Goal: Information Seeking & Learning: Find specific page/section

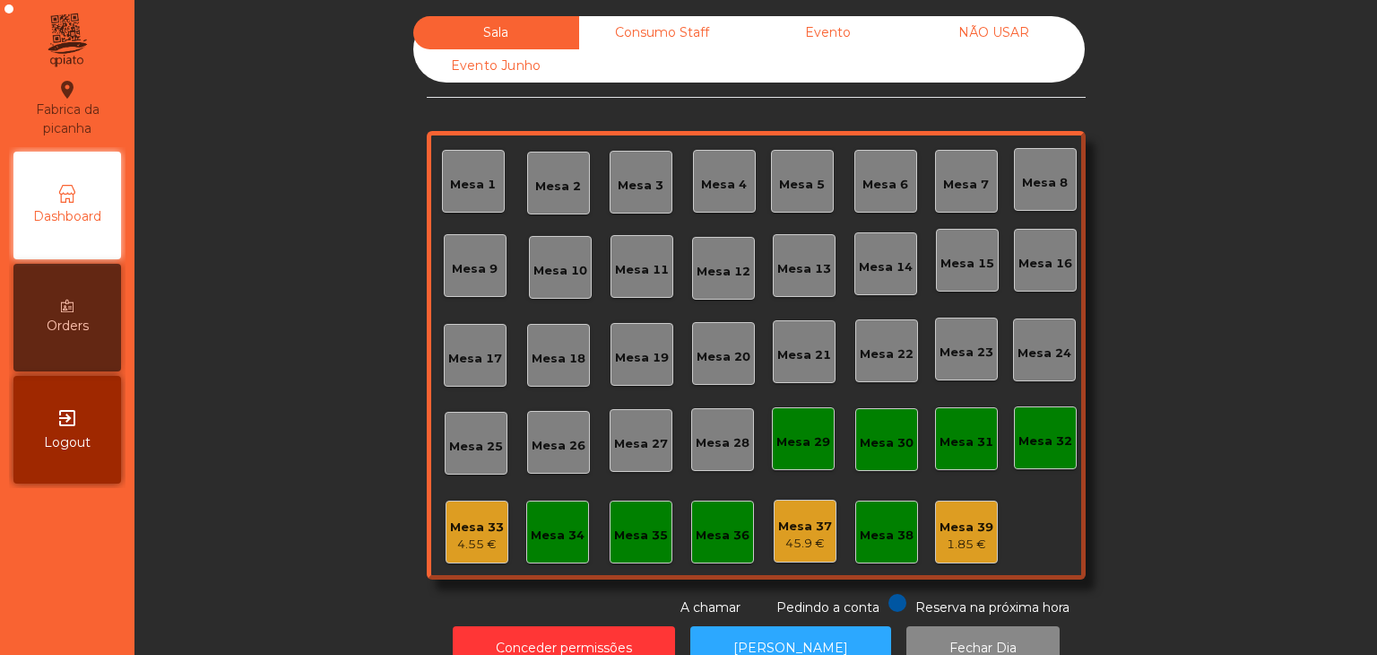
click at [579, 585] on div "Sala Consumo Staff Evento NÃO USAR Evento Junho Mesa 1 Mesa 2 Mesa 3 Mesa 4 [GE…" at bounding box center [756, 316] width 659 height 601
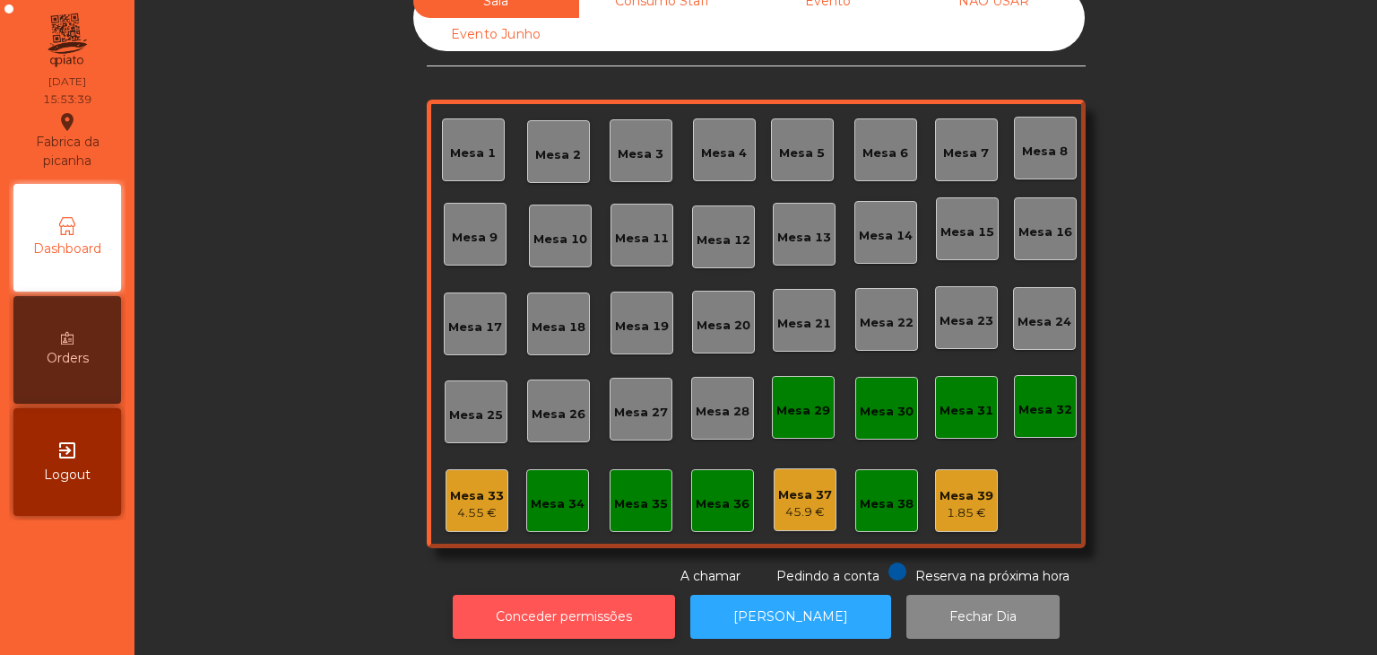
scroll to position [52, 0]
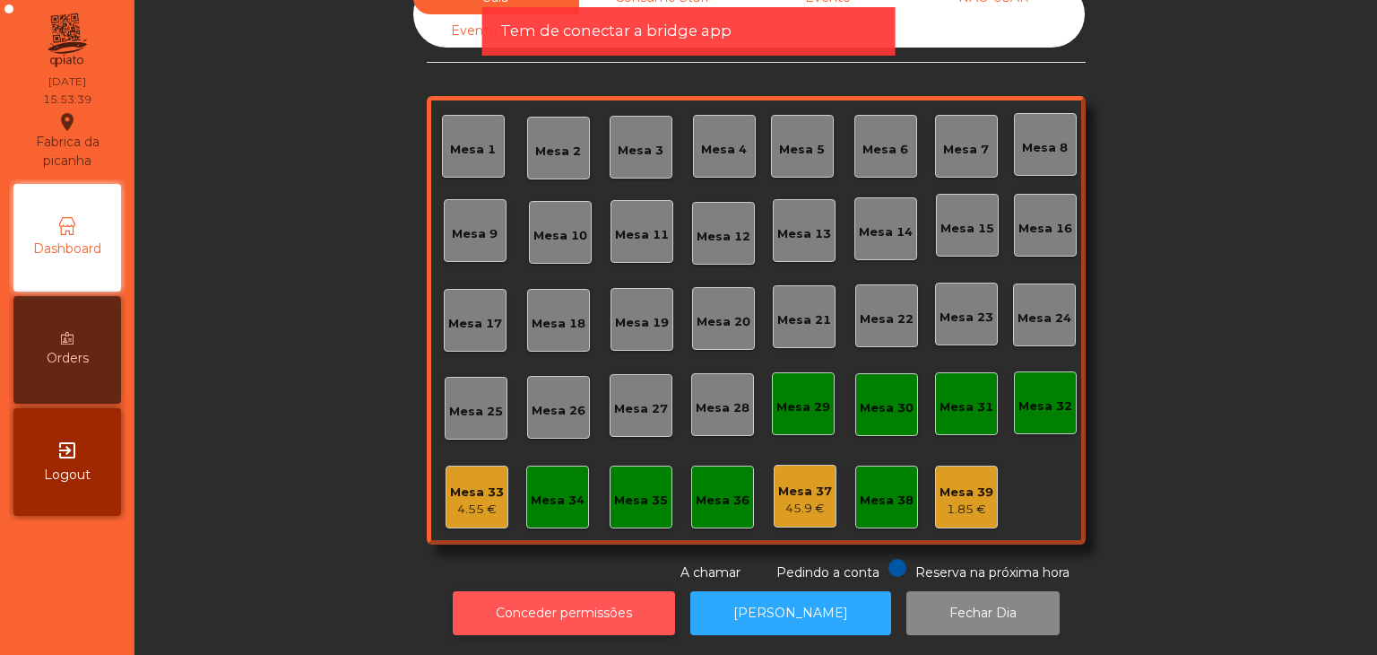
click at [559, 591] on button "Conceder permissões" at bounding box center [564, 613] width 222 height 44
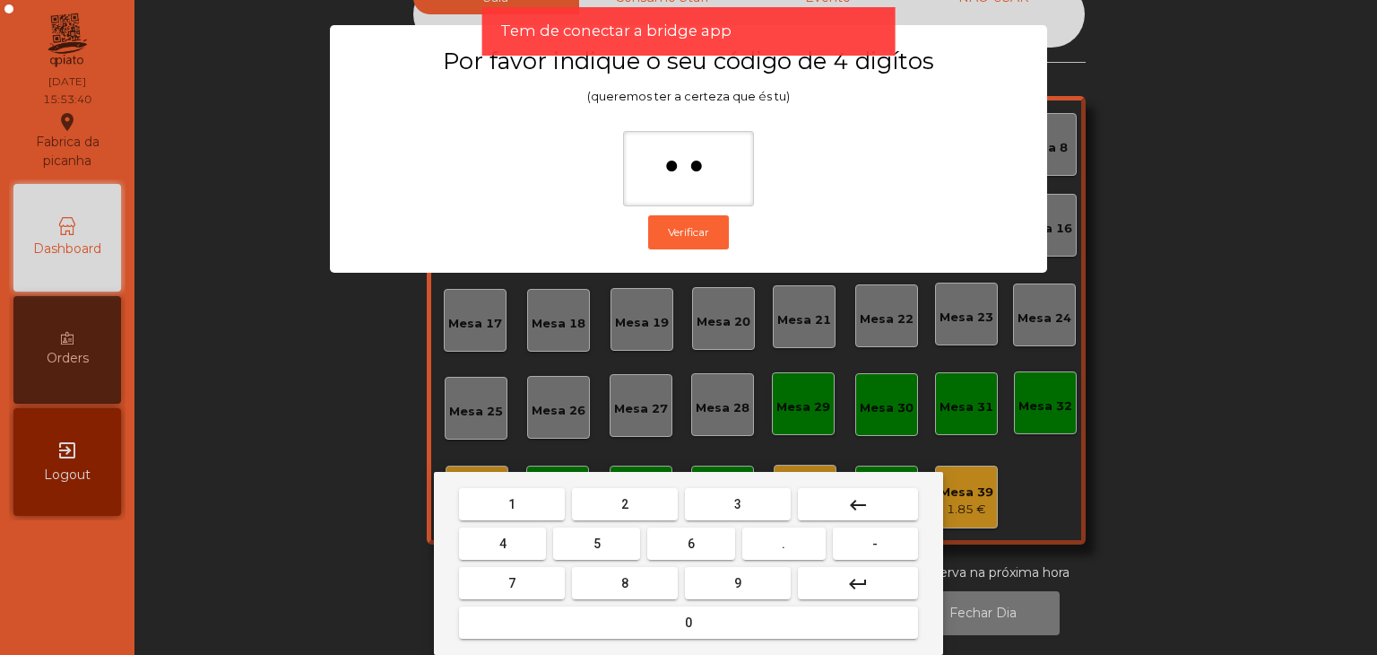
type input "***"
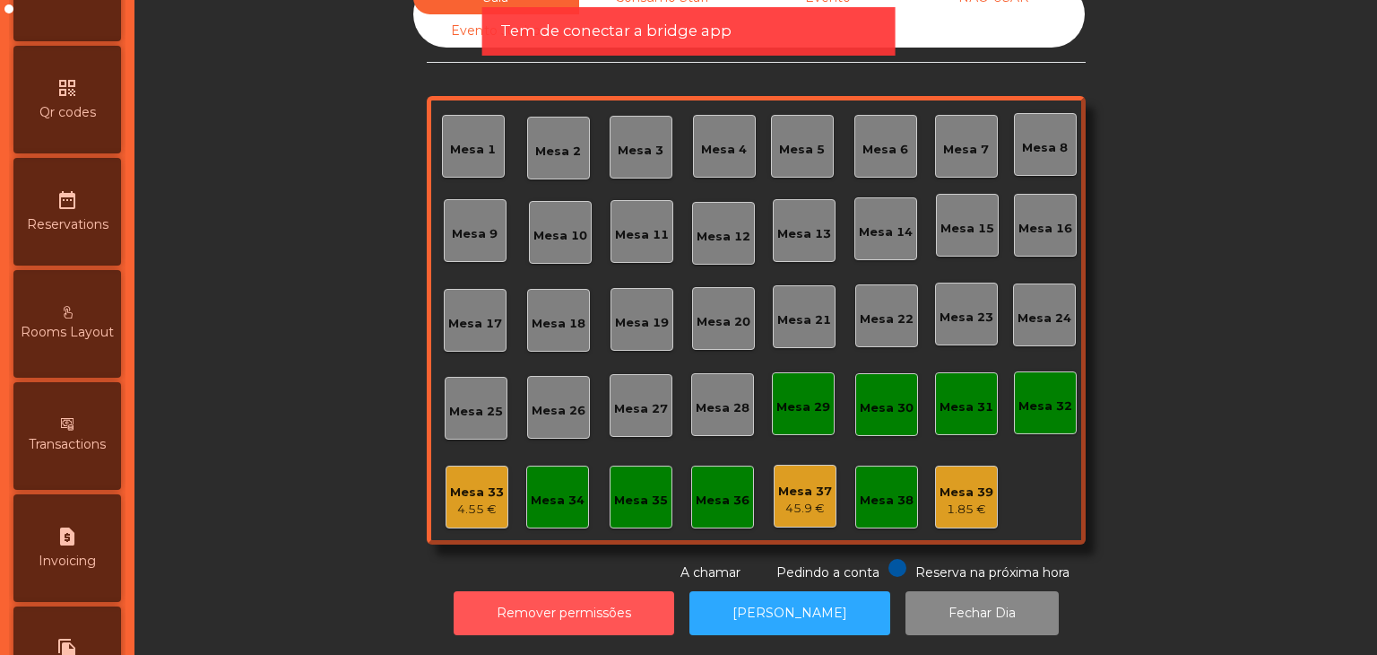
scroll to position [717, 0]
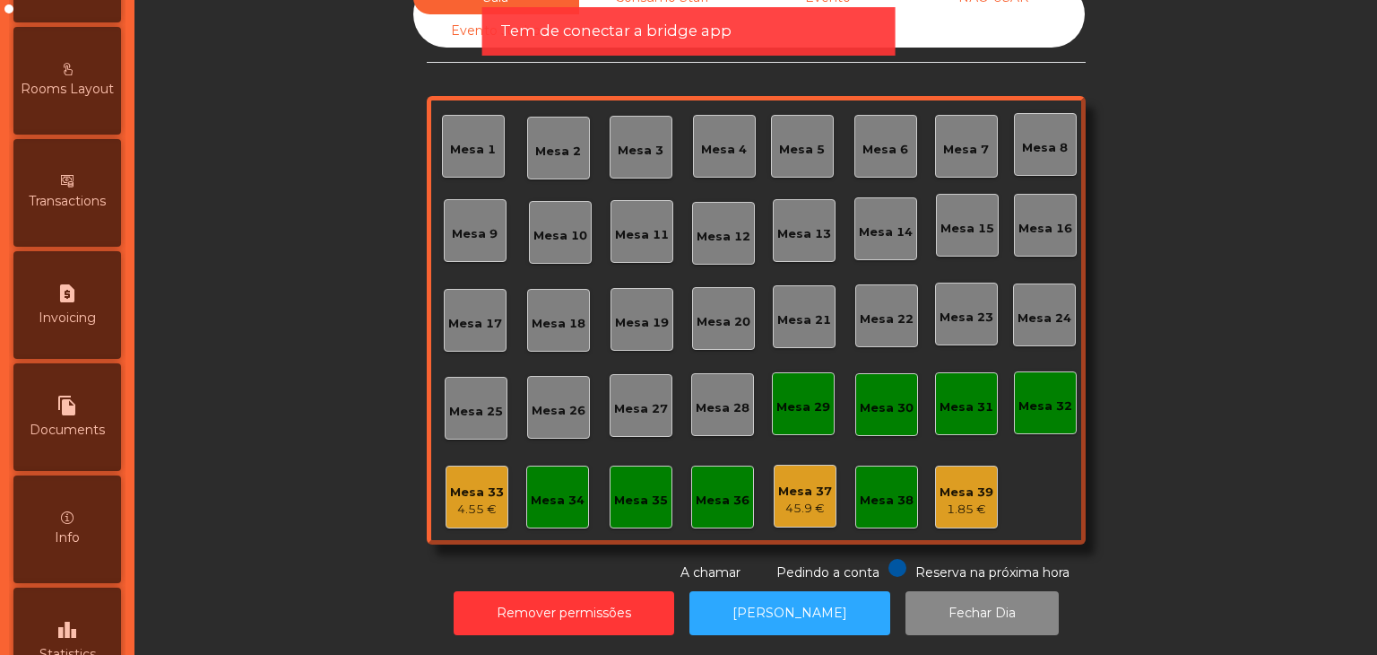
click at [50, 424] on span "Documents" at bounding box center [67, 430] width 75 height 19
select select "*"
select select "****"
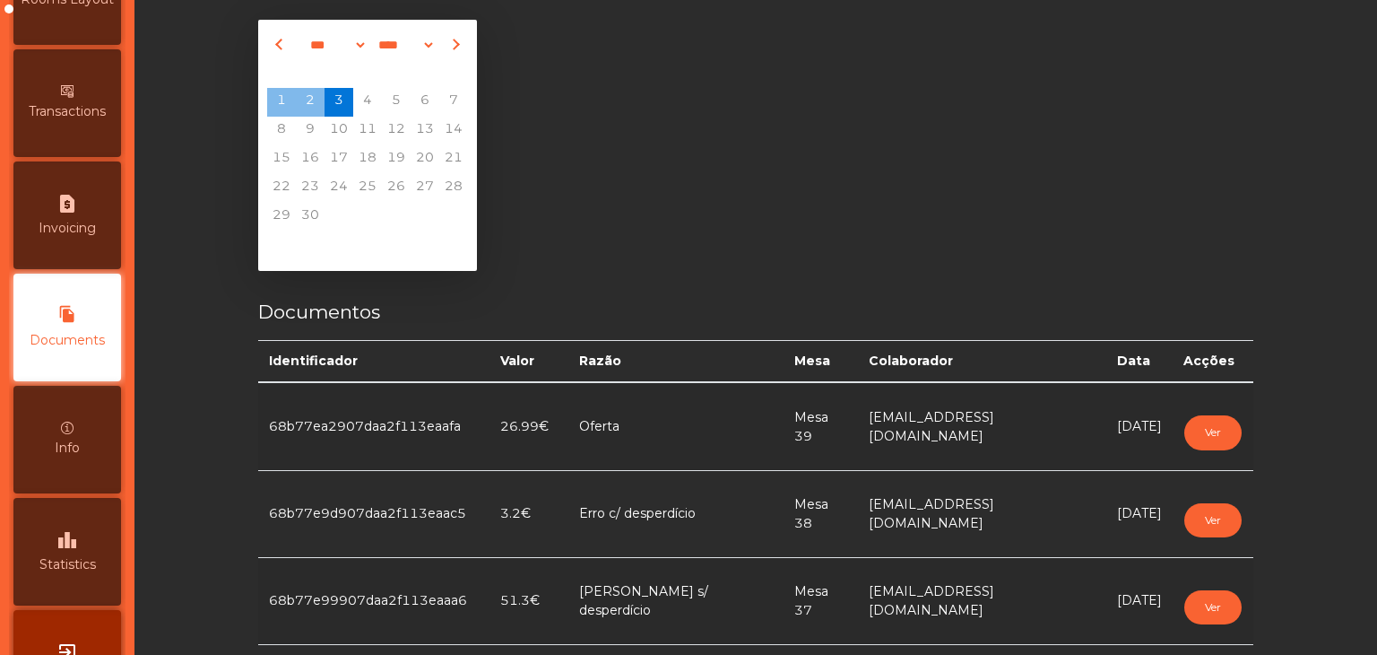
scroll to position [52, 0]
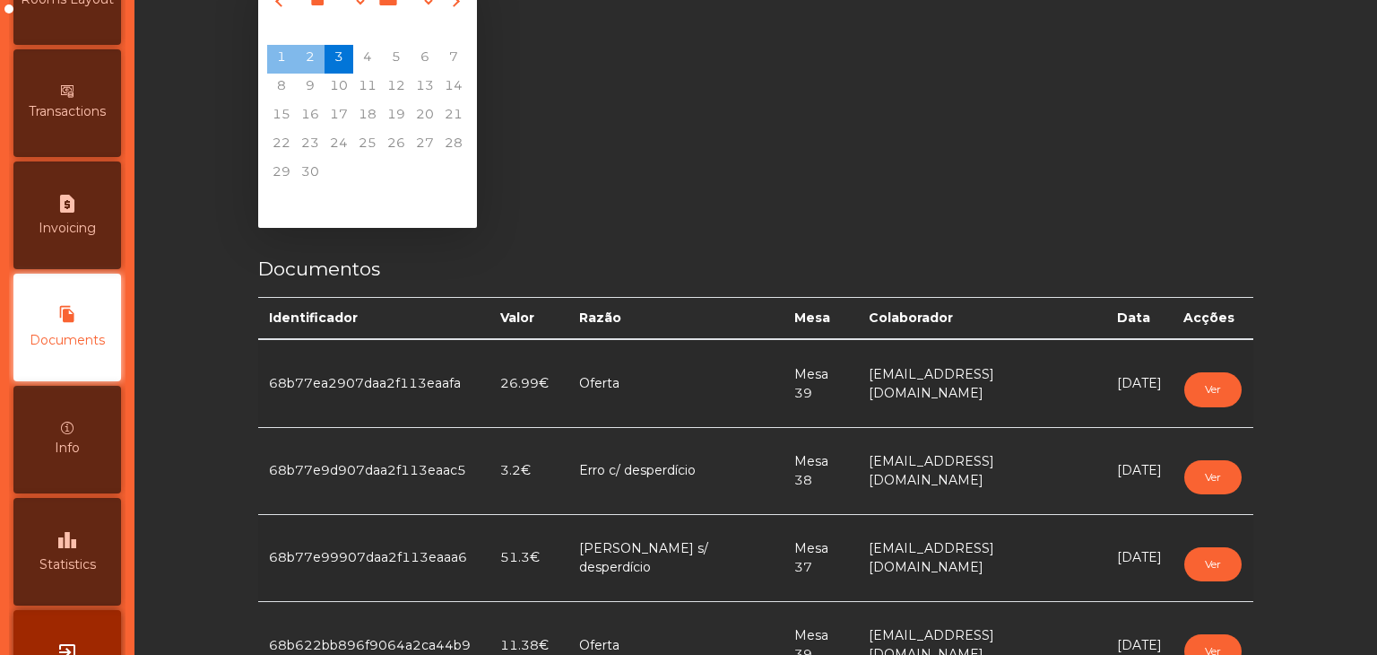
click at [267, 65] on span "1" at bounding box center [281, 59] width 29 height 29
click at [277, 10] on button "Previous month" at bounding box center [281, 1] width 20 height 29
select select "*"
click at [439, 177] on span "31" at bounding box center [453, 174] width 29 height 29
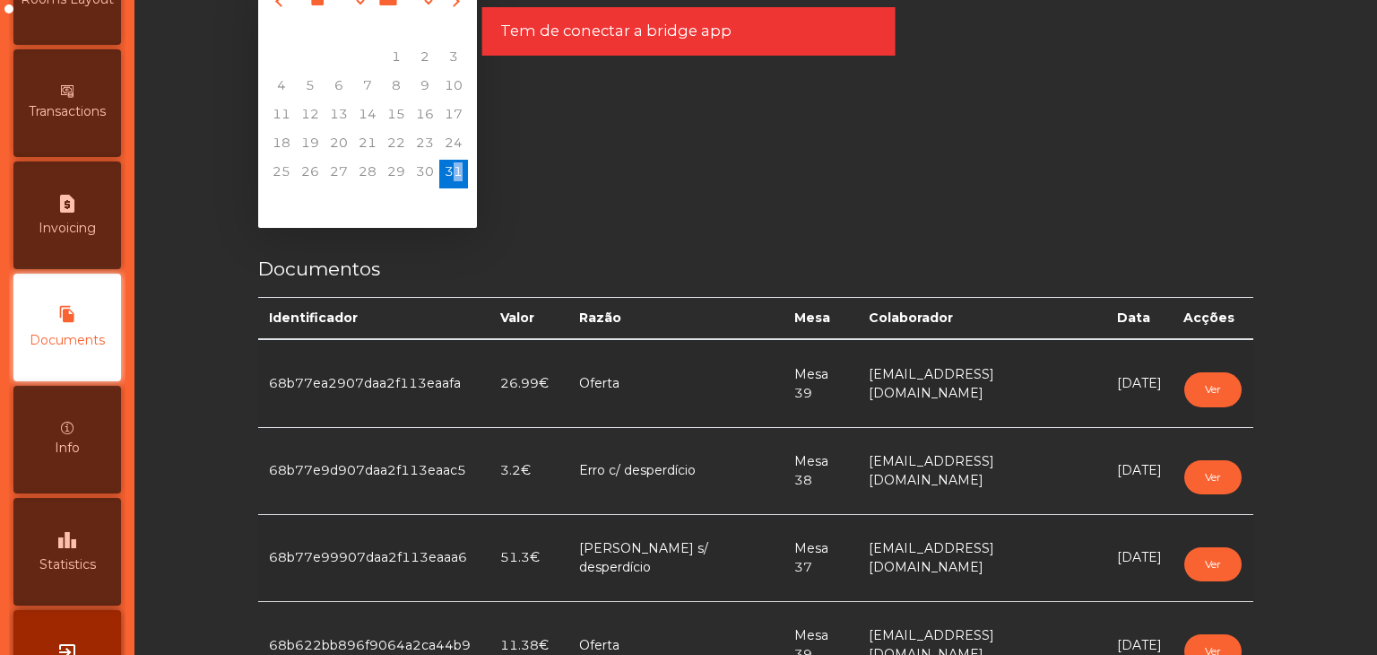
click at [439, 177] on span "31" at bounding box center [453, 174] width 29 height 29
click at [453, 179] on span "31" at bounding box center [453, 174] width 29 height 29
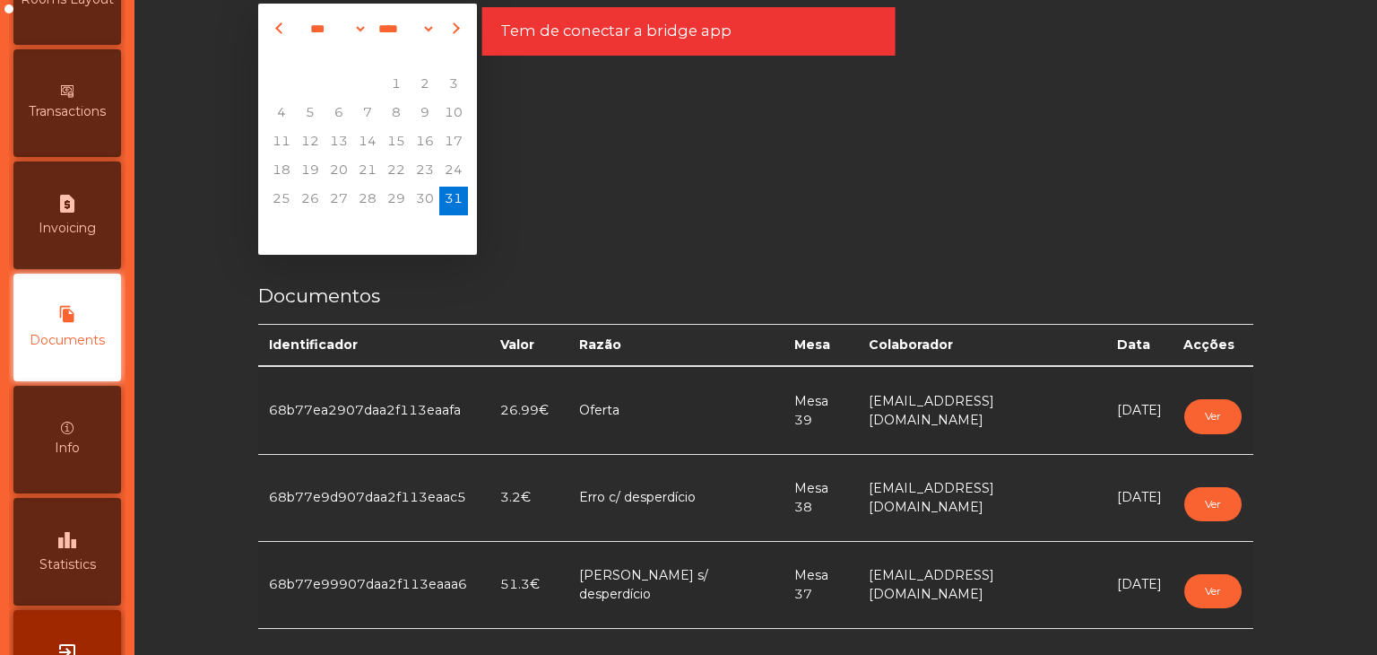
scroll to position [0, 0]
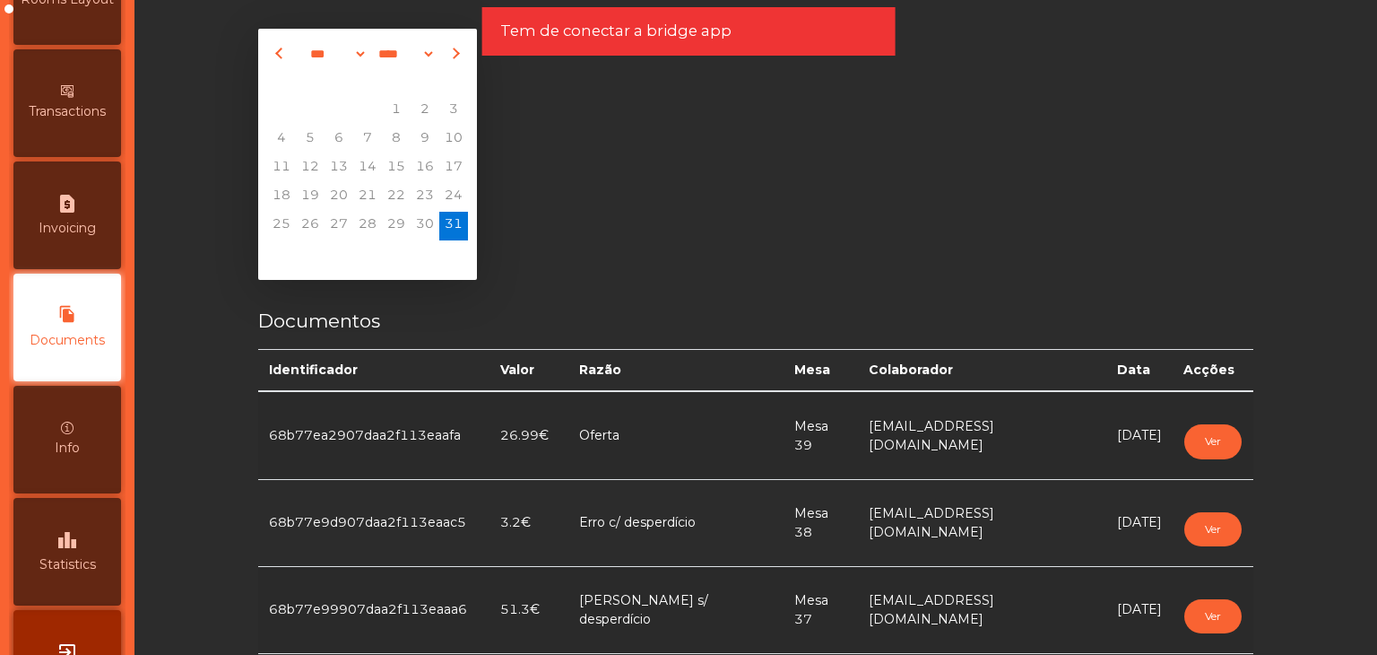
click at [452, 234] on span "31" at bounding box center [453, 226] width 29 height 29
click at [421, 225] on span "30" at bounding box center [425, 226] width 29 height 29
click at [463, 228] on div "25 26 27 28 29 30 31" at bounding box center [368, 226] width 208 height 29
click at [455, 230] on span "31" at bounding box center [453, 226] width 29 height 29
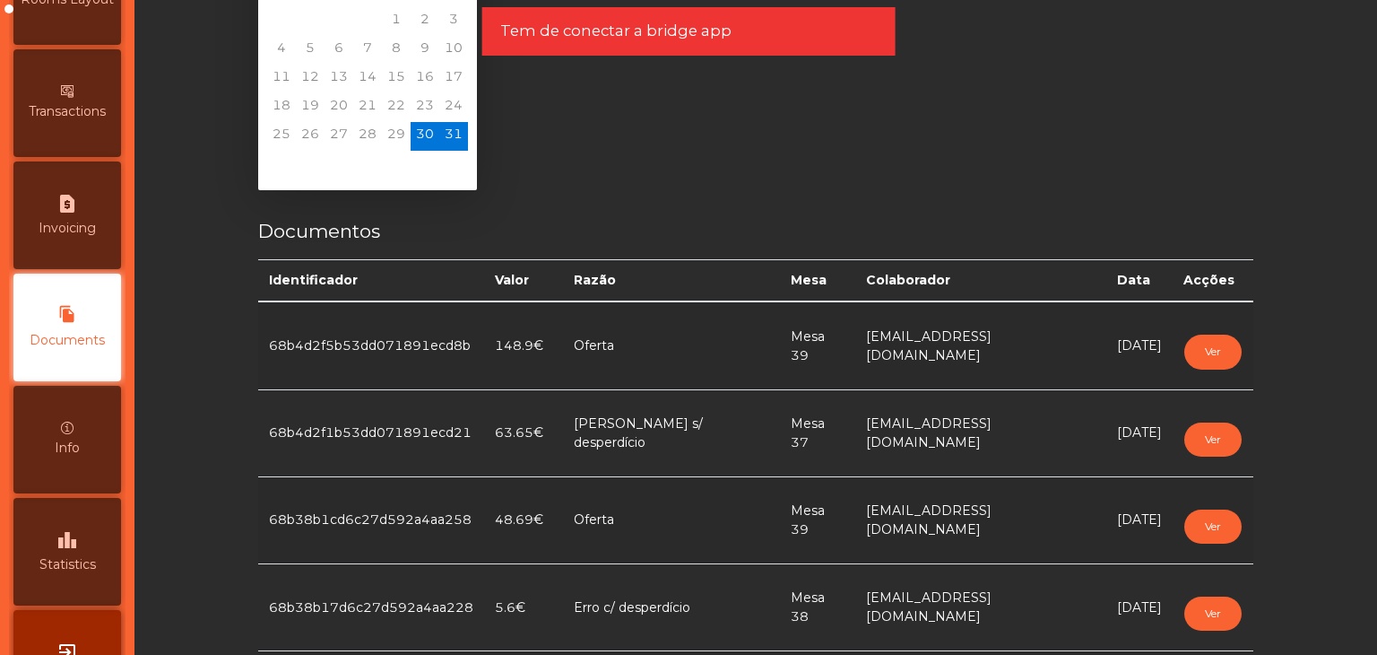
scroll to position [179, 0]
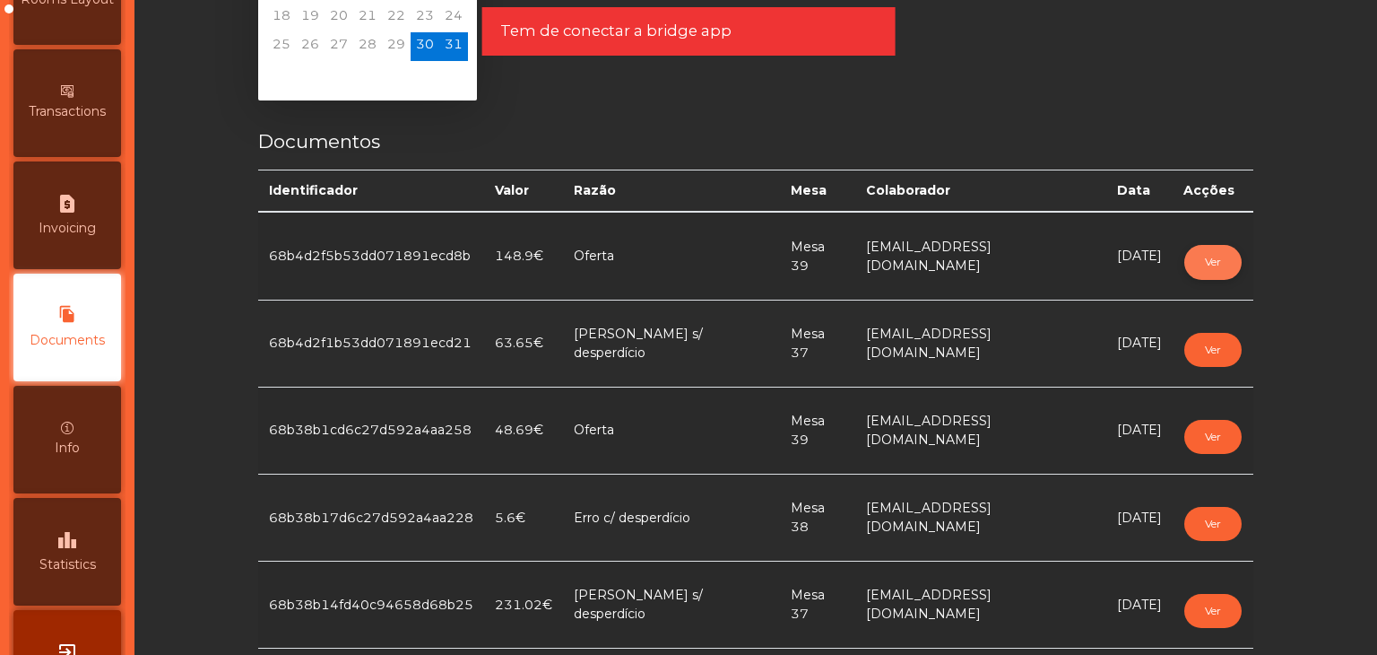
click at [1190, 253] on button "Ver" at bounding box center [1212, 262] width 57 height 34
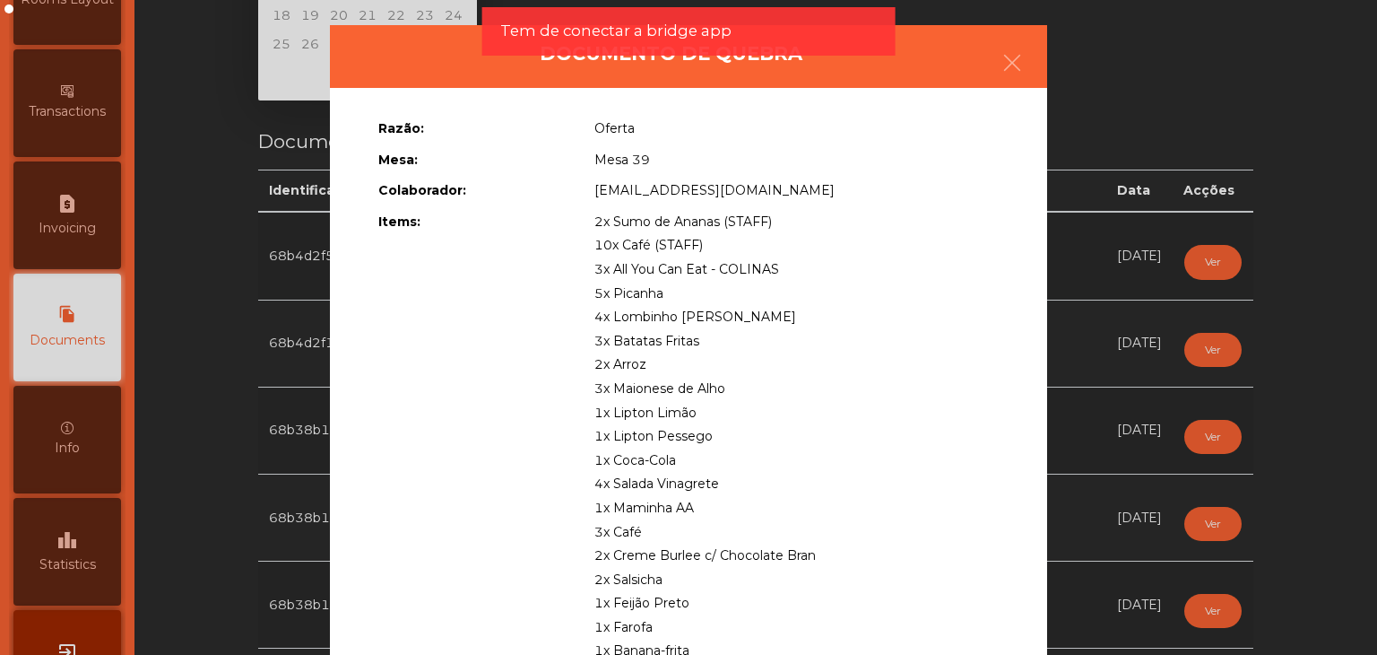
drag, startPoint x: 600, startPoint y: 215, endPoint x: 708, endPoint y: 243, distance: 112.0
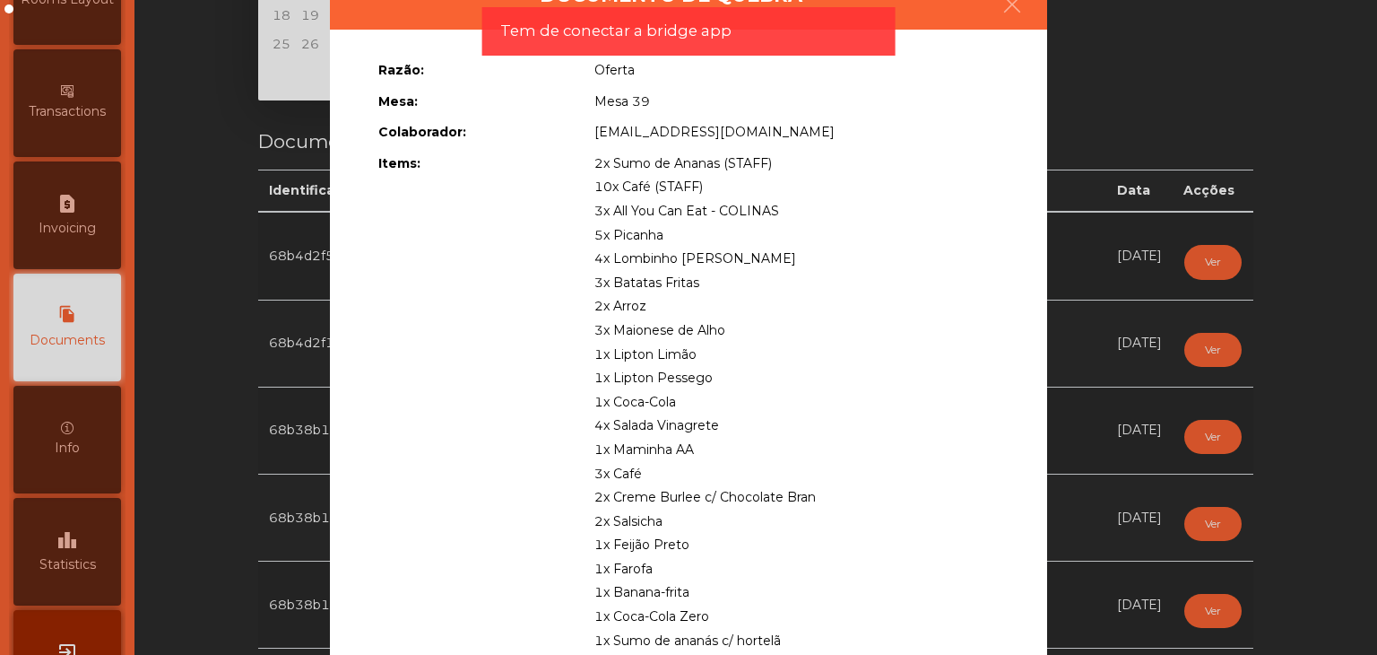
scroll to position [90, 0]
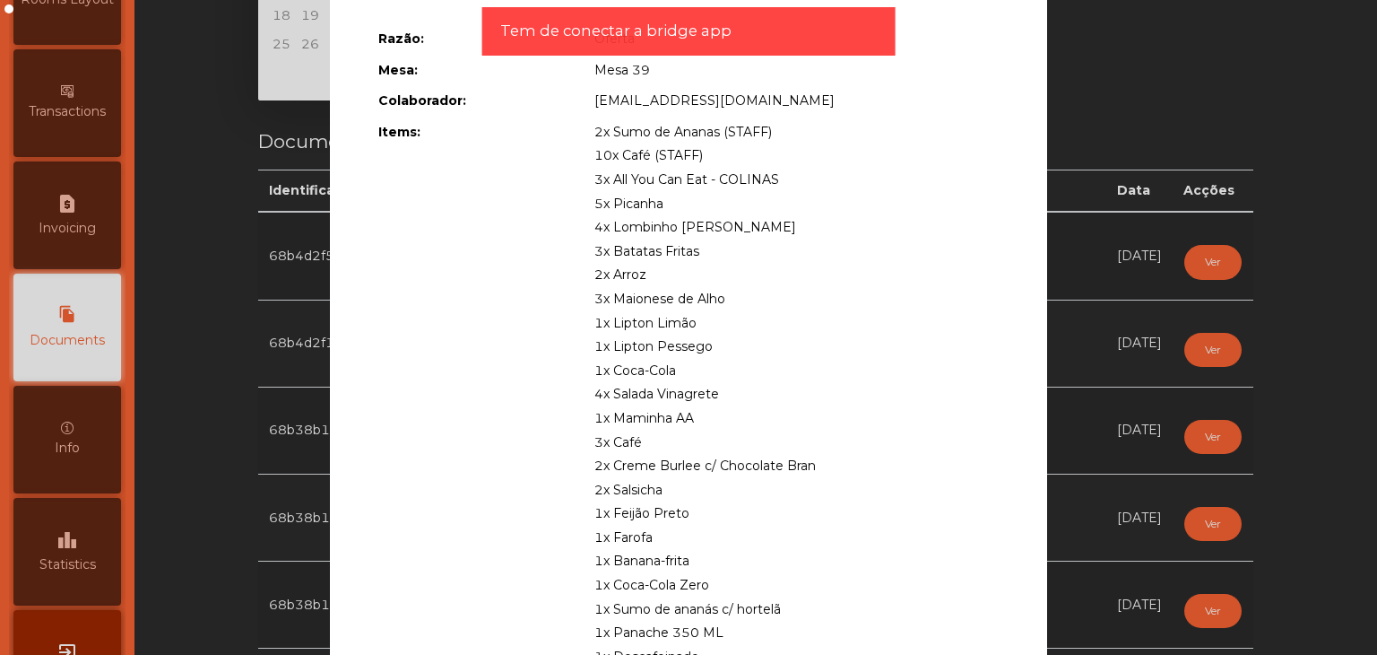
click at [647, 184] on span "3x All You Can Eat - COLINAS" at bounding box center [686, 179] width 185 height 16
drag, startPoint x: 587, startPoint y: 139, endPoint x: 785, endPoint y: 381, distance: 312.3
click at [785, 381] on div "2x Sumo de Ananas (STAFF) 10x Café (STAFF) 3x All You Can Eat - COLINAS 5x Pica…" at bounding box center [796, 633] width 431 height 1026
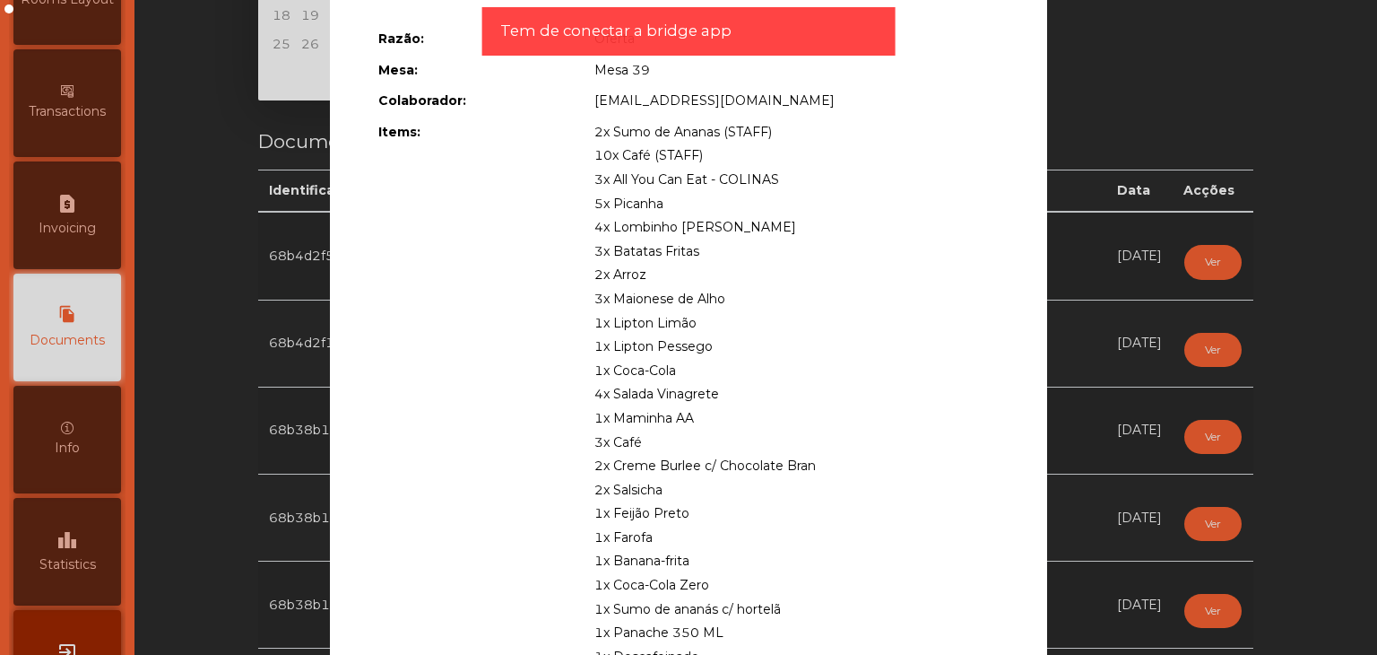
click at [1106, 102] on ngb-modal-window "Documento de quebra Razão: Oferta Mesa: Mesa 39 Colaborador: [EMAIL_ADDRESS][DO…" at bounding box center [688, 327] width 1308 height 655
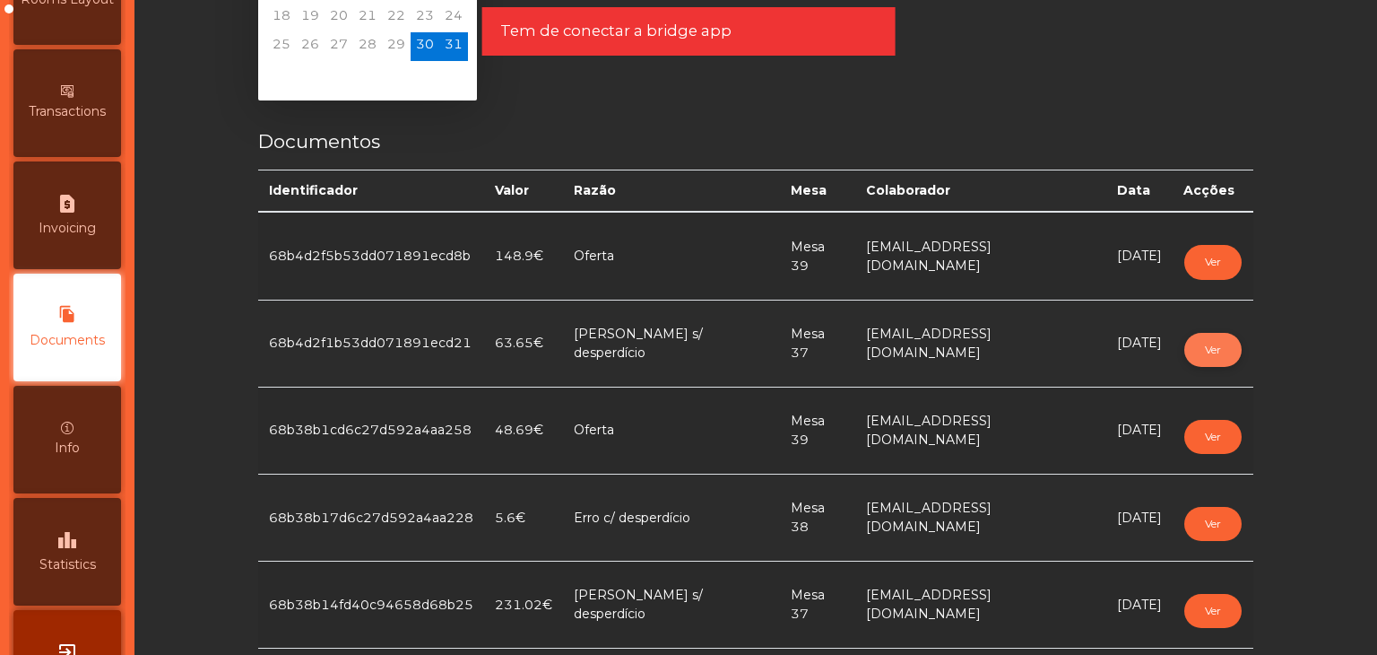
click at [1195, 351] on button "Ver" at bounding box center [1212, 350] width 57 height 34
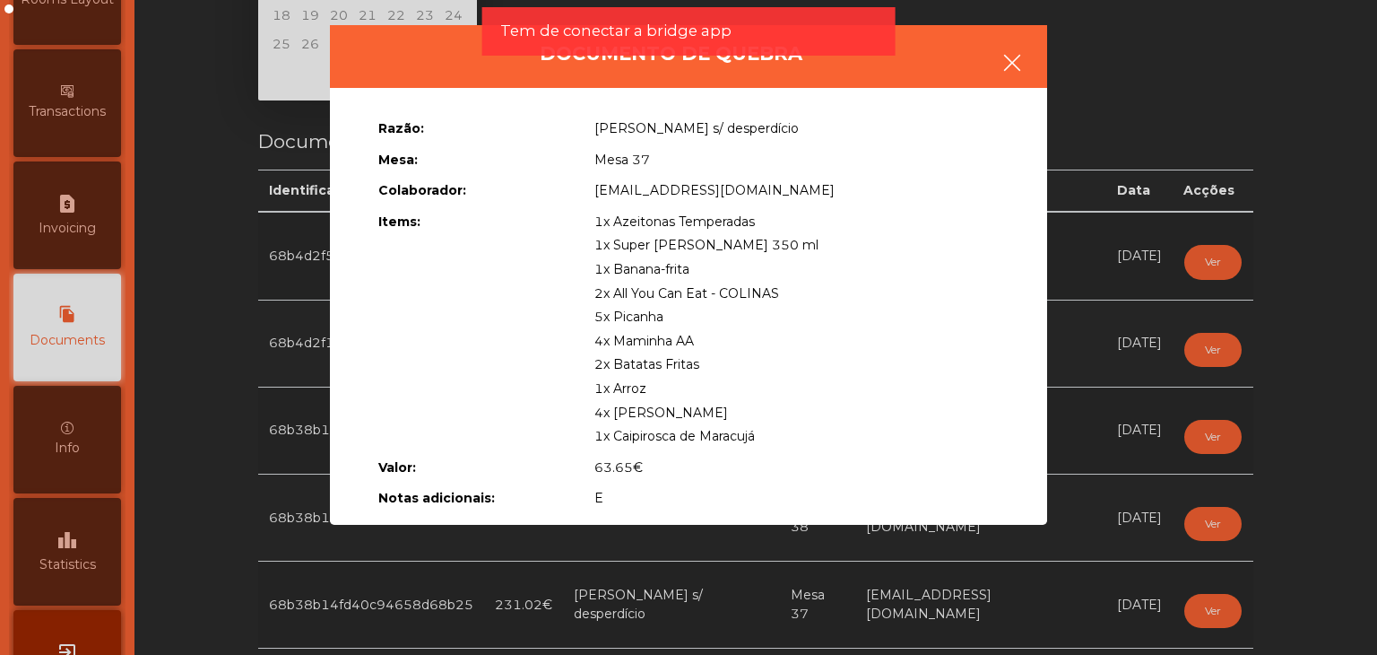
click at [1022, 56] on icon "button" at bounding box center [1013, 63] width 22 height 22
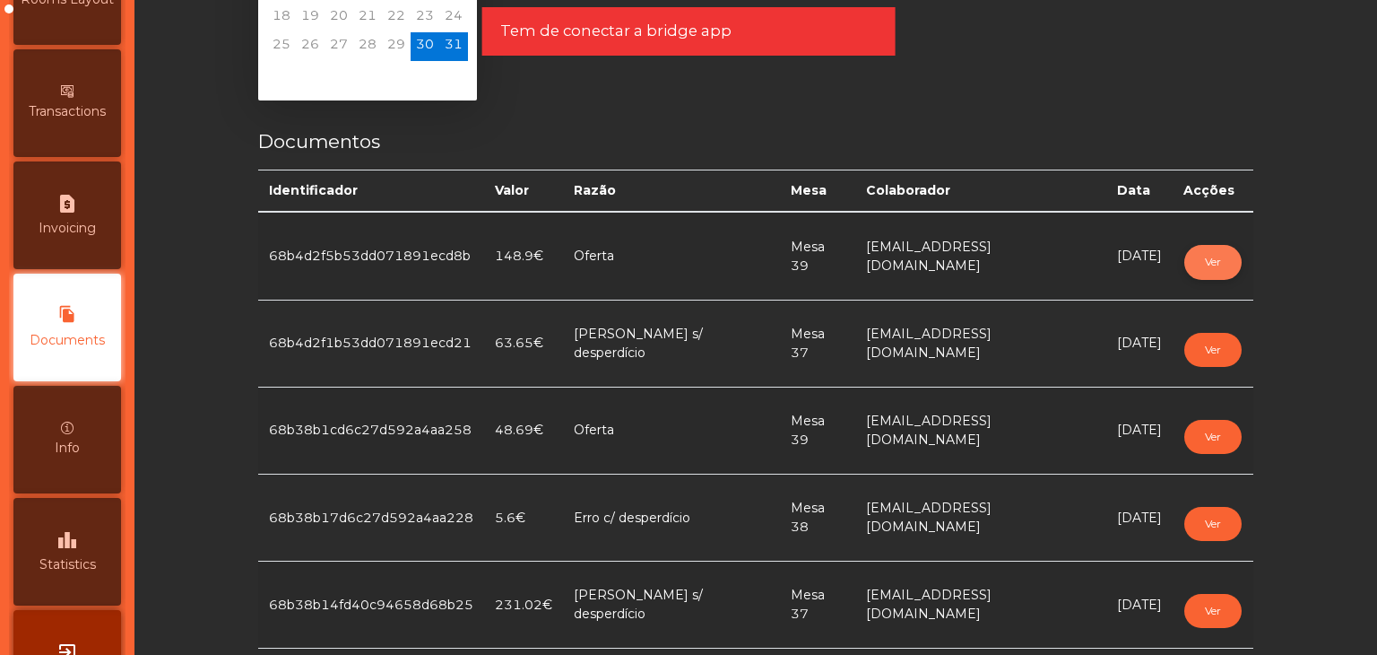
click at [1208, 263] on button "Ver" at bounding box center [1212, 262] width 57 height 34
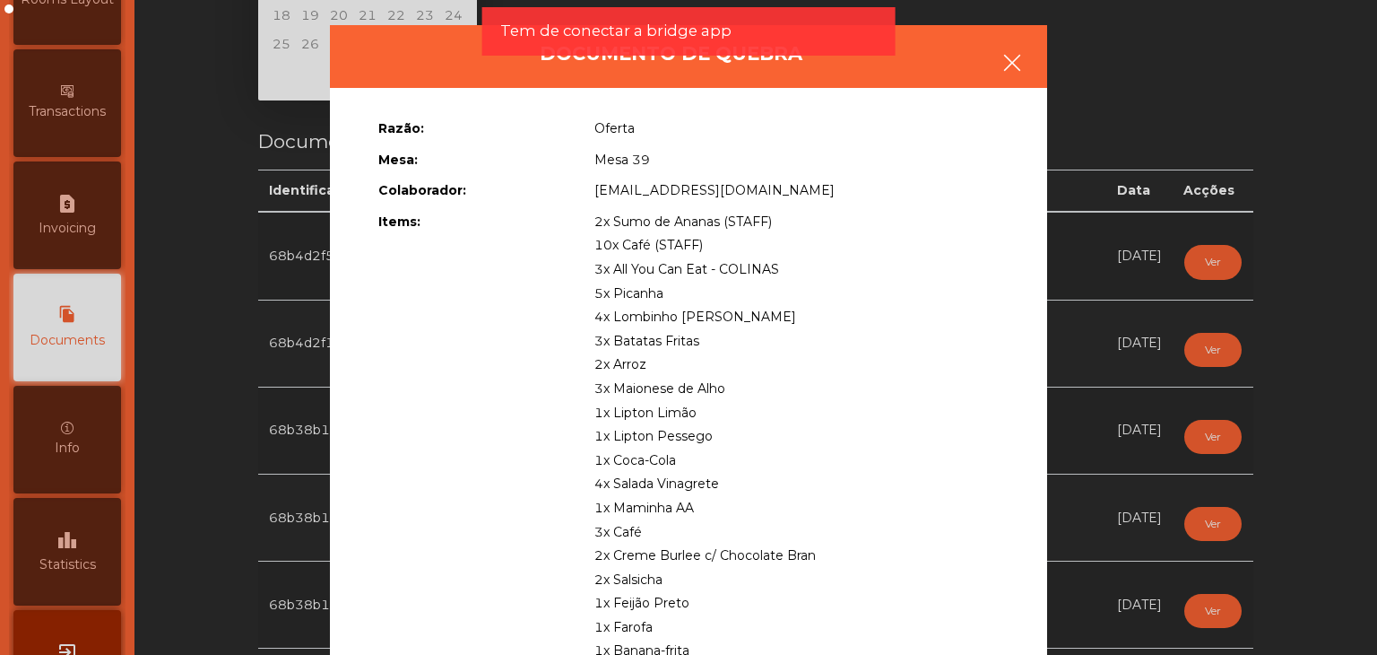
click at [996, 76] on button "button" at bounding box center [1012, 65] width 50 height 54
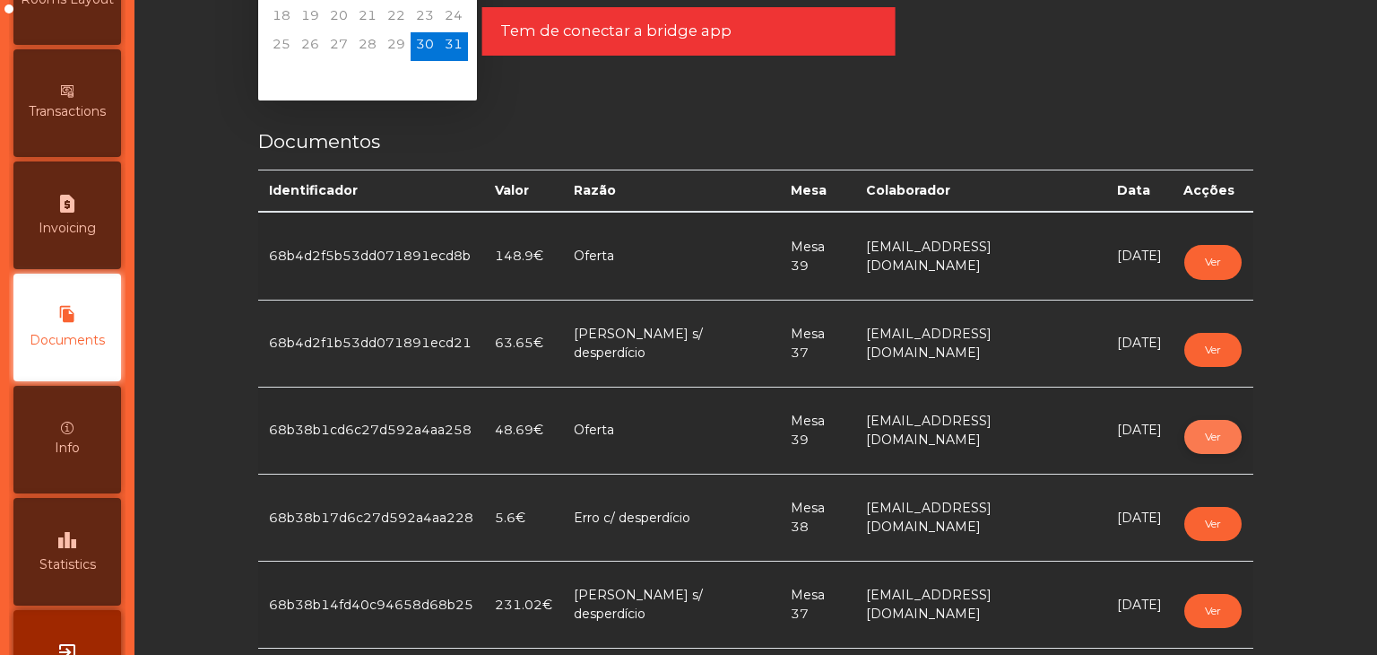
click at [1184, 428] on button "Ver" at bounding box center [1212, 437] width 57 height 34
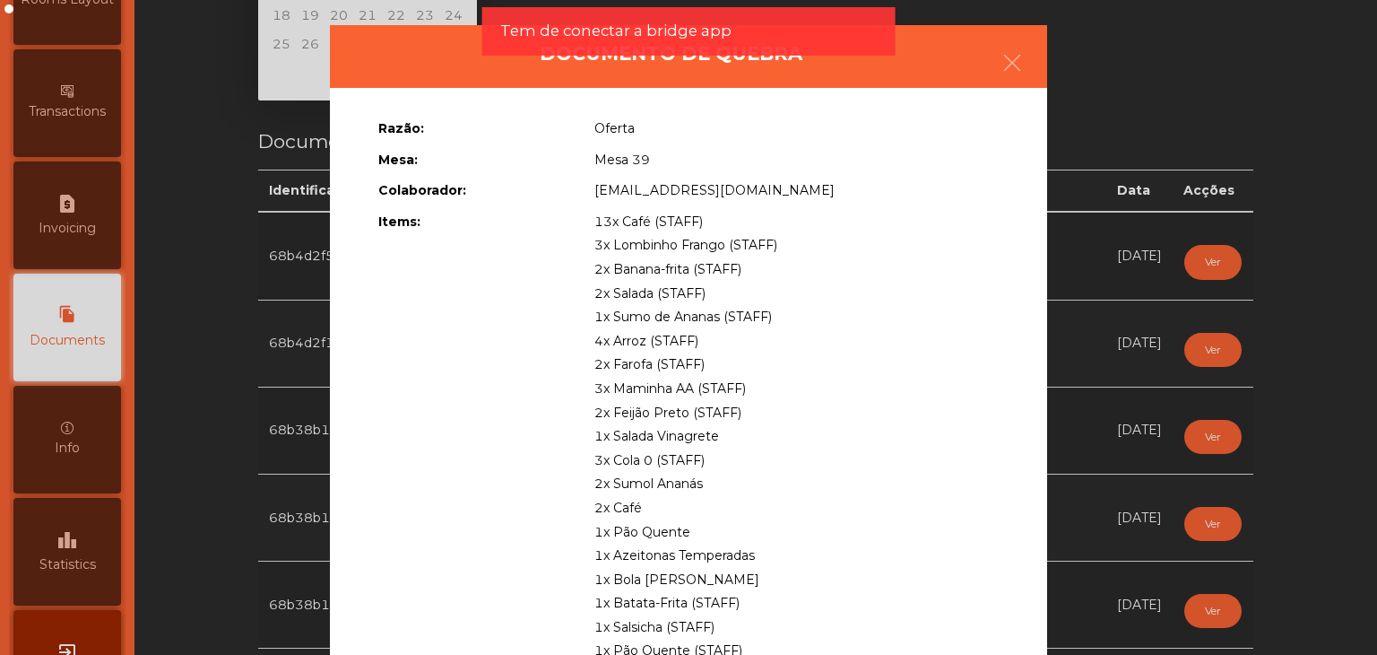
drag, startPoint x: 594, startPoint y: 218, endPoint x: 792, endPoint y: 472, distance: 321.9
click at [792, 472] on div "13x Café (STAFF) 3x Lombinho Frango (STAFF) 2x Banana-frita (STAFF) 2x Salada (…" at bounding box center [796, 508] width 431 height 596
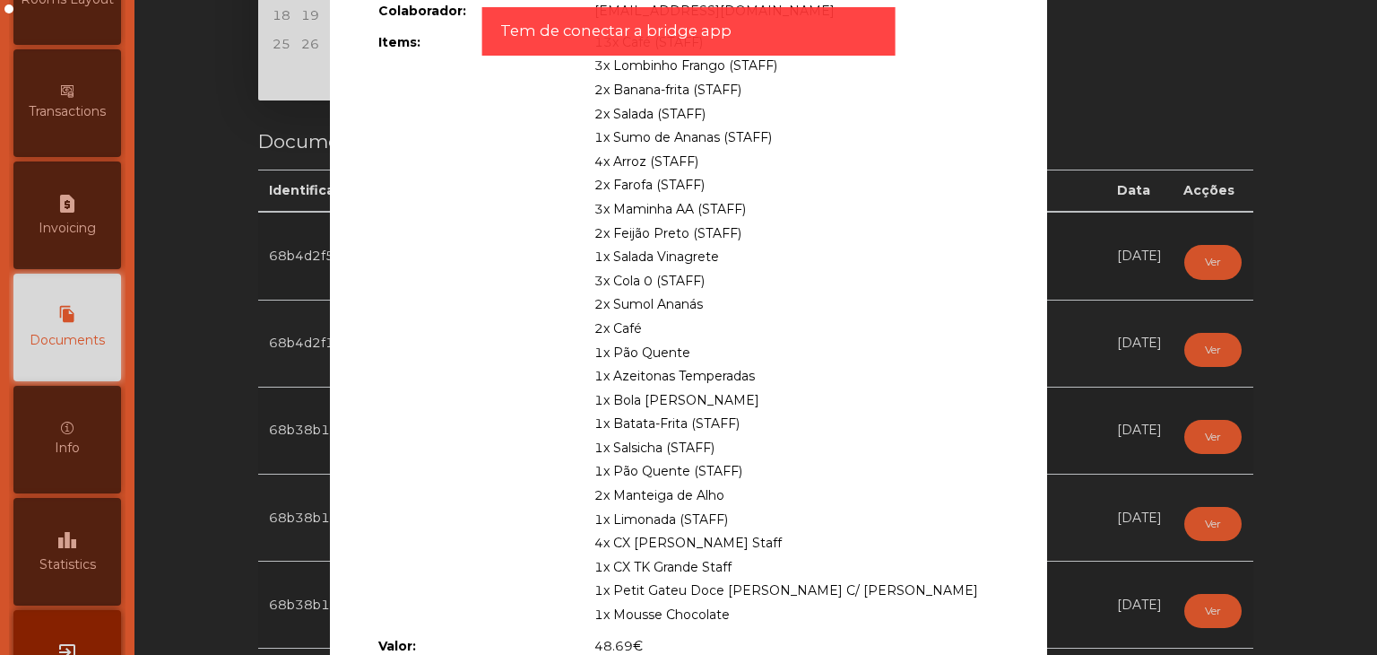
scroll to position [253, 0]
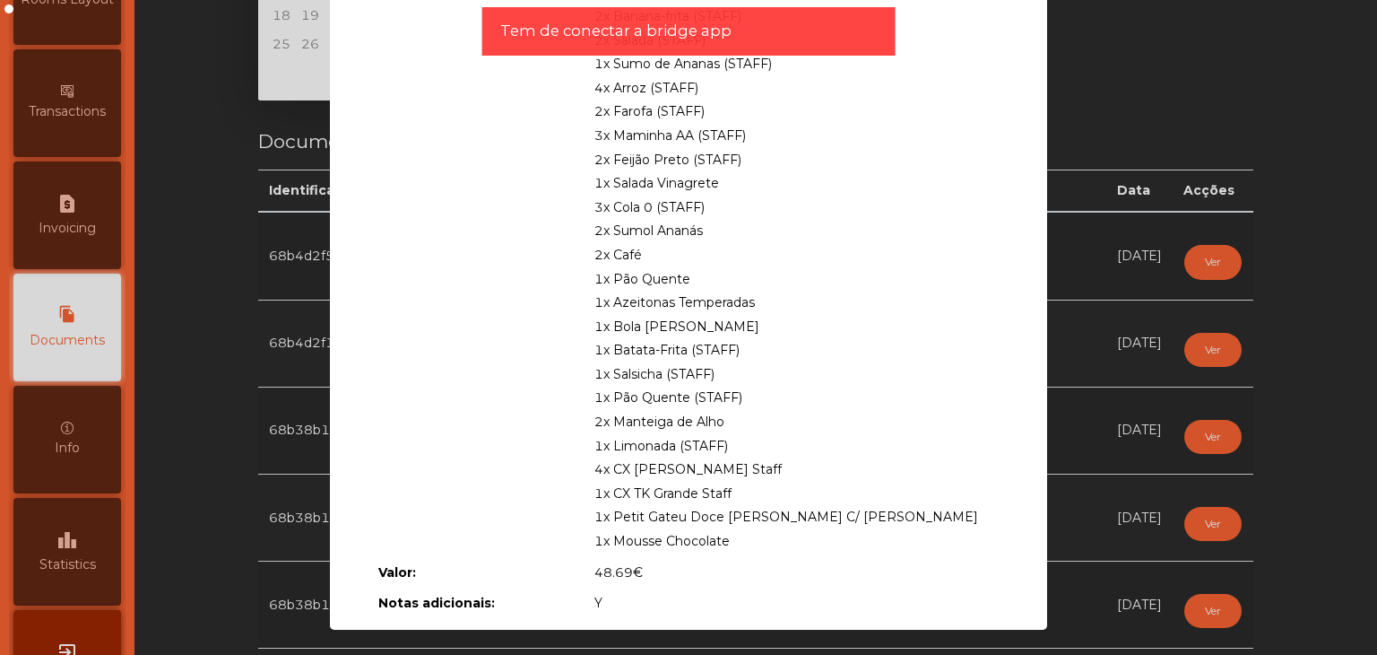
click at [1098, 321] on ngb-modal-window "Documento de [PERSON_NAME]: Oferta Mesa: Mesa 39 Colaborador: [EMAIL_ADDRESS][D…" at bounding box center [688, 327] width 1308 height 655
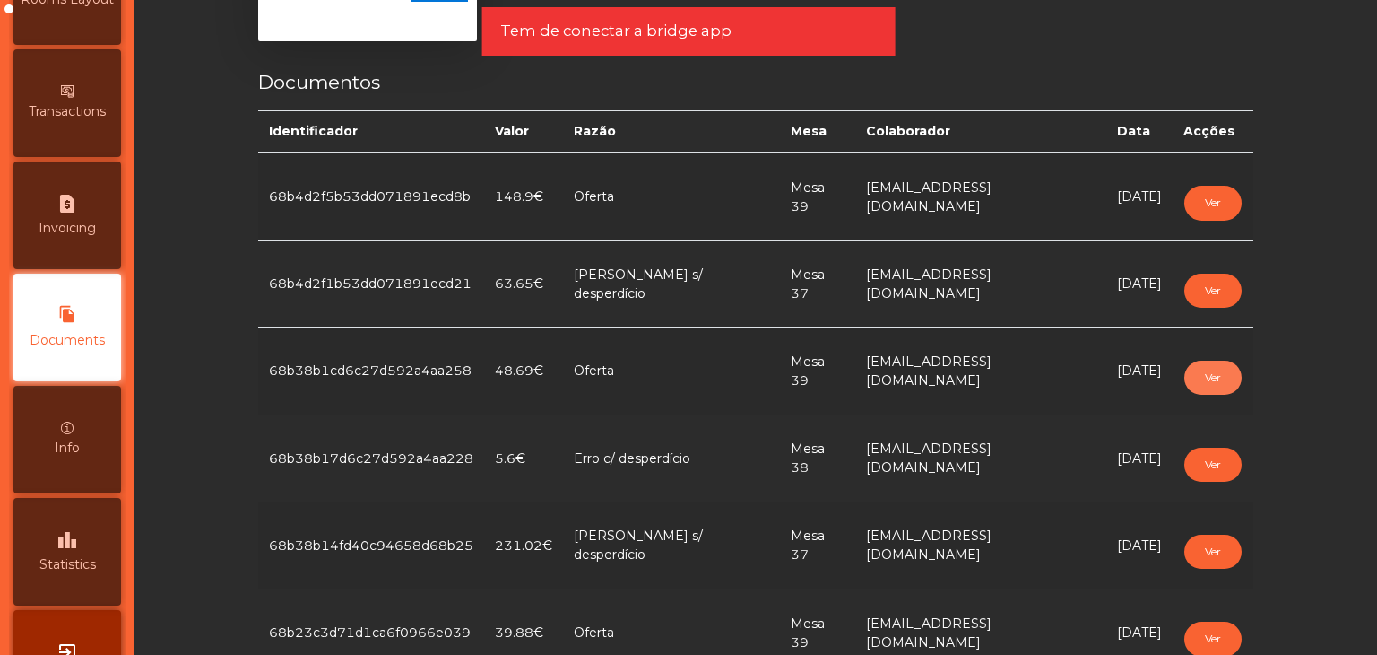
scroll to position [269, 0]
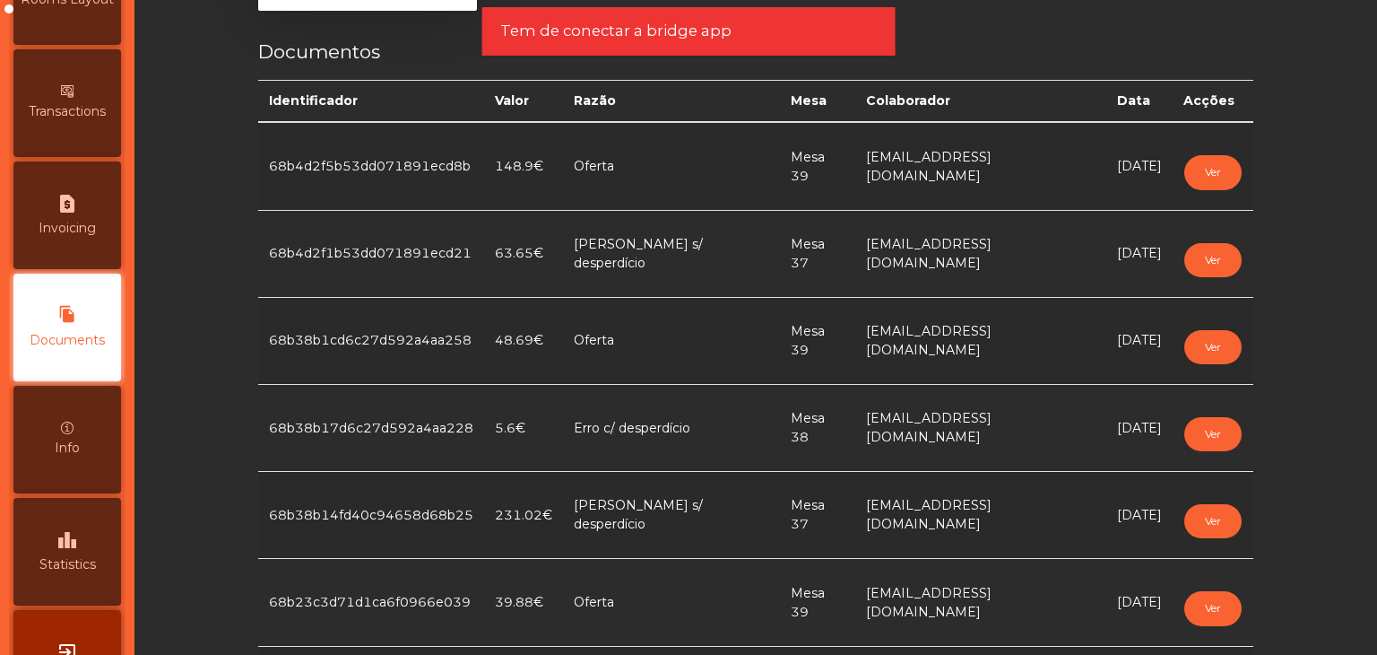
click at [1199, 364] on td "Ver" at bounding box center [1213, 340] width 81 height 87
click at [1201, 356] on button "Ver" at bounding box center [1212, 347] width 57 height 34
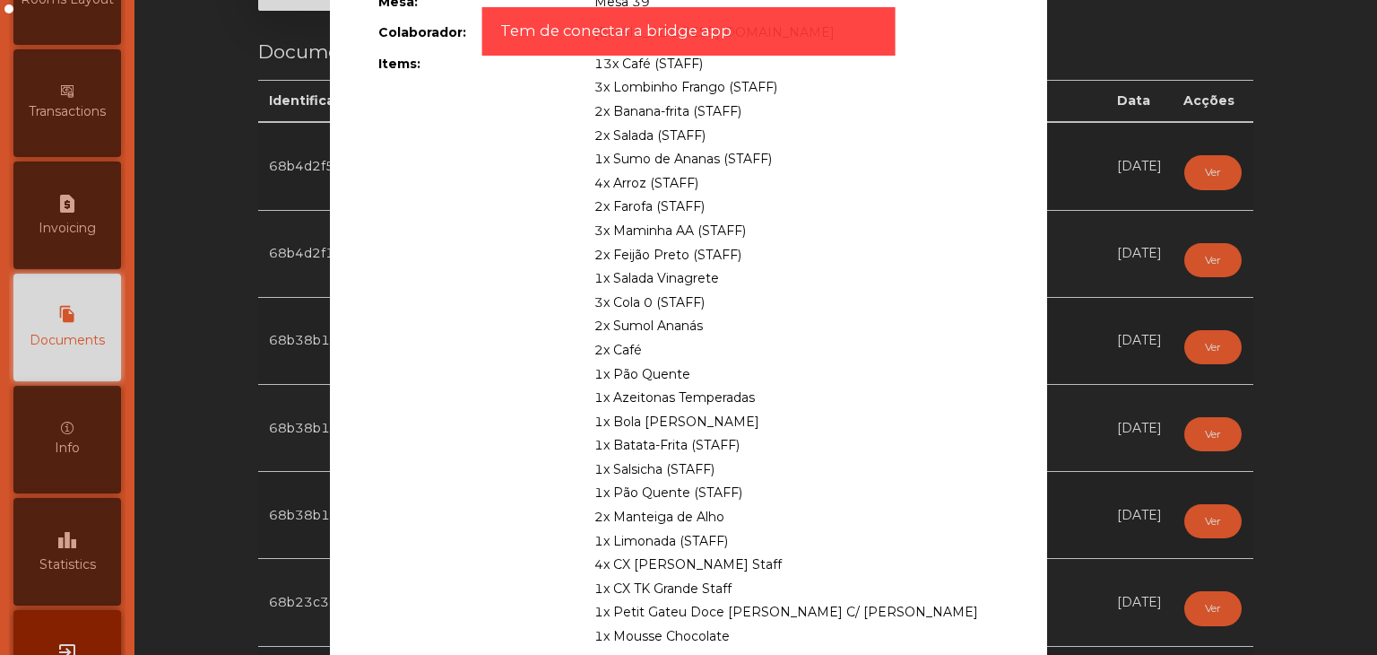
scroll to position [0, 0]
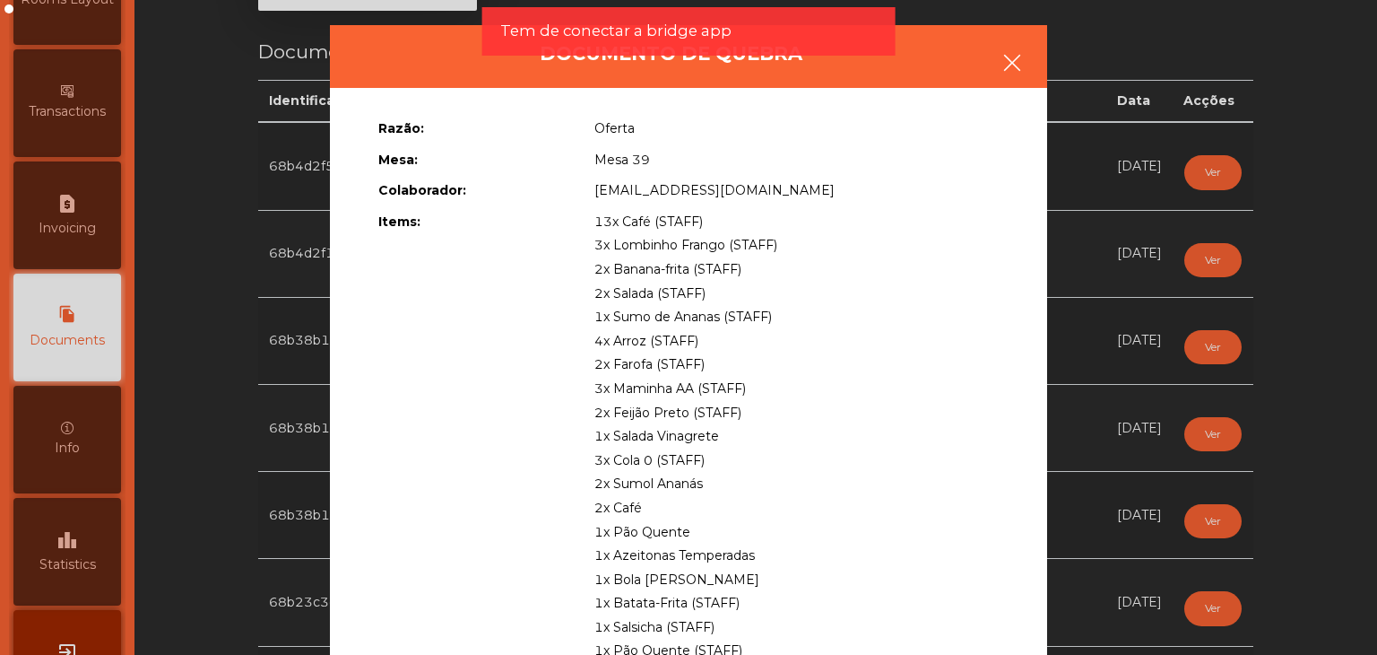
click at [1019, 59] on button "button" at bounding box center [1012, 65] width 50 height 54
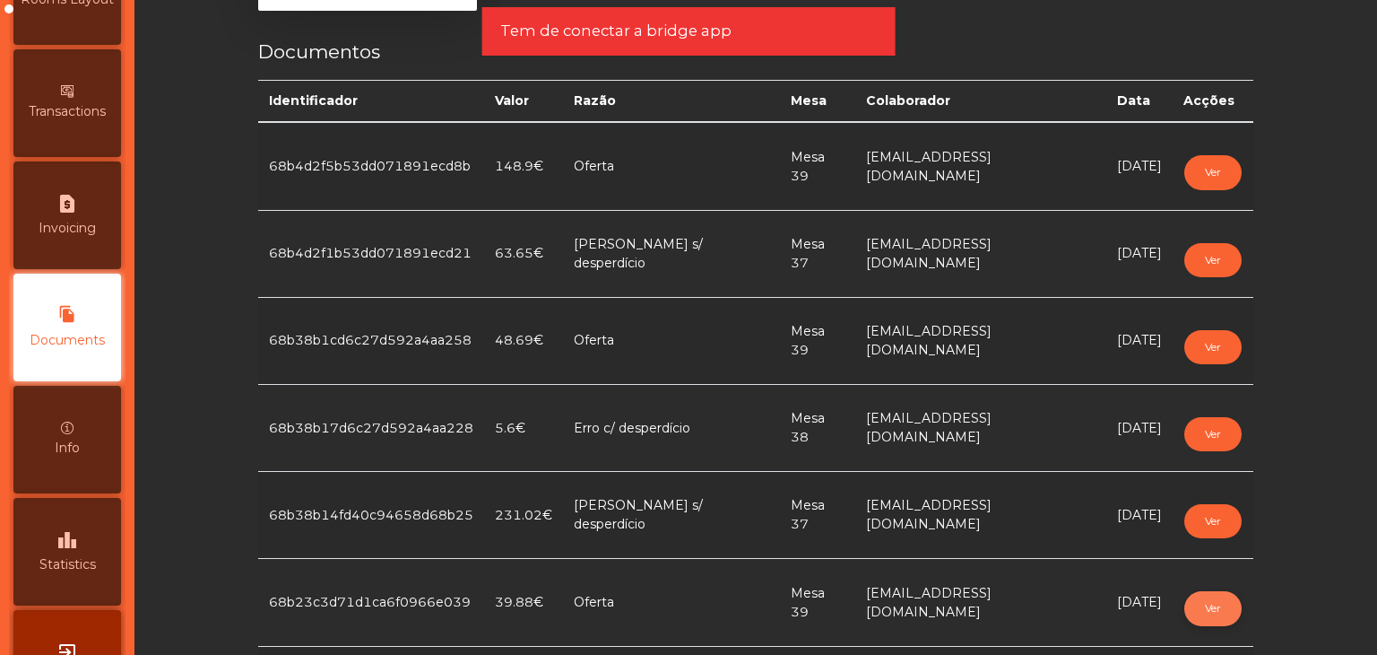
click at [1192, 606] on button "Ver" at bounding box center [1212, 608] width 57 height 34
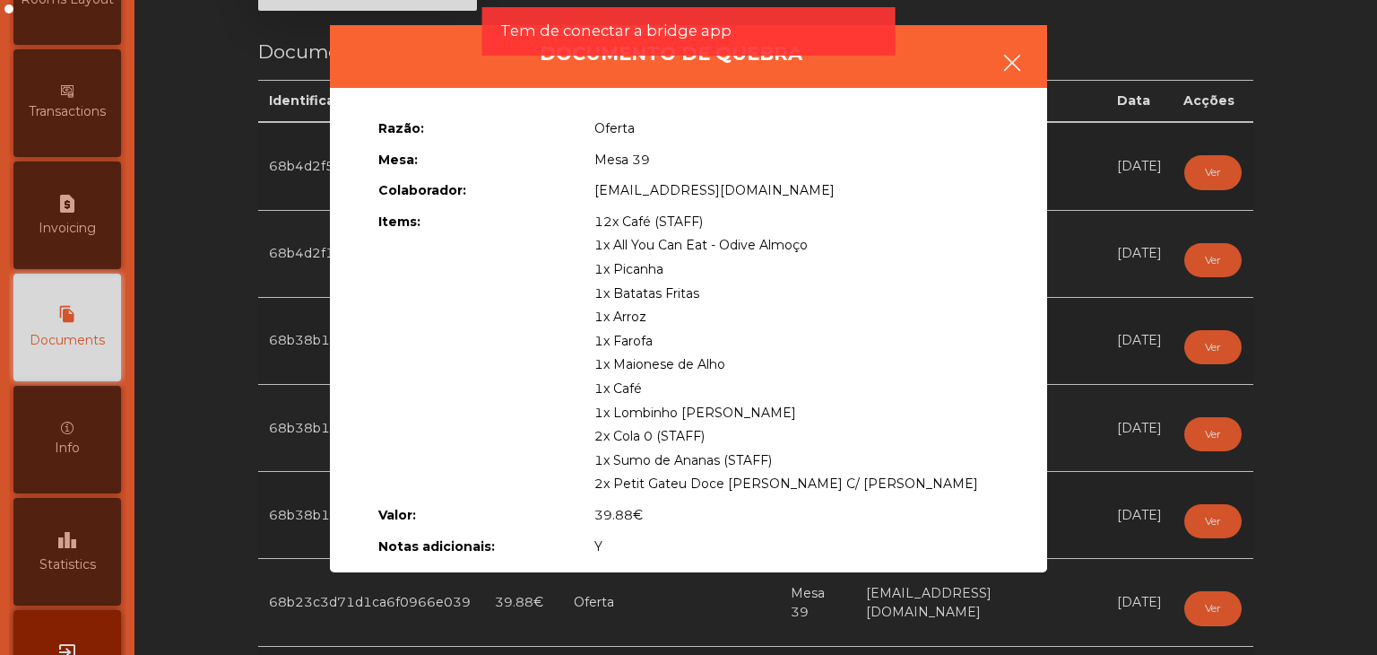
click at [1005, 73] on icon "button" at bounding box center [1013, 63] width 22 height 22
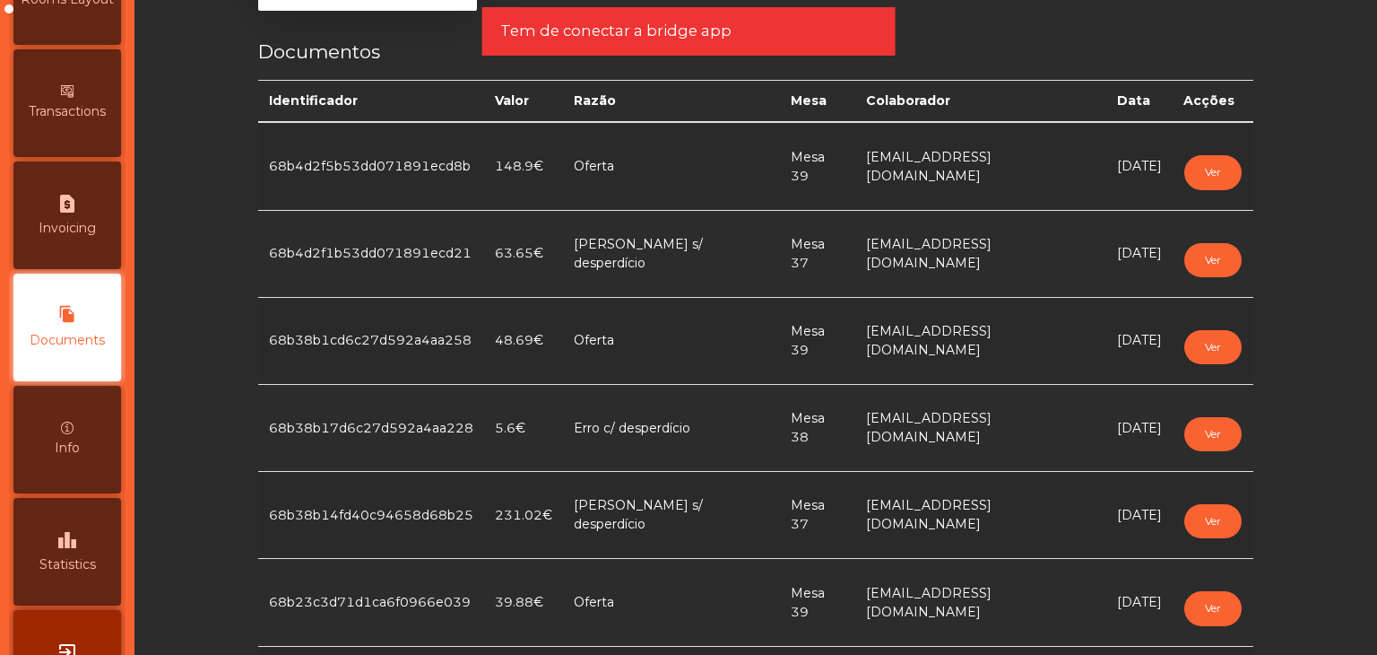
drag, startPoint x: 1086, startPoint y: 173, endPoint x: 1141, endPoint y: 177, distance: 54.8
click at [1141, 177] on td "[DATE]" at bounding box center [1139, 166] width 66 height 88
drag, startPoint x: 721, startPoint y: 155, endPoint x: 1136, endPoint y: 335, distance: 452.6
click at [1136, 335] on tbody "68b4d2f5b53dd071891ecd8b 148.9€ Oferta Mesa 39 [EMAIL_ADDRESS][DOMAIN_NAME] [DA…" at bounding box center [755, 427] width 995 height 610
drag, startPoint x: 1127, startPoint y: 598, endPoint x: 488, endPoint y: 592, distance: 639.3
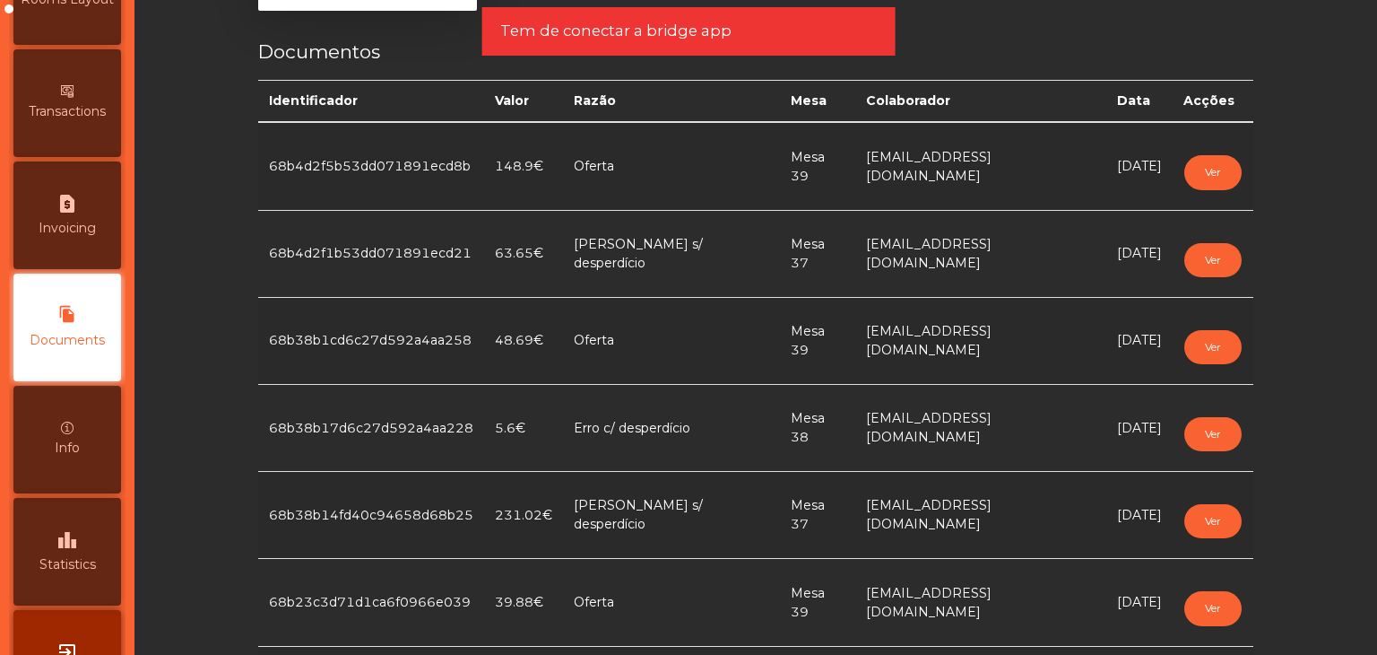
click at [488, 592] on tr "68b23c3d71d1ca6f0966e039 39.88€ Oferta Mesa 39 [EMAIL_ADDRESS][DOMAIN_NAME] [DA…" at bounding box center [755, 602] width 995 height 87
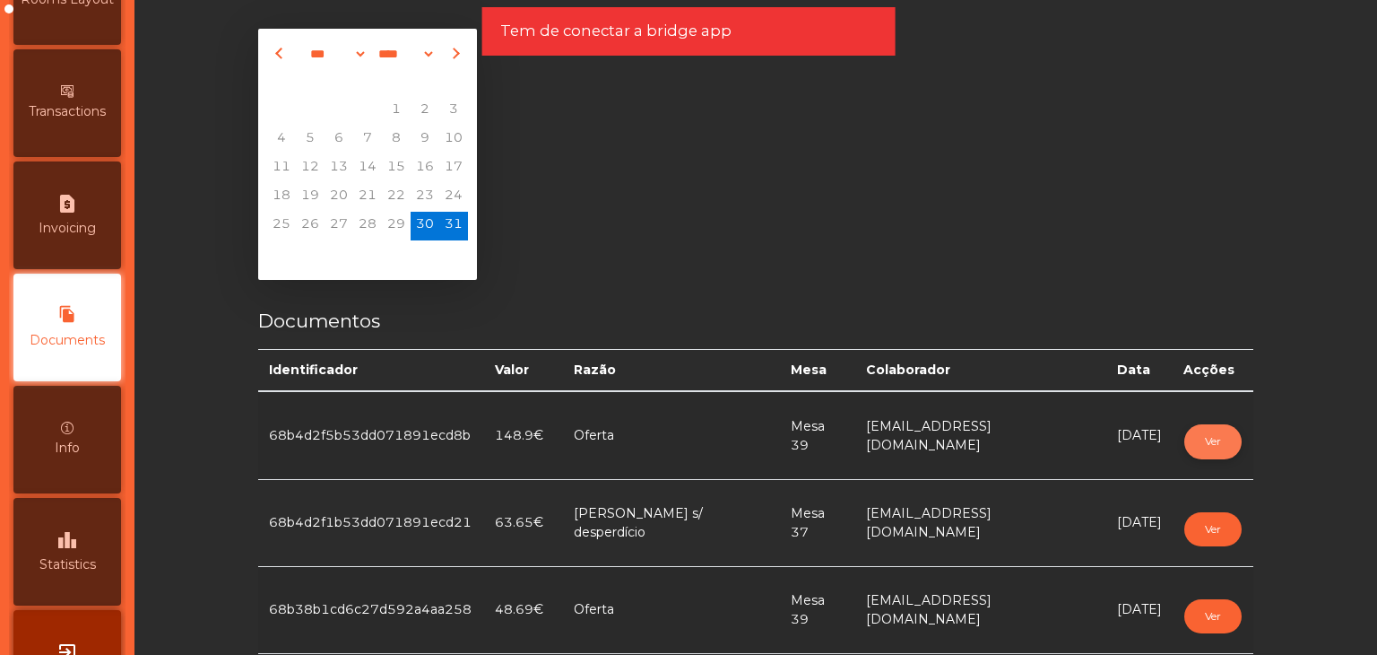
click at [1209, 436] on button "Ver" at bounding box center [1212, 441] width 57 height 34
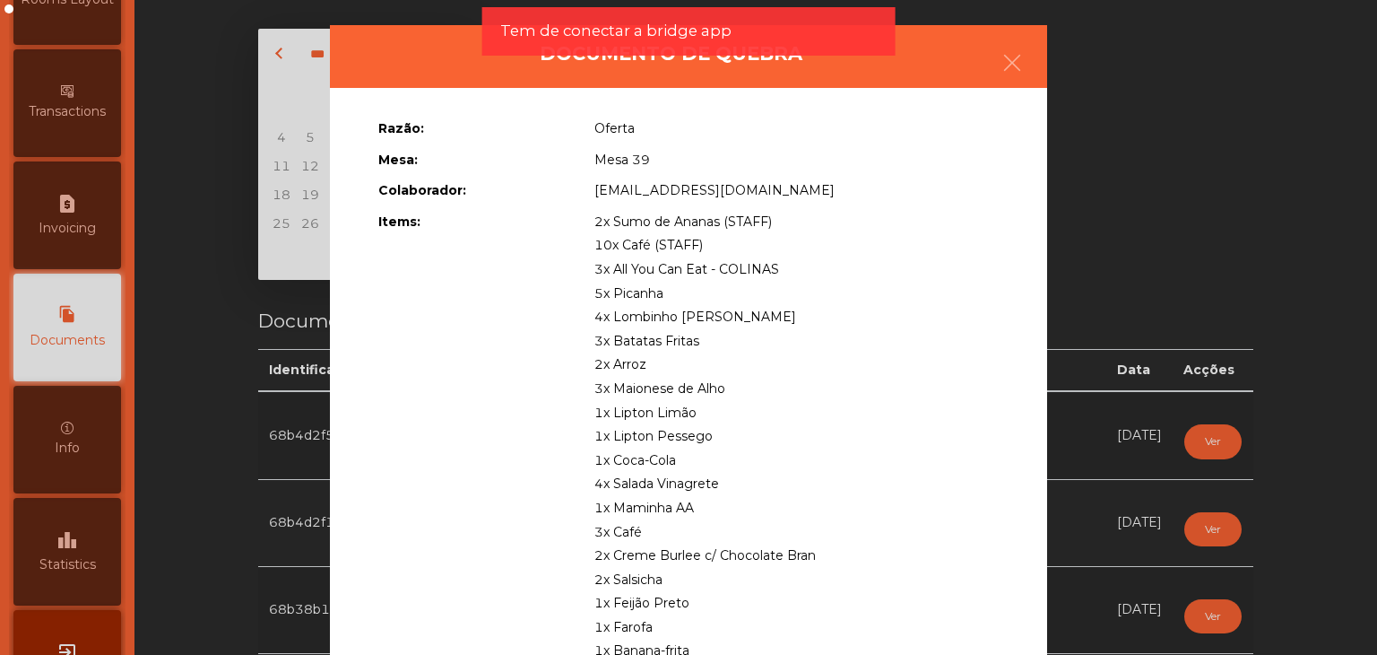
drag, startPoint x: 592, startPoint y: 270, endPoint x: 628, endPoint y: 284, distance: 38.6
click at [617, 295] on span "5x Picanha" at bounding box center [628, 293] width 69 height 16
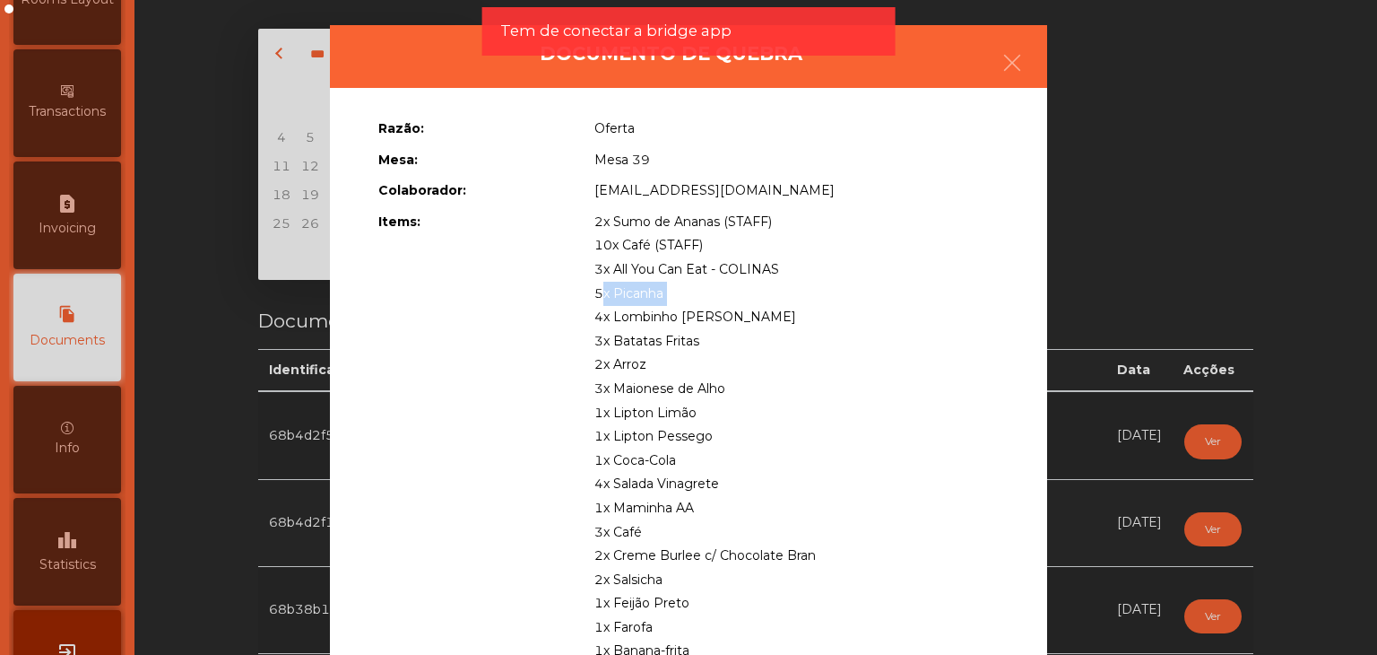
click at [617, 295] on span "5x Picanha" at bounding box center [628, 293] width 69 height 16
drag, startPoint x: 586, startPoint y: 270, endPoint x: 810, endPoint y: 546, distance: 355.1
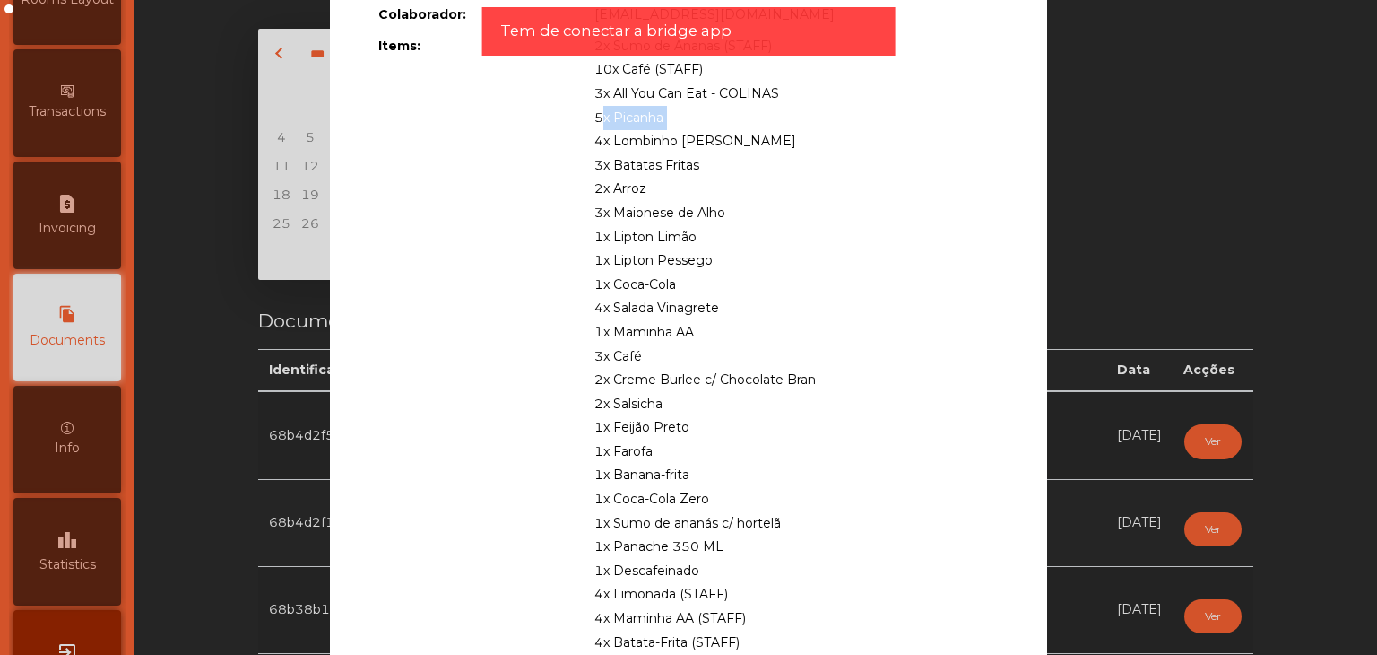
scroll to position [179, 0]
drag, startPoint x: 703, startPoint y: 573, endPoint x: 580, endPoint y: 473, distance: 158.1
click at [581, 473] on div "2x Sumo de Ananas (STAFF) 10x Café (STAFF) 3x All You Can Eat - COLINAS 5x Pica…" at bounding box center [796, 543] width 431 height 1026
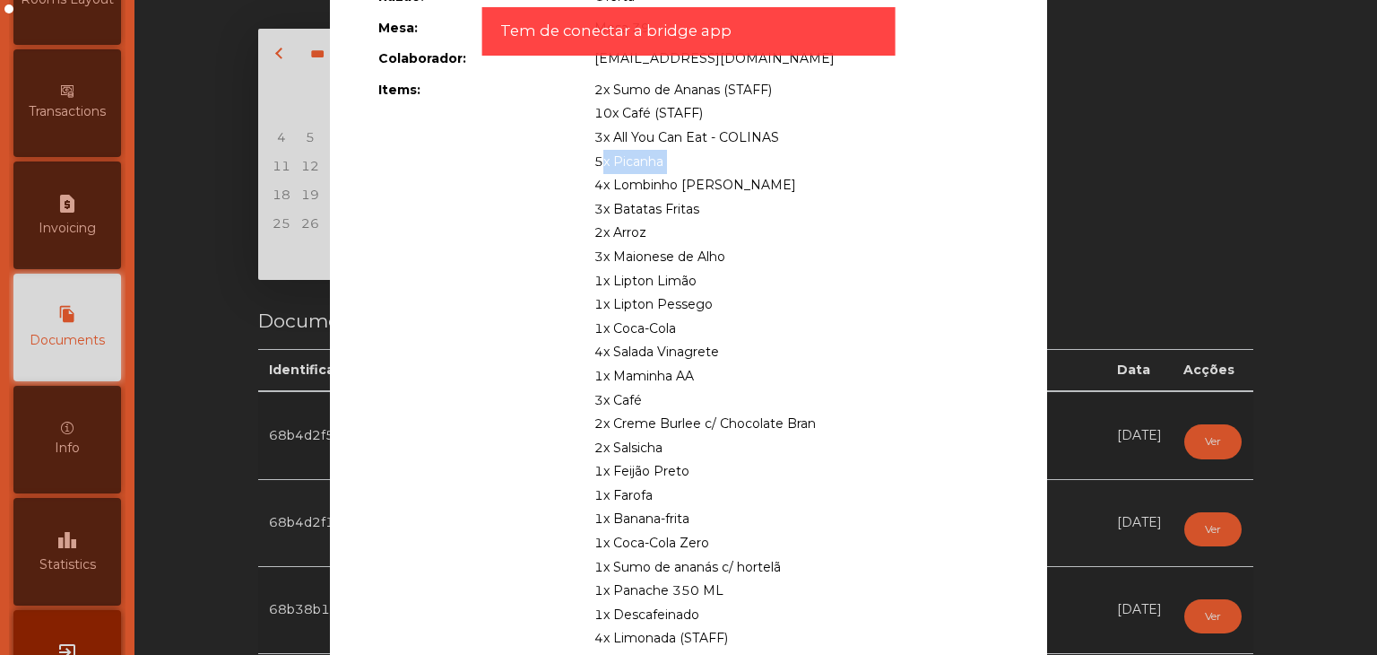
scroll to position [90, 0]
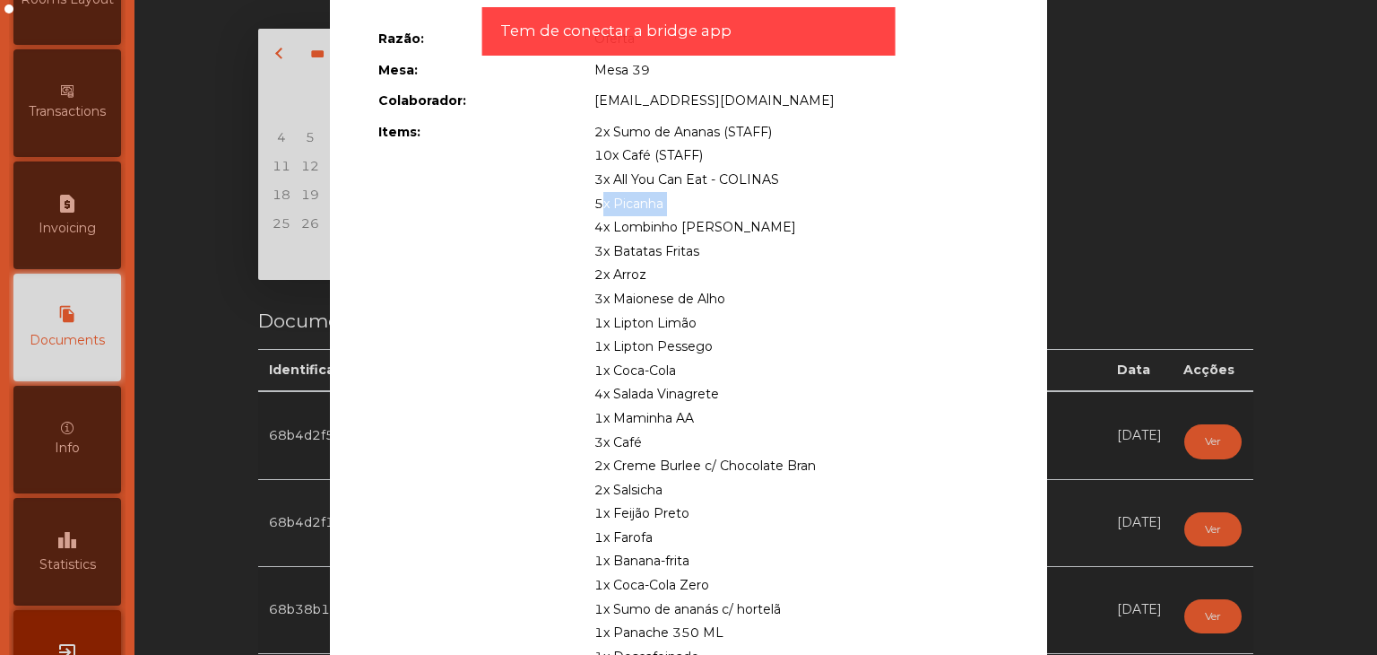
drag, startPoint x: 807, startPoint y: 468, endPoint x: 512, endPoint y: 436, distance: 296.7
click at [512, 436] on div "Razão: Oferta Mesa: Mesa 39 Colaborador: [EMAIL_ADDRESS][DOMAIN_NAME] Items: 2x…" at bounding box center [688, 614] width 647 height 1188
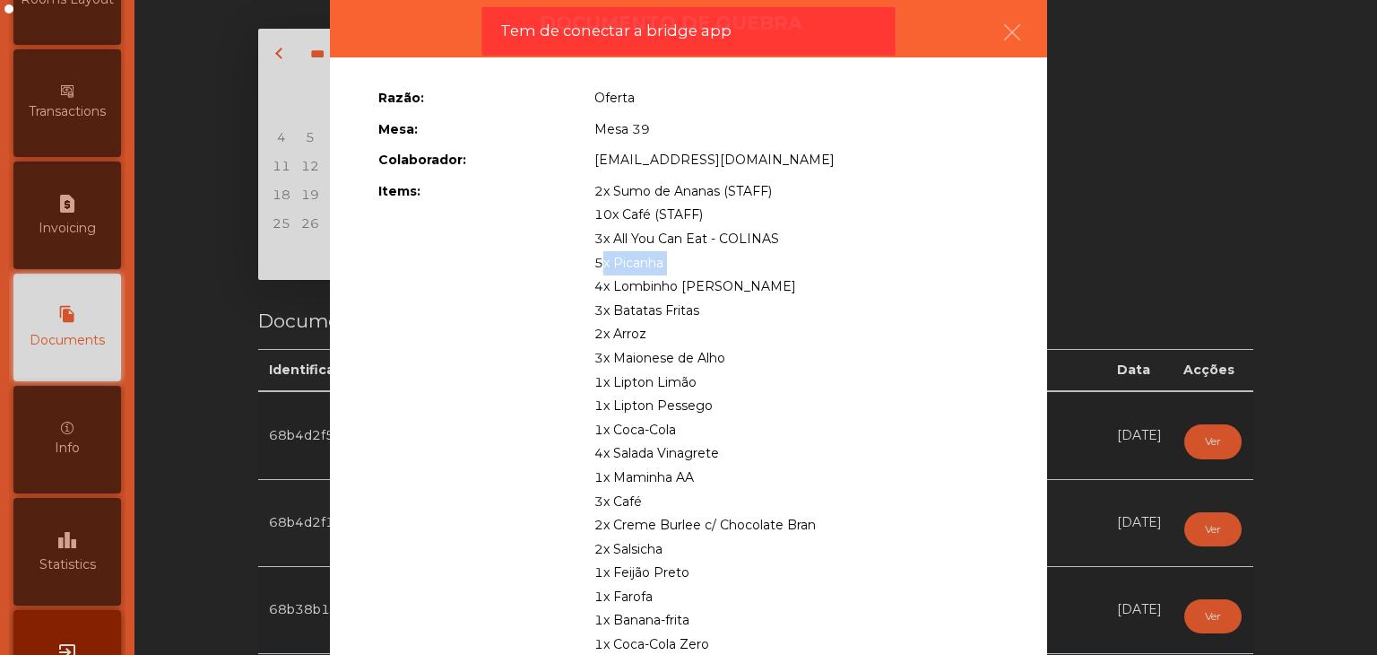
scroll to position [0, 0]
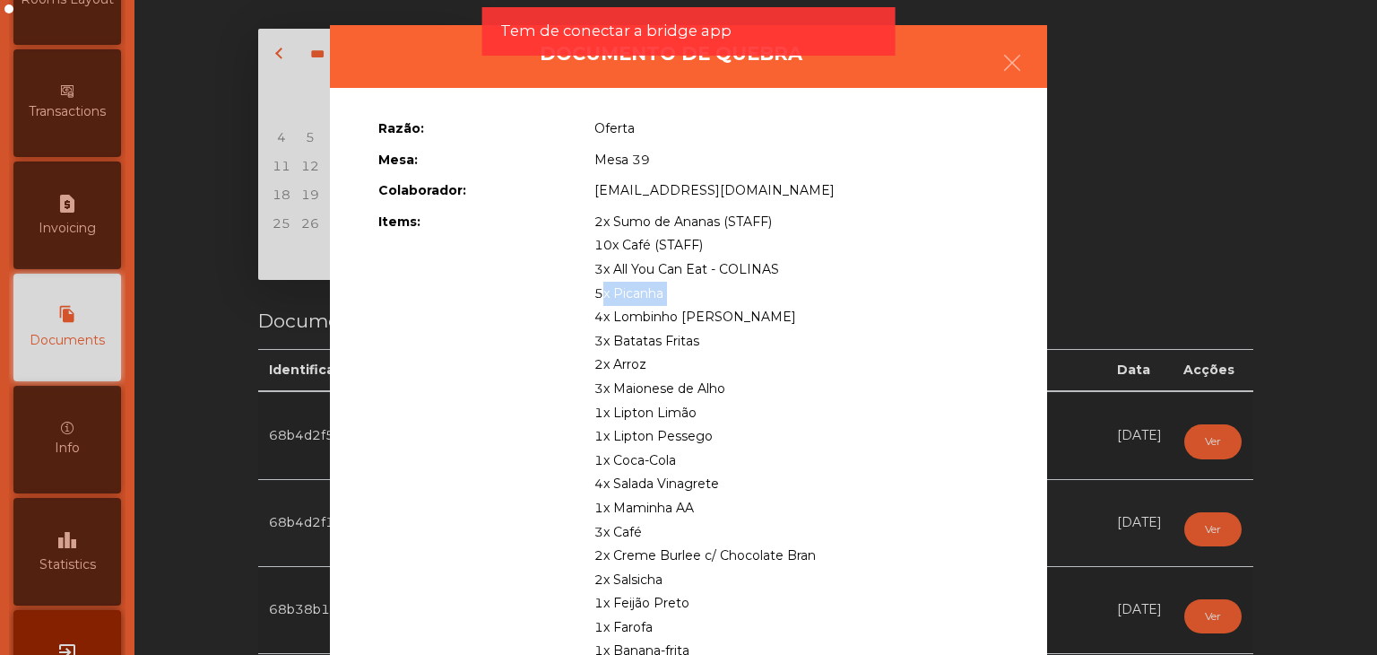
click at [601, 244] on span "10x Café (STAFF)" at bounding box center [648, 245] width 108 height 16
click at [594, 245] on span "10x Café (STAFF)" at bounding box center [648, 245] width 108 height 16
click at [594, 241] on span "10x Café (STAFF)" at bounding box center [648, 245] width 108 height 16
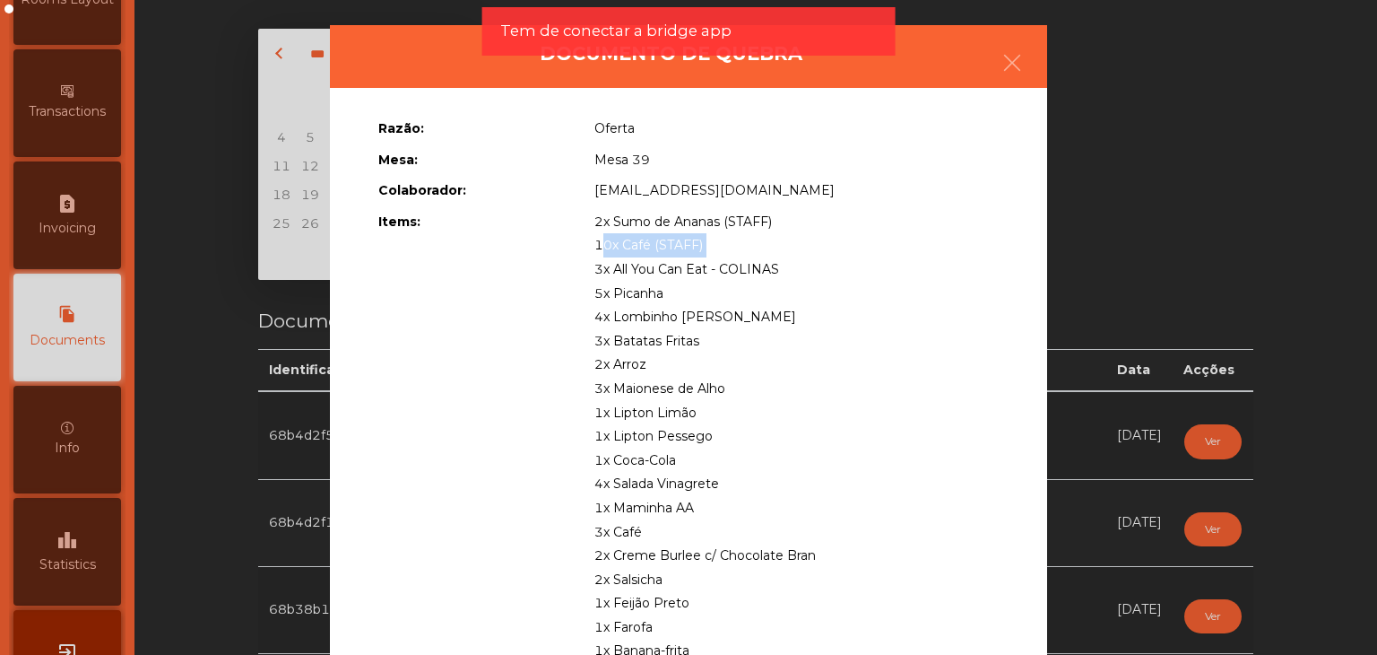
click at [594, 241] on span "10x Café (STAFF)" at bounding box center [648, 245] width 108 height 16
click at [594, 272] on span "3x All You Can Eat - COLINAS" at bounding box center [686, 269] width 185 height 16
drag, startPoint x: 591, startPoint y: 273, endPoint x: 750, endPoint y: 541, distance: 312.0
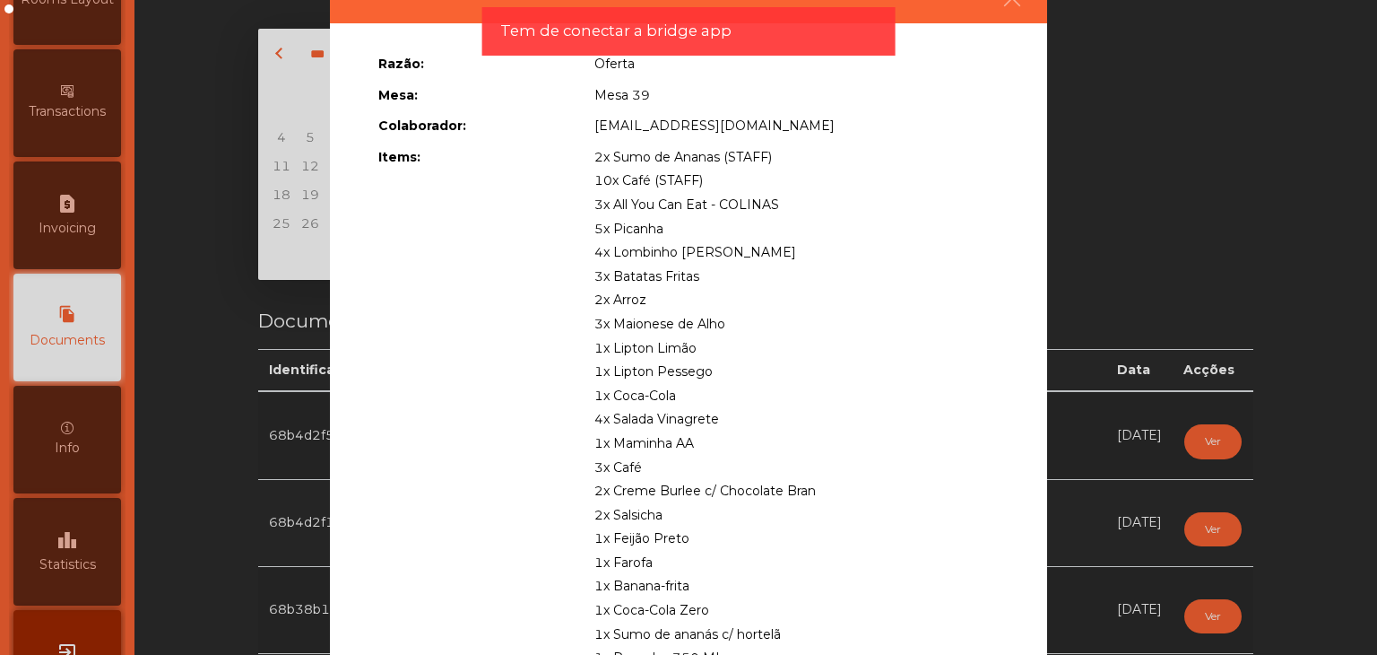
scroll to position [179, 0]
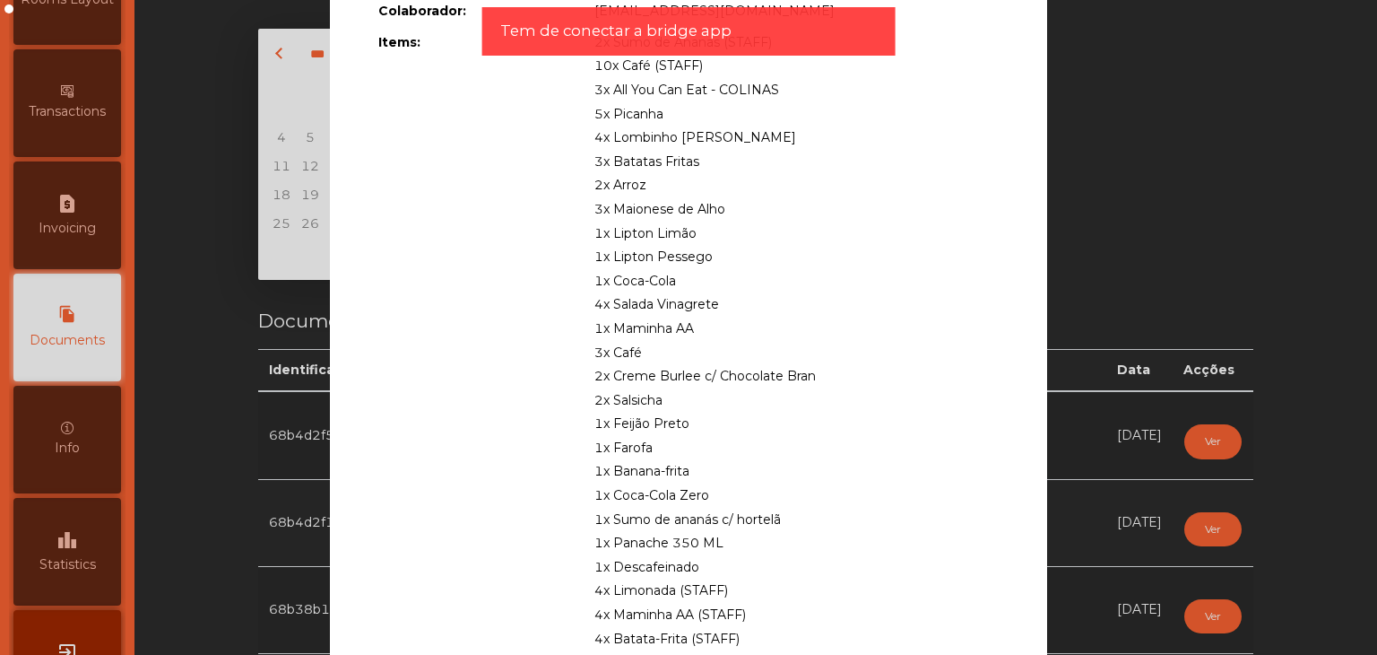
click at [687, 571] on span "1x Descafeinado" at bounding box center [646, 567] width 105 height 16
drag, startPoint x: 685, startPoint y: 477, endPoint x: 586, endPoint y: 91, distance: 398.8
click at [586, 91] on div "2x Sumo de Ananas (STAFF) 10x Café (STAFF) 3x All You Can Eat - COLINAS 5x Pica…" at bounding box center [796, 543] width 431 height 1026
click at [1200, 109] on ngb-modal-window "Documento de quebra Razão: Oferta Mesa: Mesa 39 Colaborador: [EMAIL_ADDRESS][DO…" at bounding box center [688, 327] width 1308 height 655
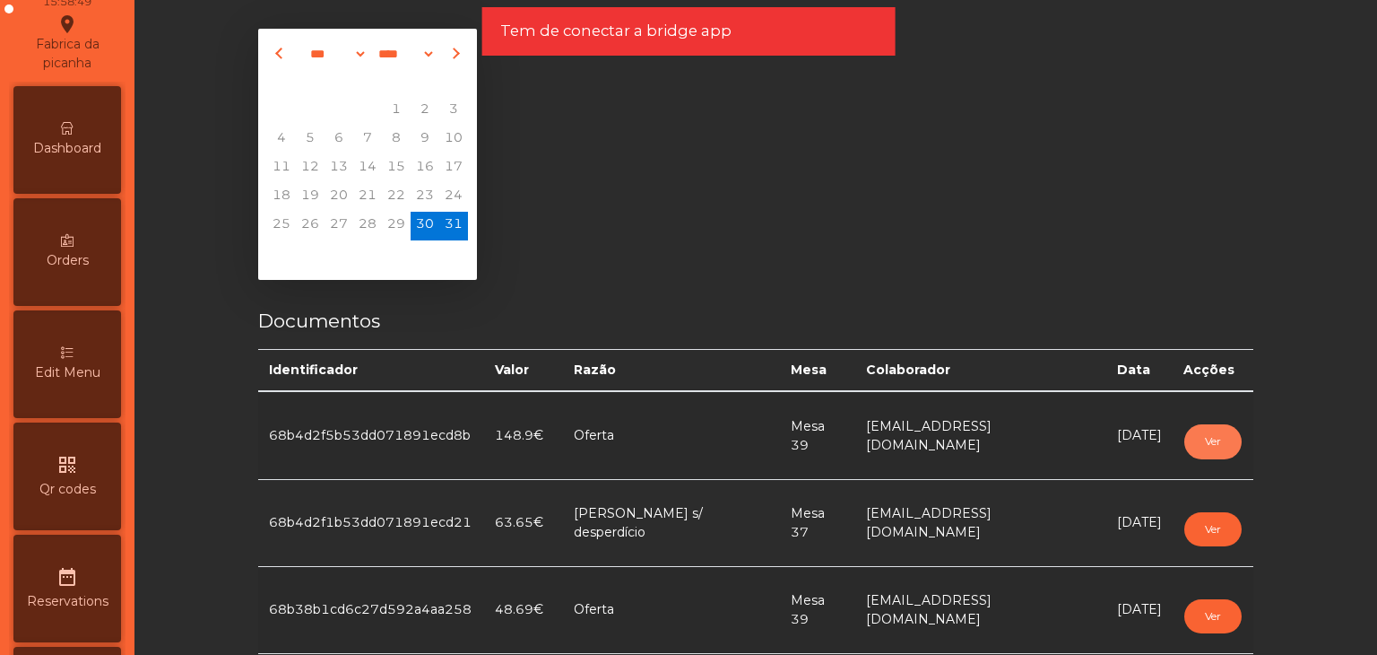
scroll to position [0, 0]
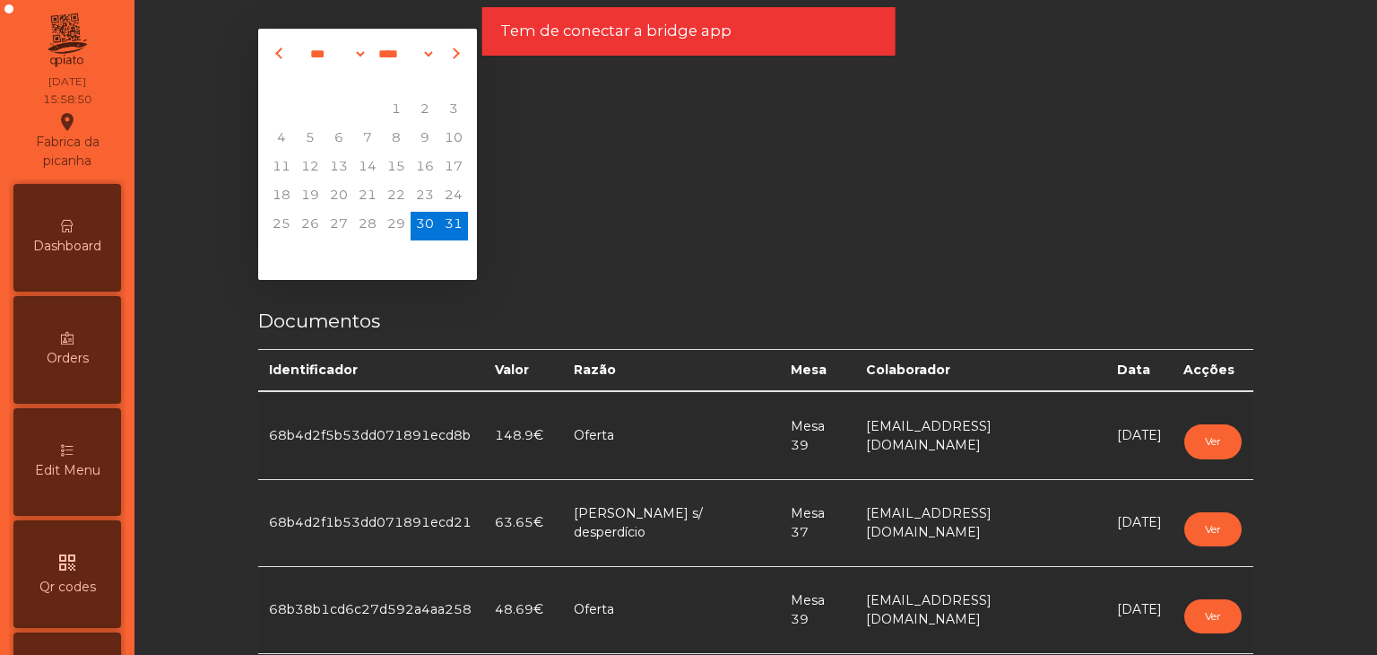
click at [63, 191] on div "Dashboard" at bounding box center [67, 238] width 108 height 108
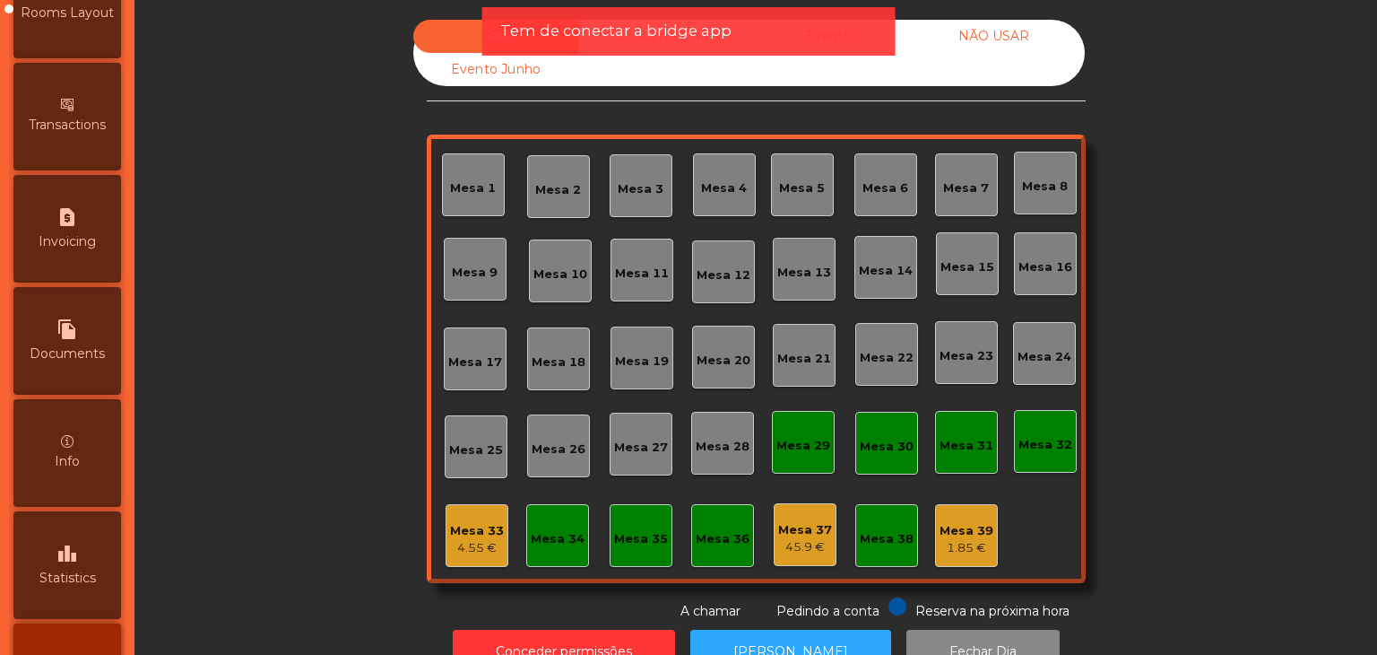
click at [55, 514] on div "leaderboard Statistics" at bounding box center [67, 565] width 108 height 108
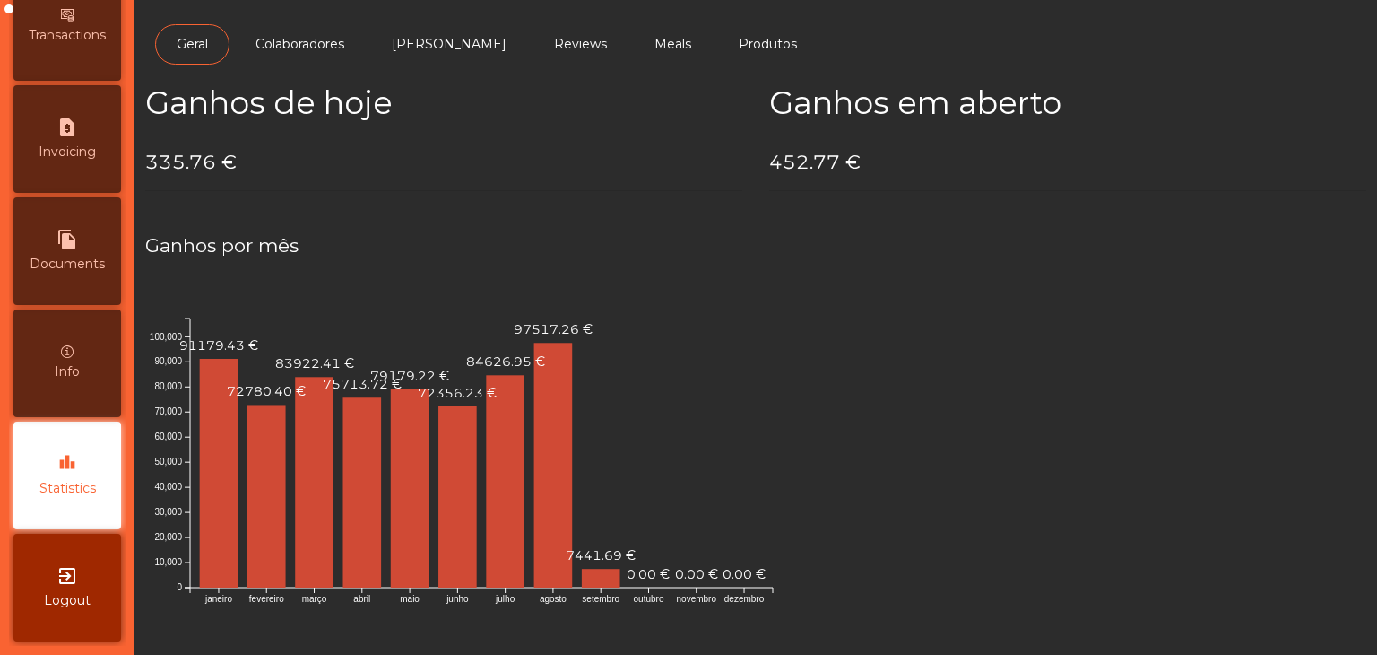
click at [86, 209] on div "file_copy Documents" at bounding box center [67, 251] width 108 height 108
select select "*"
select select "****"
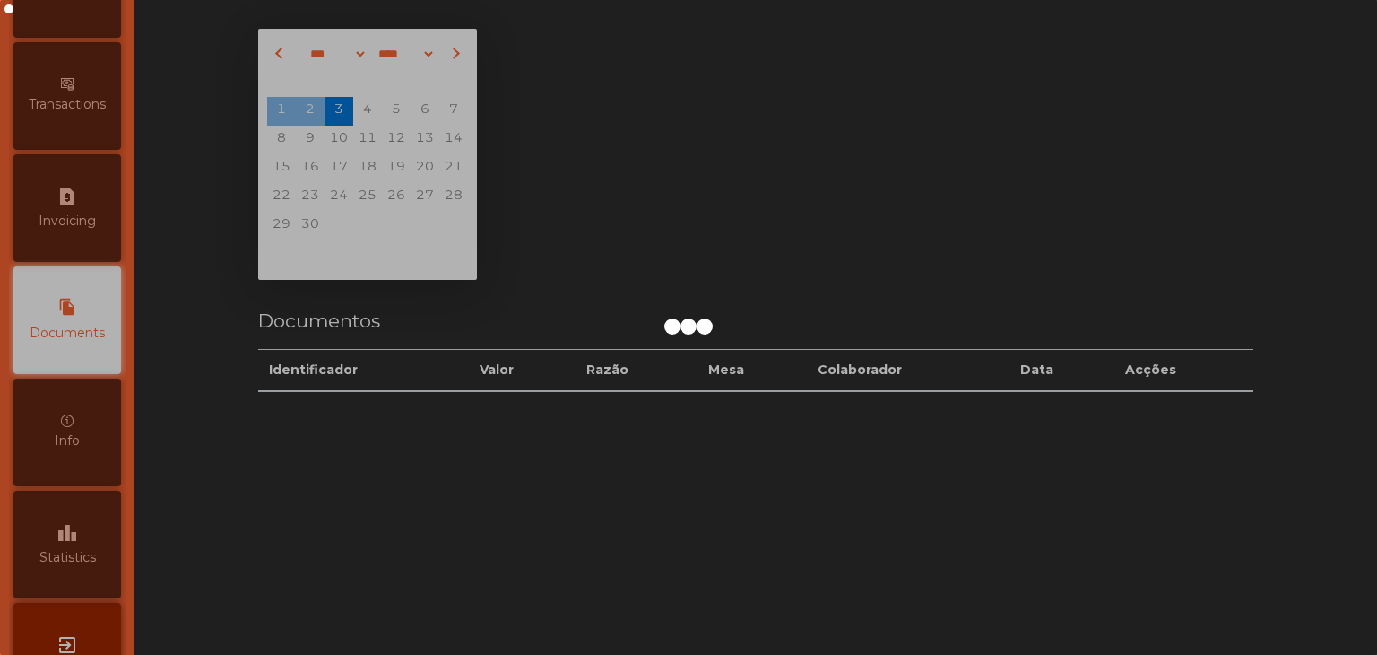
scroll to position [807, 0]
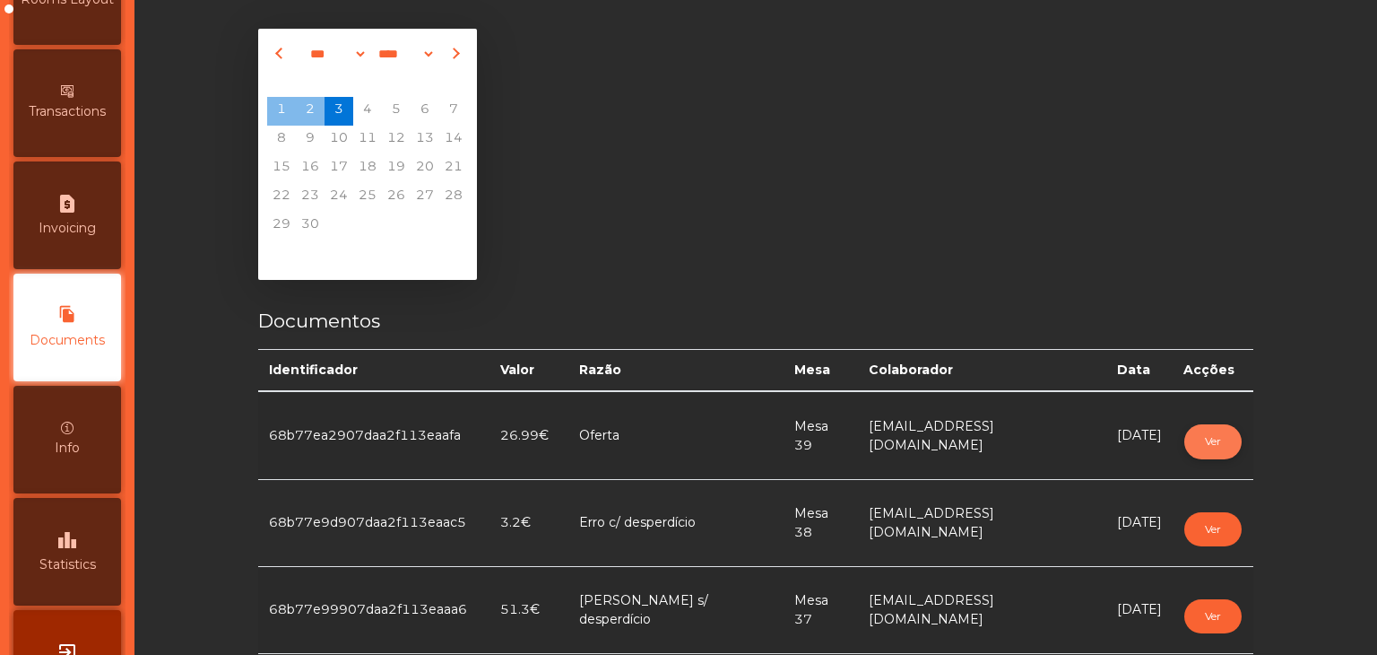
click at [1209, 425] on button "Ver" at bounding box center [1212, 441] width 57 height 34
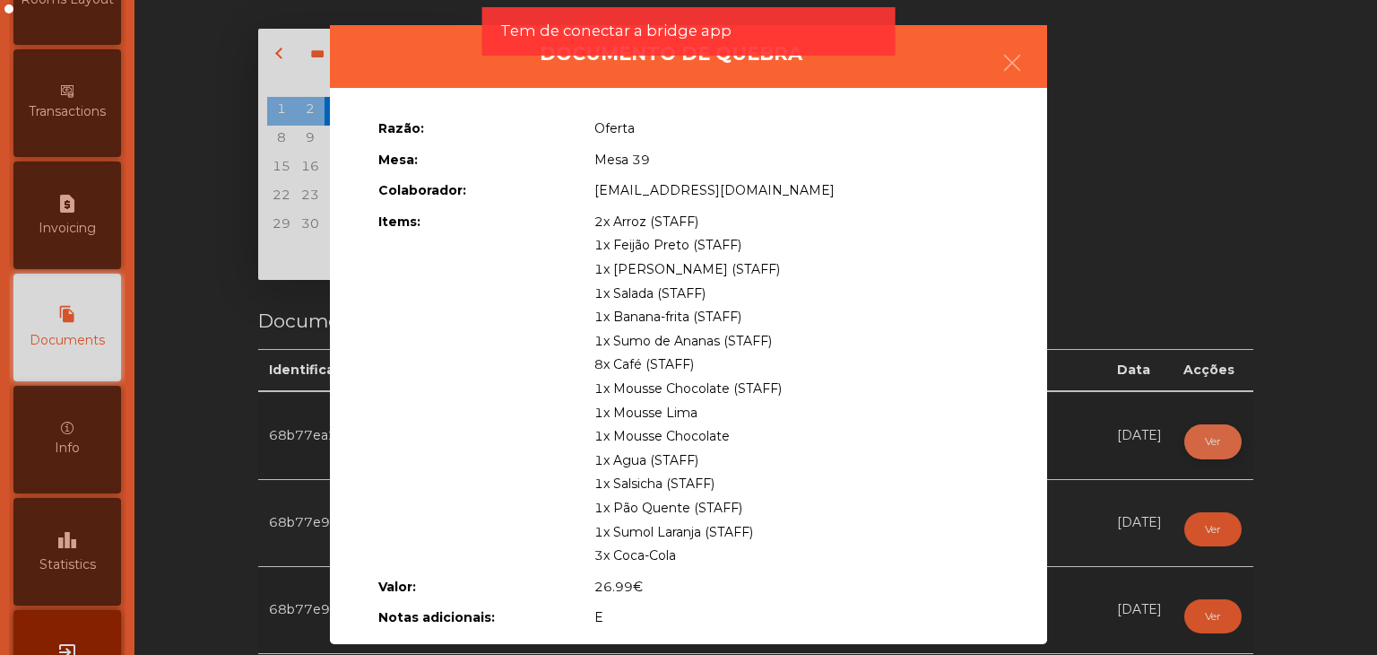
click at [1209, 425] on ngb-modal-window "Documento de quebra Razão: Oferta Mesa: Mesa 39 Colaborador: [EMAIL_ADDRESS][DO…" at bounding box center [688, 327] width 1308 height 655
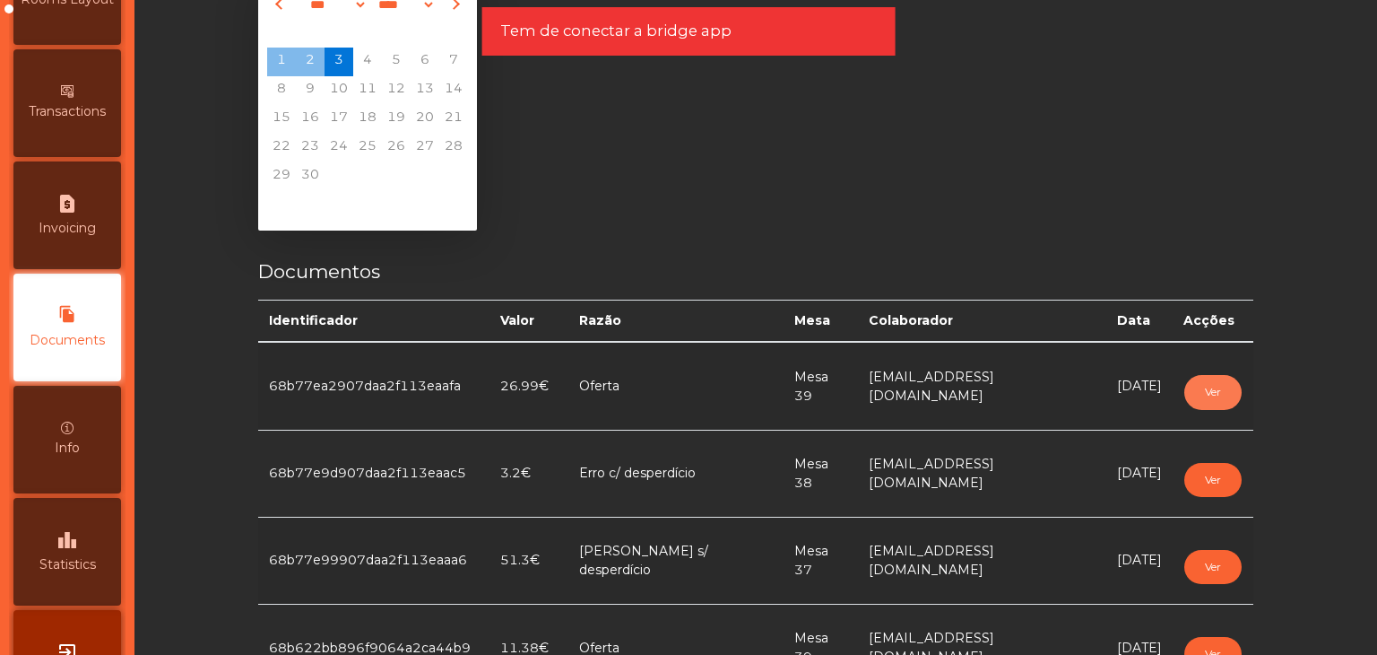
scroll to position [179, 0]
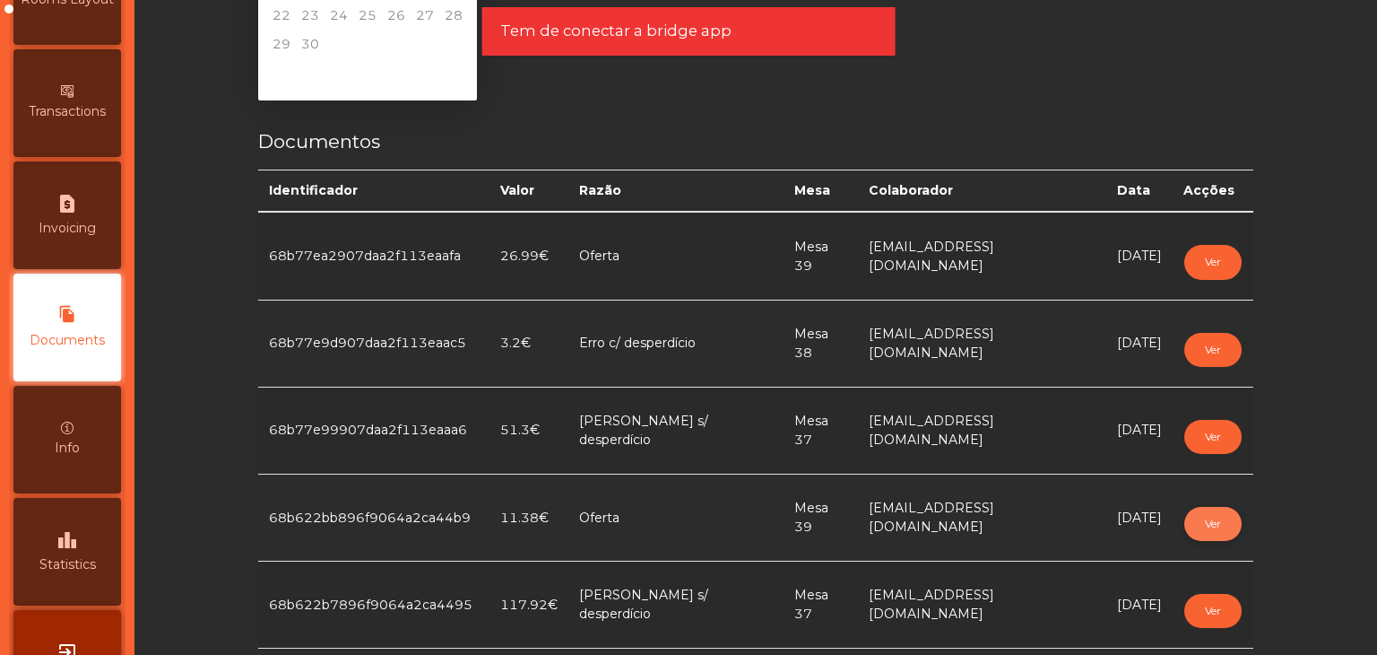
click at [1184, 525] on button "Ver" at bounding box center [1212, 524] width 57 height 34
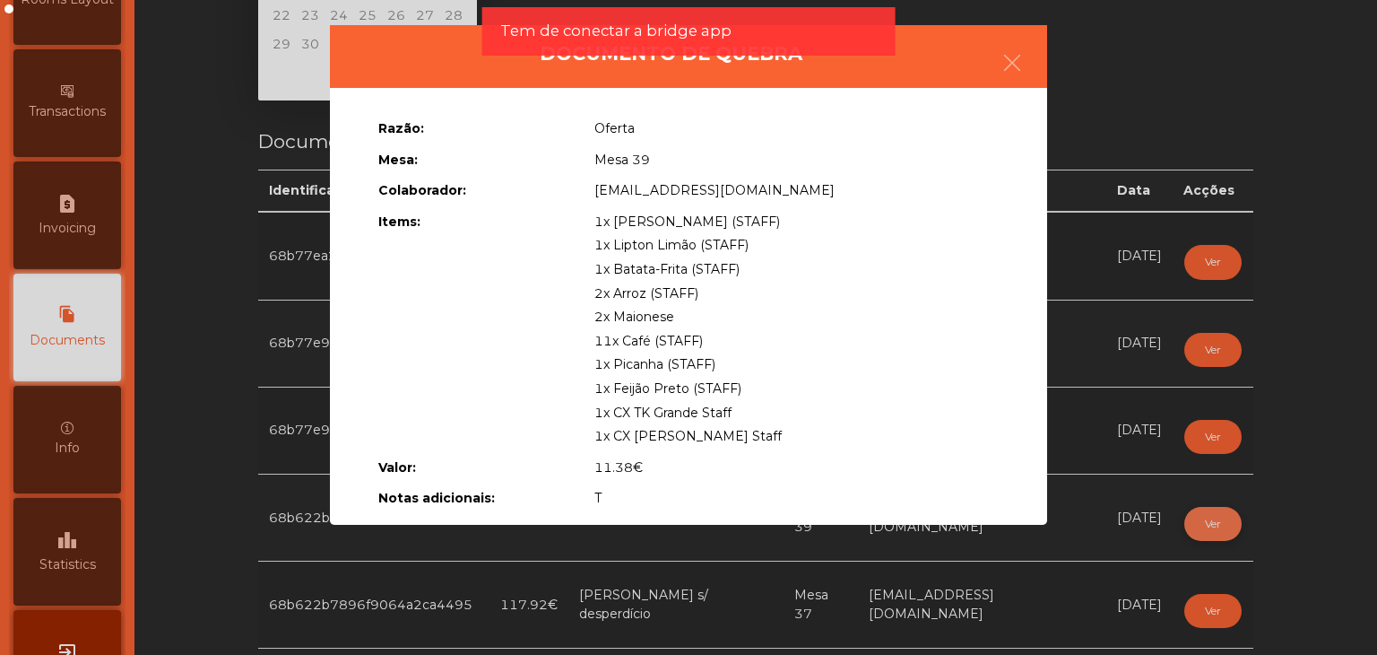
click at [1174, 525] on ngb-modal-window "Documento de quebra Razão: Oferta Mesa: Mesa 39 Colaborador: [EMAIL_ADDRESS][DO…" at bounding box center [688, 327] width 1308 height 655
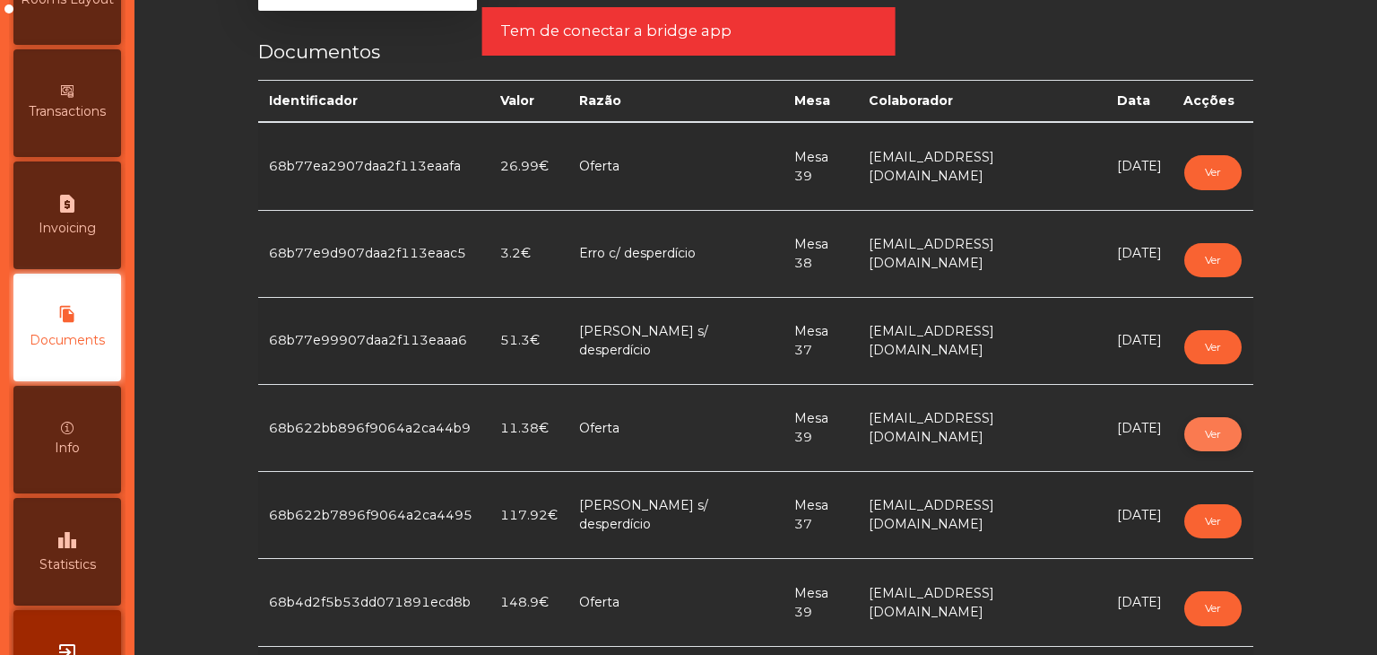
scroll to position [359, 0]
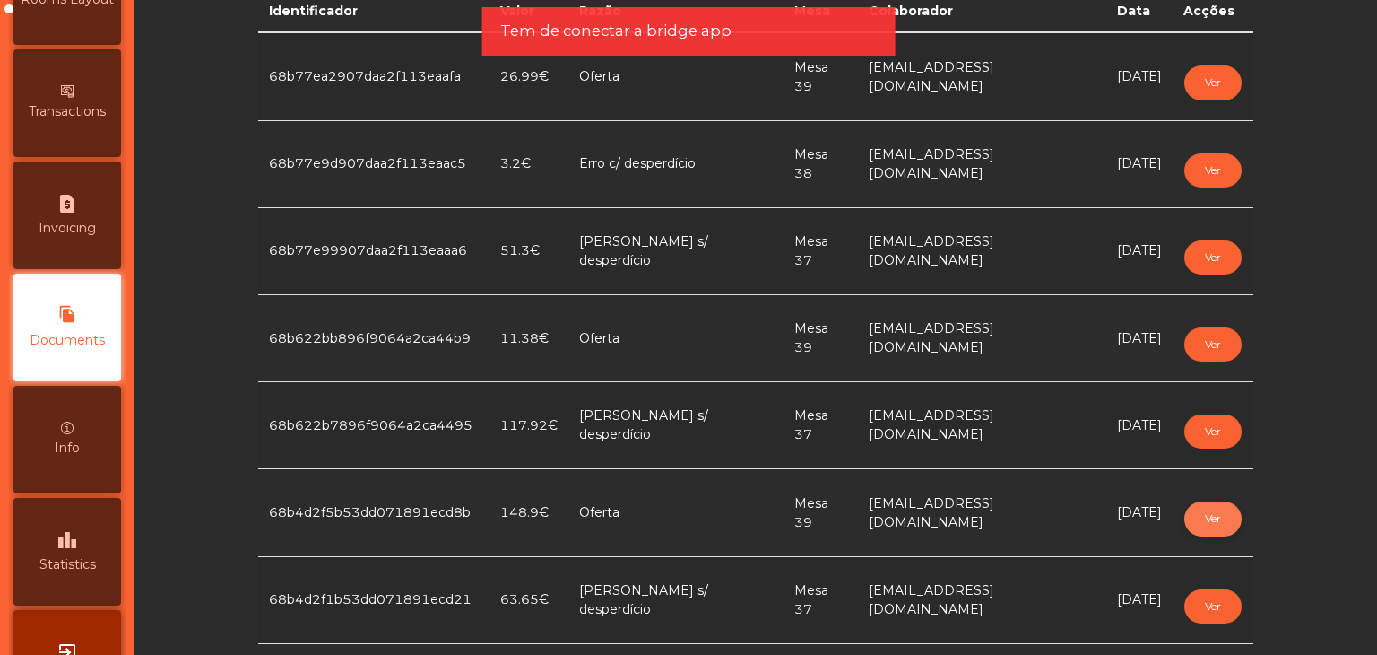
click at [1193, 509] on button "Ver" at bounding box center [1212, 518] width 57 height 34
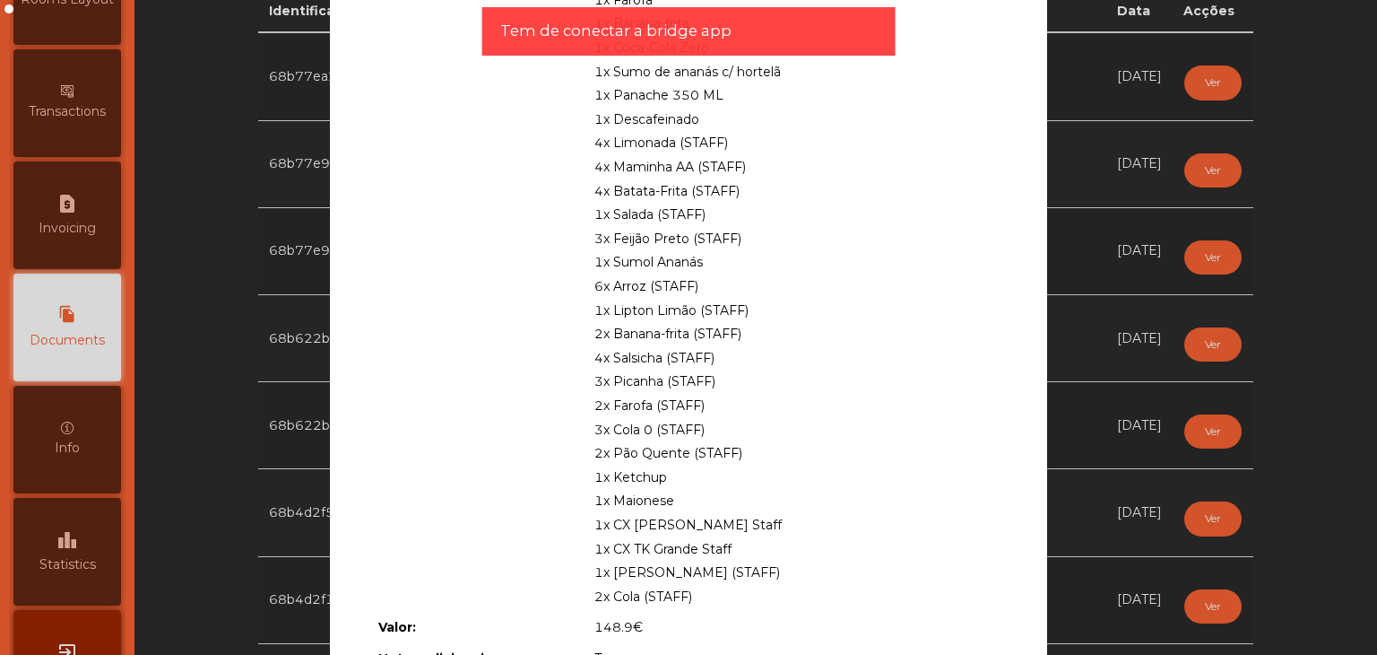
scroll to position [628, 0]
click at [1034, 433] on div "Razão: Oferta Mesa: Mesa 39 Colaborador: [EMAIL_ADDRESS][DOMAIN_NAME] Items: 2x…" at bounding box center [688, 72] width 717 height 1224
click at [1148, 402] on ngb-modal-window "Documento de quebra Razão: Oferta Mesa: Mesa 39 Colaborador: [EMAIL_ADDRESS][DO…" at bounding box center [688, 327] width 1308 height 655
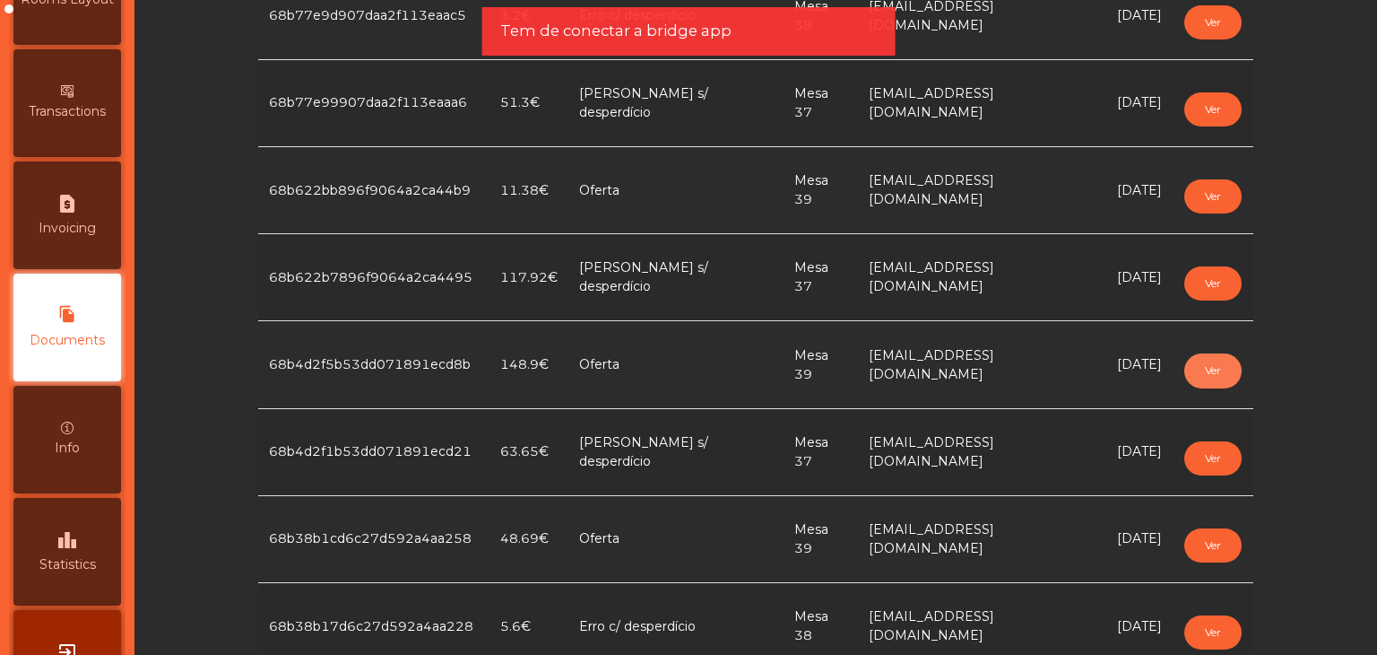
scroll to position [538, 0]
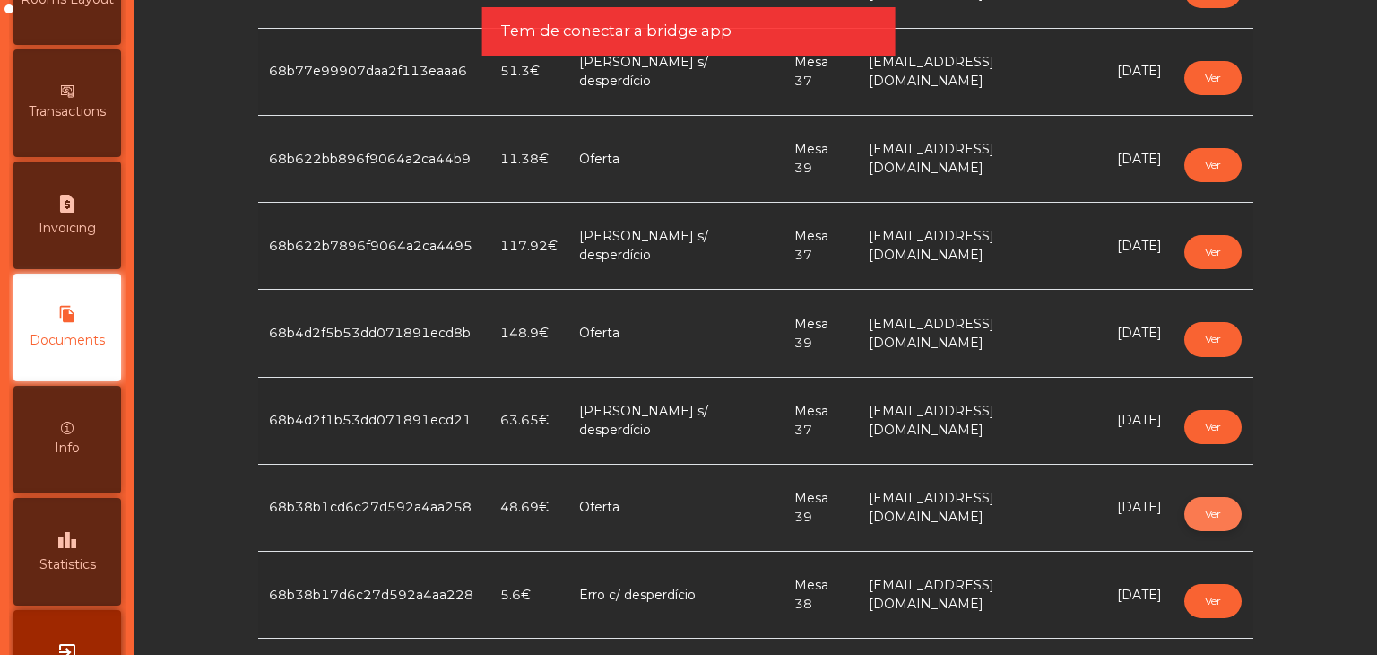
click at [1187, 516] on button "Ver" at bounding box center [1212, 514] width 57 height 34
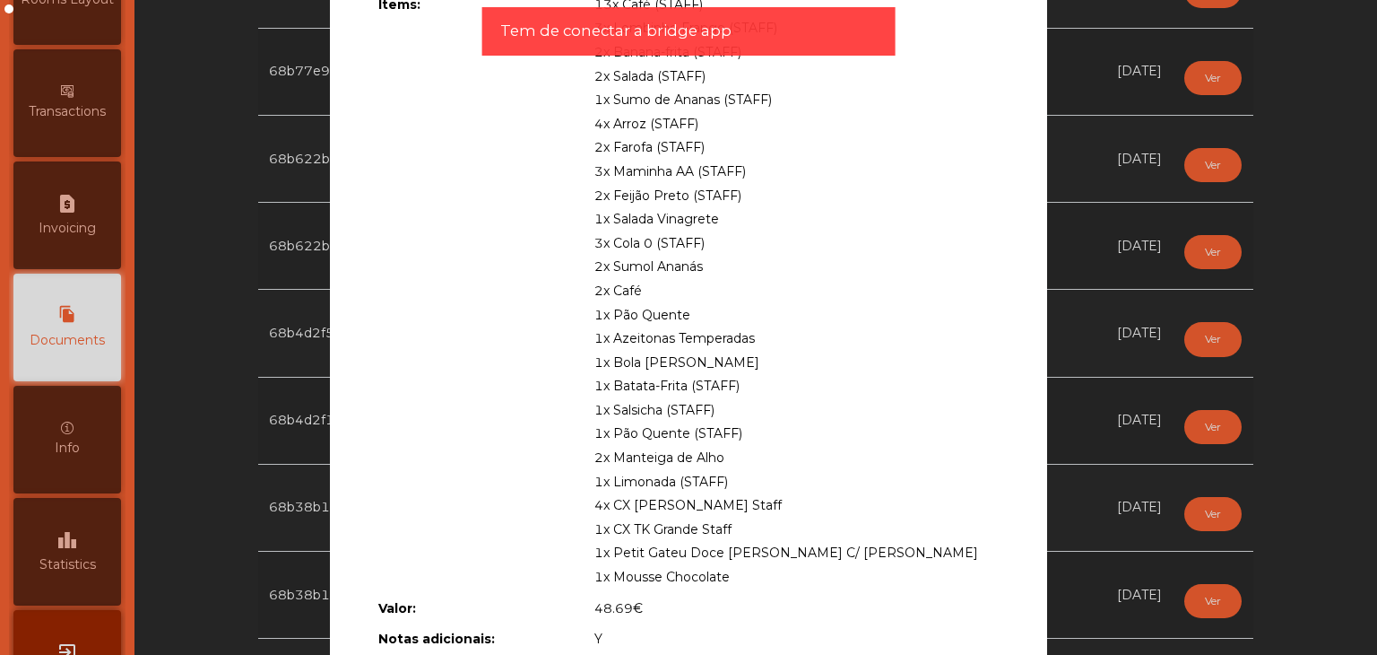
scroll to position [253, 0]
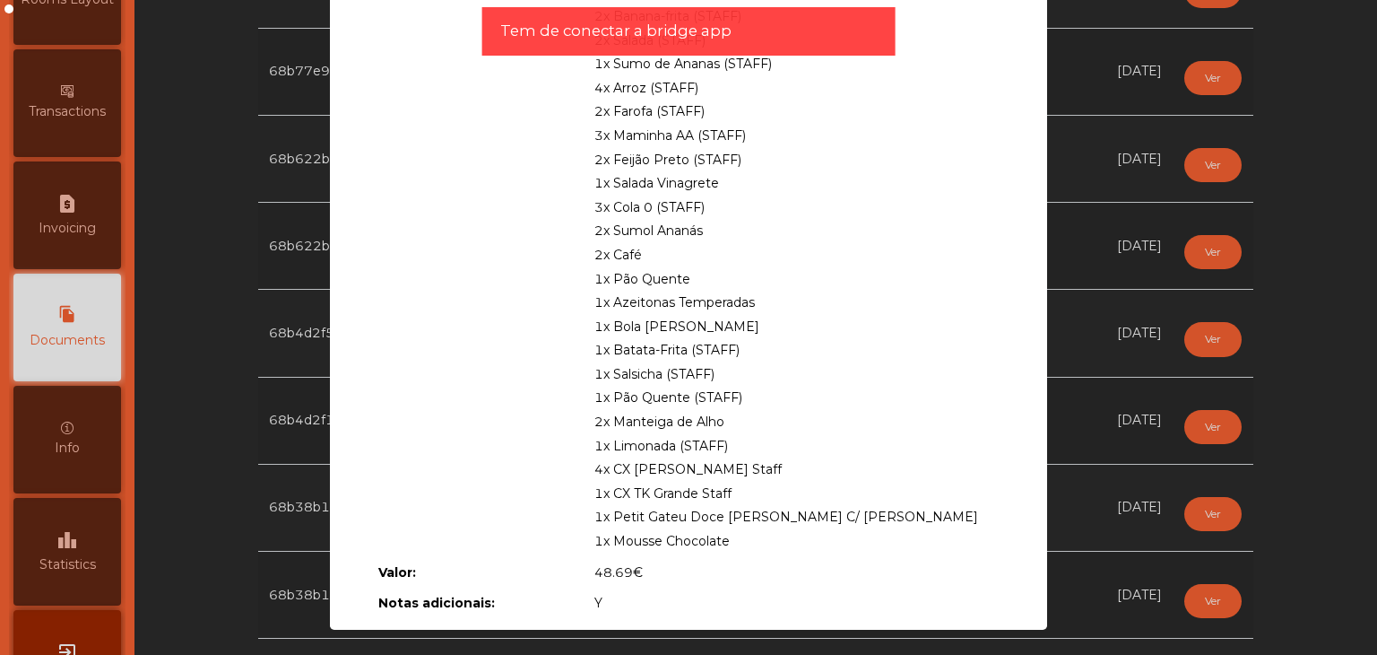
click at [1117, 489] on ngb-modal-window "Documento de [PERSON_NAME]: Oferta Mesa: Mesa 39 Colaborador: [EMAIL_ADDRESS][D…" at bounding box center [688, 327] width 1308 height 655
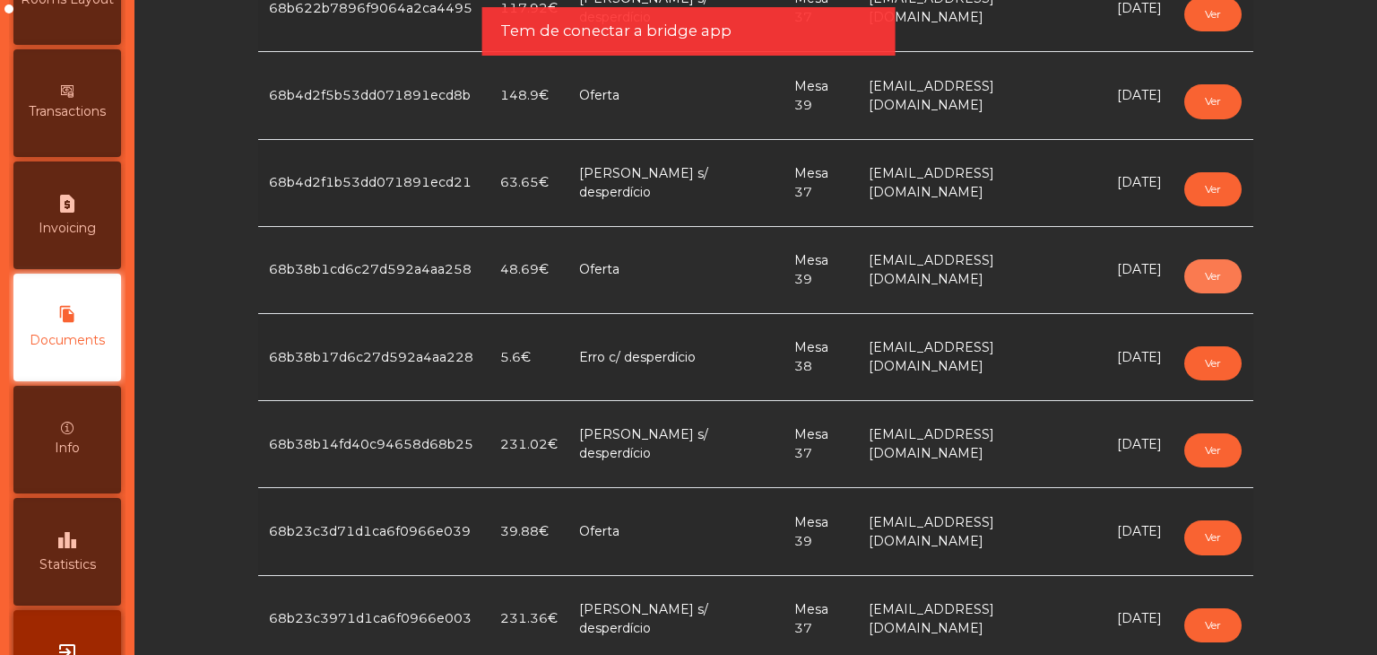
scroll to position [807, 0]
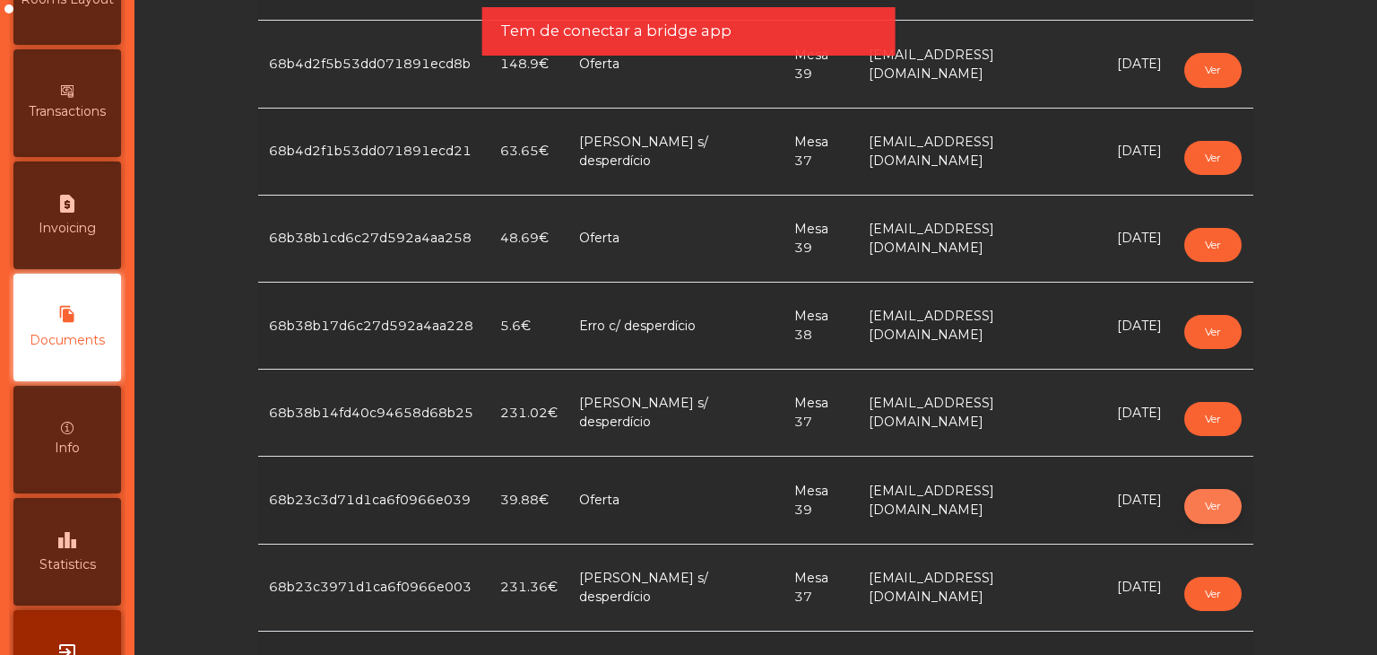
click at [1218, 507] on button "Ver" at bounding box center [1212, 506] width 57 height 34
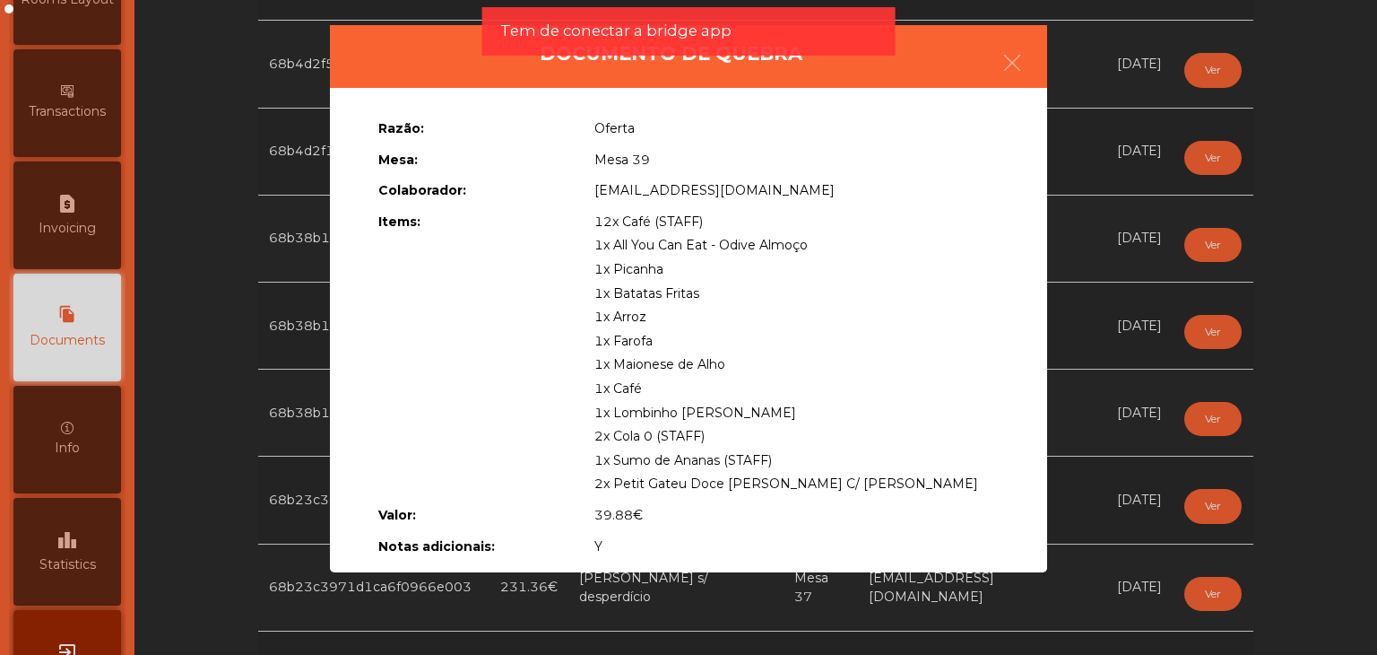
drag, startPoint x: 599, startPoint y: 244, endPoint x: 771, endPoint y: 298, distance: 180.4
click at [771, 291] on div "12x Café (STAFF) 1x All You Can Eat - Odive Almoço 1x Picanha 1x Batatas Fritas…" at bounding box center [796, 353] width 431 height 286
click at [610, 248] on span "1x All You Can Eat - Odive Almoço" at bounding box center [700, 245] width 213 height 16
drag, startPoint x: 594, startPoint y: 245, endPoint x: 849, endPoint y: 407, distance: 302.7
click at [849, 407] on div "12x Café (STAFF) 1x All You Can Eat - Odive Almoço 1x Picanha 1x Batatas Fritas…" at bounding box center [796, 353] width 431 height 286
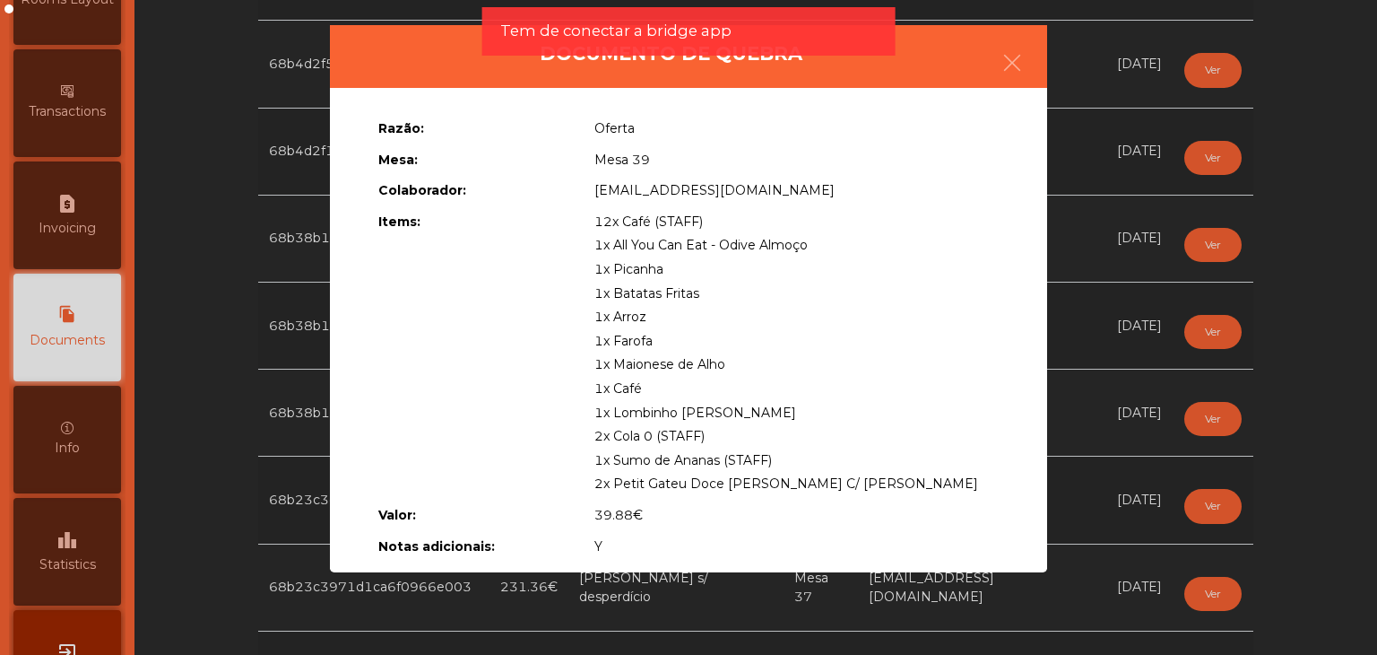
click at [1146, 438] on ngb-modal-window "Documento de quebra Razão: Oferta Mesa: Mesa 39 Colaborador: [EMAIL_ADDRESS][DO…" at bounding box center [688, 327] width 1308 height 655
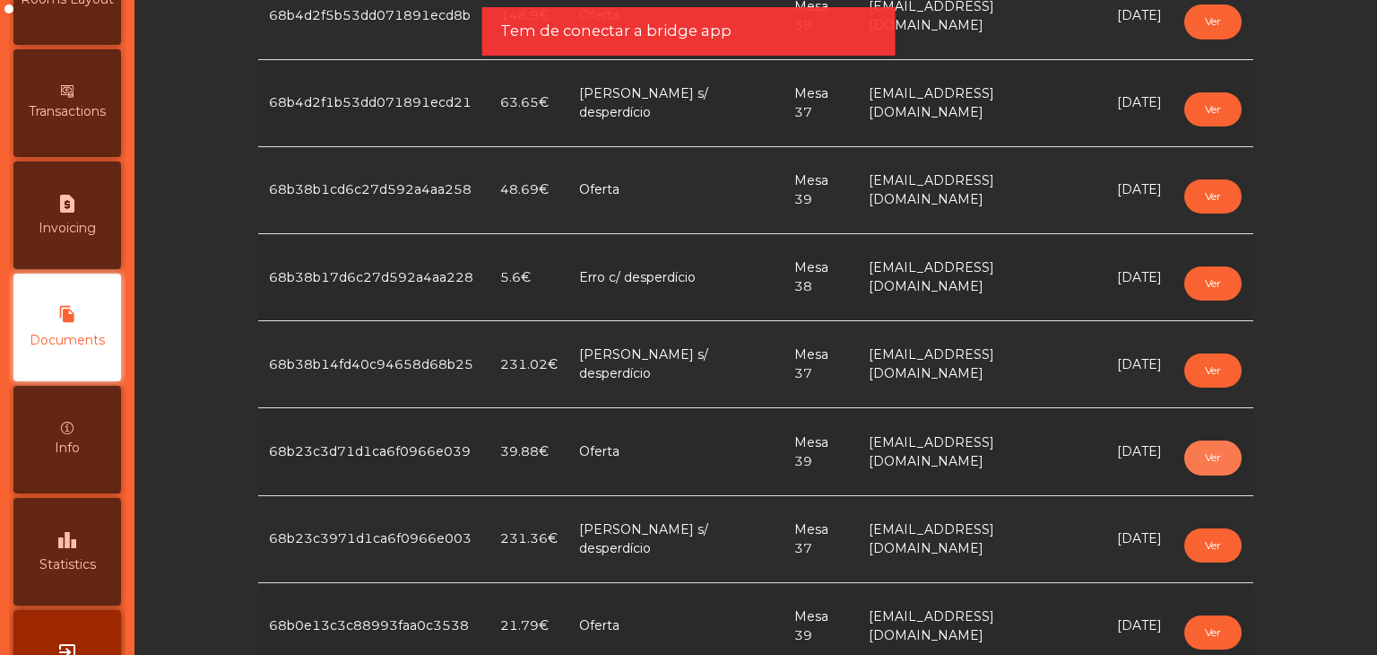
scroll to position [897, 0]
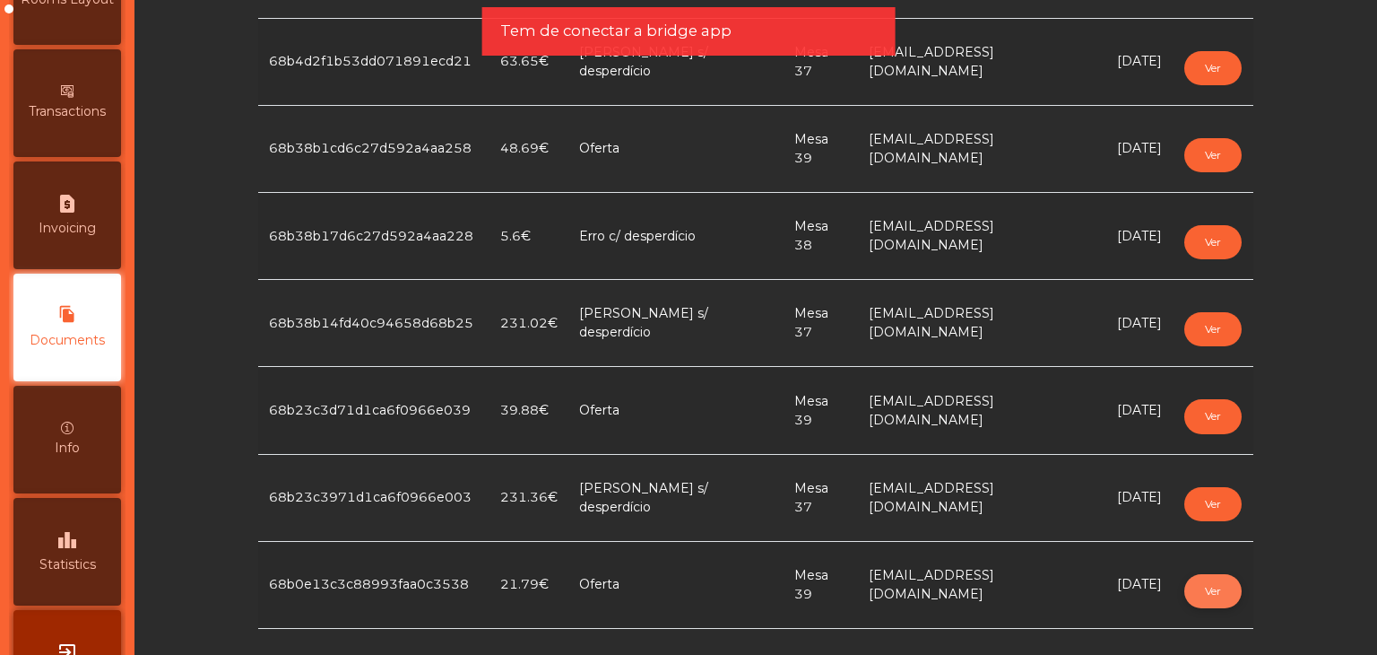
click at [1184, 598] on button "Ver" at bounding box center [1212, 591] width 57 height 34
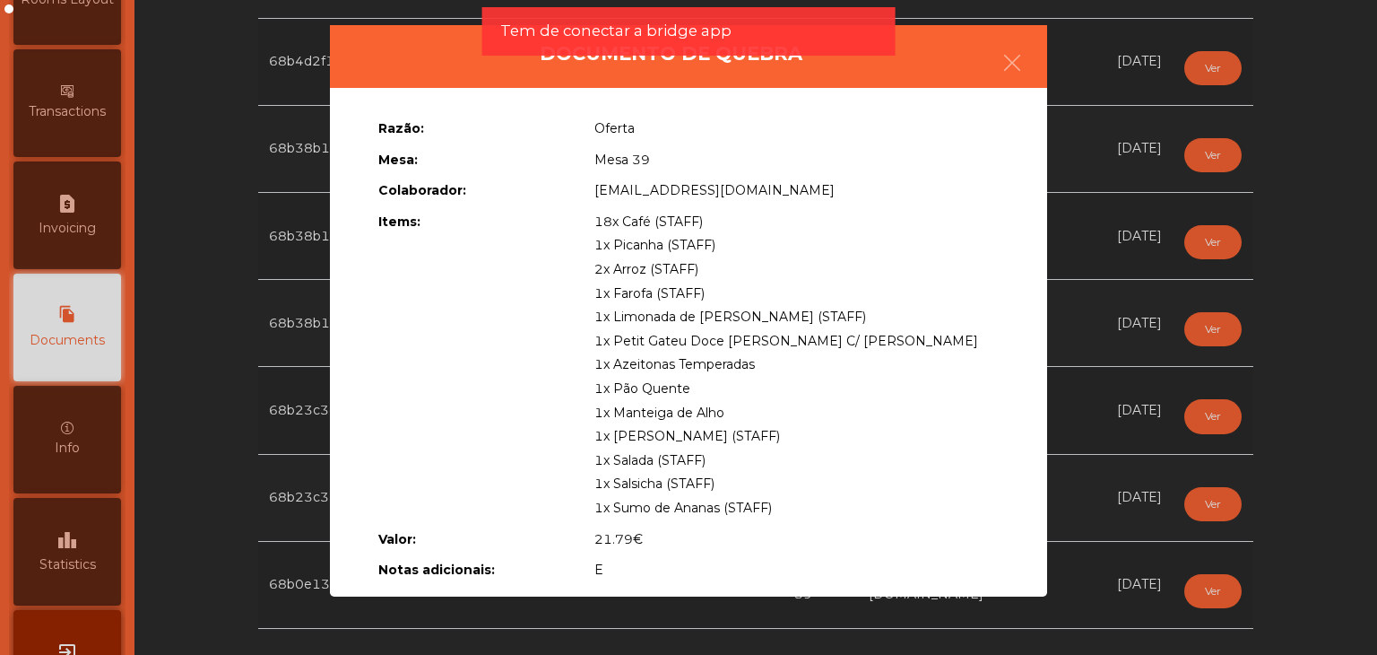
click at [1055, 439] on ngb-modal-window "Documento de [PERSON_NAME]: Oferta Mesa: Mesa 39 Colaborador: [EMAIL_ADDRESS][D…" at bounding box center [688, 327] width 1308 height 655
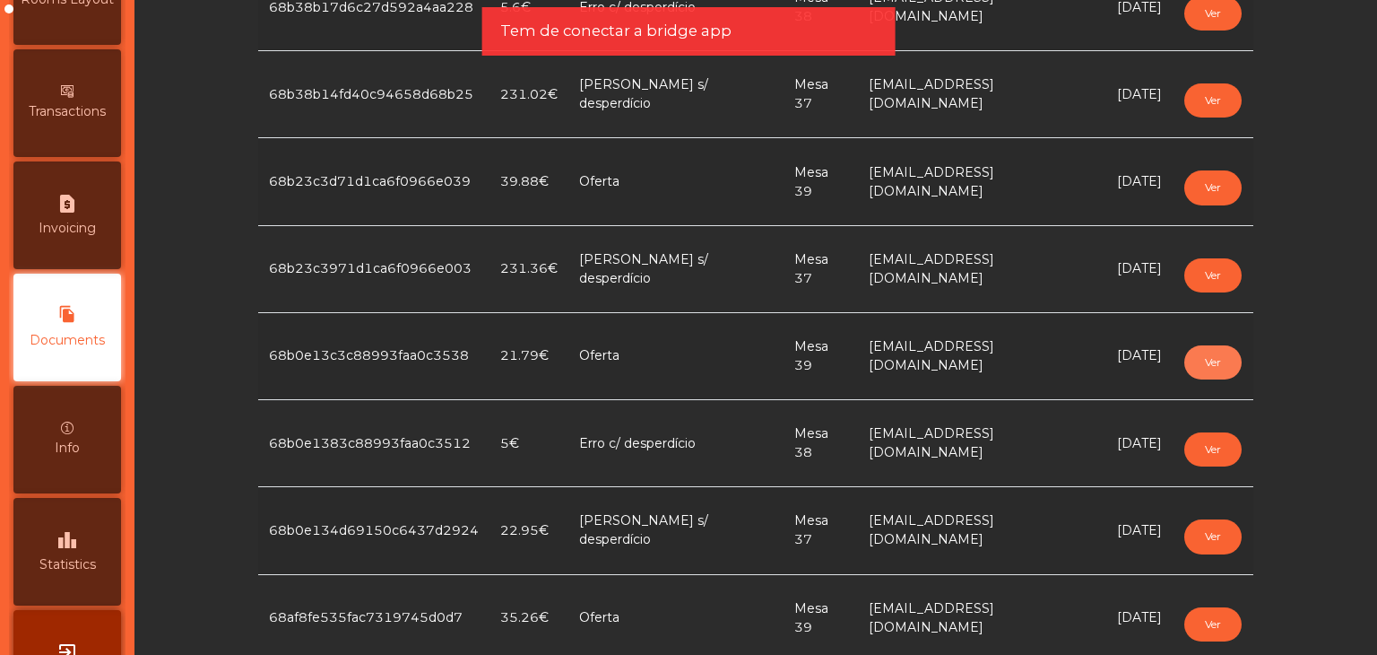
scroll to position [1166, 0]
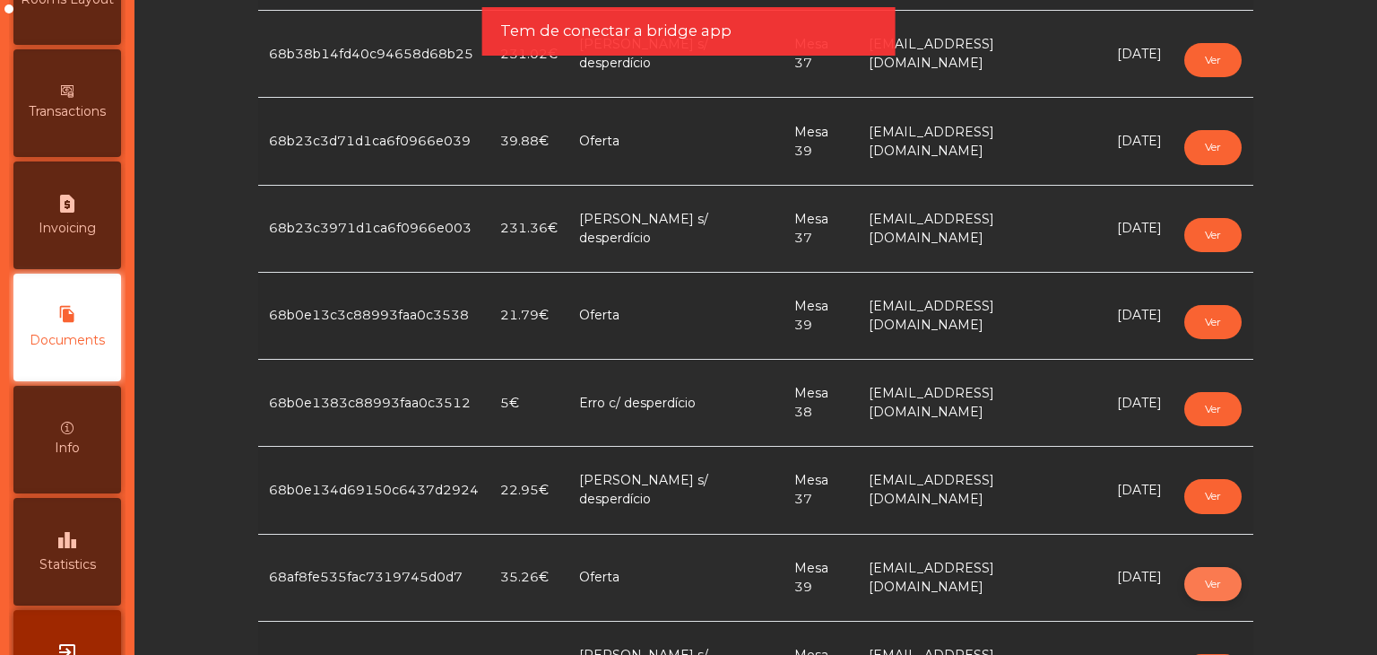
click at [1208, 584] on button "Ver" at bounding box center [1212, 584] width 57 height 34
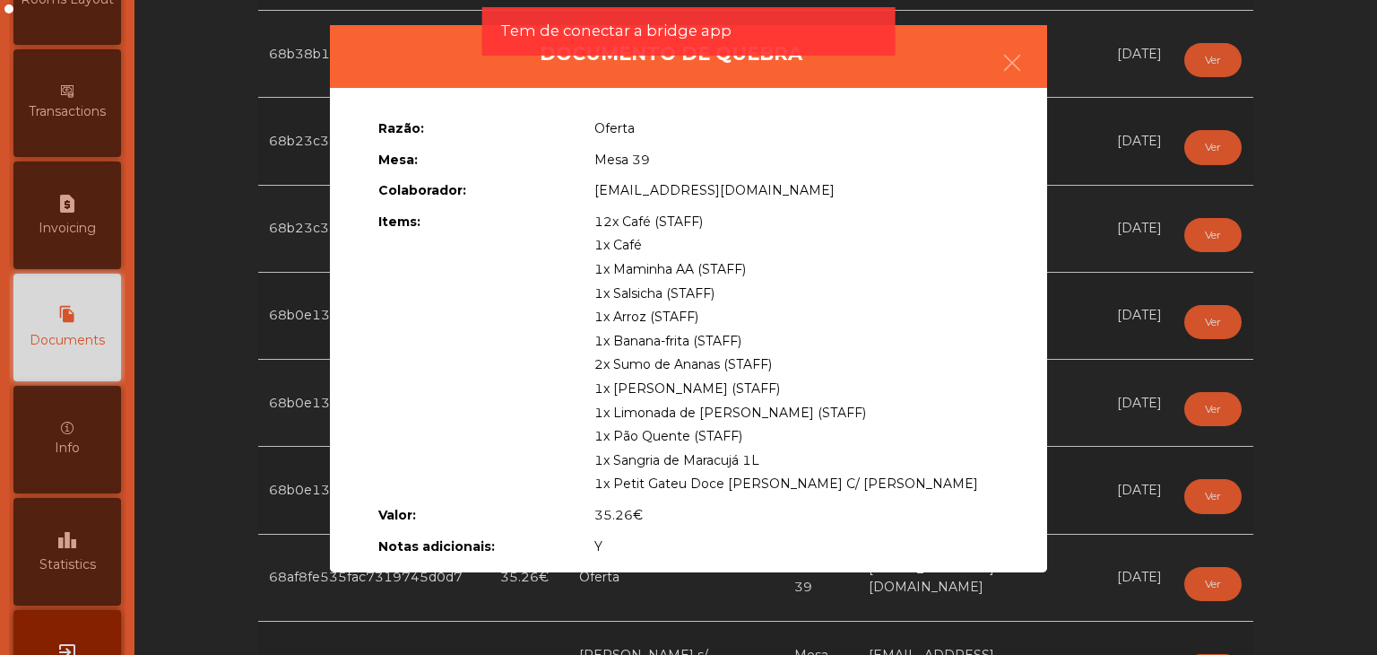
click at [1129, 473] on ngb-modal-window "Documento de [PERSON_NAME]: Oferta Mesa: Mesa 39 Colaborador: [EMAIL_ADDRESS][D…" at bounding box center [688, 327] width 1308 height 655
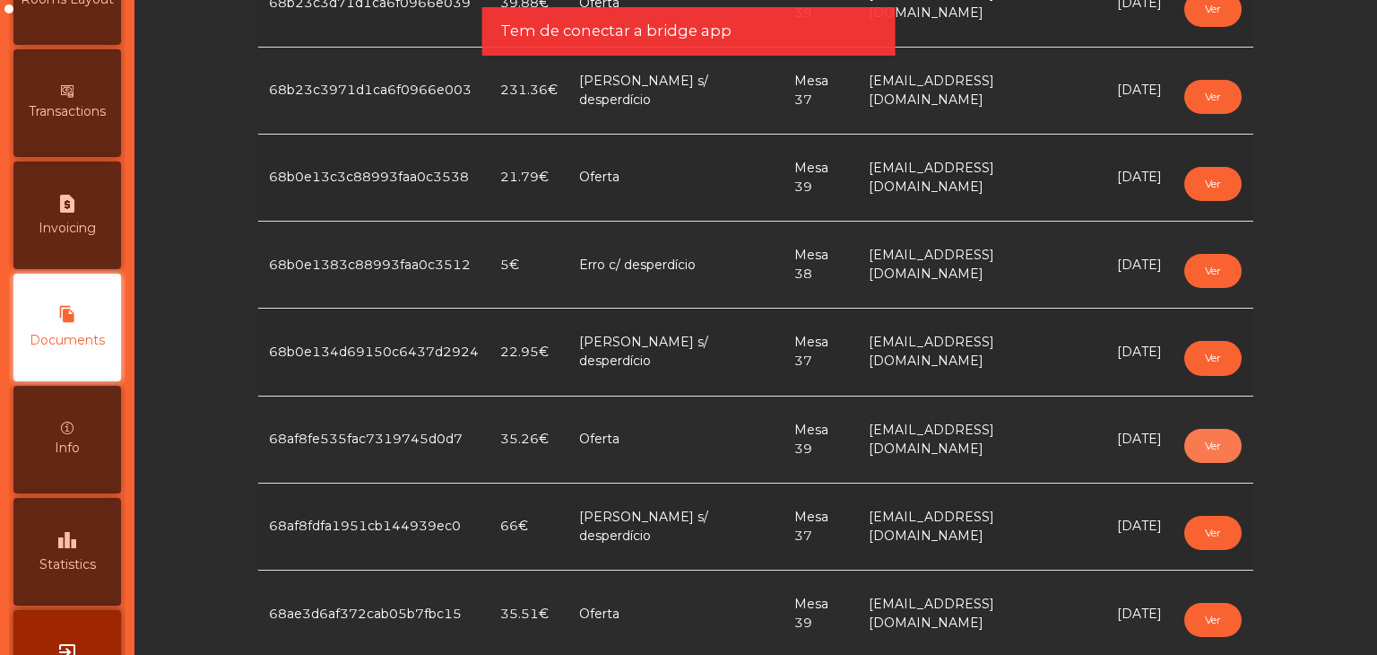
scroll to position [1345, 0]
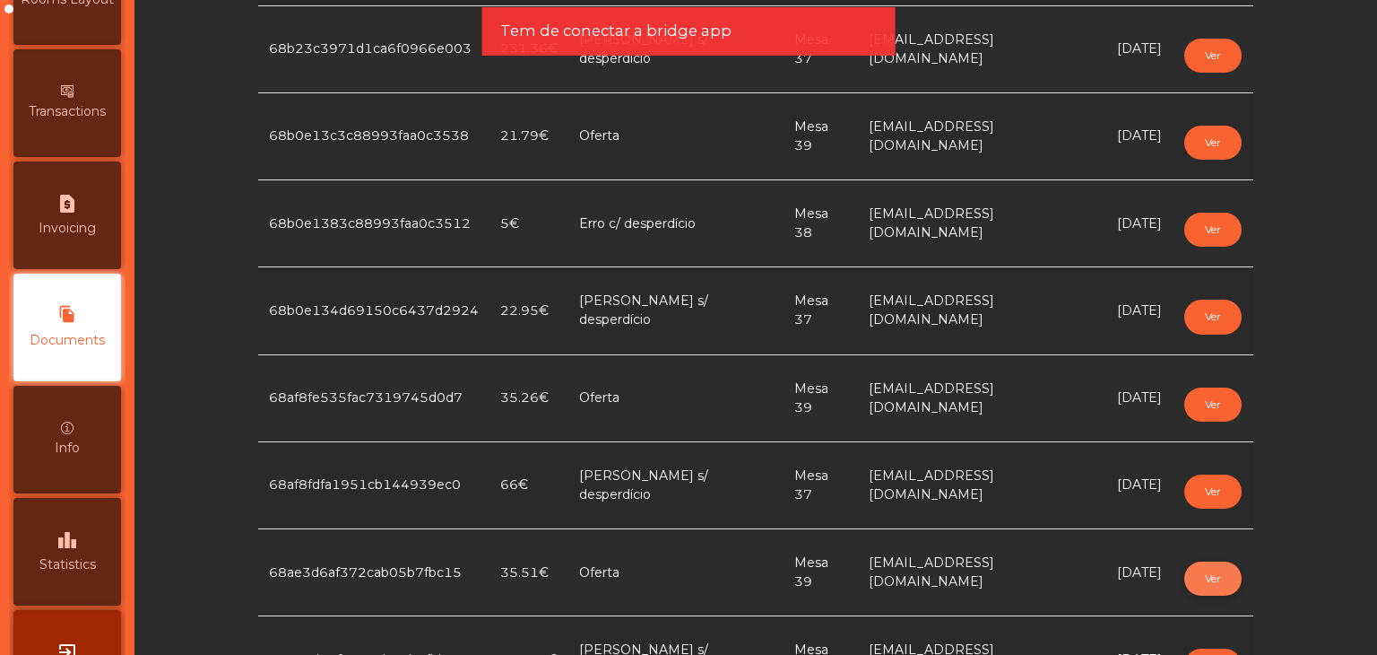
click at [1198, 577] on button "Ver" at bounding box center [1212, 578] width 57 height 34
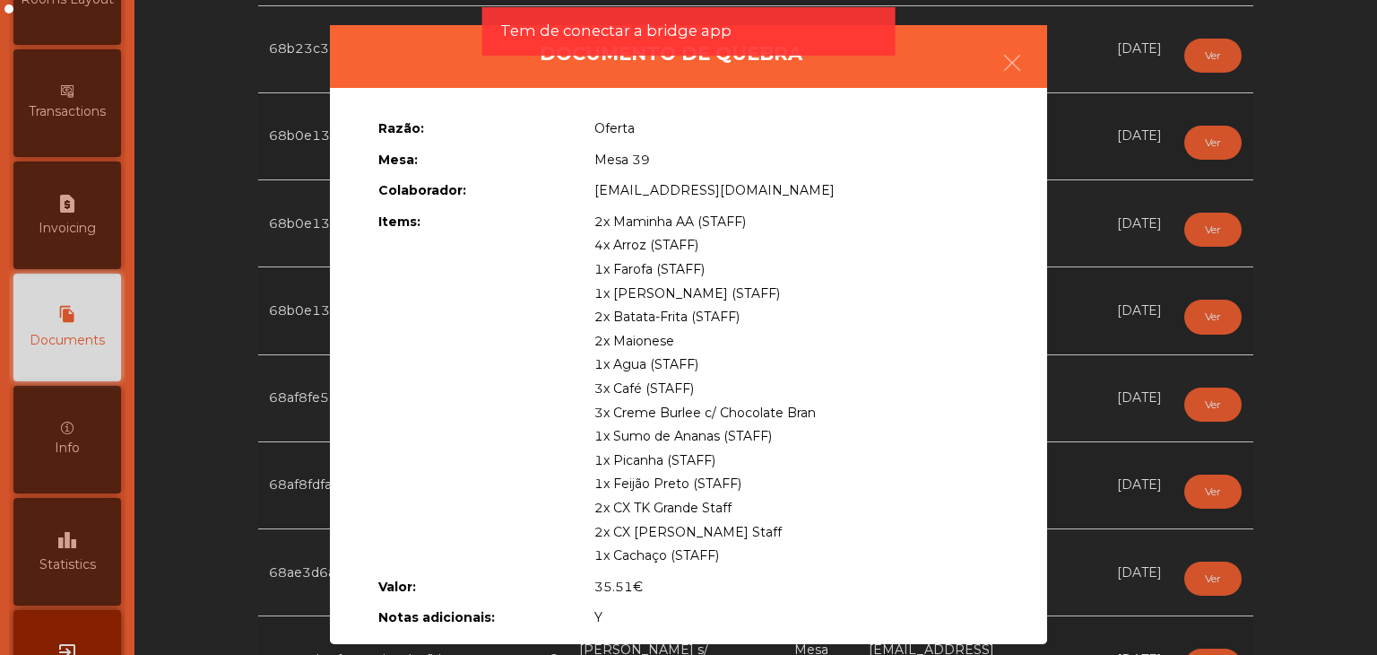
click at [1094, 397] on ngb-modal-window "Documento de [PERSON_NAME]: Oferta Mesa: Mesa 39 Colaborador: [EMAIL_ADDRESS][D…" at bounding box center [688, 327] width 1308 height 655
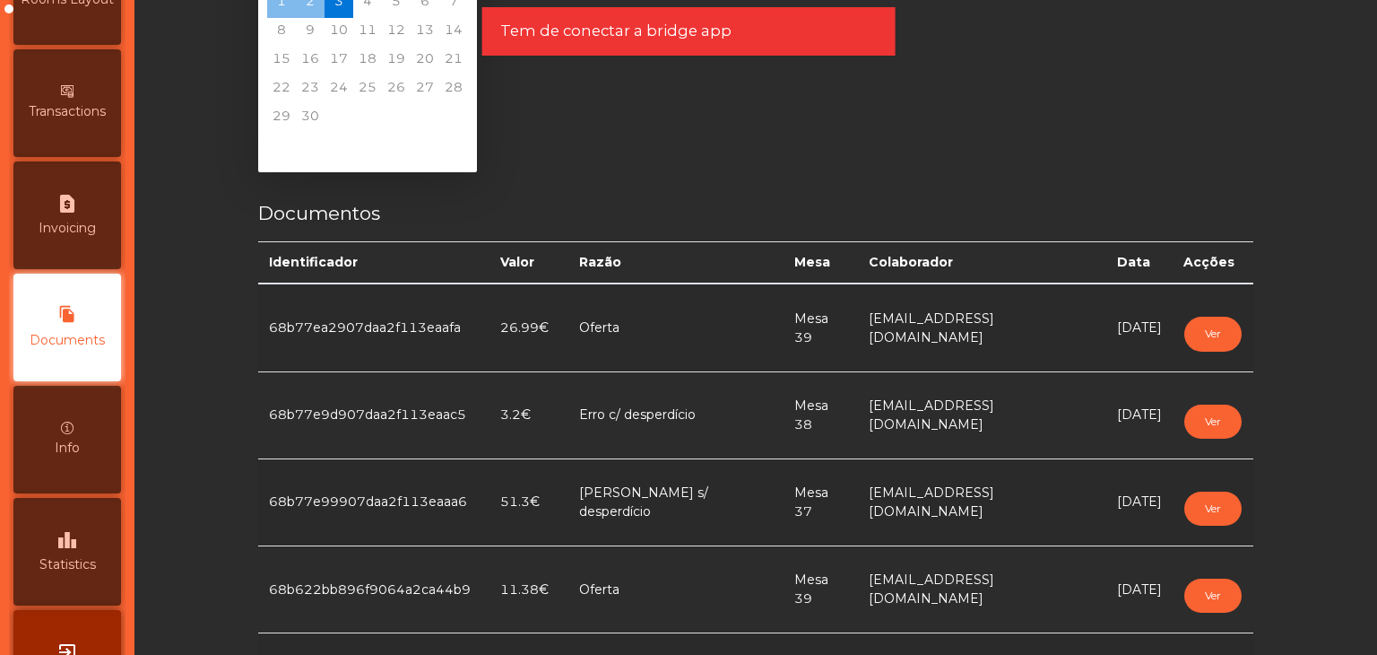
scroll to position [0, 0]
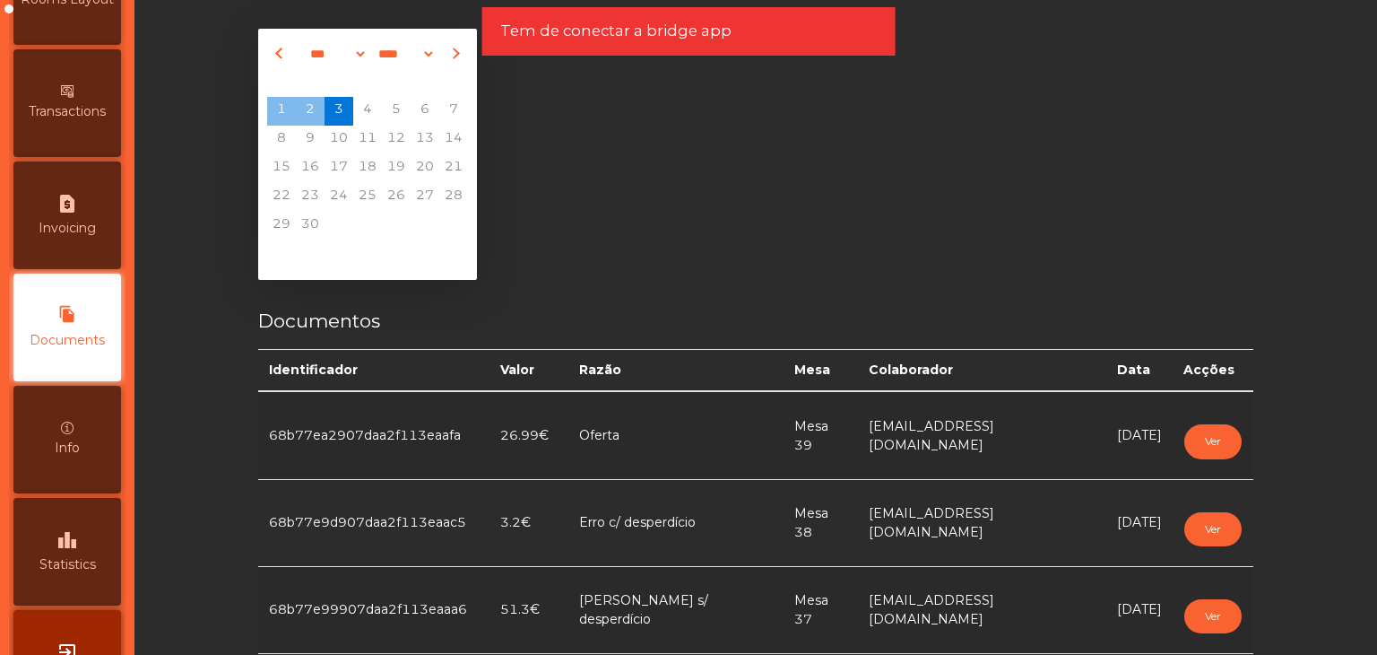
click at [275, 56] on span "Previous month" at bounding box center [281, 54] width 12 height 12
select select "*"
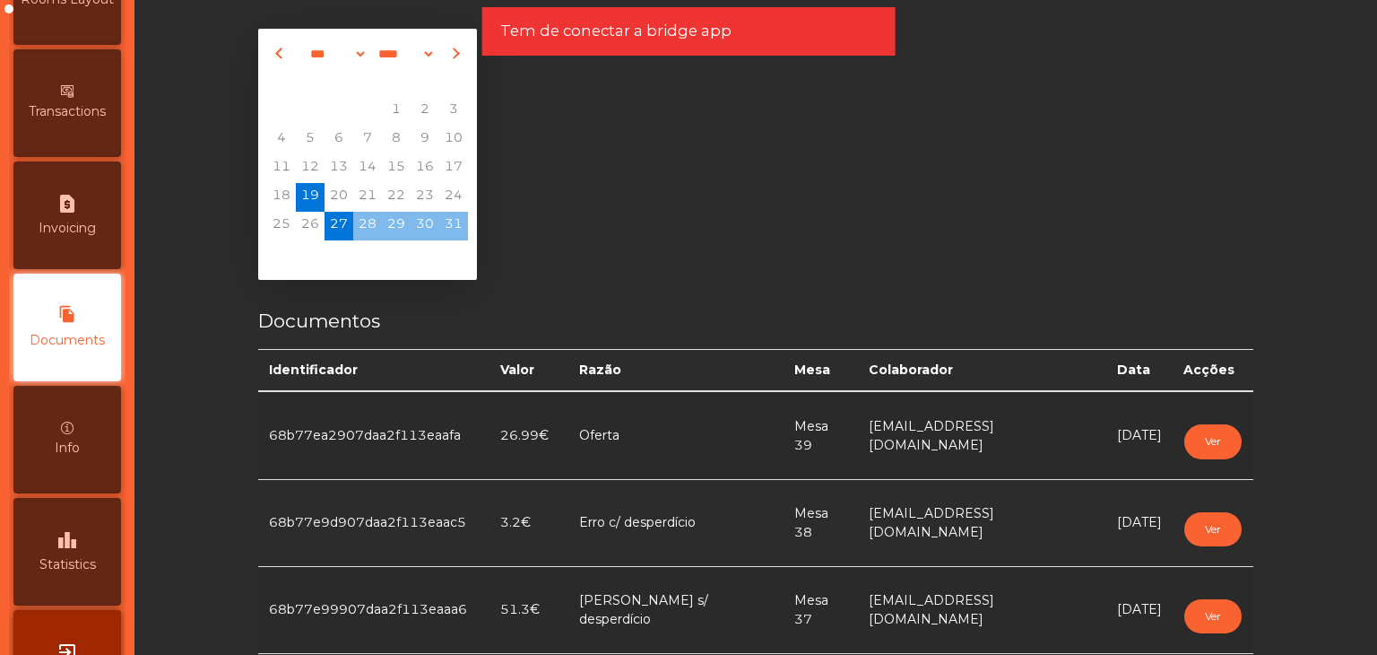
click at [300, 191] on span "19" at bounding box center [310, 197] width 29 height 29
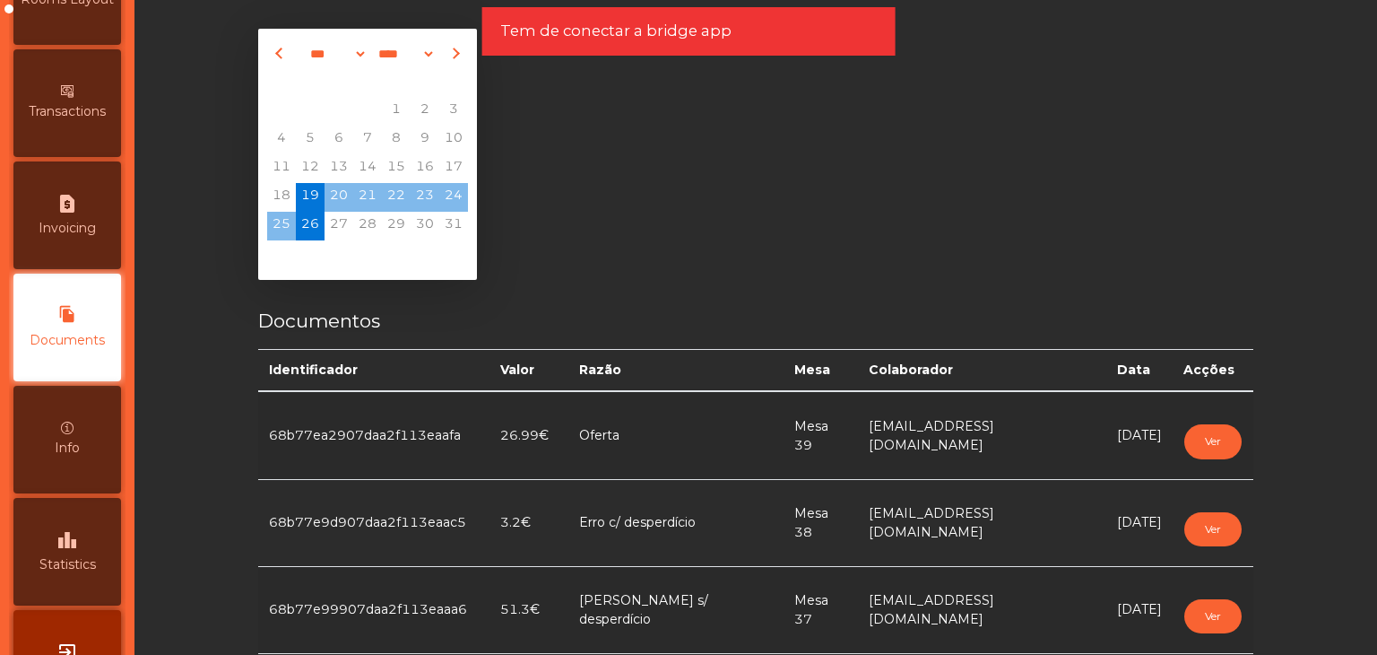
click at [304, 218] on span "26" at bounding box center [310, 226] width 29 height 29
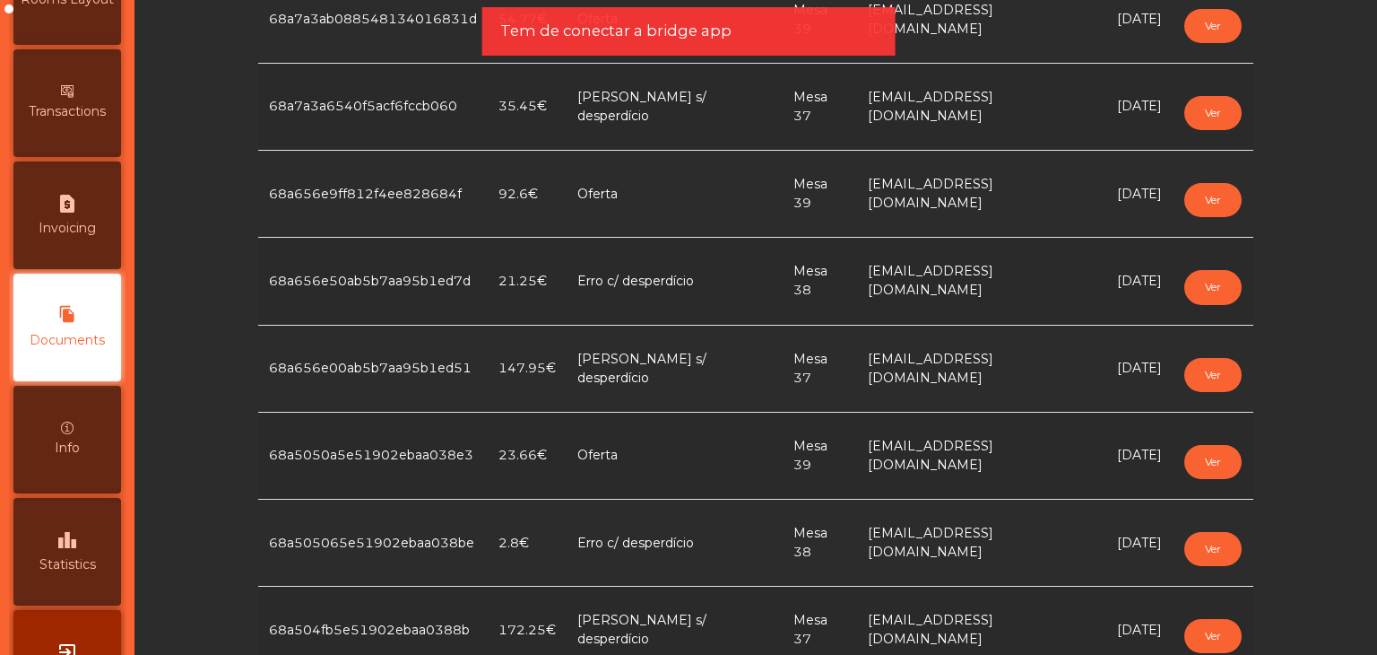
scroll to position [1427, 0]
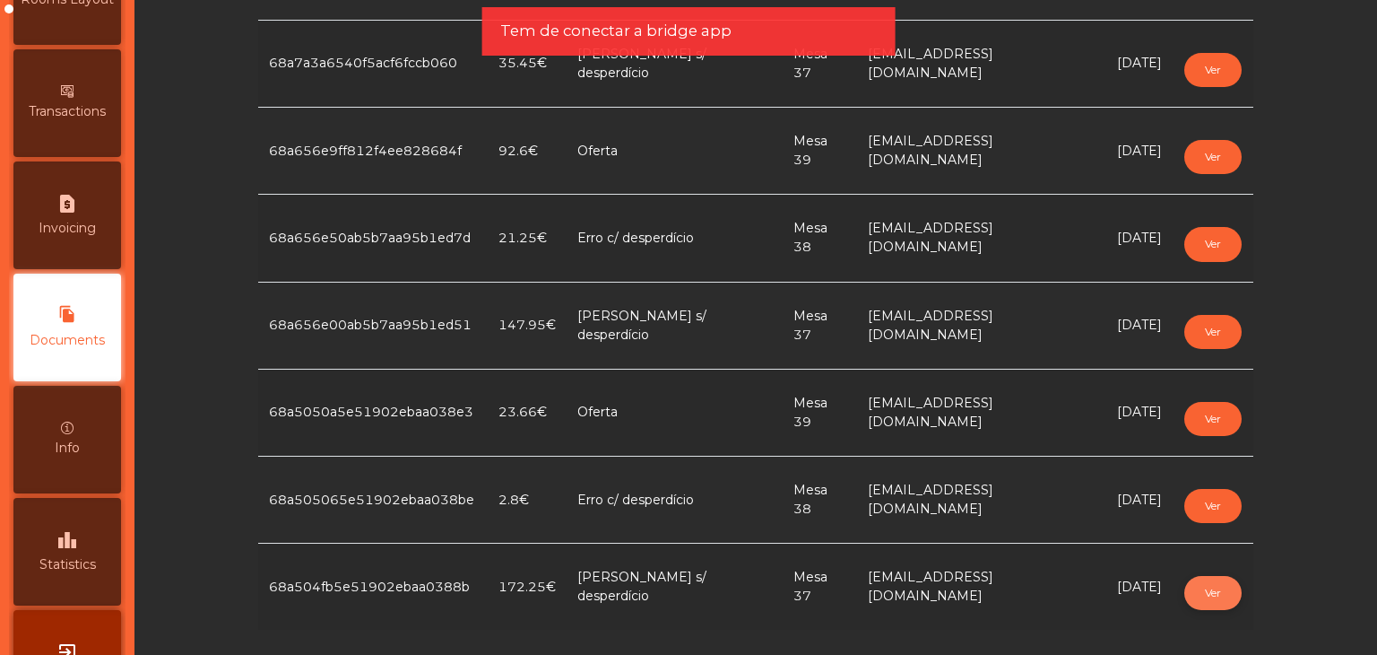
click at [1201, 585] on button "Ver" at bounding box center [1212, 593] width 57 height 34
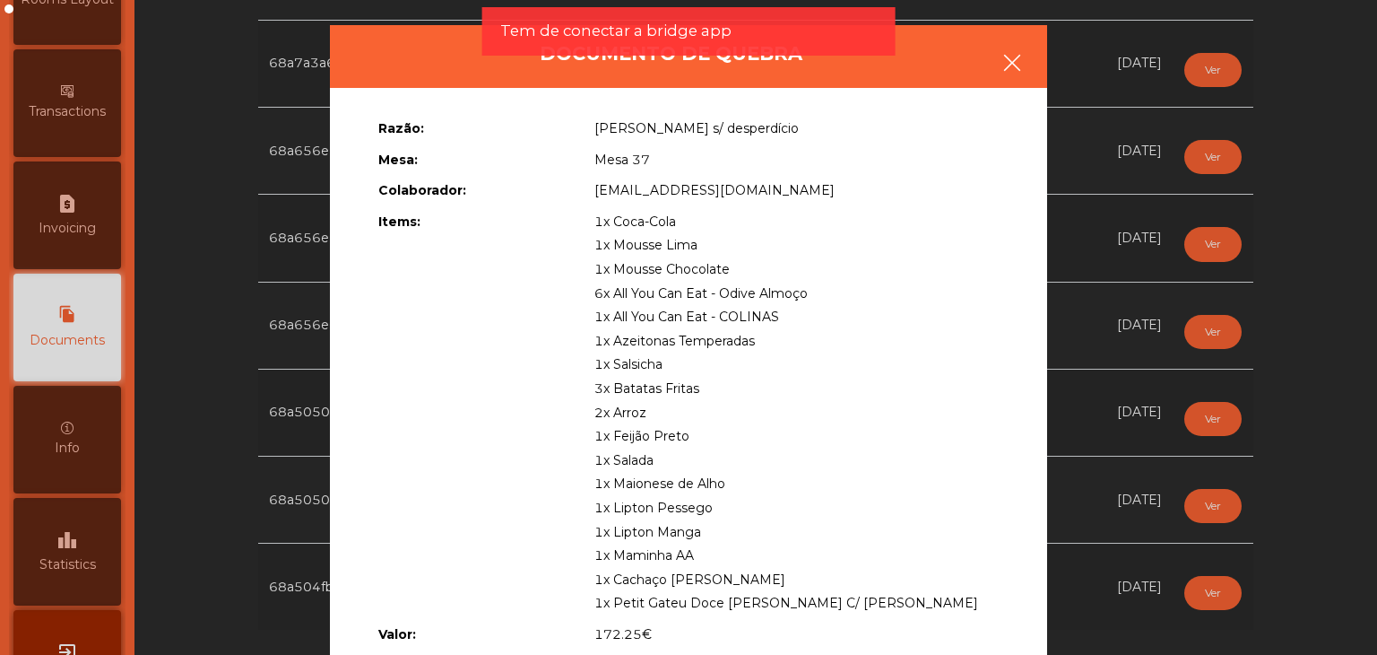
click at [1019, 71] on button "button" at bounding box center [1012, 65] width 50 height 54
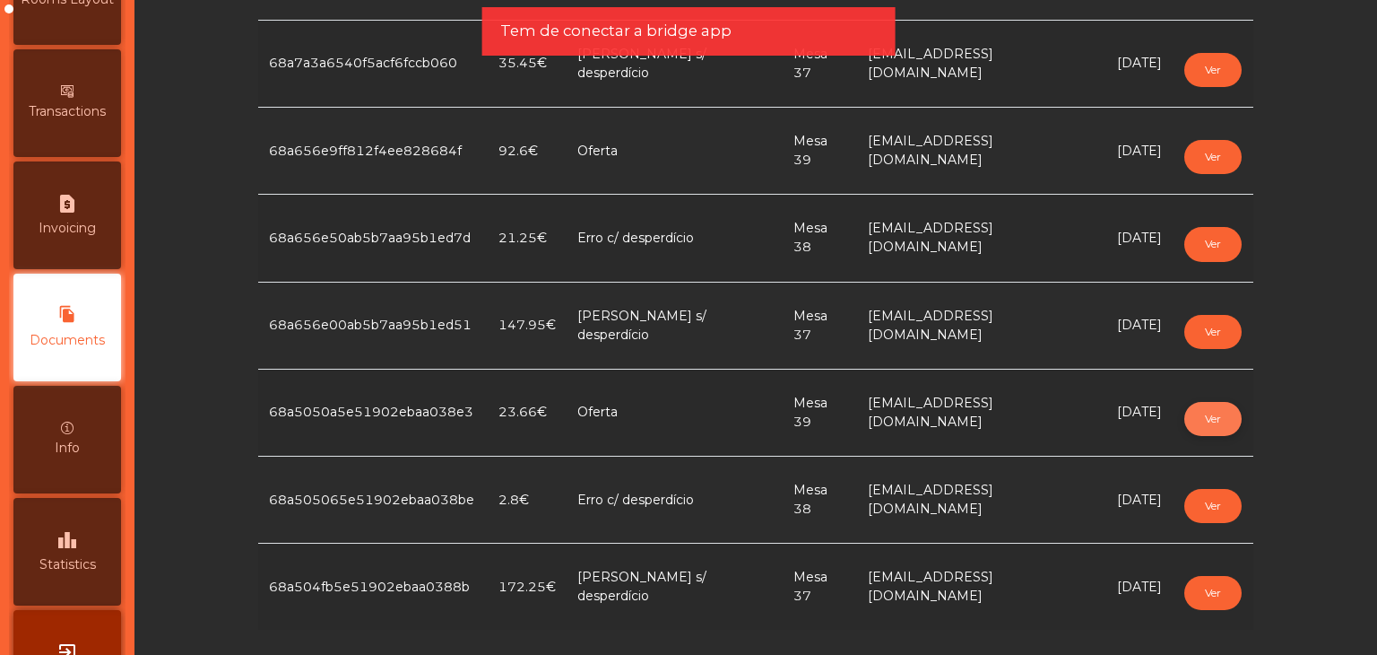
click at [1191, 403] on button "Ver" at bounding box center [1212, 419] width 57 height 34
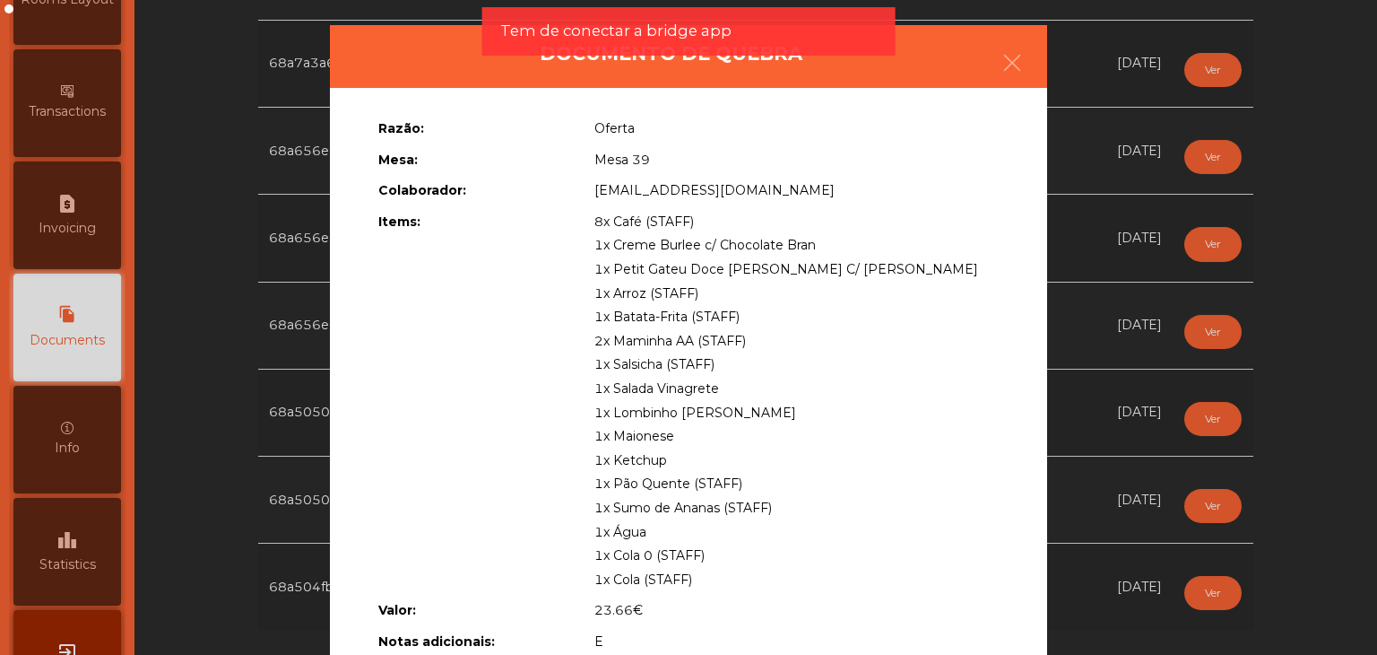
drag, startPoint x: 590, startPoint y: 384, endPoint x: 813, endPoint y: 454, distance: 234.0
click at [813, 454] on div "8x Café (STAFF) 1x Creme Burlee c/ Chocolate Bran 1x Petit Gateu Doce [PERSON_N…" at bounding box center [796, 401] width 431 height 382
click at [1009, 69] on icon "button" at bounding box center [1013, 63] width 22 height 22
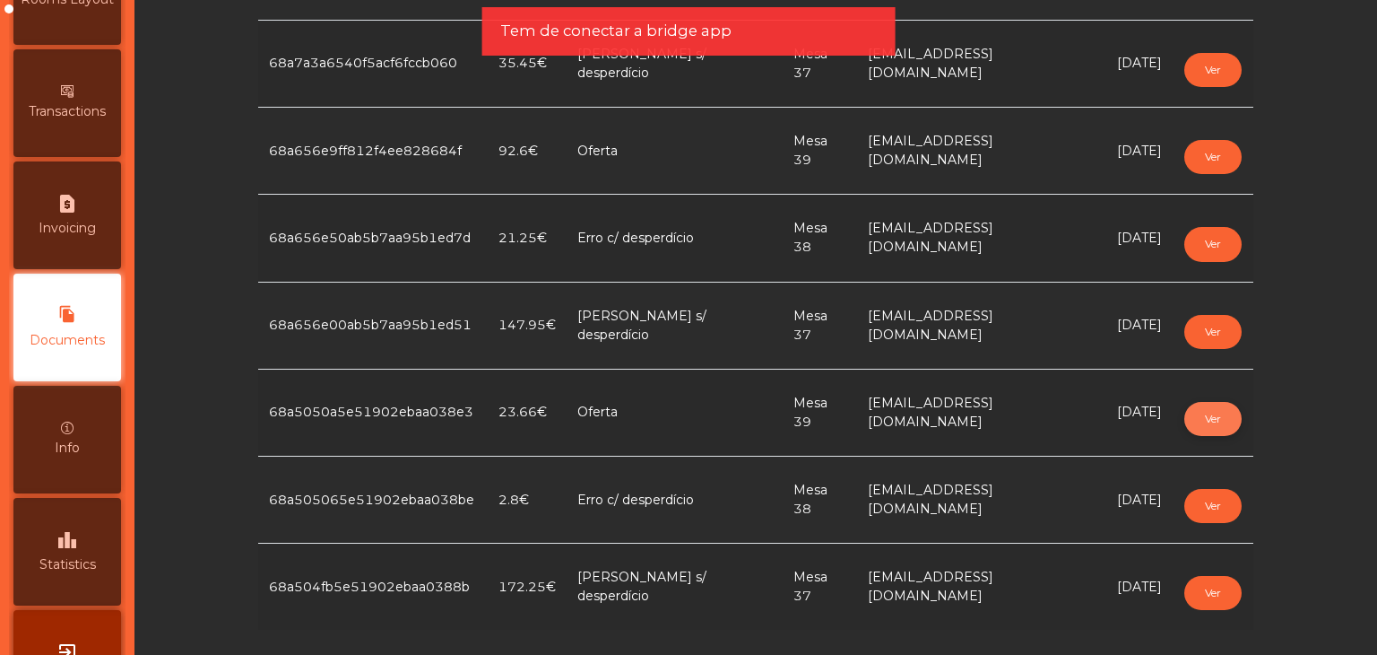
click at [1202, 417] on button "Ver" at bounding box center [1212, 419] width 57 height 34
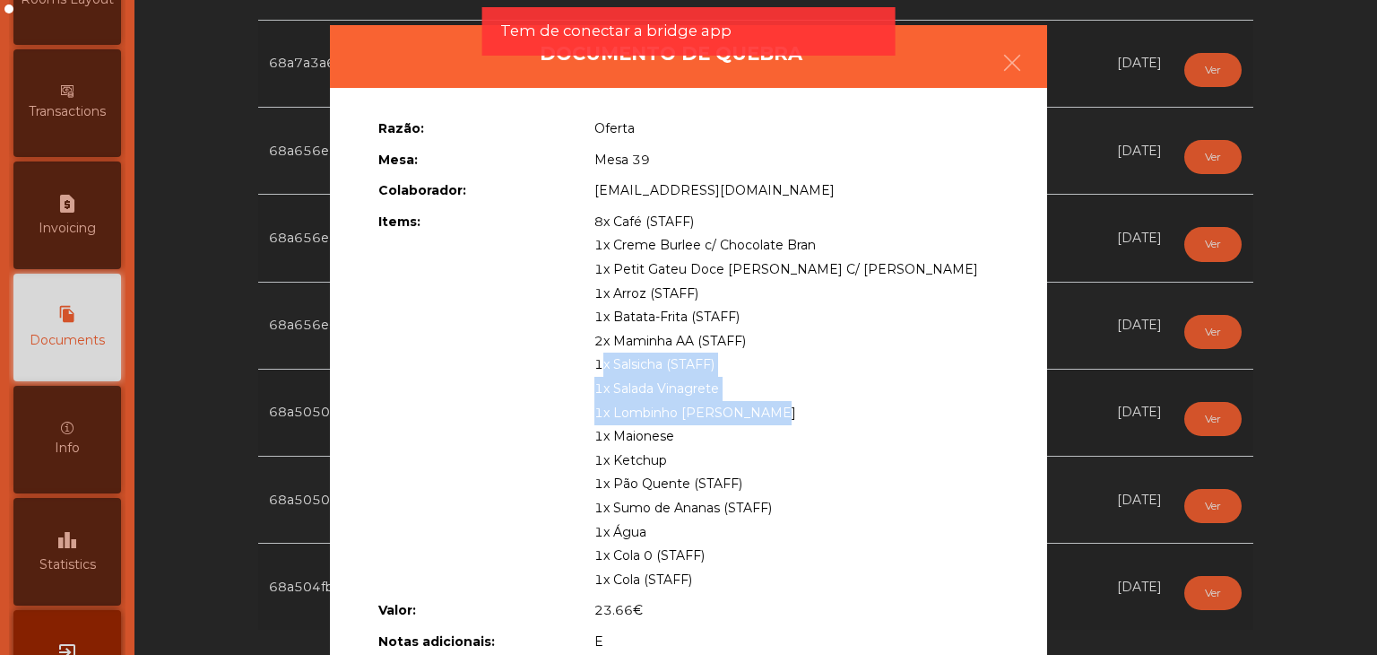
drag, startPoint x: 596, startPoint y: 377, endPoint x: 759, endPoint y: 401, distance: 164.0
click at [759, 401] on div "8x Café (STAFF) 1x Creme Burlee c/ Chocolate Bran 1x Petit Gateu Doce [PERSON_N…" at bounding box center [796, 401] width 431 height 382
click at [660, 394] on span "1x Salada Vinagrete" at bounding box center [656, 388] width 125 height 16
drag, startPoint x: 612, startPoint y: 391, endPoint x: 603, endPoint y: 394, distance: 9.4
click at [607, 392] on span "1x Salada Vinagrete" at bounding box center [656, 388] width 125 height 16
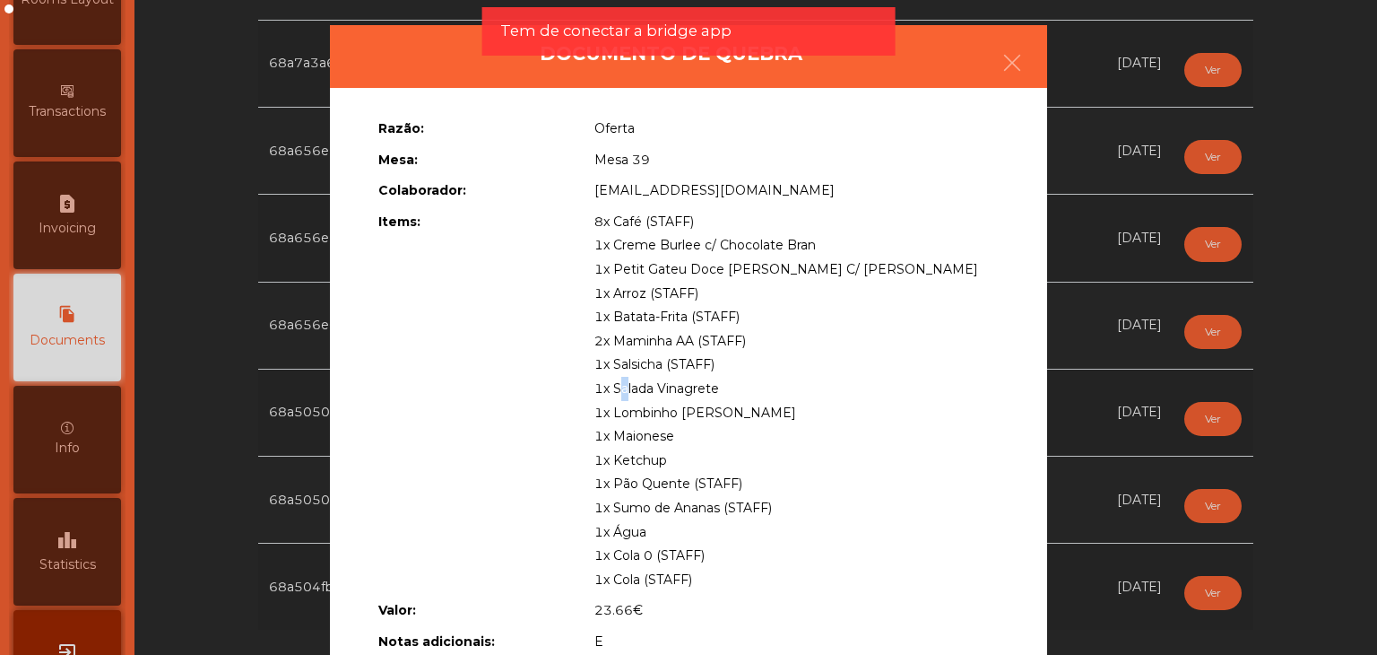
drag, startPoint x: 688, startPoint y: 398, endPoint x: 764, endPoint y: 456, distance: 95.9
click at [764, 456] on div "8x Café (STAFF) 1x Creme Burlee c/ Chocolate Bran 1x Petit Gateu Doce [PERSON_N…" at bounding box center [796, 401] width 431 height 382
click at [1006, 69] on icon "button" at bounding box center [1013, 63] width 22 height 22
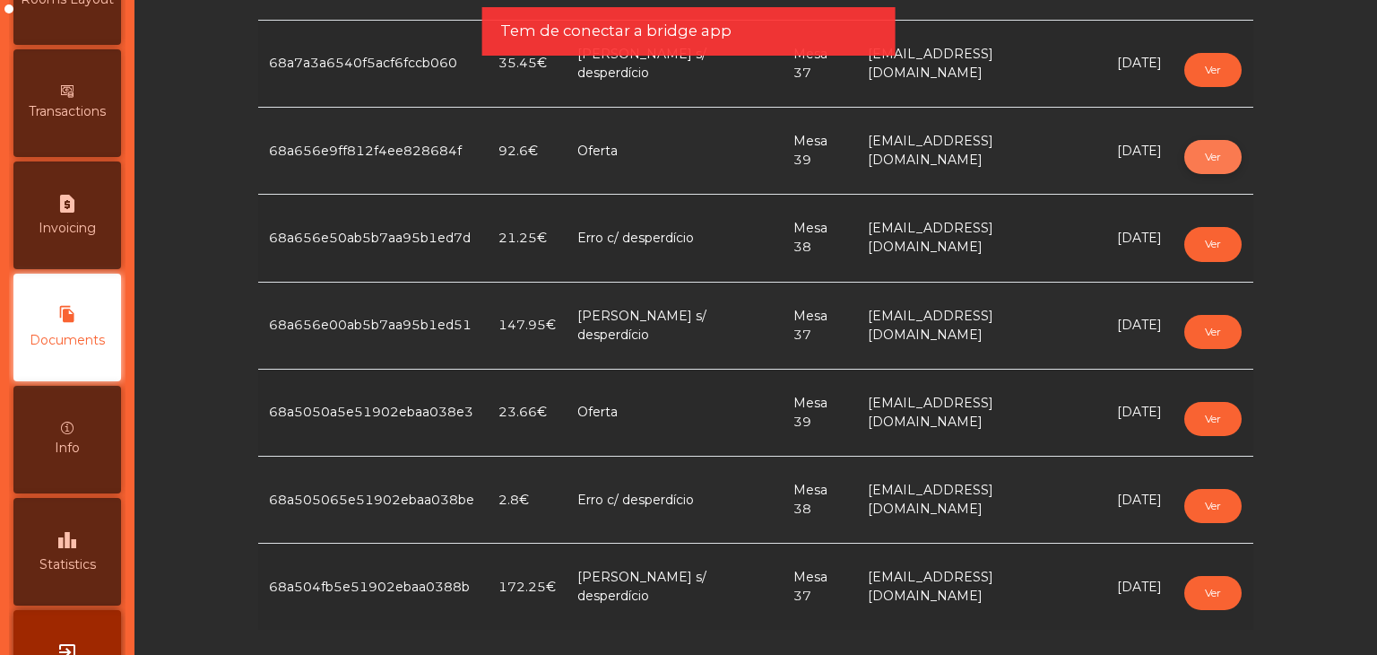
click at [1212, 144] on button "Ver" at bounding box center [1212, 157] width 57 height 34
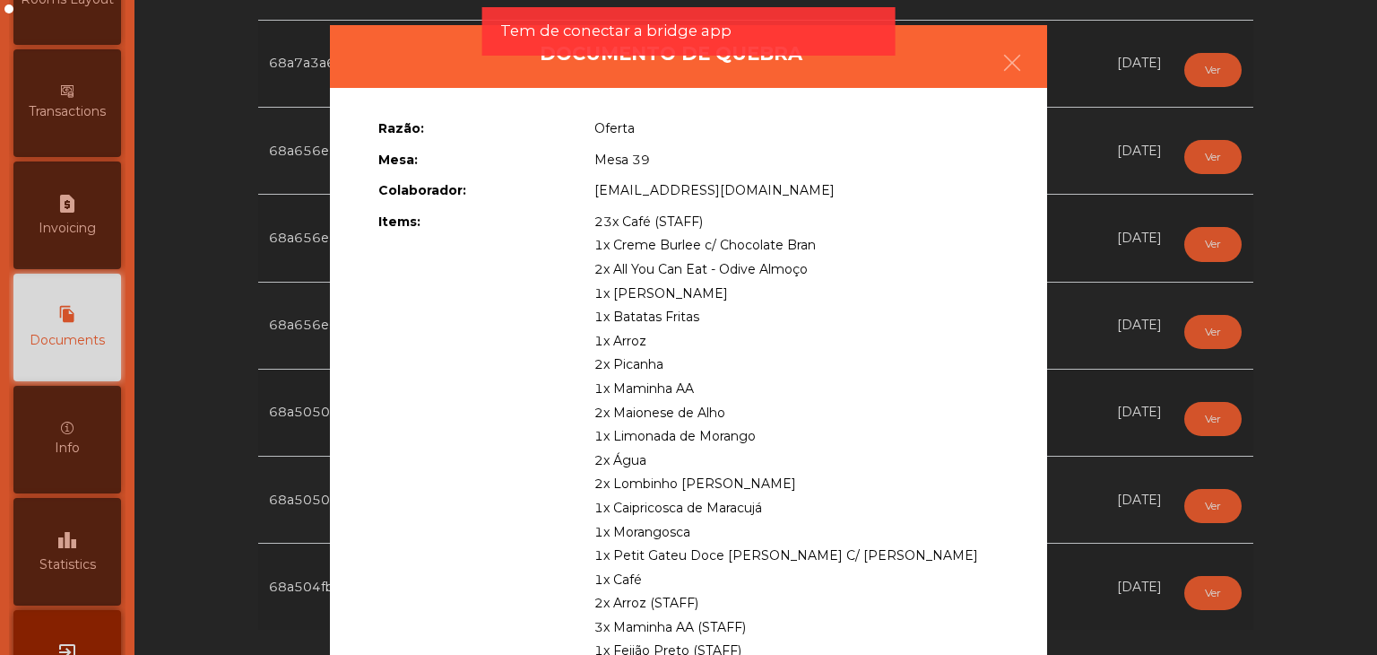
drag, startPoint x: 593, startPoint y: 270, endPoint x: 814, endPoint y: 318, distance: 226.7
click at [814, 318] on div "23x Café (STAFF) 1x Creme Burlee c/ Chocolate Bran 2x All You Can Eat - Odive A…" at bounding box center [796, 508] width 431 height 596
click at [1011, 58] on icon "button" at bounding box center [1013, 63] width 22 height 22
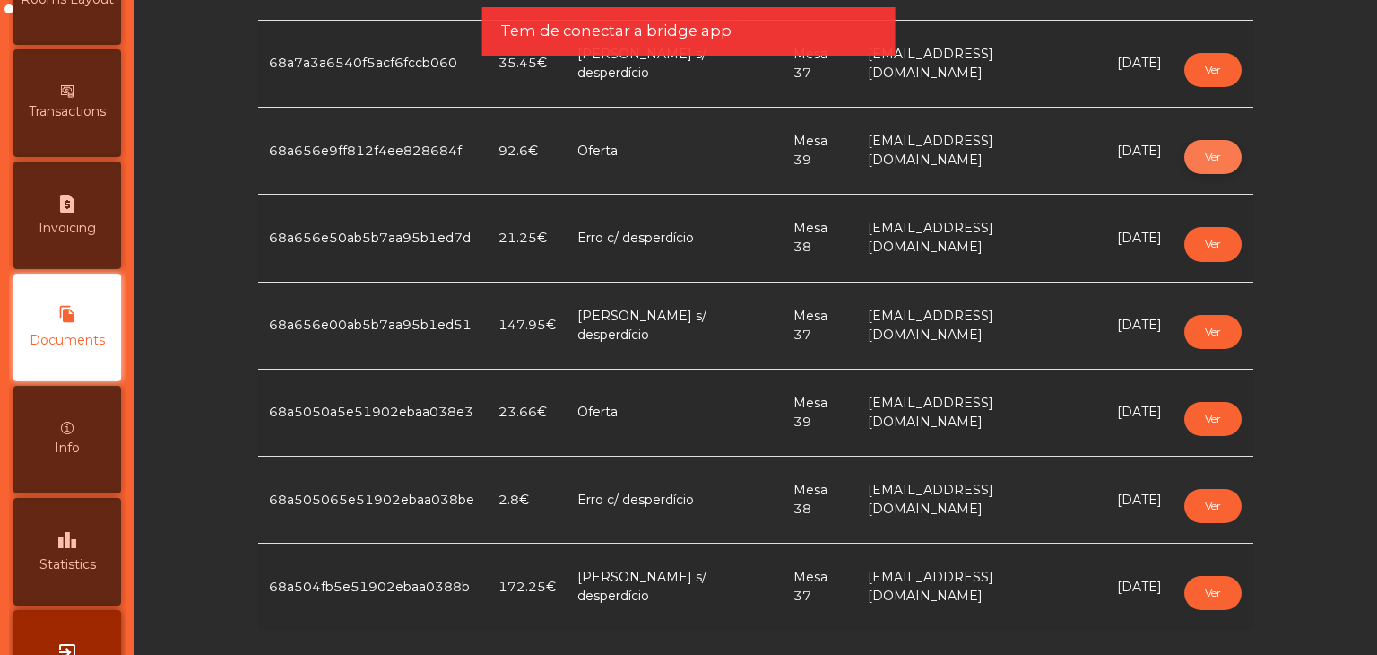
click at [1202, 140] on button "Ver" at bounding box center [1212, 157] width 57 height 34
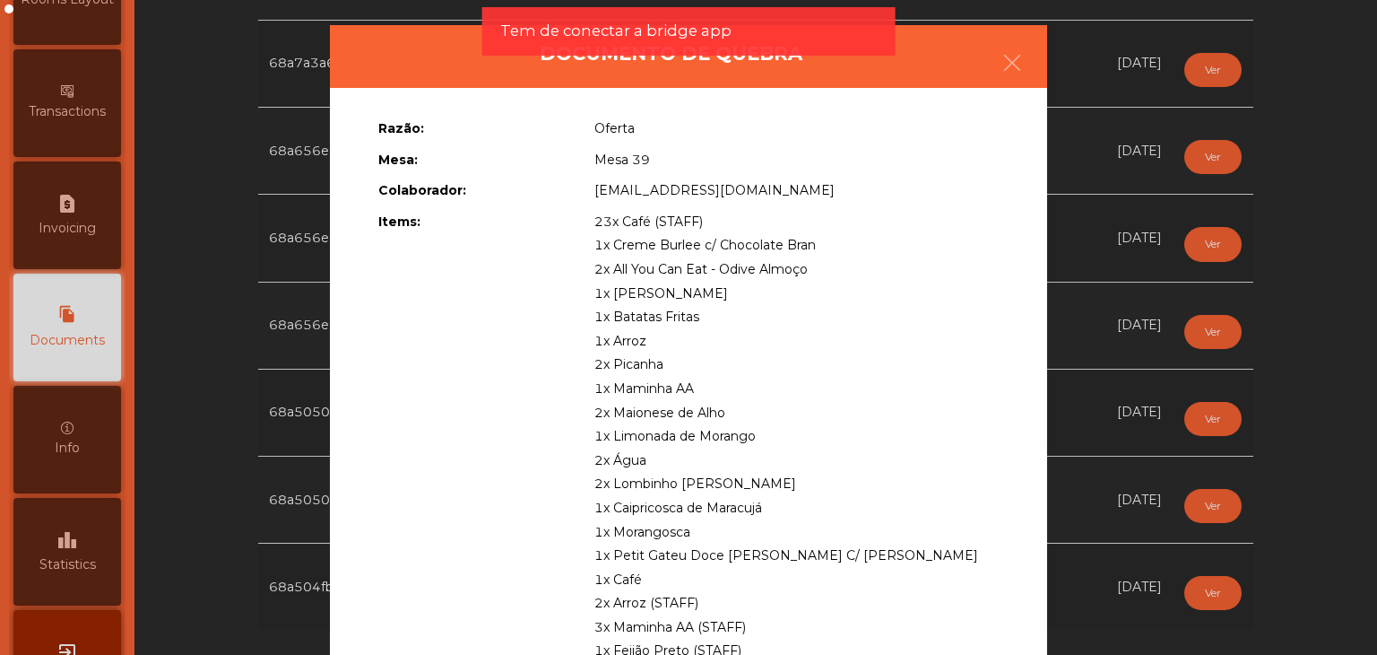
scroll to position [0, 0]
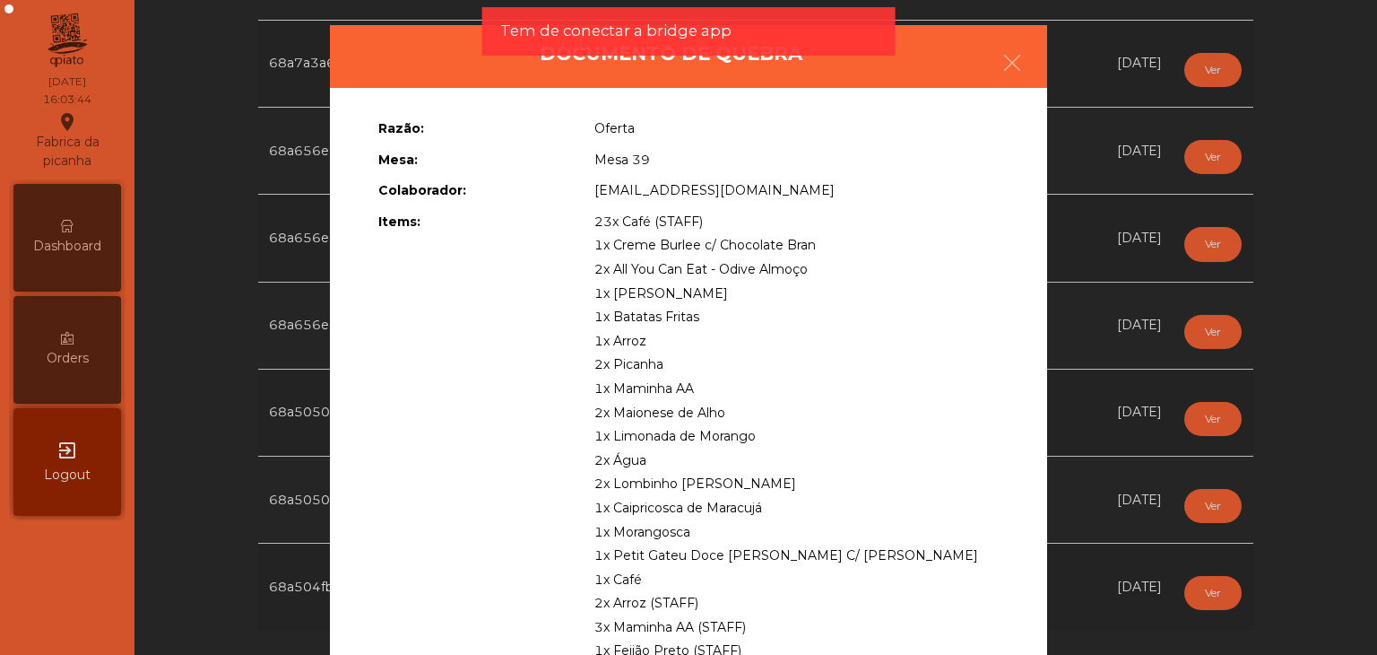
drag, startPoint x: 581, startPoint y: 272, endPoint x: 807, endPoint y: 588, distance: 388.9
click at [807, 588] on div "23x Café (STAFF) 1x Creme Burlee c/ Chocolate Bran 2x All You Can Eat - Odive A…" at bounding box center [796, 508] width 431 height 596
click at [1005, 62] on icon "button" at bounding box center [1013, 63] width 22 height 22
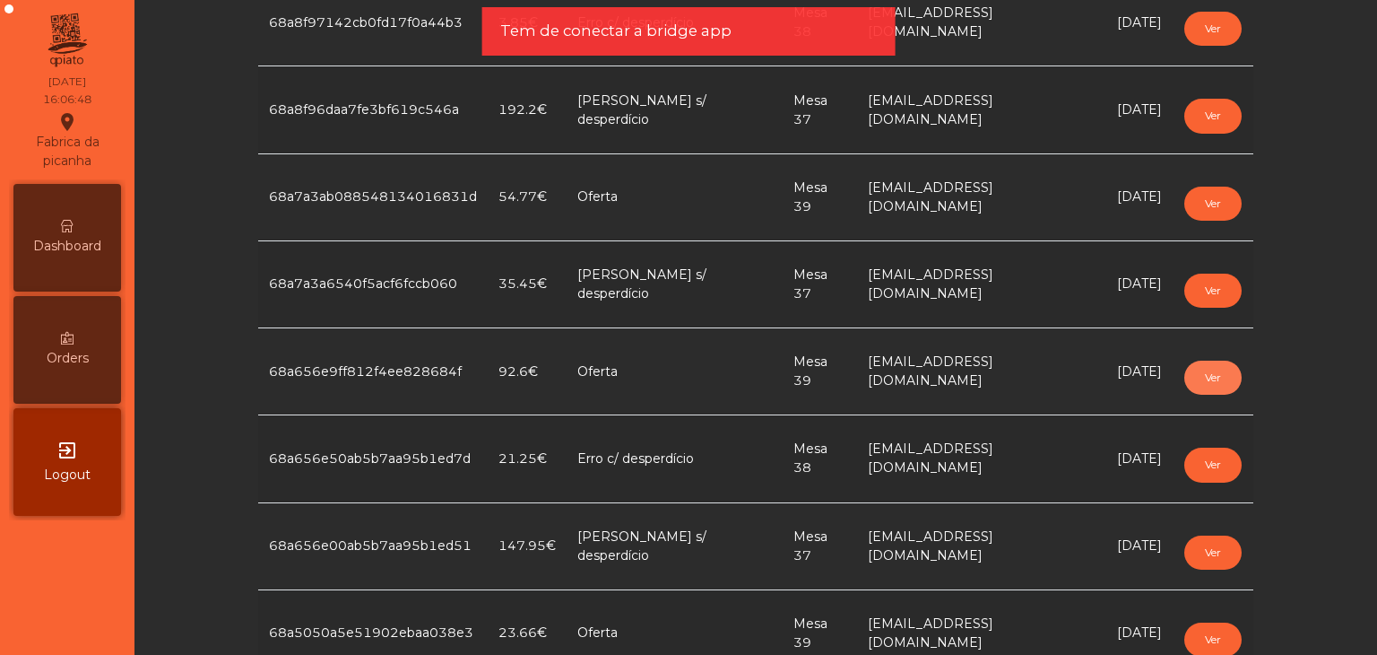
scroll to position [1158, 0]
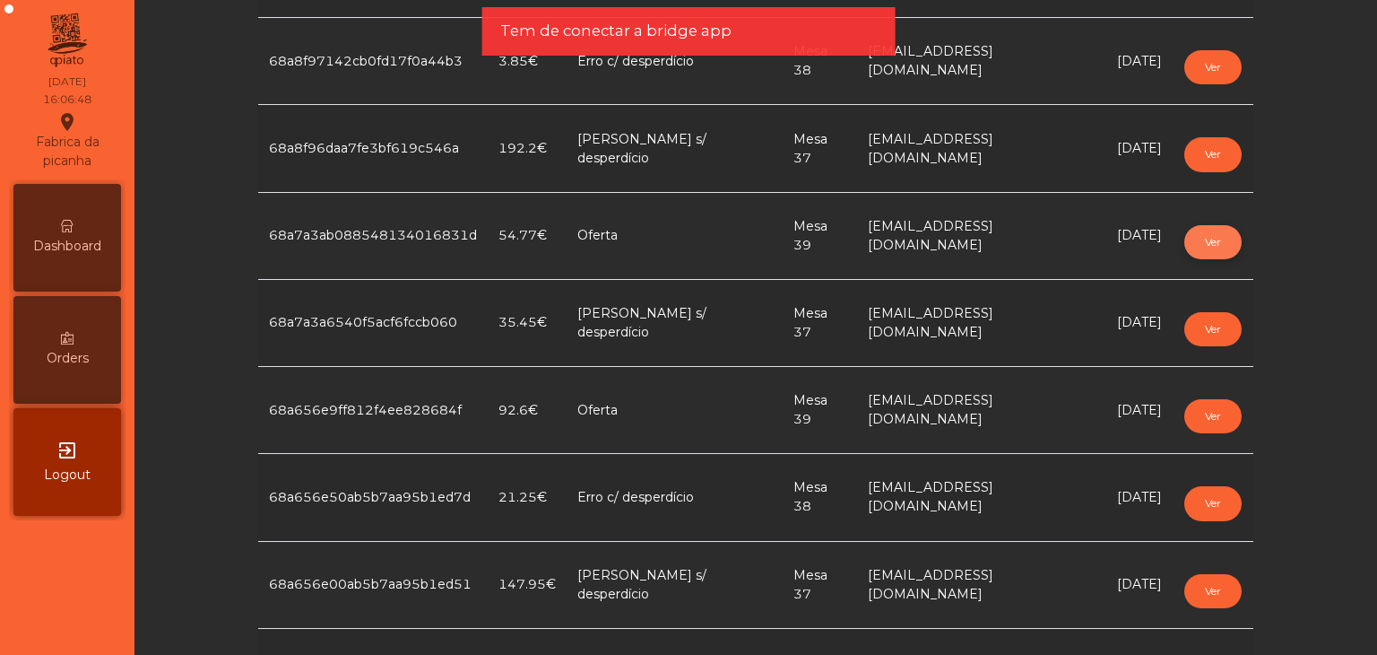
click at [1209, 234] on button "Ver" at bounding box center [1212, 242] width 57 height 34
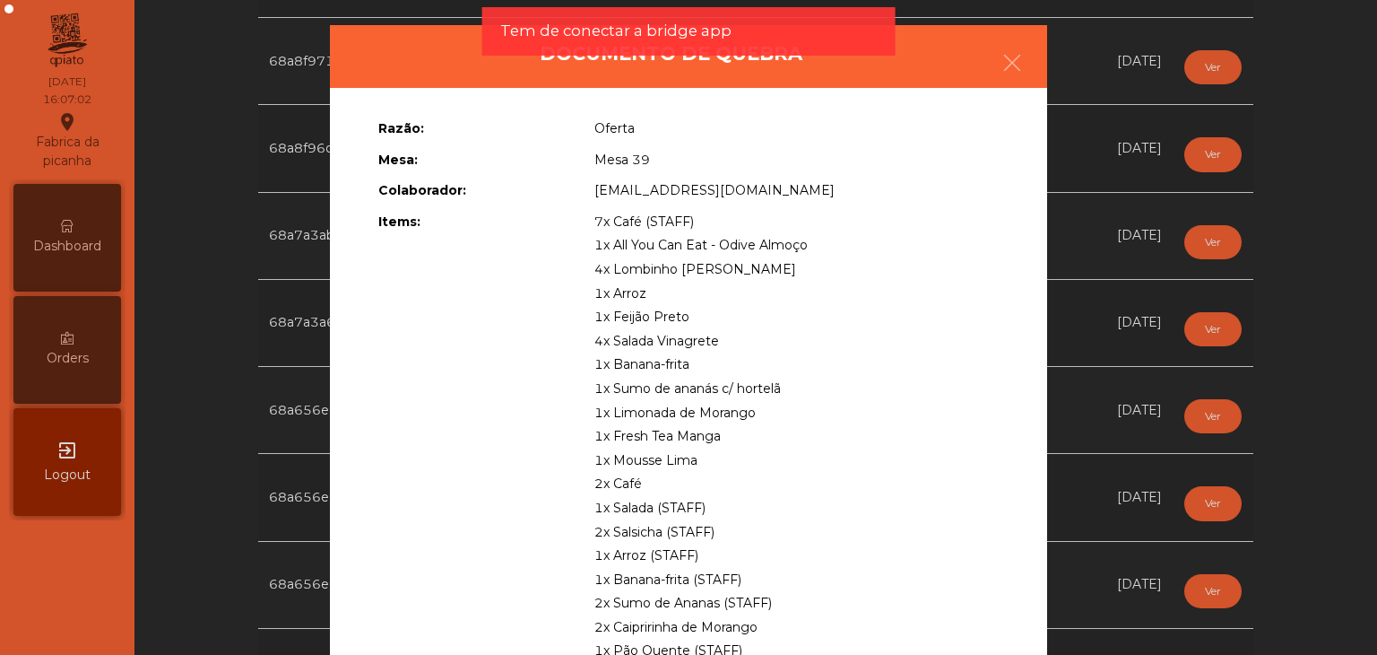
drag, startPoint x: 577, startPoint y: 242, endPoint x: 834, endPoint y: 491, distance: 358.3
click at [834, 491] on div "7x Café (STAFF) 1x All You Can Eat - Odive Almoço 4x Lombinho Frango Temperado …" at bounding box center [796, 436] width 431 height 453
click at [1015, 62] on icon "button" at bounding box center [1013, 63] width 22 height 22
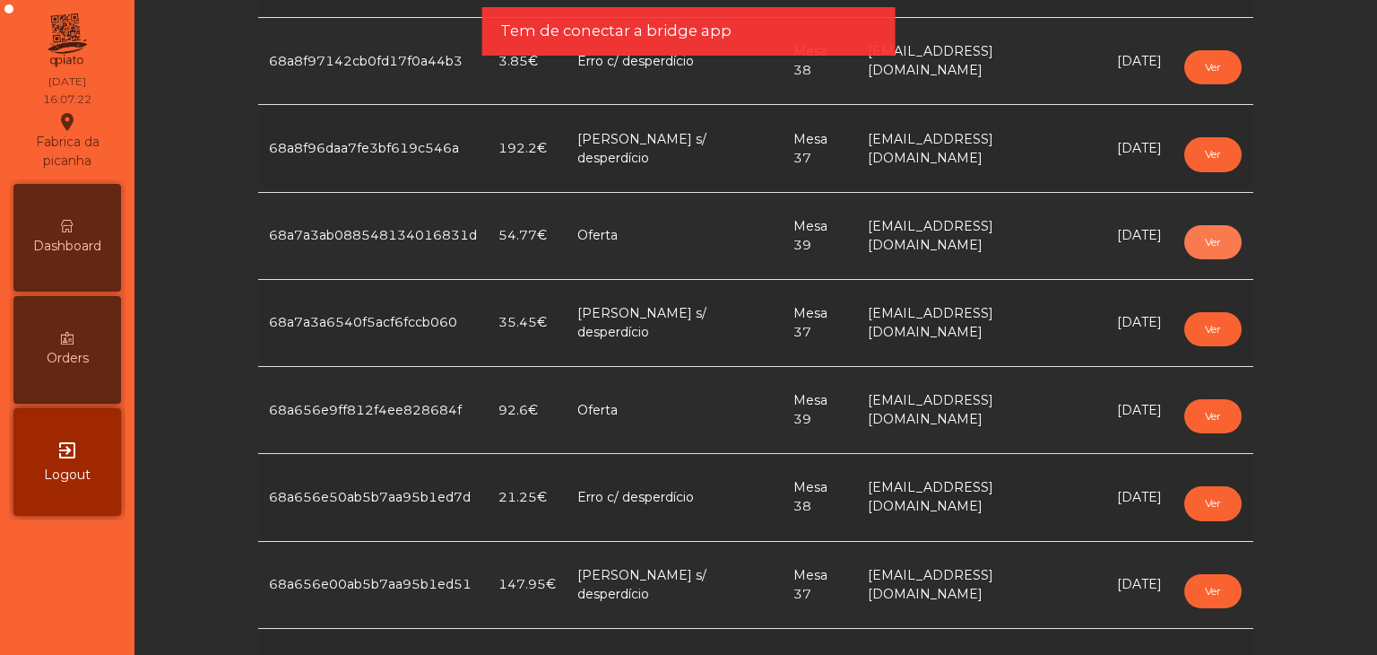
scroll to position [1248, 0]
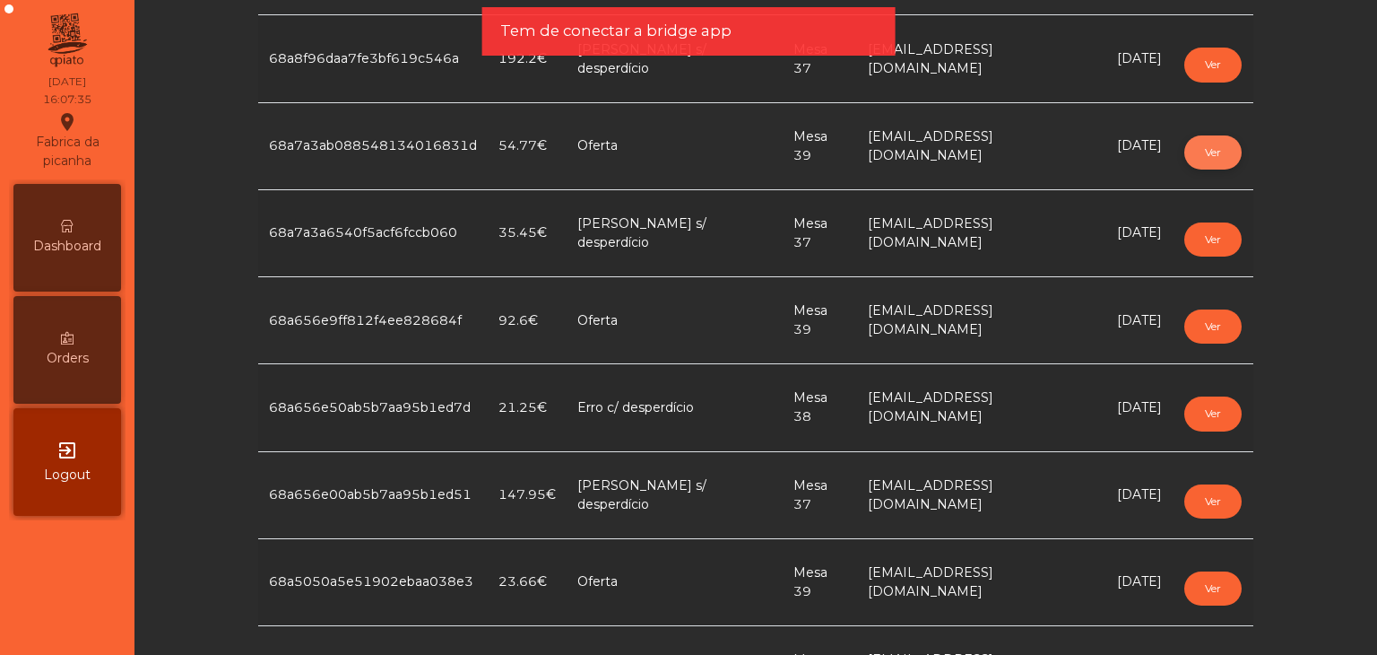
click at [1194, 146] on button "Ver" at bounding box center [1212, 152] width 57 height 34
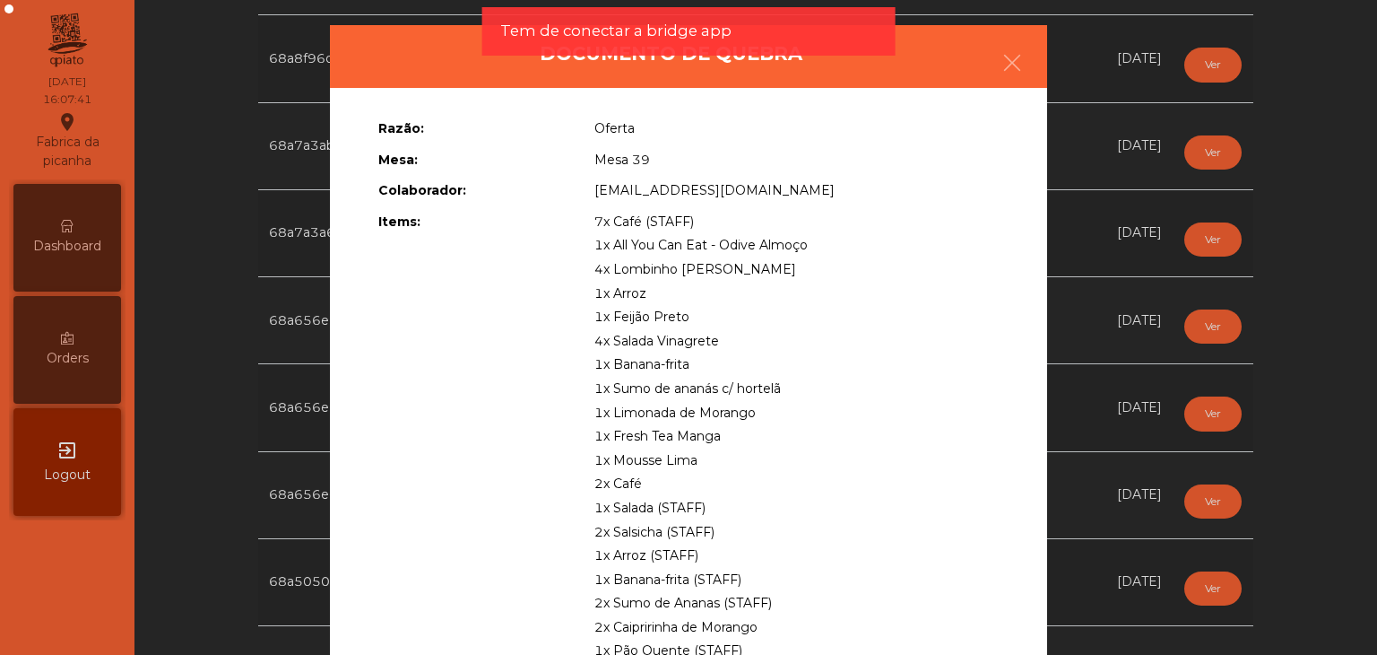
drag, startPoint x: 594, startPoint y: 245, endPoint x: 839, endPoint y: 481, distance: 340.5
click at [839, 481] on div "7x Café (STAFF) 1x All You Can Eat - Odive Almoço 4x Lombinho Frango Temperado …" at bounding box center [796, 436] width 431 height 453
click at [1002, 71] on icon "button" at bounding box center [1013, 63] width 22 height 22
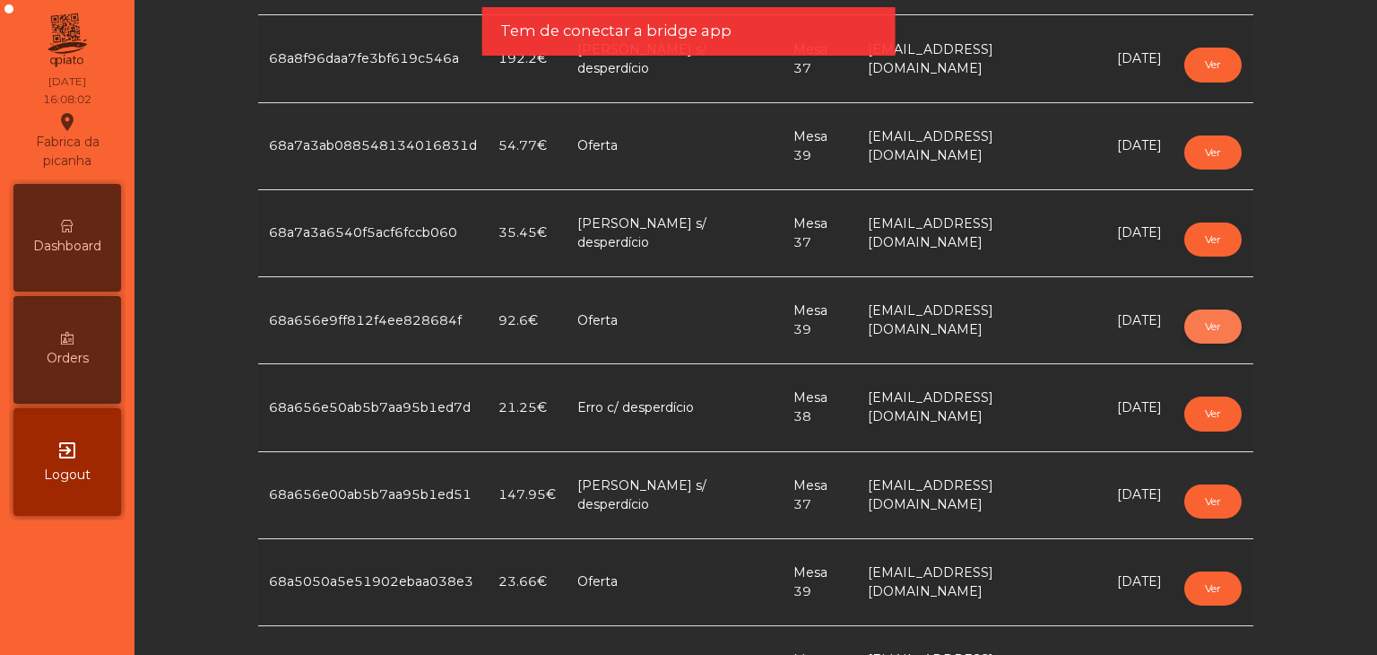
click at [1194, 317] on button "Ver" at bounding box center [1212, 326] width 57 height 34
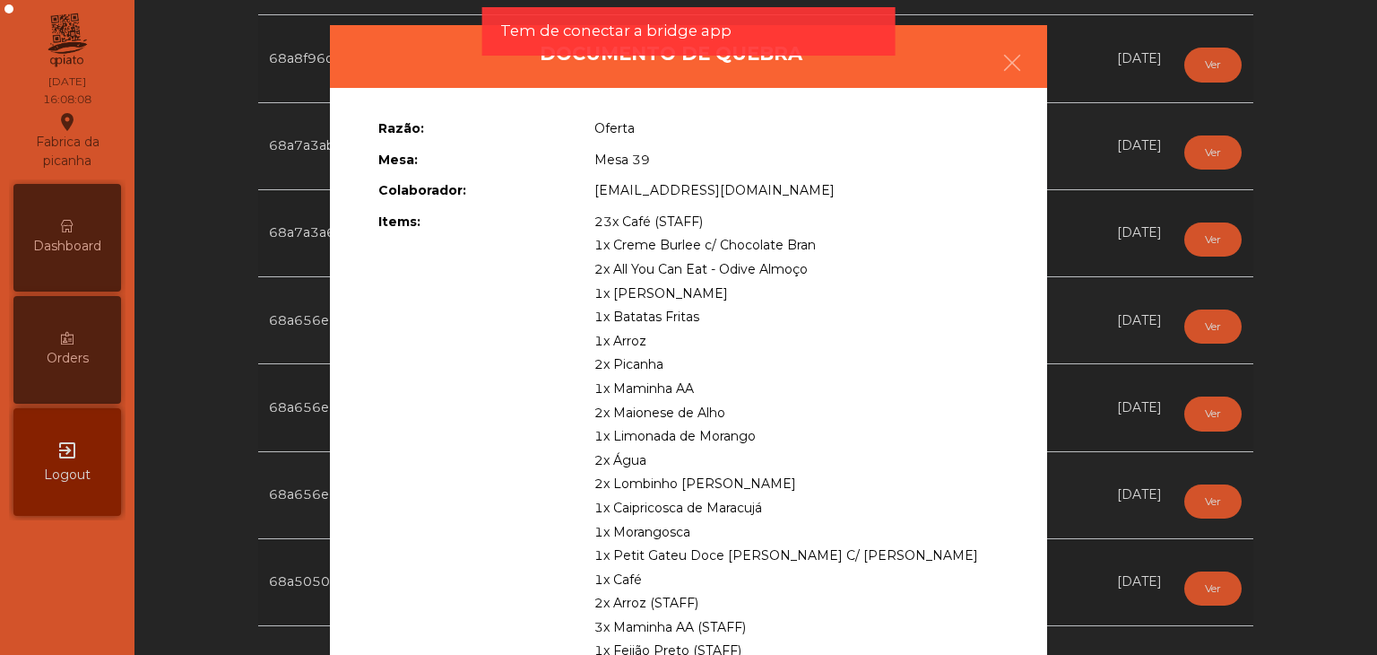
drag, startPoint x: 584, startPoint y: 267, endPoint x: 810, endPoint y: 579, distance: 385.2
click at [810, 579] on div "23x Café (STAFF) 1x Creme Burlee c/ Chocolate Bran 2x All You Can Eat - Odive A…" at bounding box center [796, 508] width 431 height 596
click at [1002, 59] on icon "button" at bounding box center [1013, 63] width 22 height 22
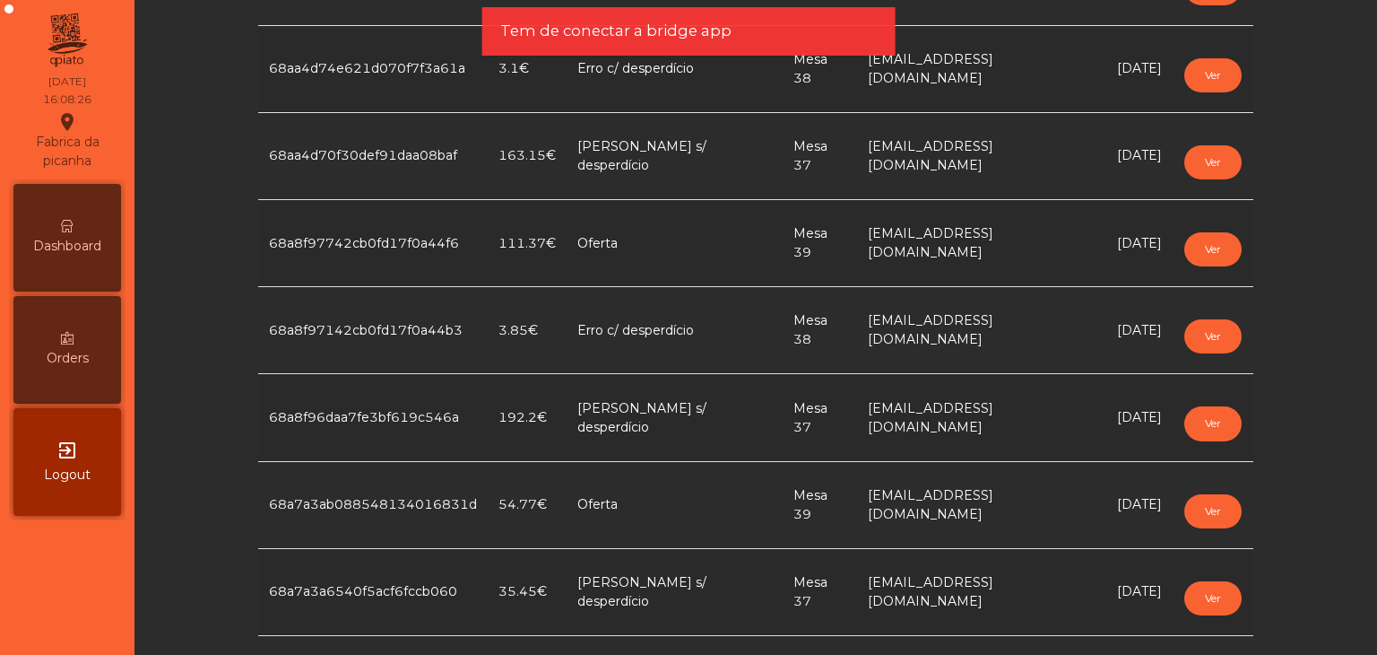
scroll to position [800, 0]
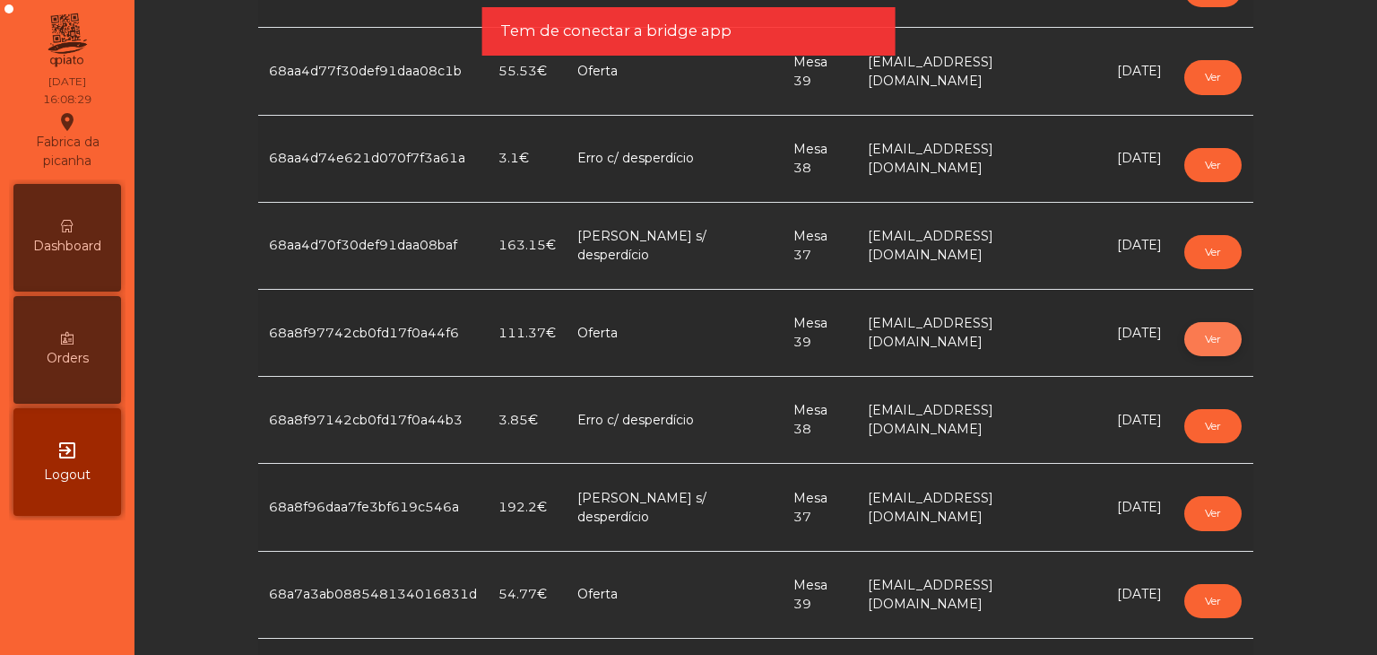
click at [1202, 331] on button "Ver" at bounding box center [1212, 339] width 57 height 34
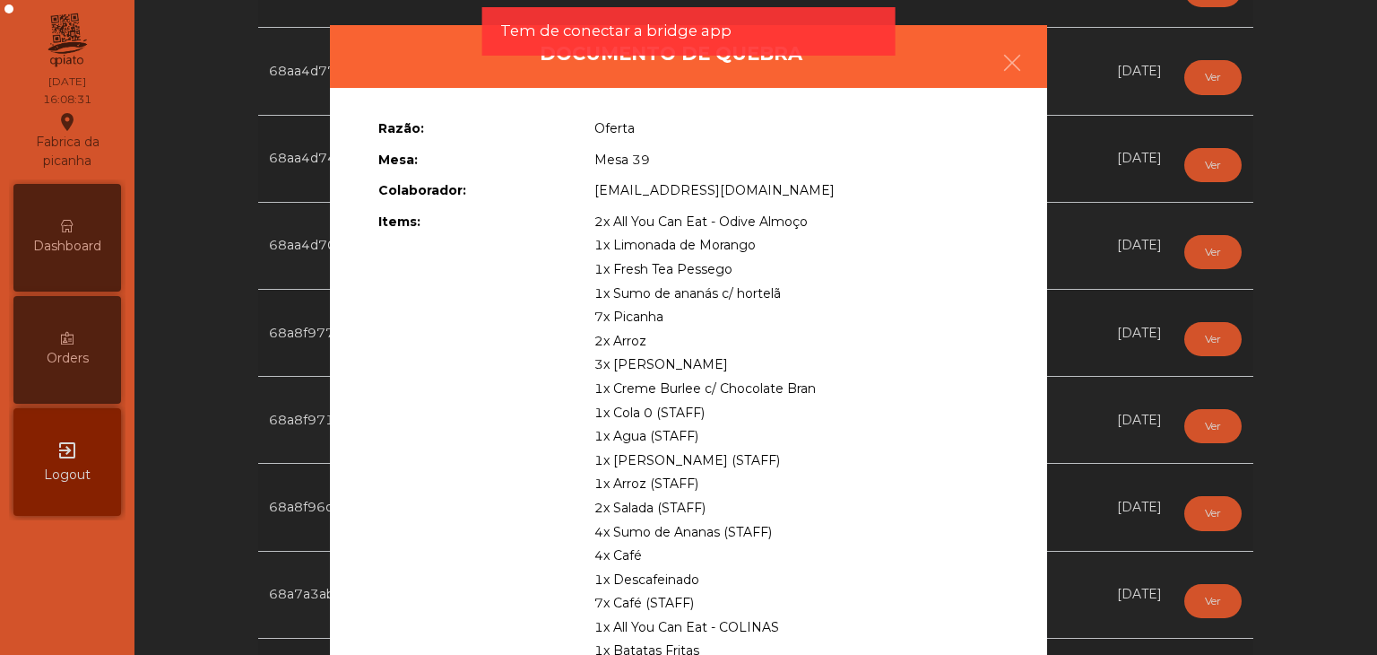
drag, startPoint x: 592, startPoint y: 222, endPoint x: 782, endPoint y: 298, distance: 204.5
click at [780, 295] on div "2x All You Can Eat - Odive Almoço 1x Limonada de Morango 1x Fresh Tea Pessego 1…" at bounding box center [796, 615] width 431 height 811
click at [594, 221] on span "2x All You Can Eat - Odive Almoço" at bounding box center [700, 221] width 213 height 16
drag, startPoint x: 588, startPoint y: 221, endPoint x: 796, endPoint y: 283, distance: 217.0
click at [796, 283] on div "2x All You Can Eat - Odive Almoço 1x Limonada de Morango 1x Fresh Tea Pessego 1…" at bounding box center [796, 615] width 431 height 811
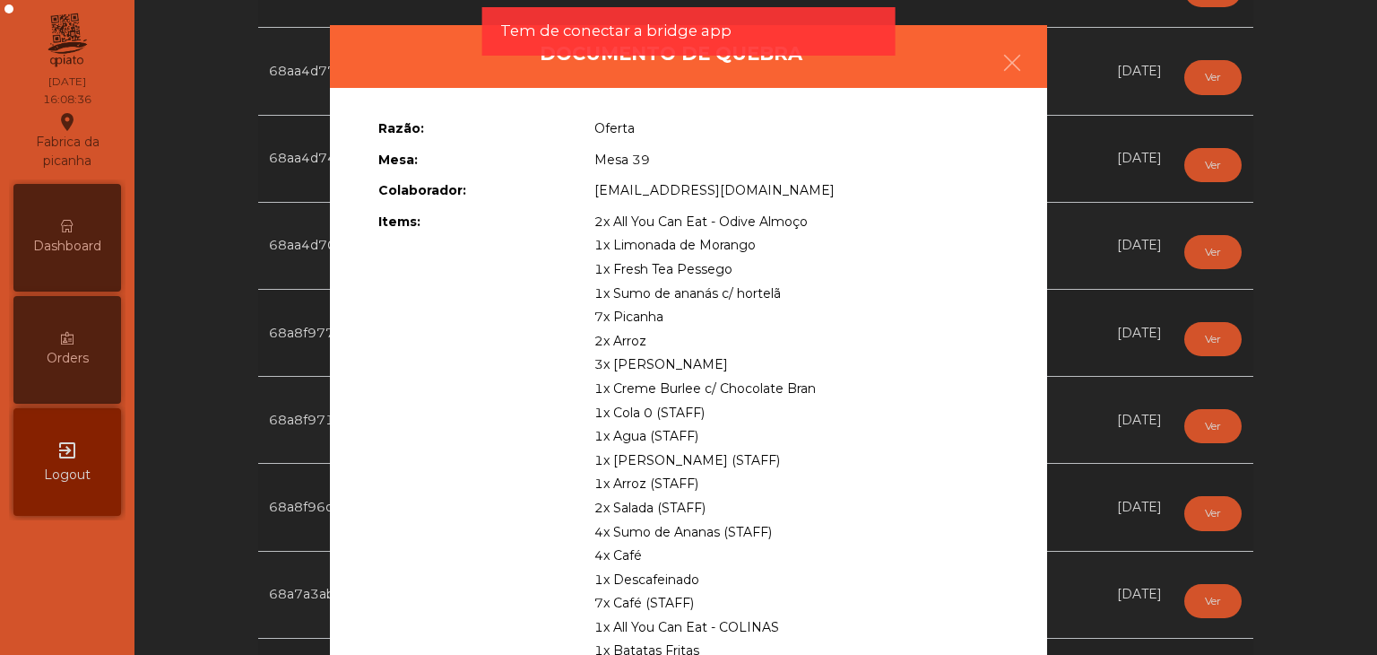
click at [585, 223] on div "2x All You Can Eat - Odive Almoço 1x Limonada de Morango 1x Fresh Tea Pessego 1…" at bounding box center [796, 615] width 431 height 811
drag, startPoint x: 585, startPoint y: 214, endPoint x: 827, endPoint y: 394, distance: 301.3
click at [827, 394] on div "2x All You Can Eat - Odive Almoço 1x Limonada de Morango 1x Fresh Tea Pessego 1…" at bounding box center [796, 615] width 431 height 811
click at [735, 33] on div "Tem de conectar a bridge app" at bounding box center [688, 31] width 377 height 22
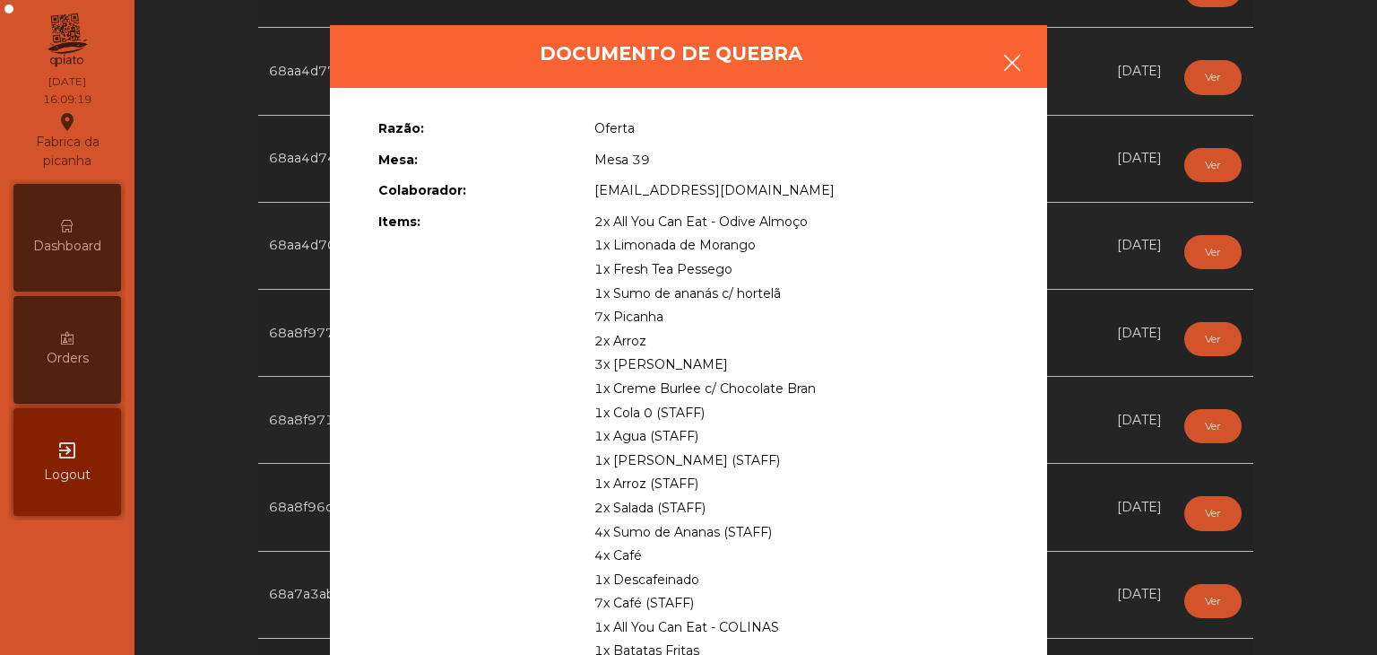
click at [1007, 65] on icon "button" at bounding box center [1013, 63] width 22 height 22
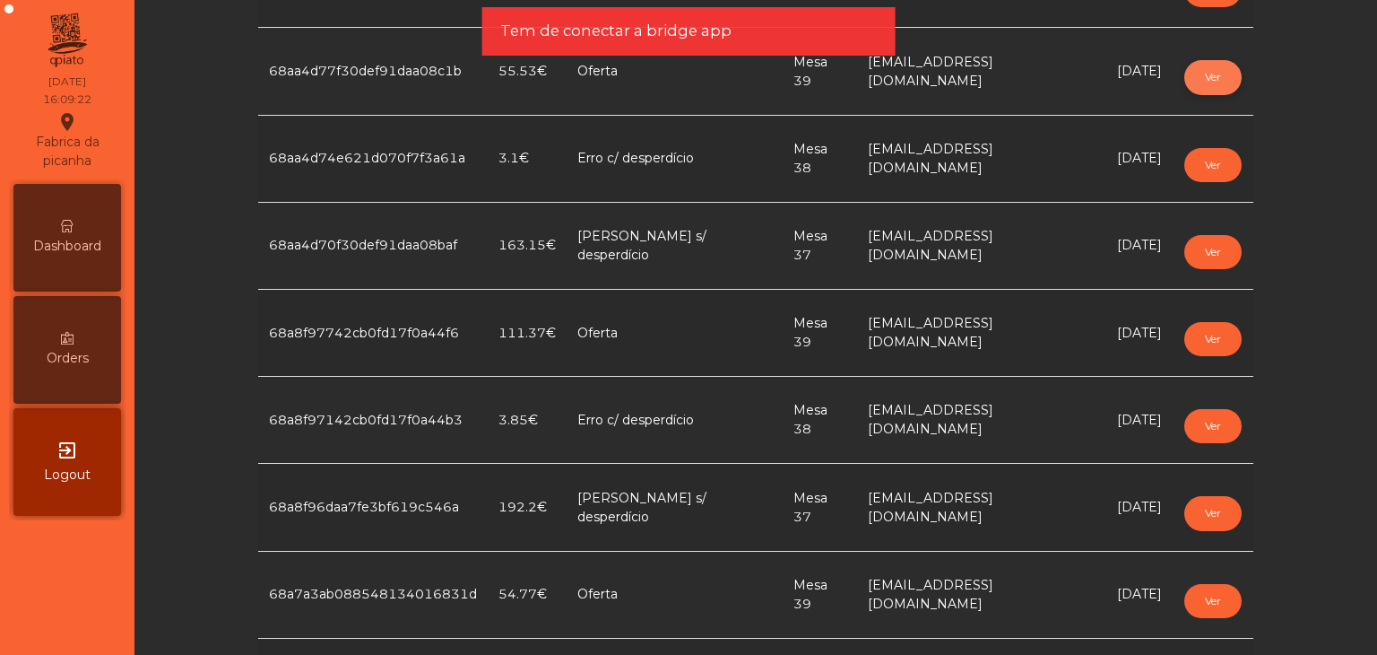
click at [1206, 76] on button "Ver" at bounding box center [1212, 77] width 57 height 34
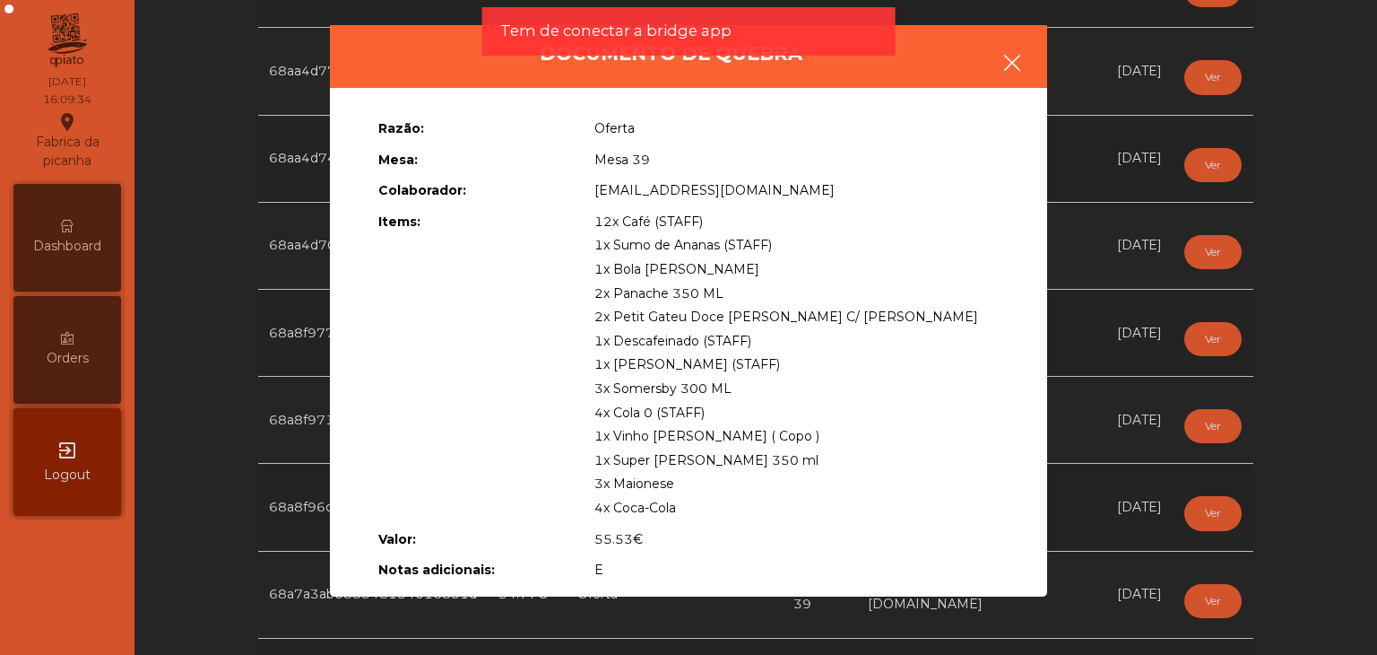
click at [1020, 63] on icon "button" at bounding box center [1013, 63] width 22 height 22
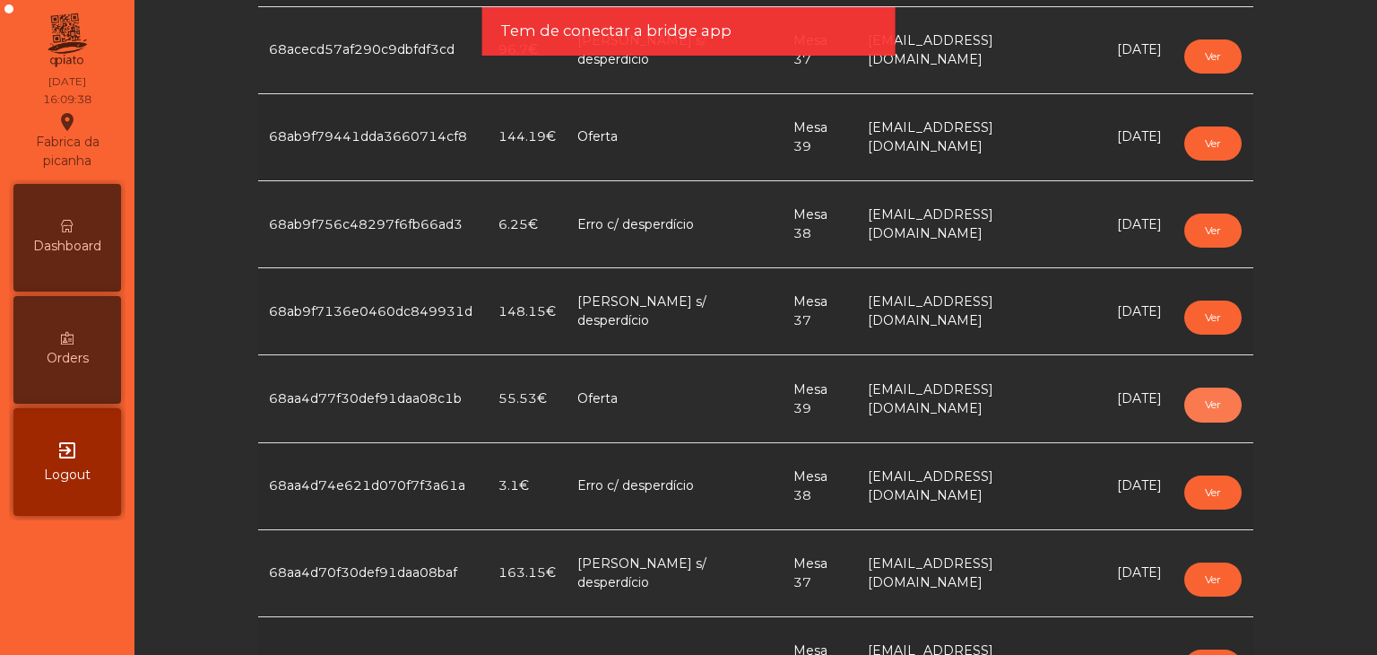
scroll to position [441, 0]
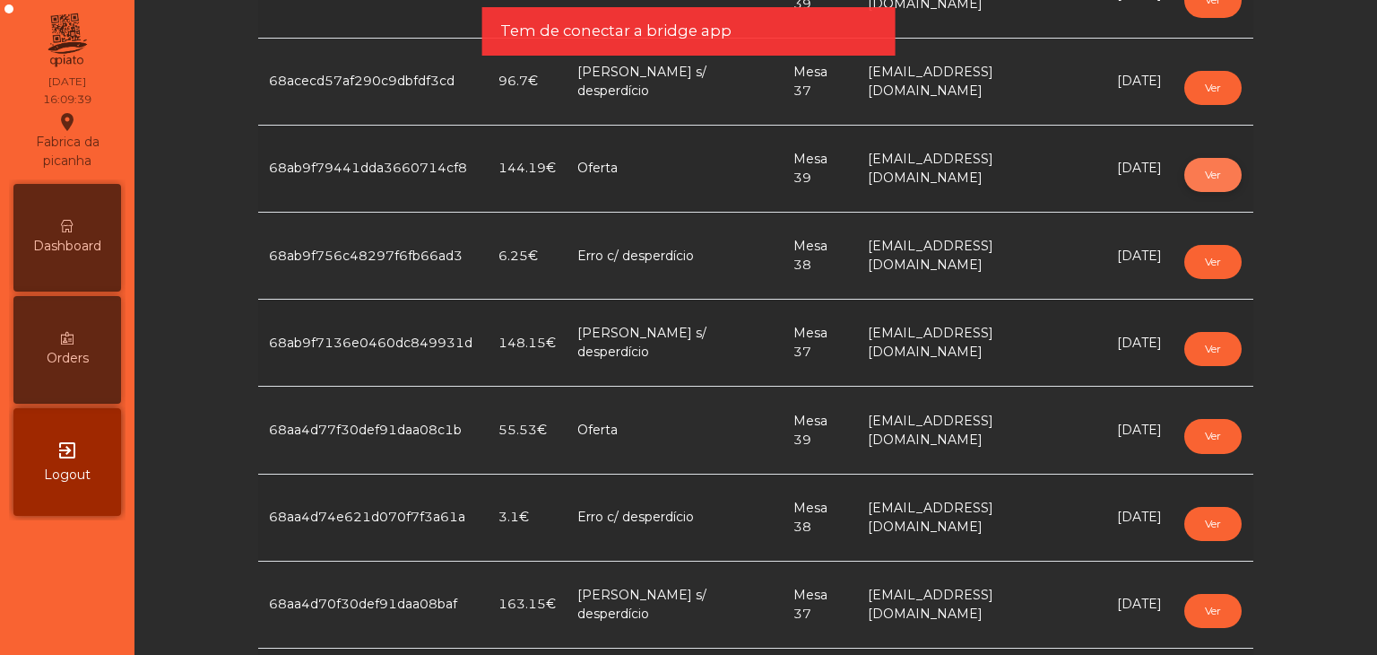
click at [1194, 168] on button "Ver" at bounding box center [1212, 175] width 57 height 34
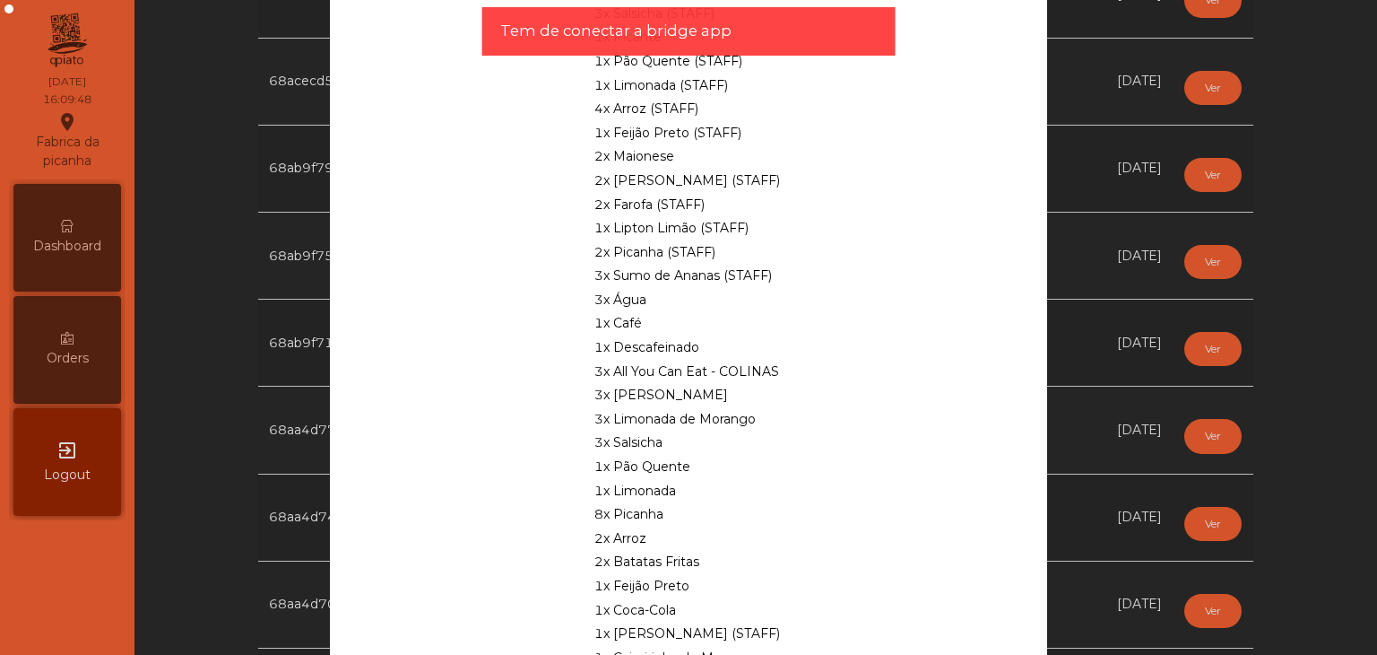
scroll to position [359, 0]
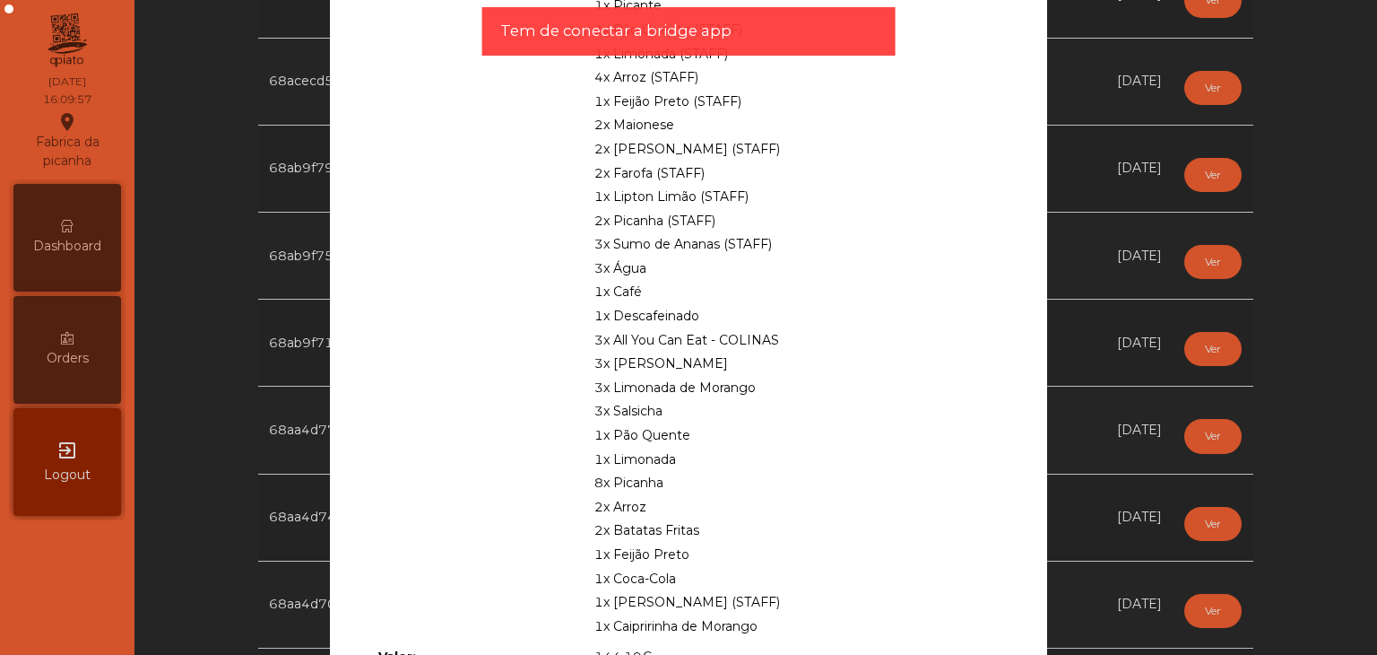
drag, startPoint x: 590, startPoint y: 334, endPoint x: 852, endPoint y: 575, distance: 355.4
click at [852, 575] on div "17x Café (STAFF) 1x Sangria Branca 1L 2x Salada Vinagrete 3x Banana-frita (STAF…" at bounding box center [796, 244] width 431 height 787
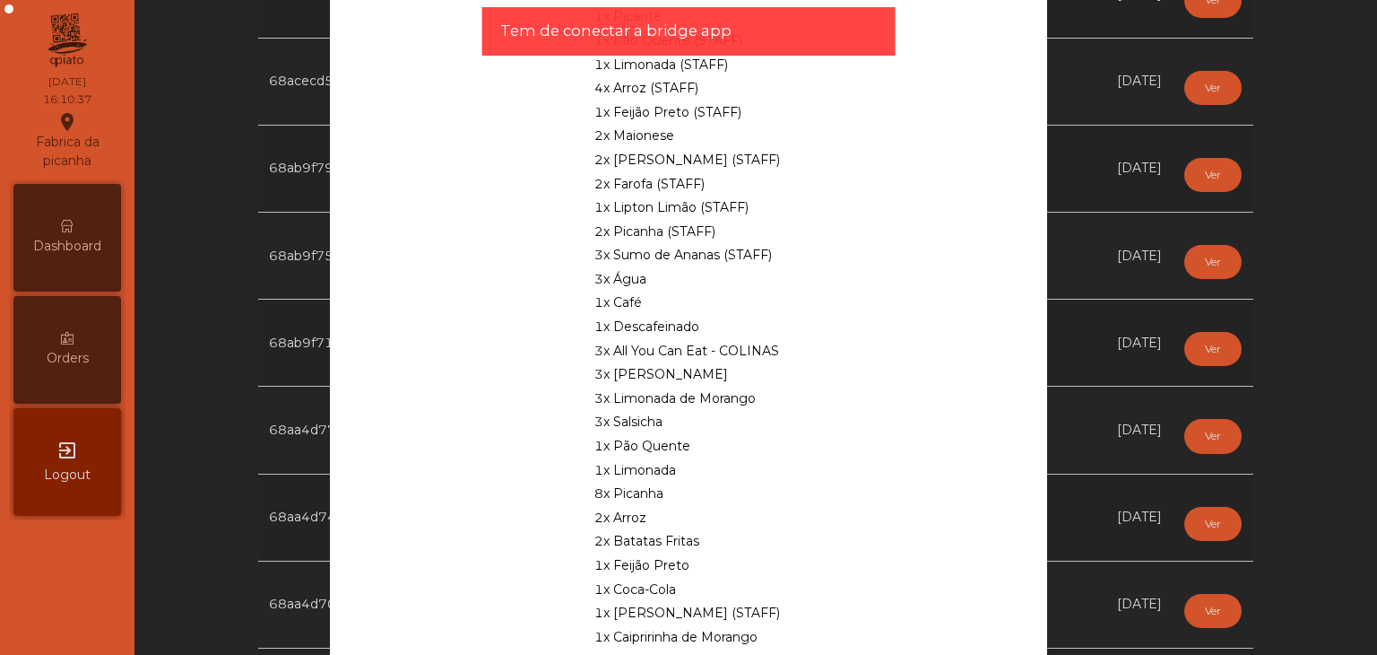
scroll to position [444, 0]
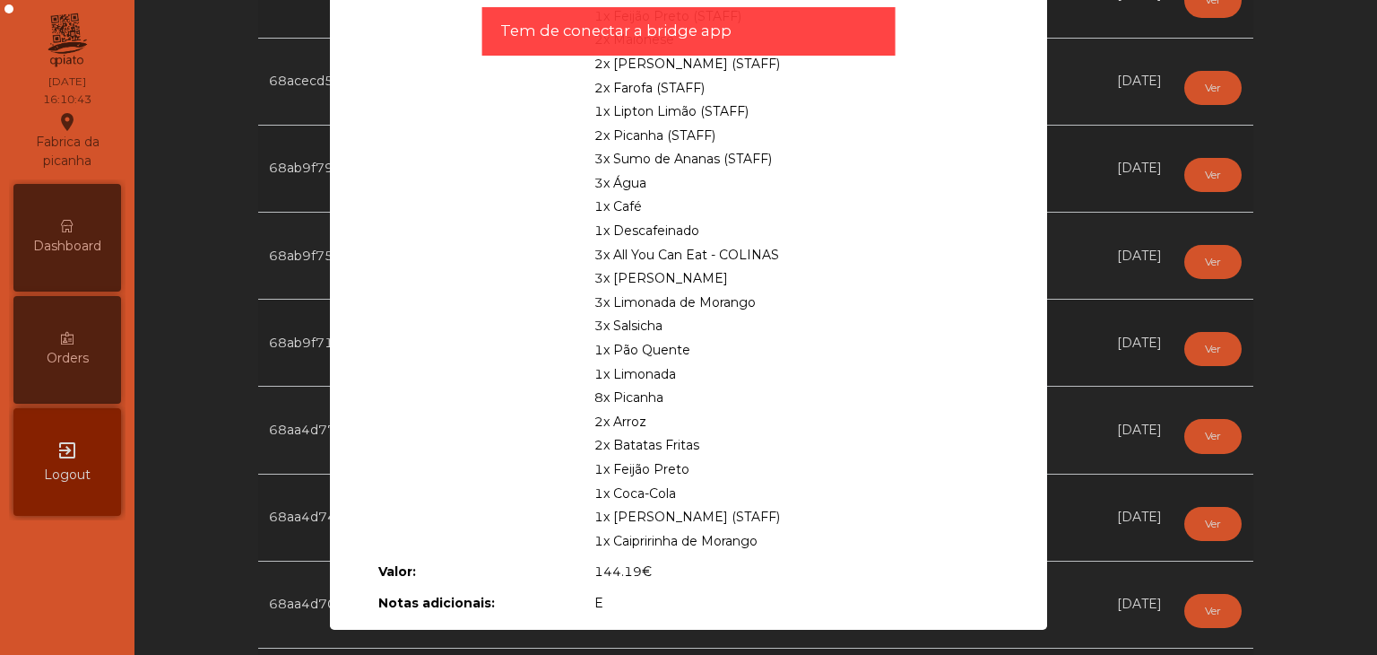
click at [1119, 396] on ngb-modal-window "Documento de [PERSON_NAME]: Oferta Mesa: Mesa 39 Colaborador: [EMAIL_ADDRESS][D…" at bounding box center [688, 327] width 1308 height 655
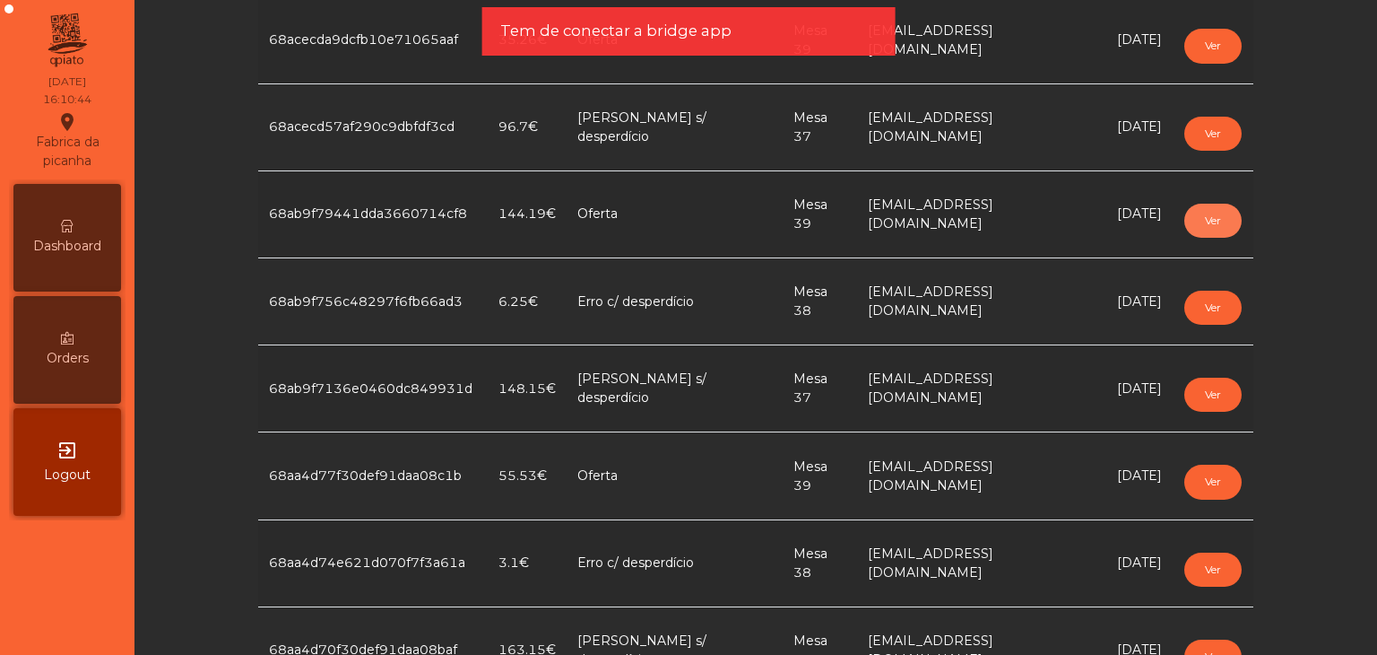
scroll to position [351, 0]
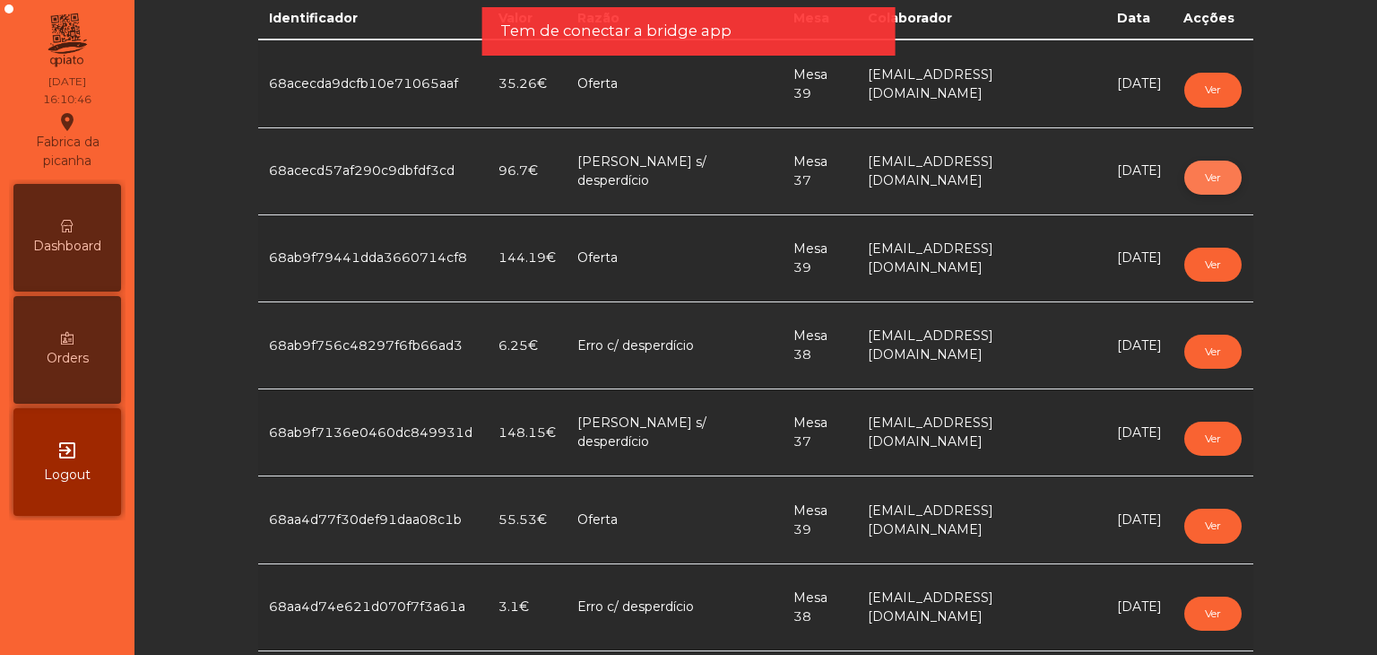
click at [1201, 174] on button "Ver" at bounding box center [1212, 177] width 57 height 34
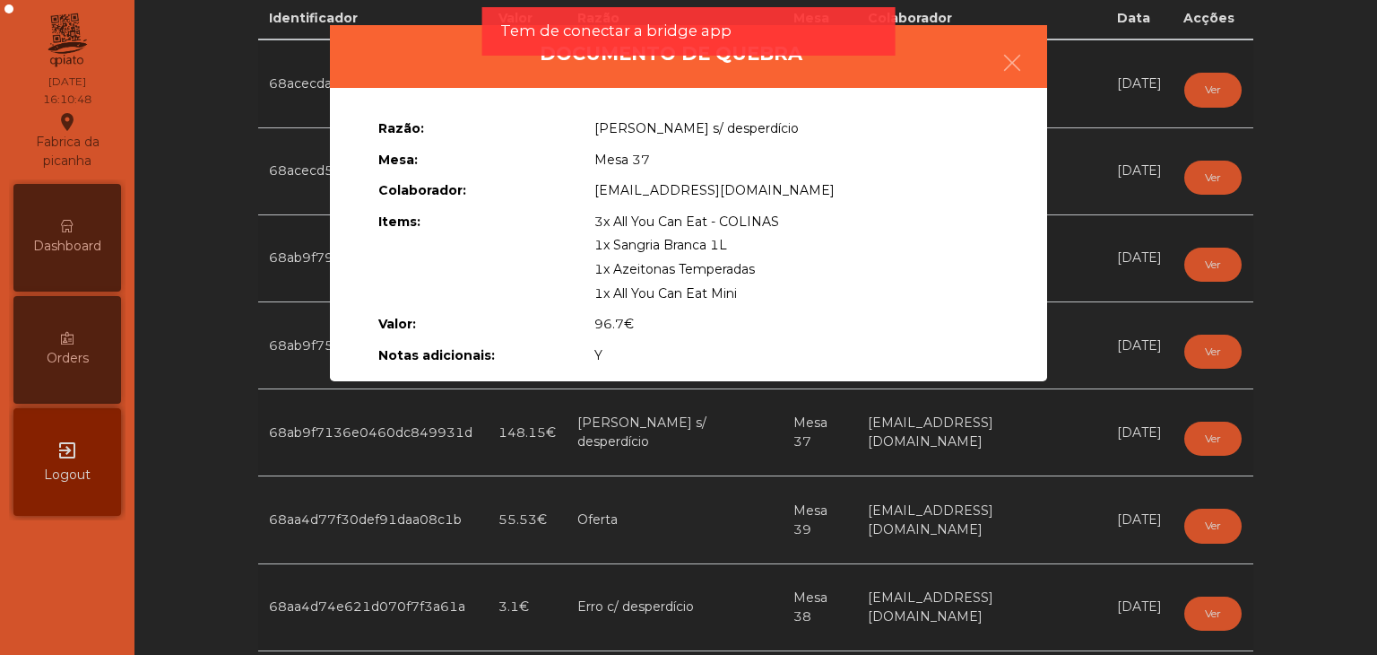
click at [1082, 216] on ngb-modal-window "Documento de [PERSON_NAME]: Erro s/ desperdício Mesa: Mesa 37 Colaborador: [EMA…" at bounding box center [688, 327] width 1308 height 655
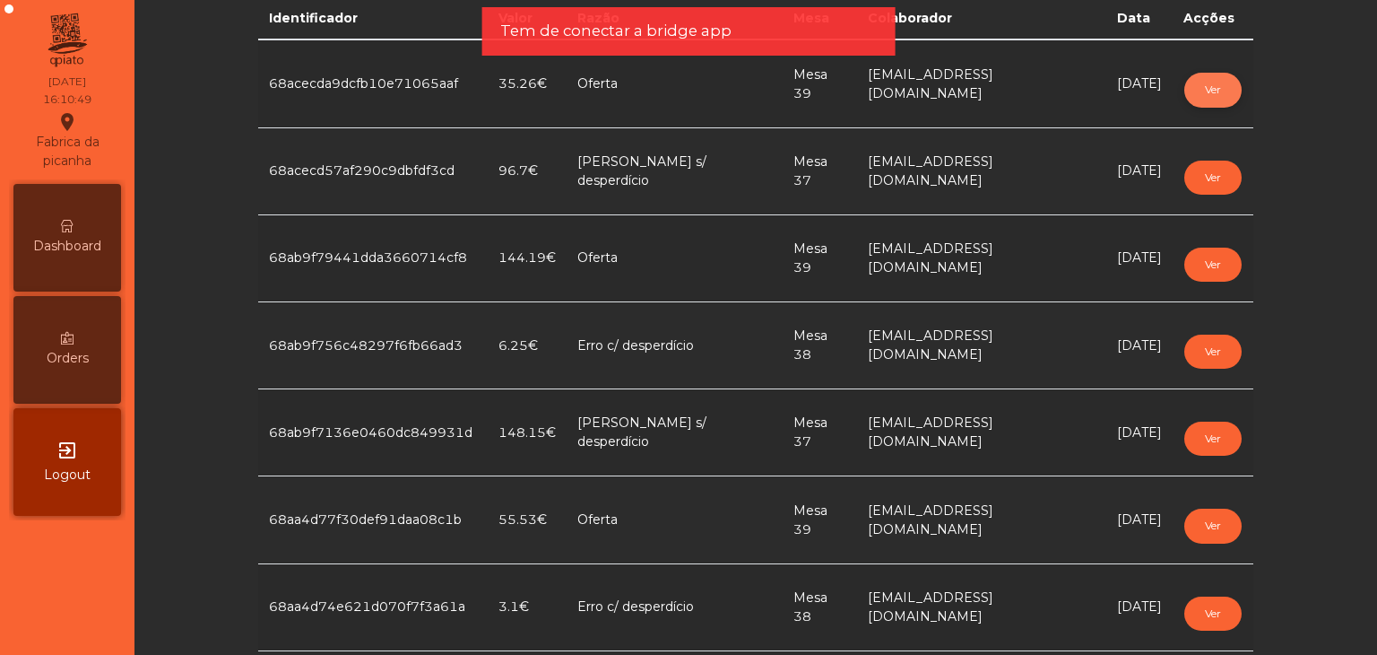
click at [1201, 88] on button "Ver" at bounding box center [1212, 90] width 57 height 34
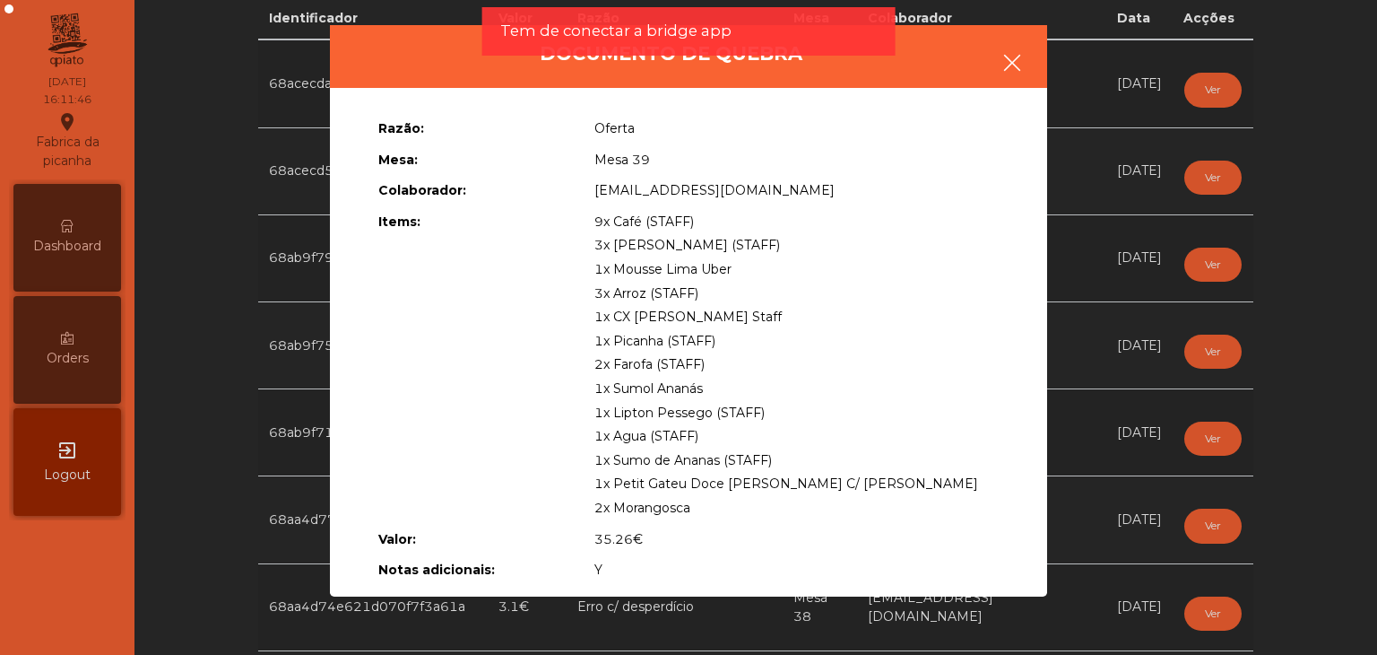
click at [1001, 59] on button "button" at bounding box center [1012, 65] width 50 height 54
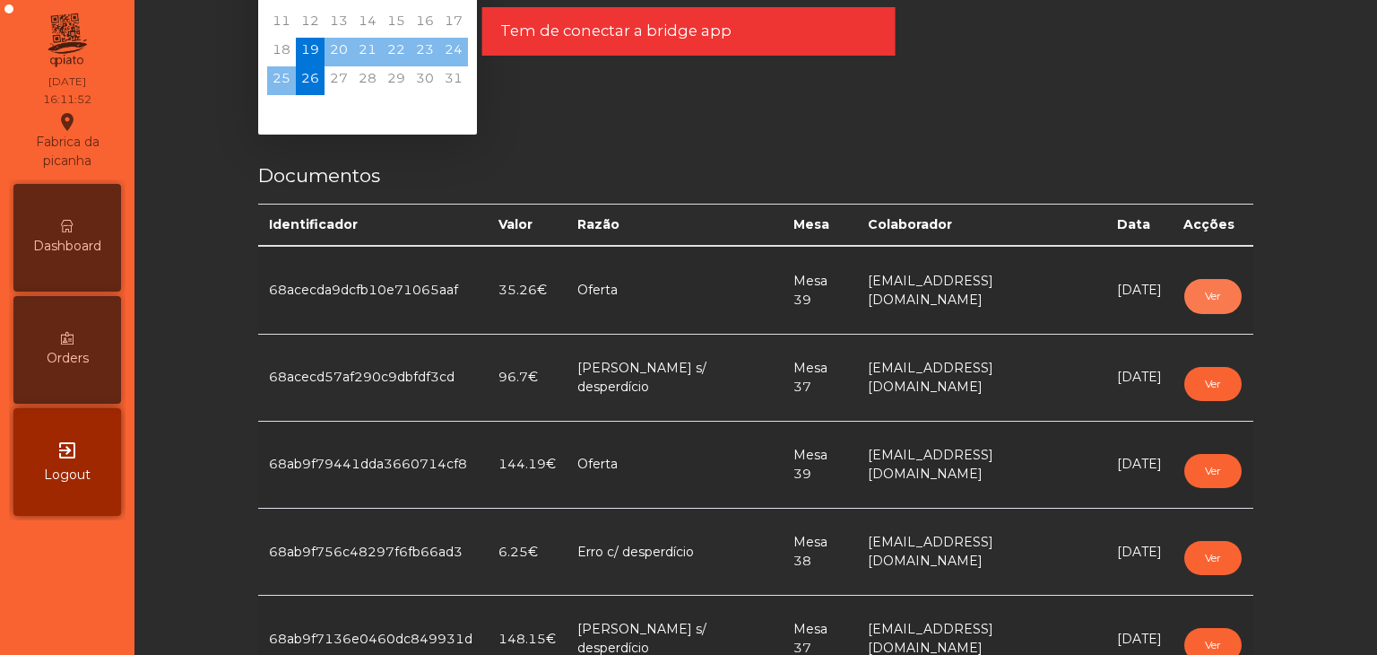
scroll to position [0, 0]
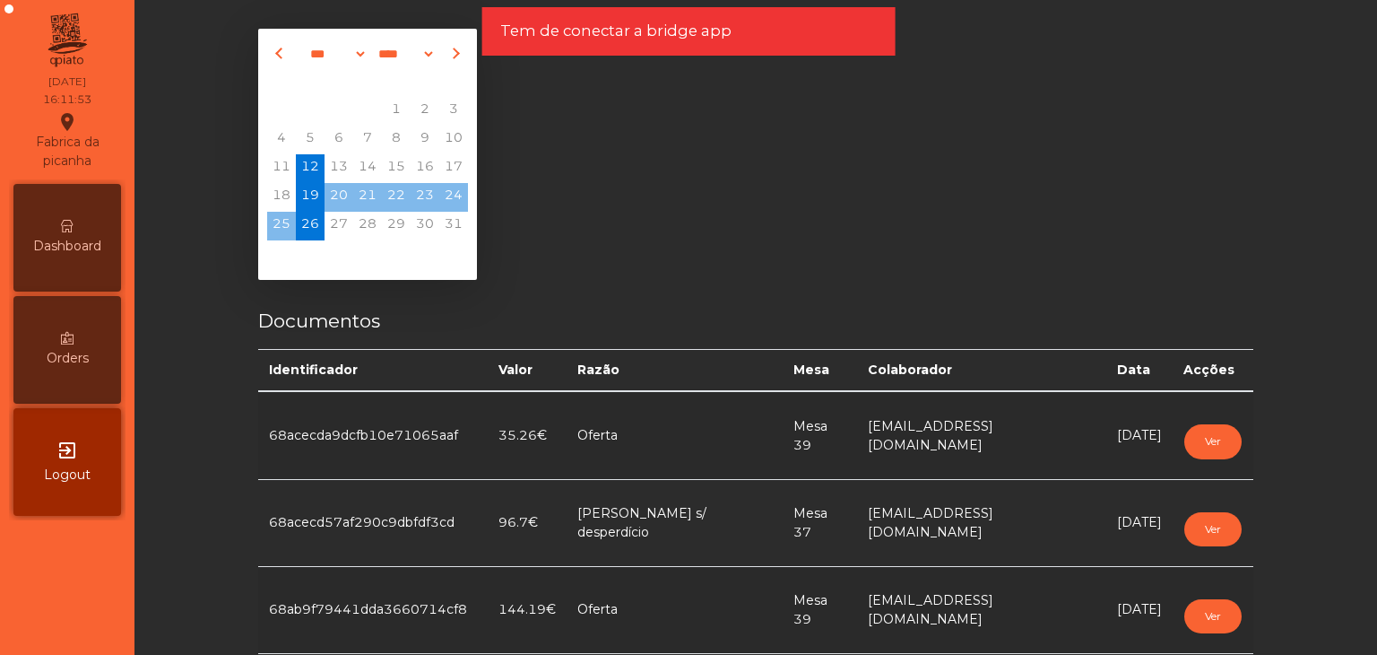
click at [296, 172] on span "12" at bounding box center [310, 168] width 29 height 29
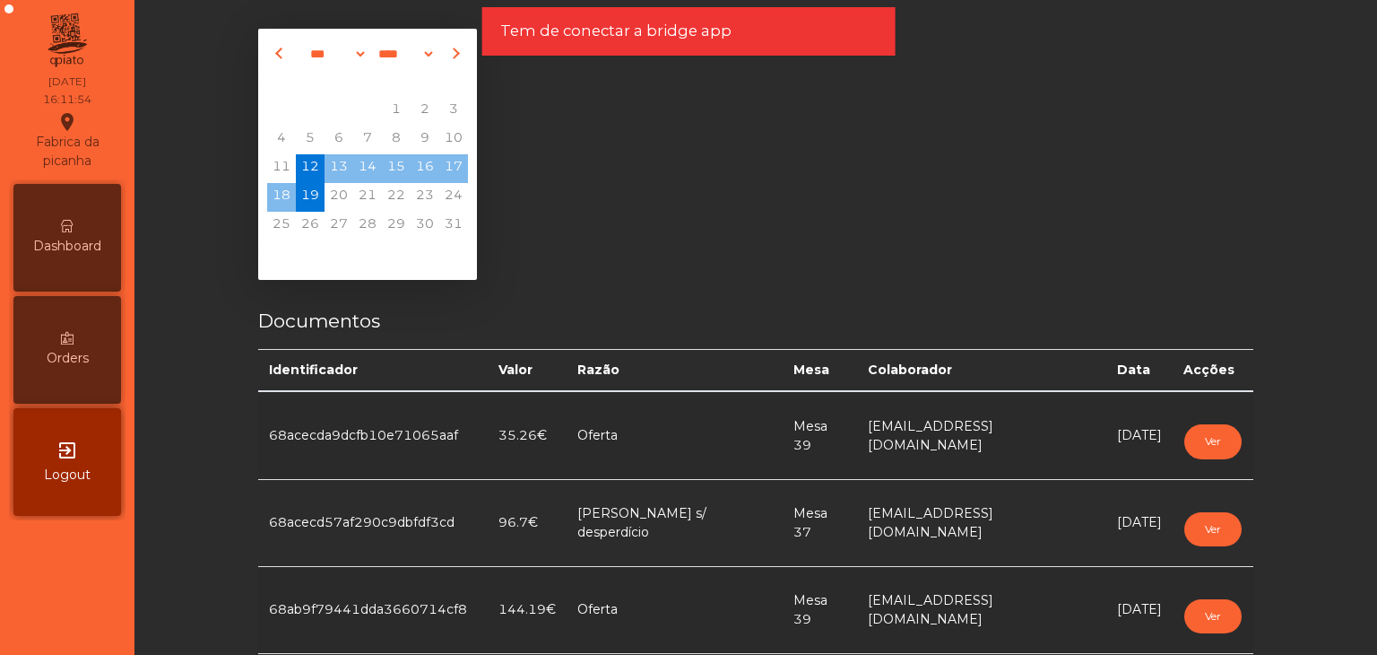
click at [297, 184] on span "19" at bounding box center [310, 197] width 29 height 29
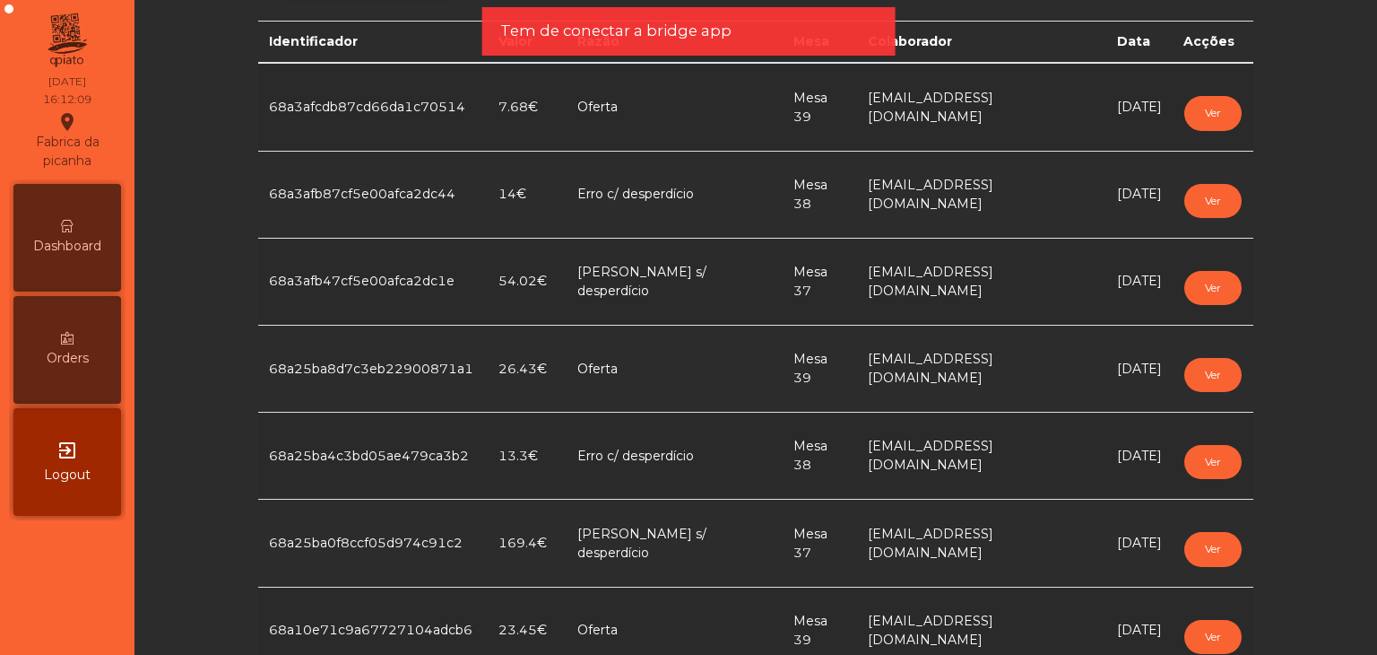
scroll to position [359, 0]
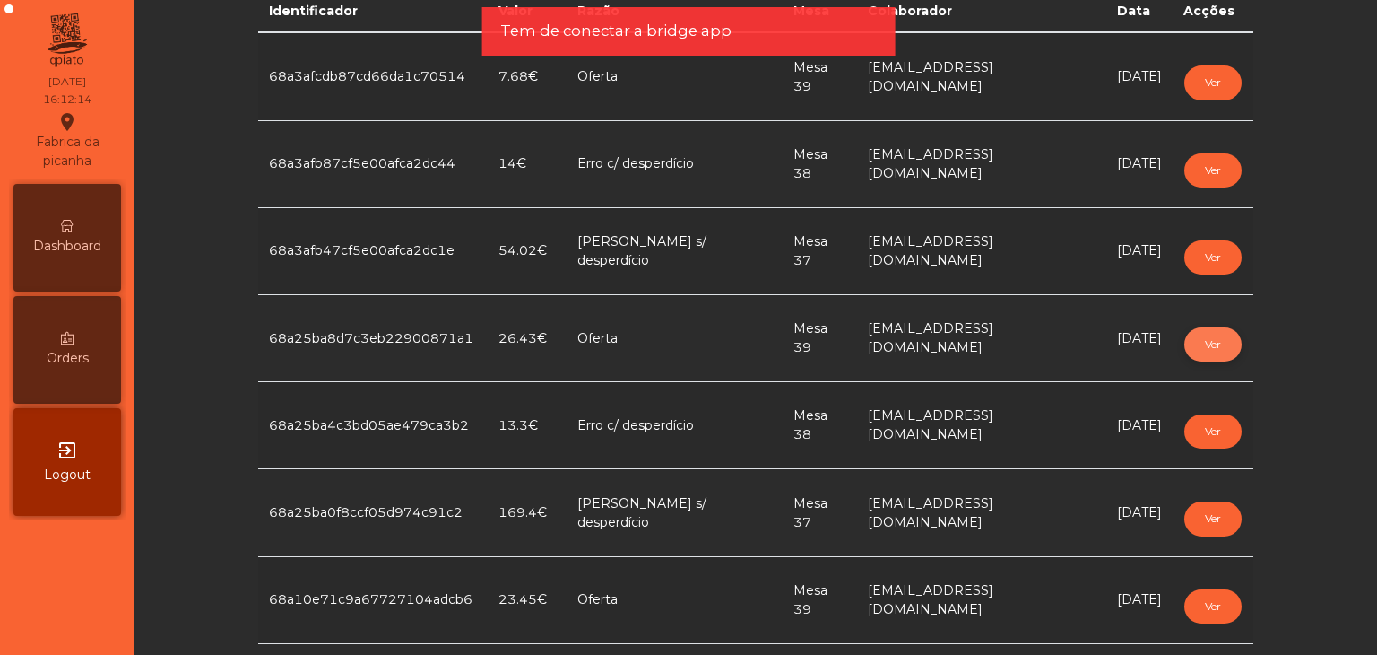
click at [1191, 349] on button "Ver" at bounding box center [1212, 344] width 57 height 34
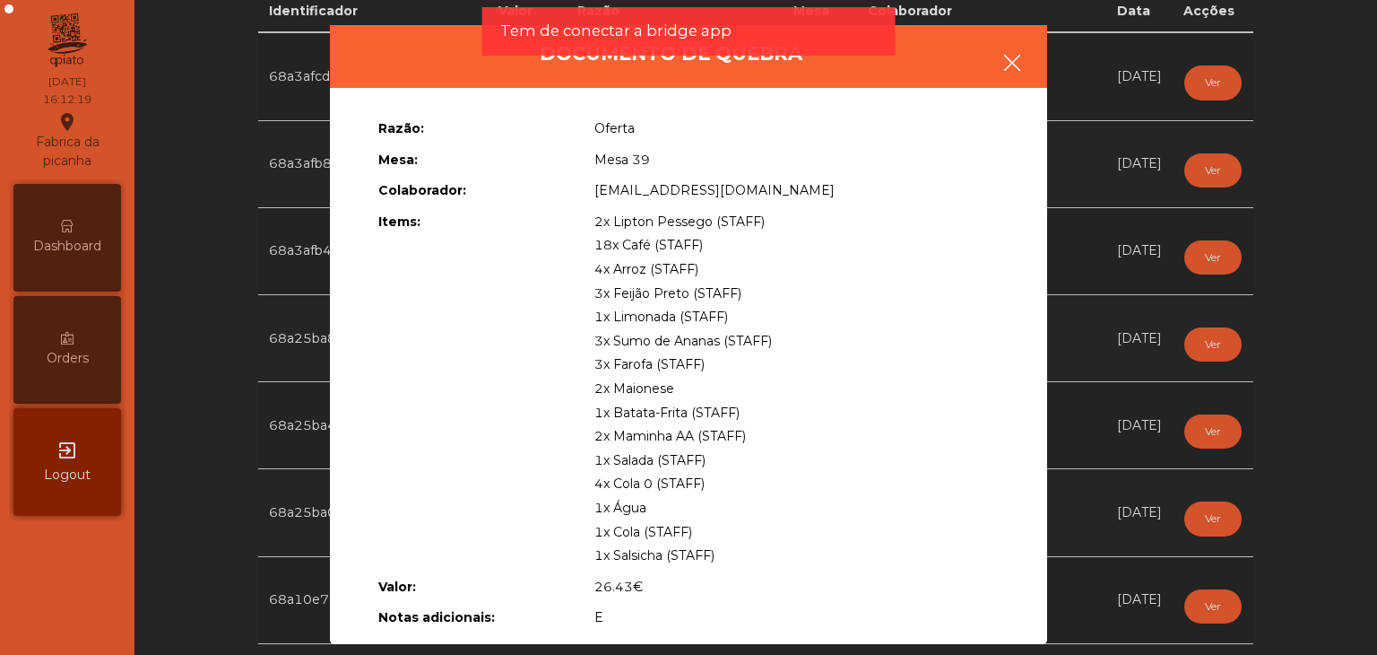
click at [1002, 63] on icon "button" at bounding box center [1013, 63] width 22 height 22
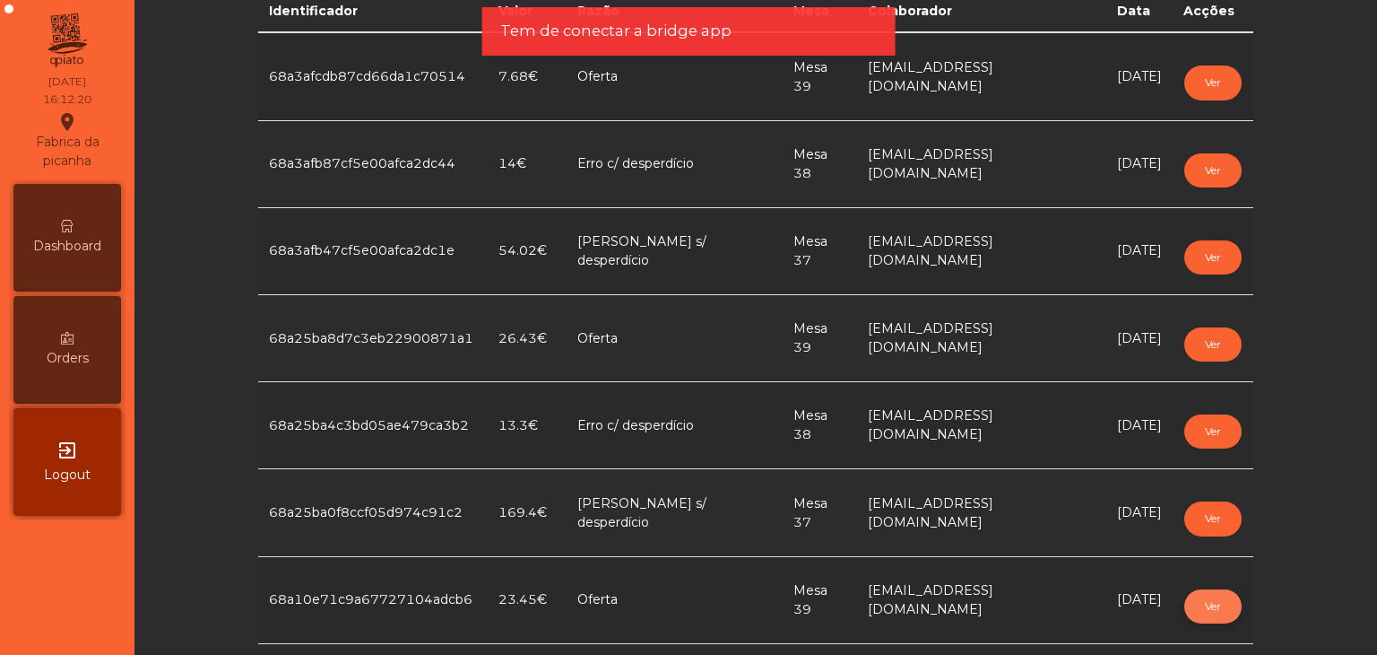
click at [1184, 593] on button "Ver" at bounding box center [1212, 606] width 57 height 34
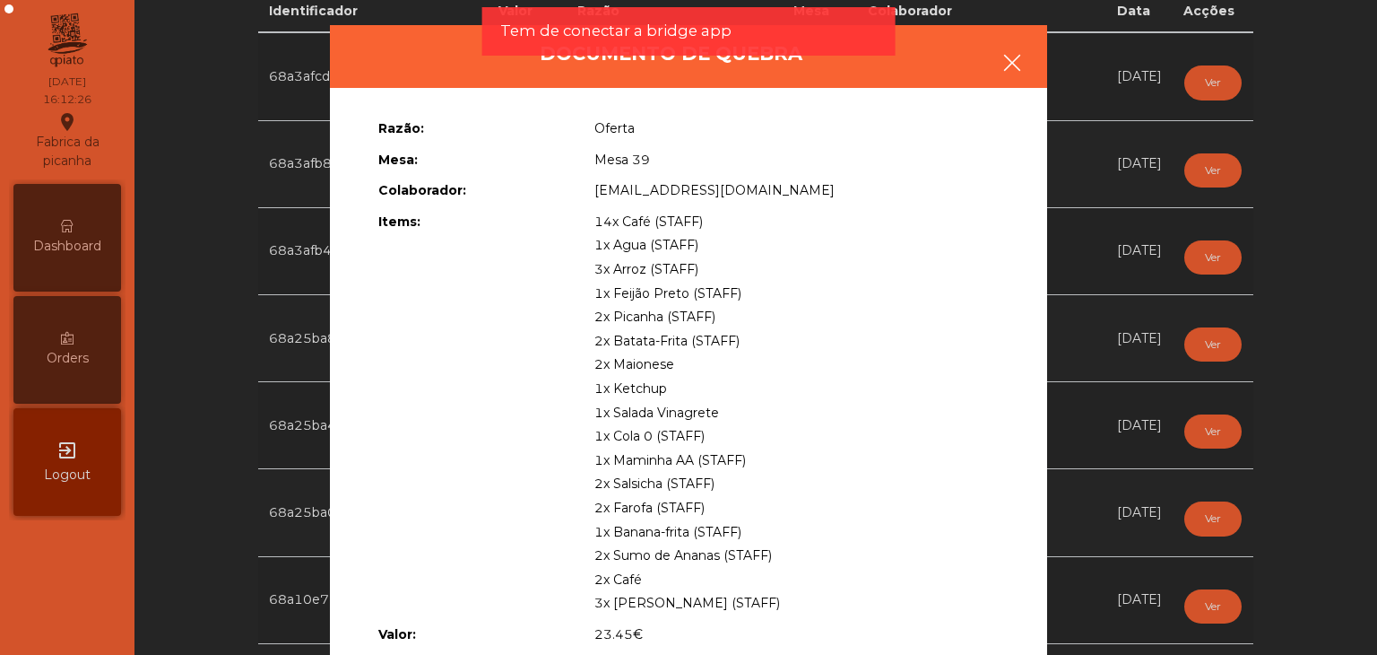
click at [1006, 66] on icon "button" at bounding box center [1013, 63] width 22 height 22
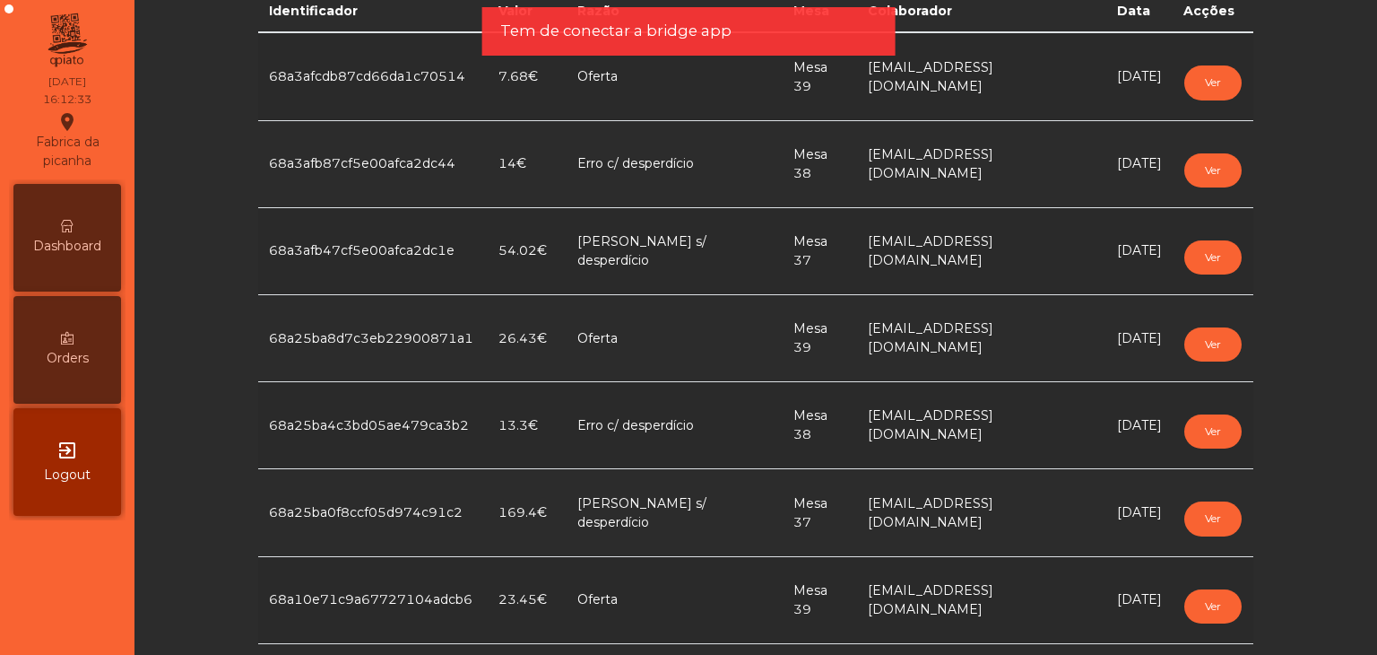
click at [65, 478] on span "Logout" at bounding box center [67, 474] width 47 height 19
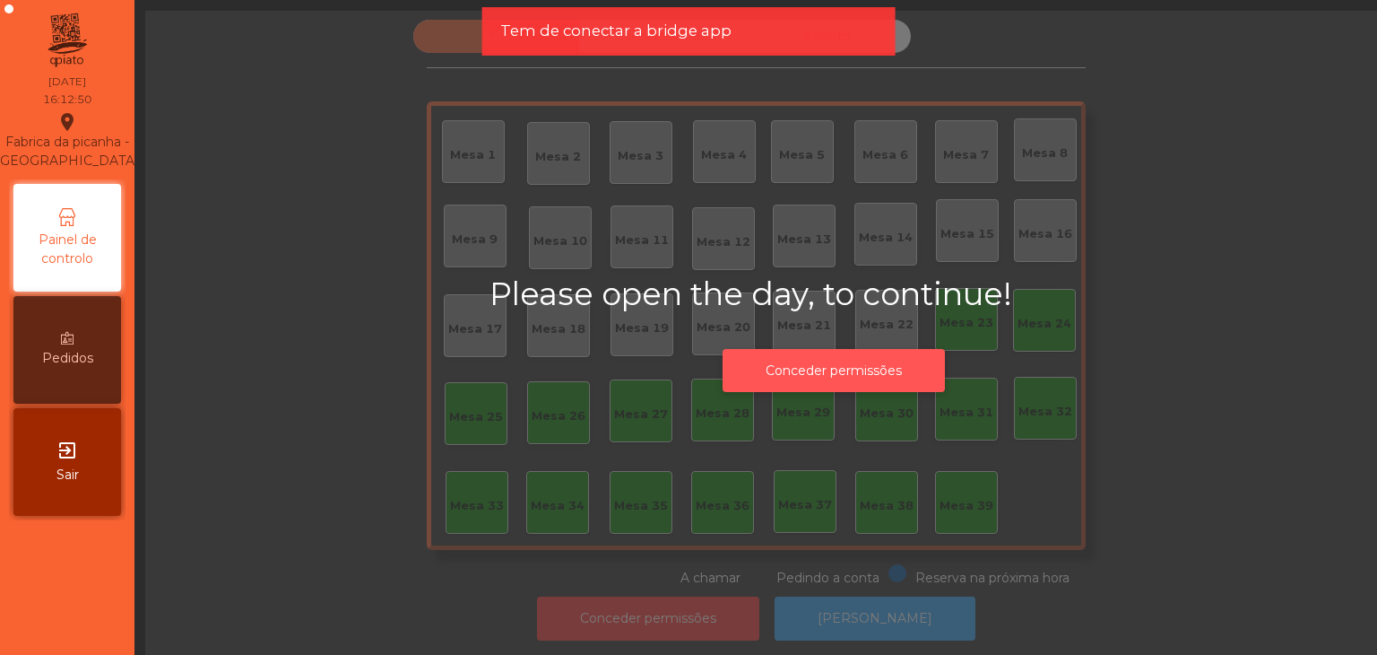
click at [853, 367] on button "Conceder permissões" at bounding box center [834, 371] width 222 height 44
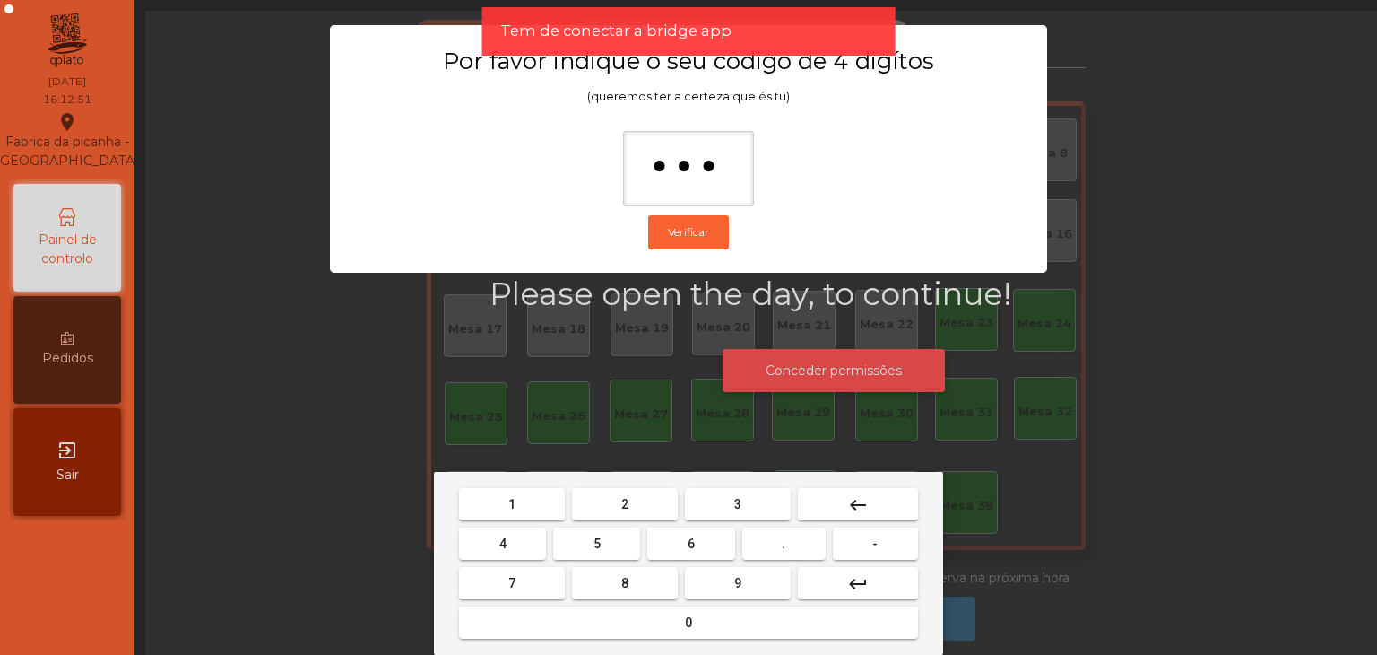
type input "****"
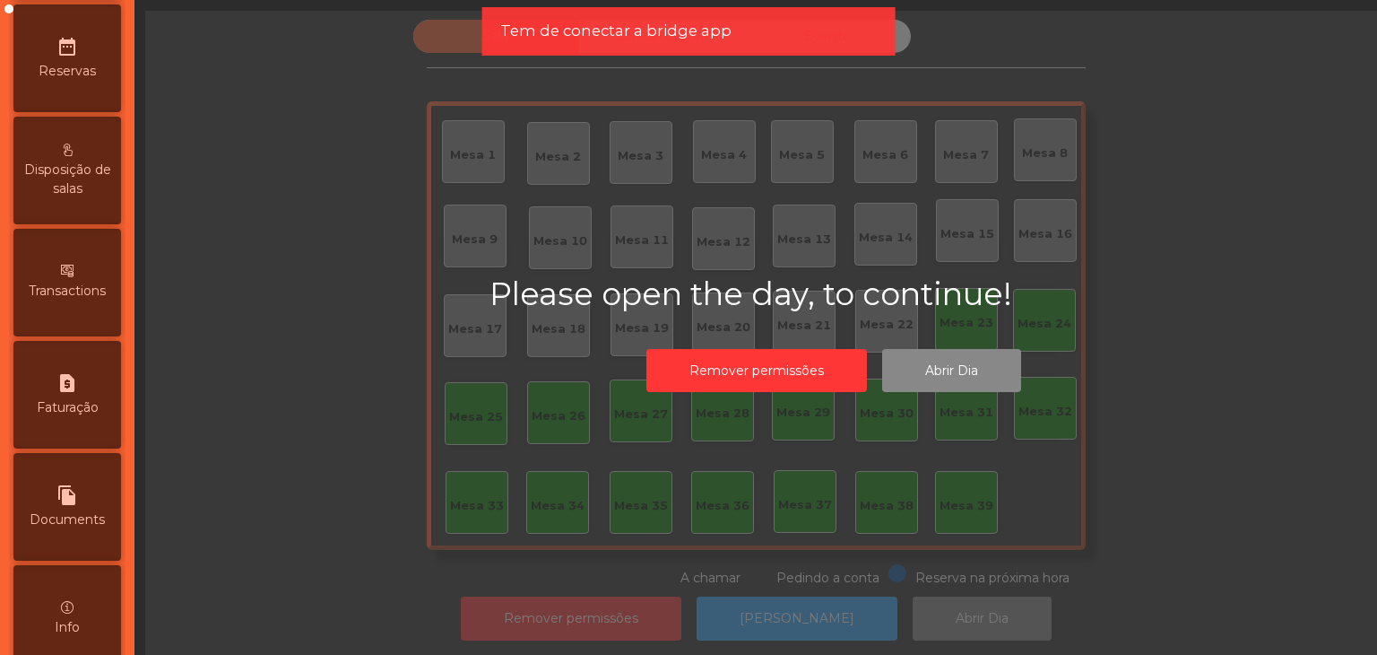
click at [92, 529] on span "Documents" at bounding box center [67, 519] width 75 height 19
select select "*"
select select "****"
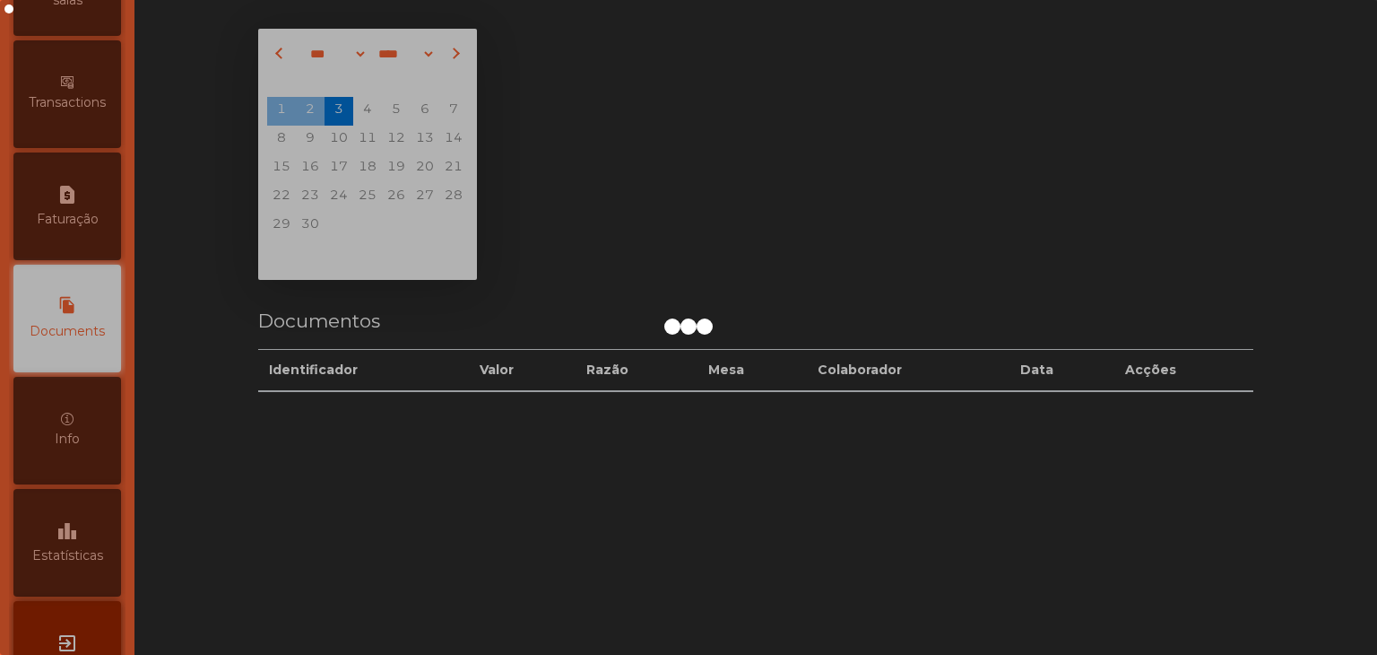
scroll to position [826, 0]
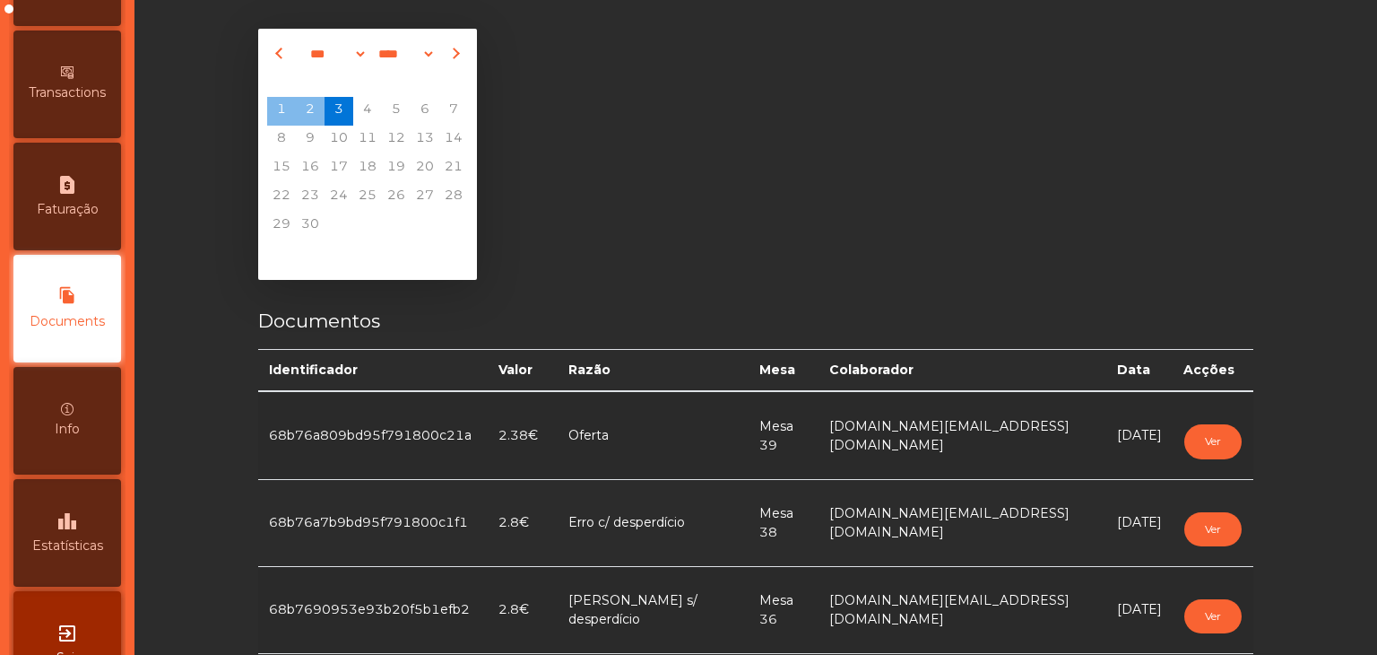
click at [275, 51] on span "Previous month" at bounding box center [281, 54] width 12 height 12
select select "*"
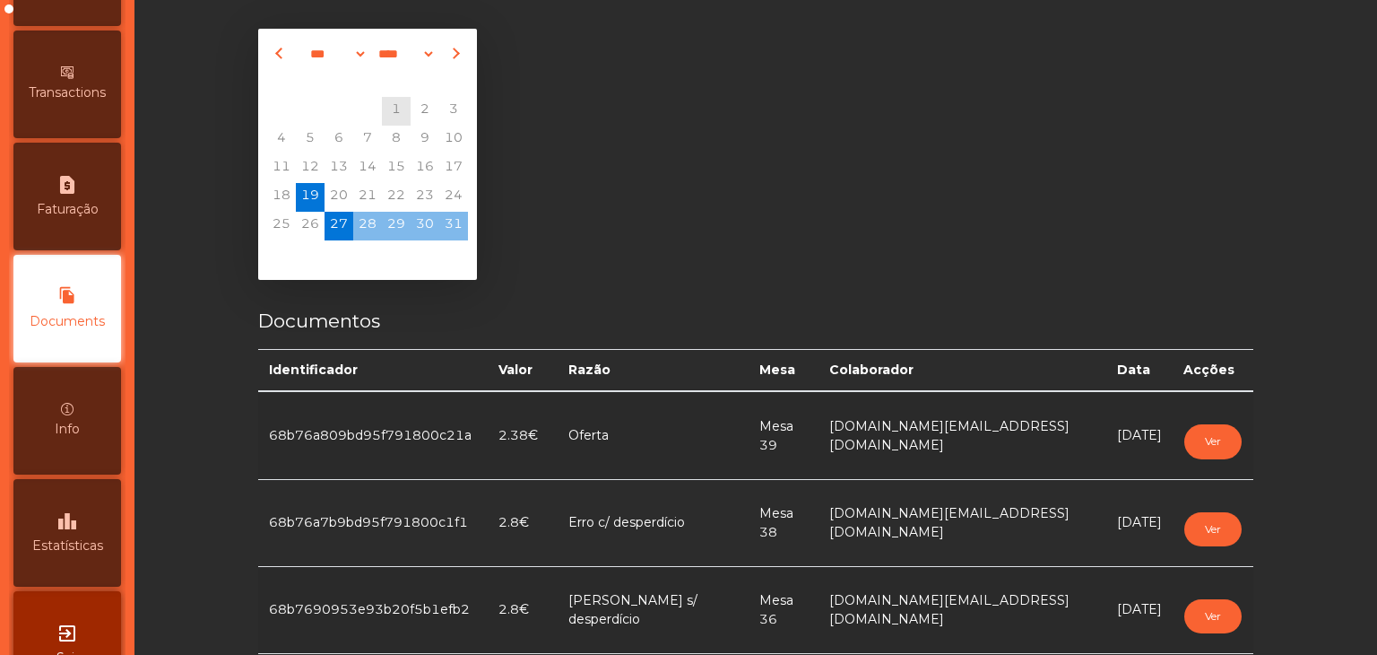
click at [317, 186] on span "19" at bounding box center [310, 197] width 29 height 29
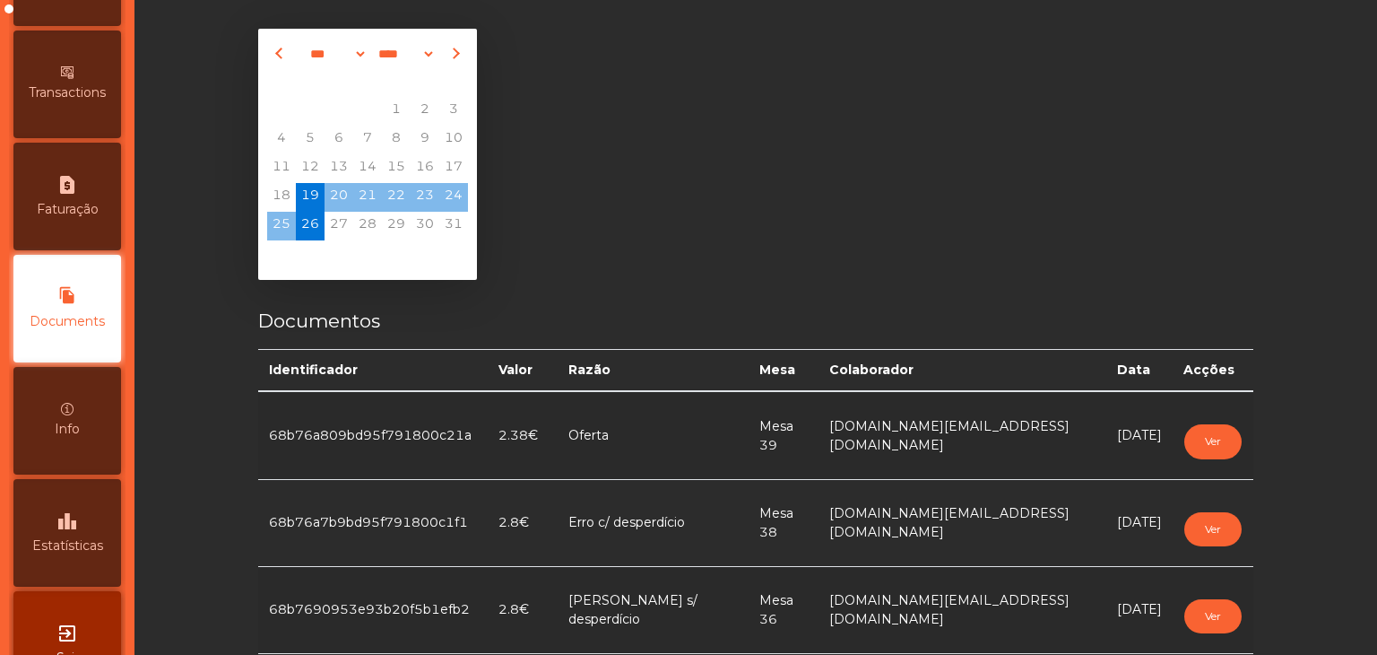
click at [312, 217] on span "26" at bounding box center [310, 226] width 29 height 29
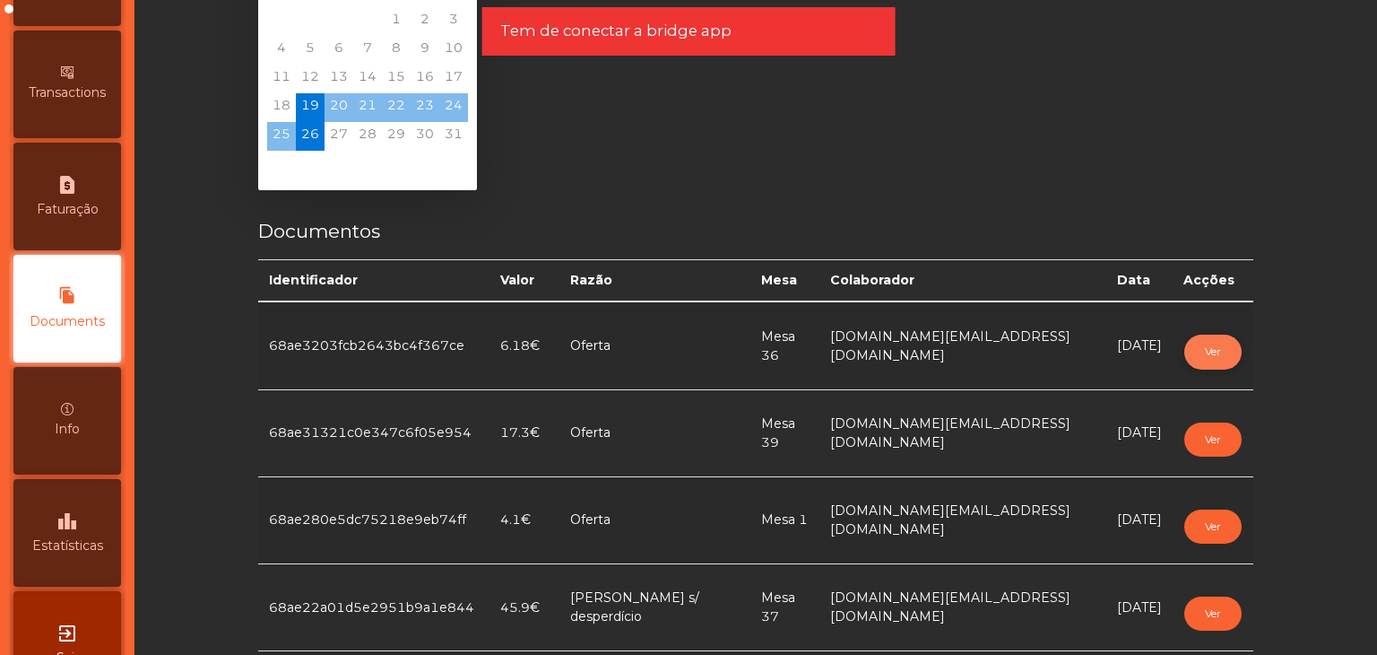
click at [1198, 355] on button "Ver" at bounding box center [1212, 351] width 57 height 34
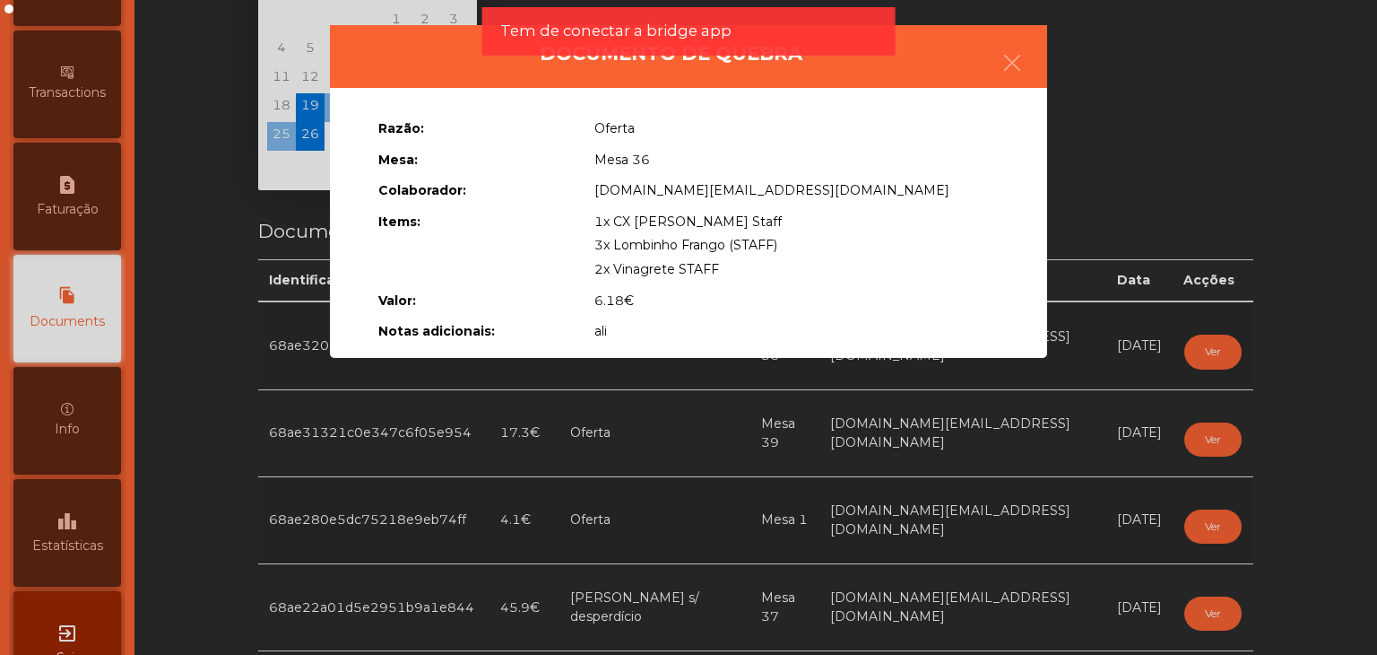
click at [1214, 405] on ngb-modal-window "Documento de quebra Razão: Oferta Mesa: Mesa 36 Colaborador: acesso.quase.total…" at bounding box center [688, 327] width 1308 height 655
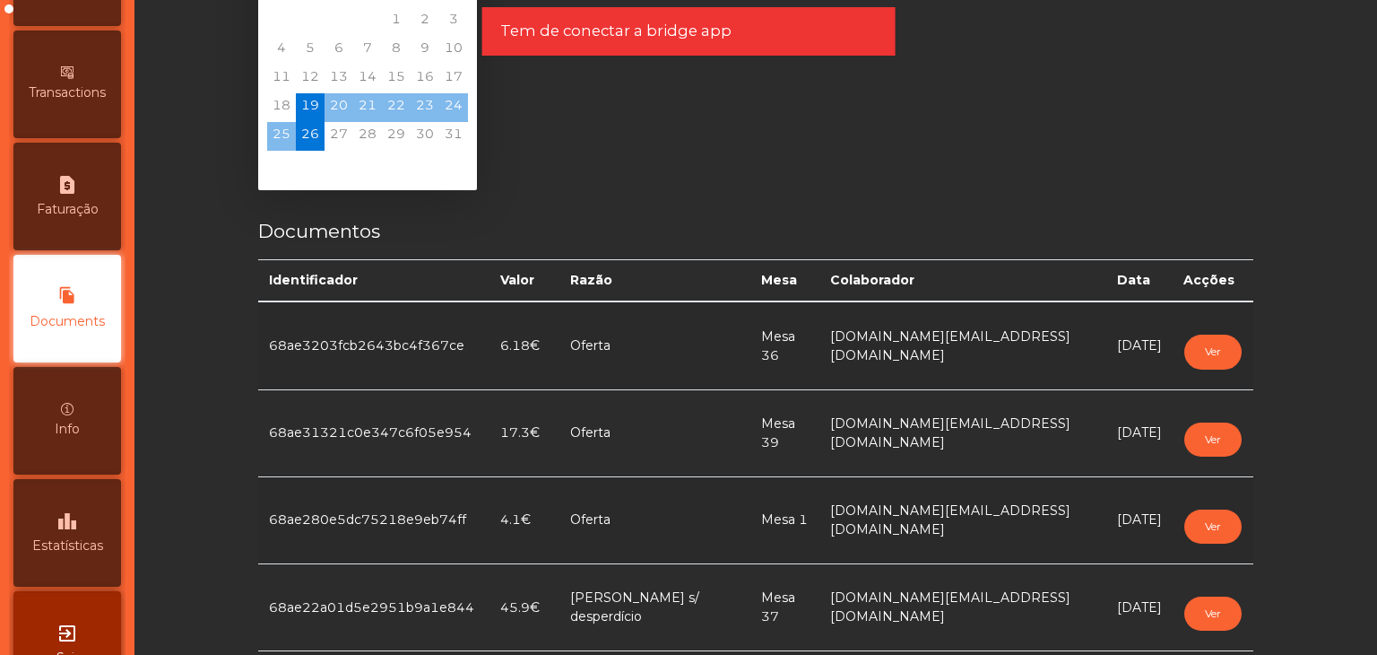
click at [1205, 412] on td "Ver" at bounding box center [1213, 432] width 81 height 87
click at [1206, 430] on button "Ver" at bounding box center [1212, 439] width 57 height 34
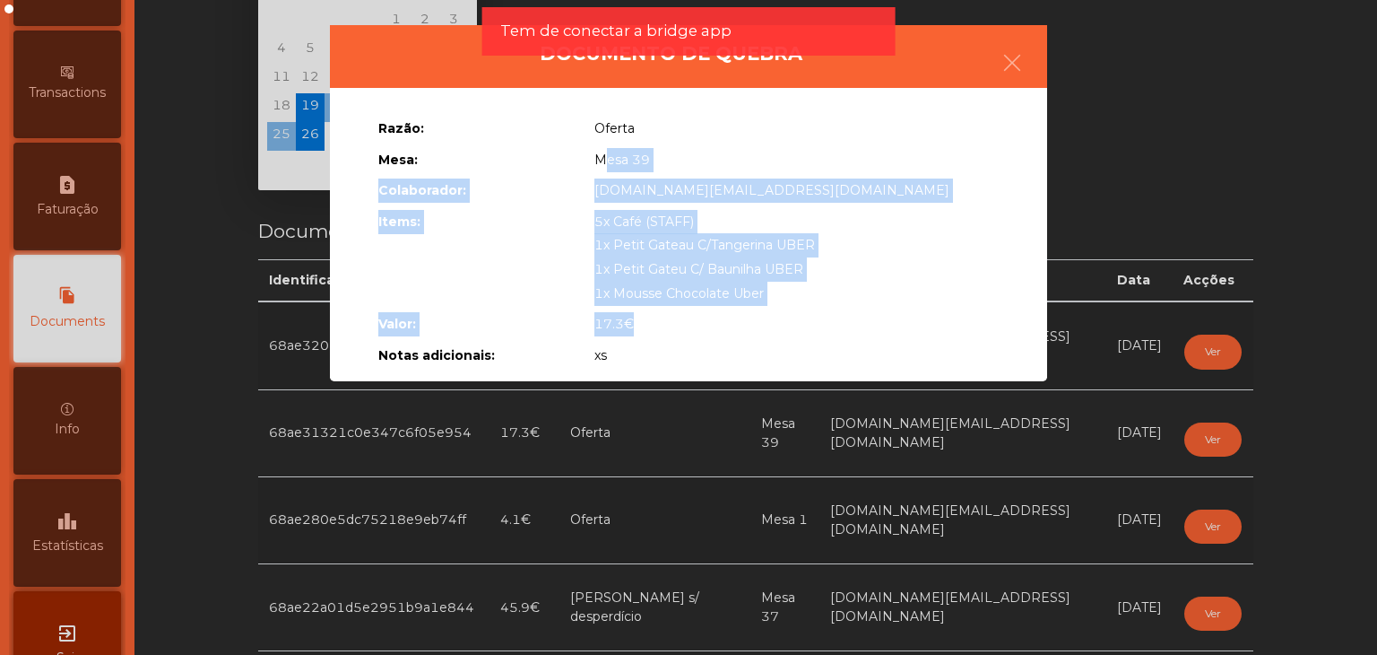
drag, startPoint x: 610, startPoint y: 172, endPoint x: 736, endPoint y: 313, distance: 189.2
click at [736, 313] on div "Razão: Oferta Mesa: Mesa 39 Colaborador: acesso.quase.total@fabrica.ourique.com…" at bounding box center [688, 237] width 647 height 257
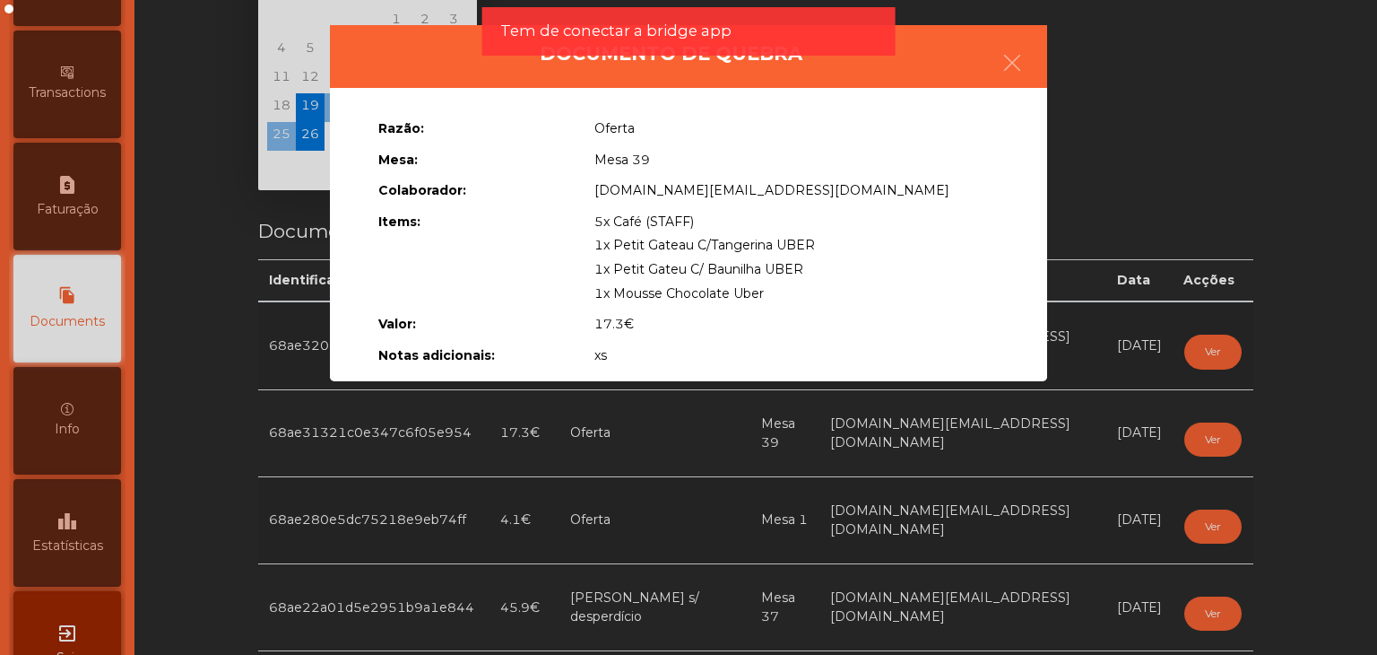
click at [1199, 521] on ngb-modal-window "Documento de quebra Razão: Oferta Mesa: Mesa 39 Colaborador: acesso.quase.total…" at bounding box center [688, 327] width 1308 height 655
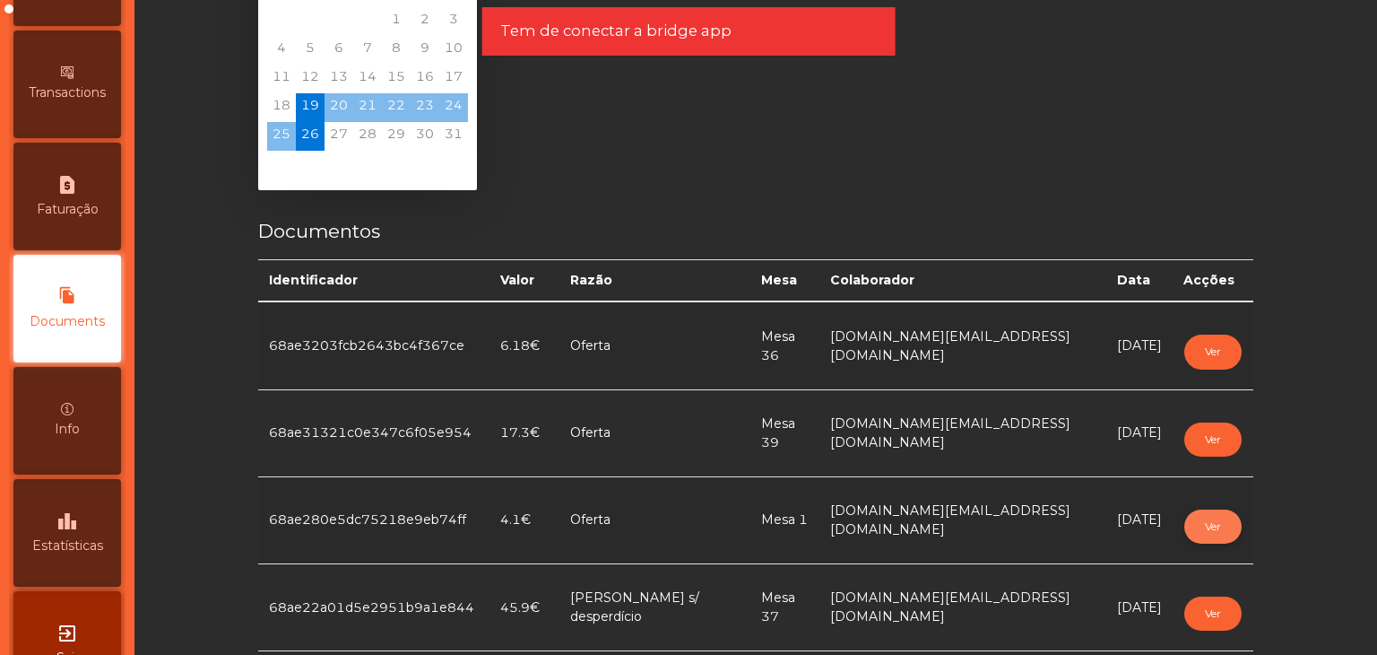
click at [1198, 521] on button "Ver" at bounding box center [1212, 526] width 57 height 34
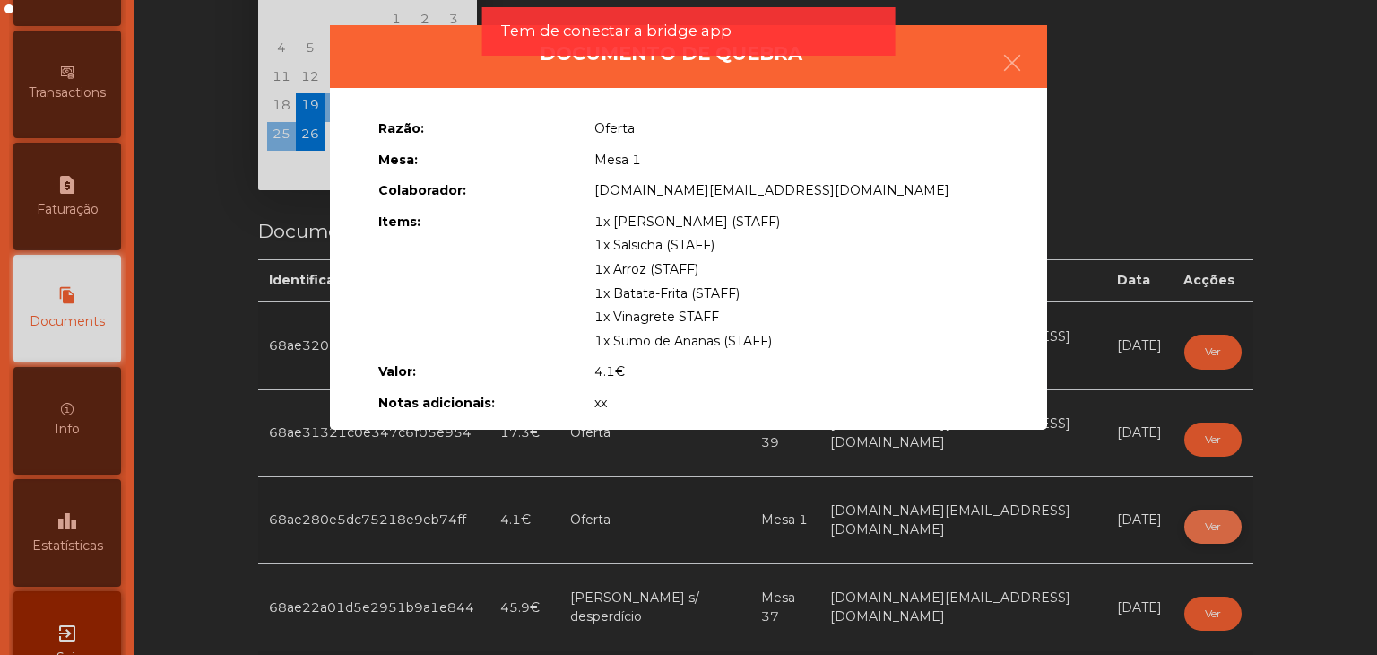
click at [1198, 521] on ngb-modal-window "Documento de quebra Razão: Oferta Mesa: Mesa 1 Colaborador: acesso.quase.total@…" at bounding box center [688, 327] width 1308 height 655
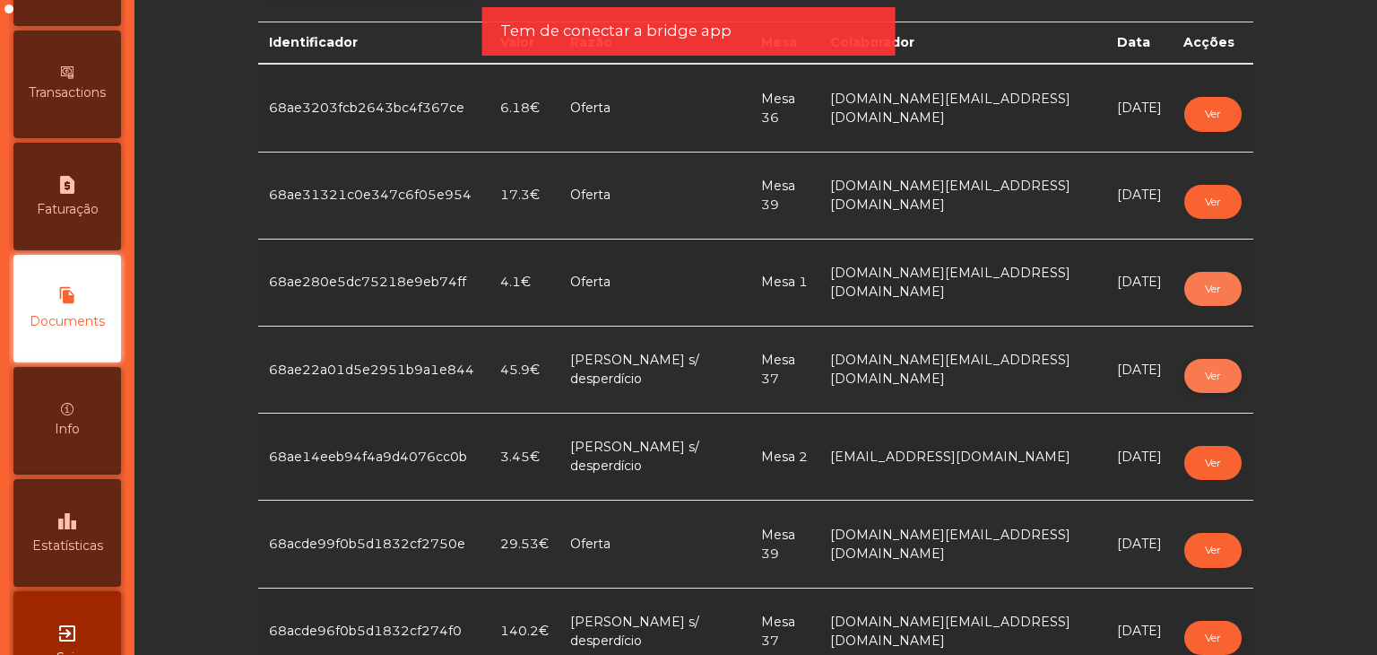
scroll to position [359, 0]
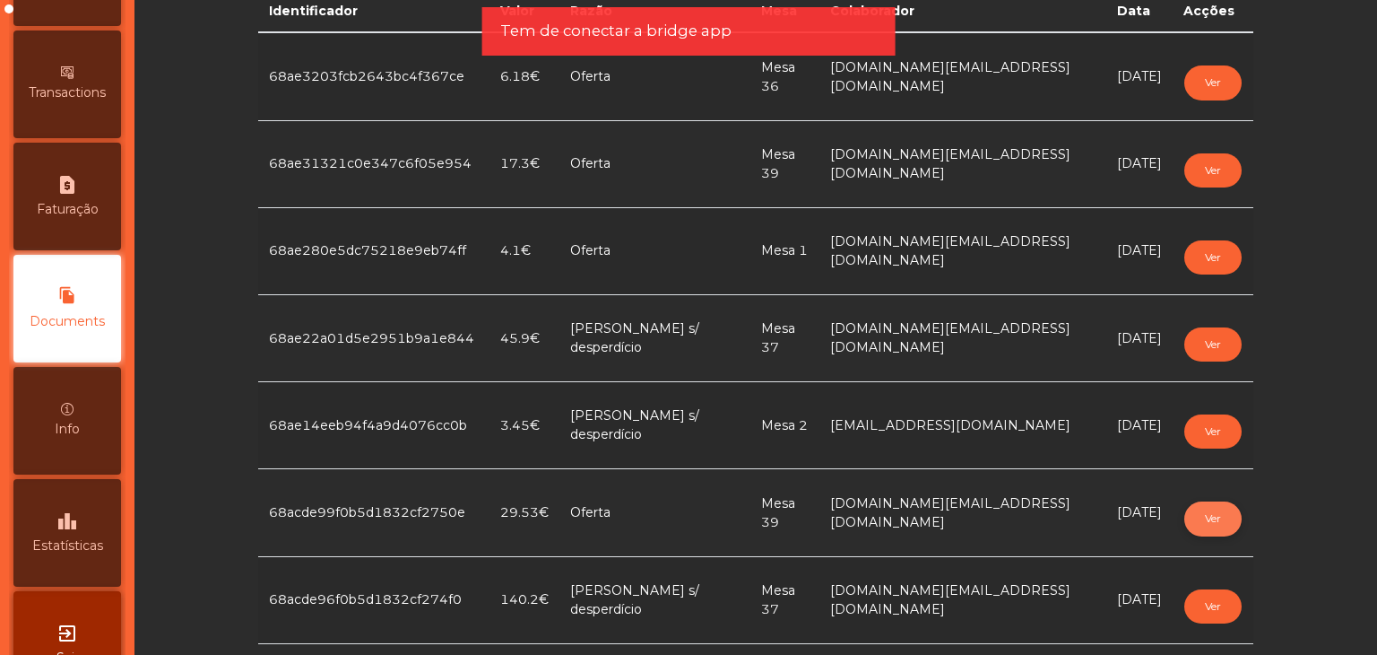
click at [1202, 524] on button "Ver" at bounding box center [1212, 518] width 57 height 34
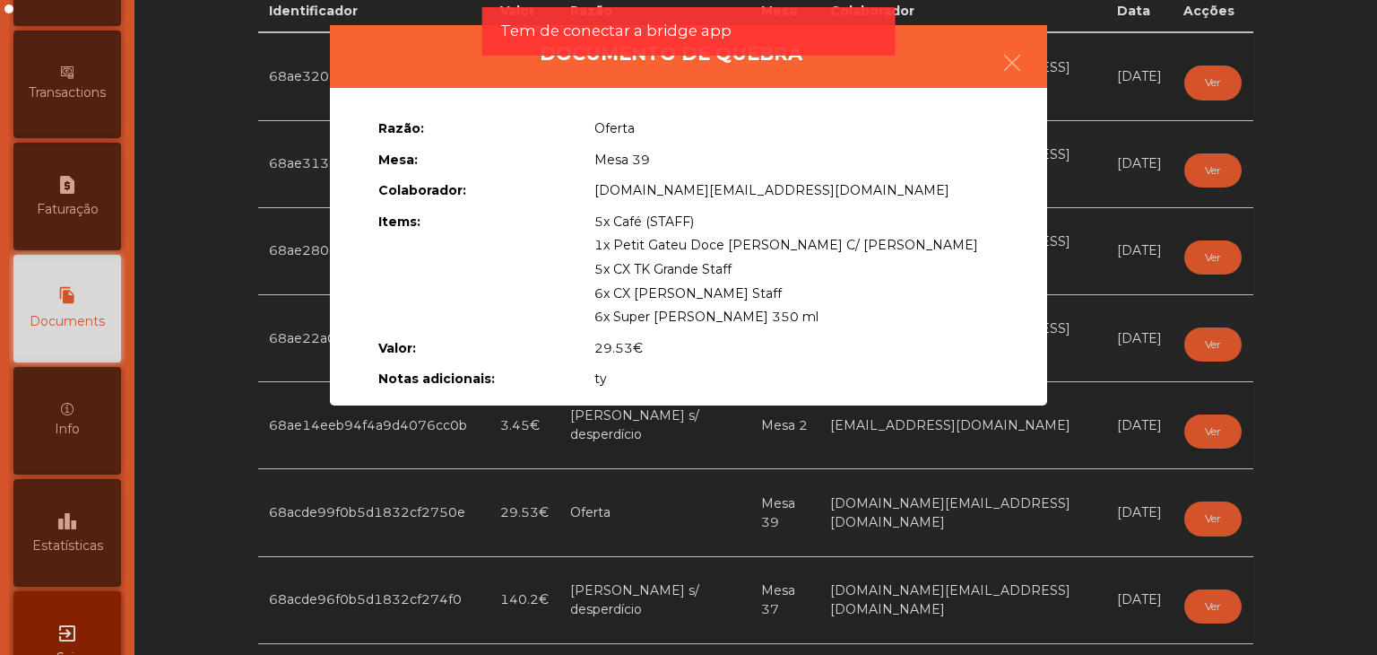
click at [1284, 388] on ngb-modal-window "Documento de quebra Razão: Oferta Mesa: Mesa 39 Colaborador: acesso.quase.total…" at bounding box center [688, 327] width 1308 height 655
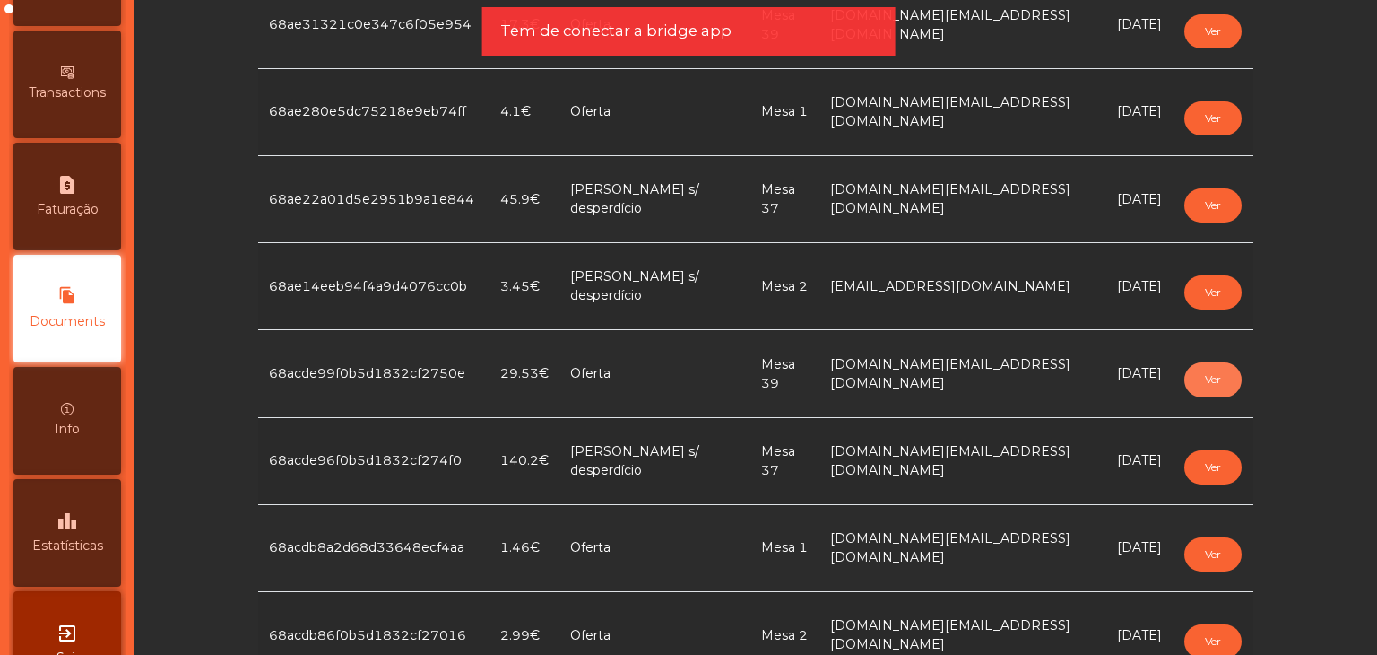
scroll to position [538, 0]
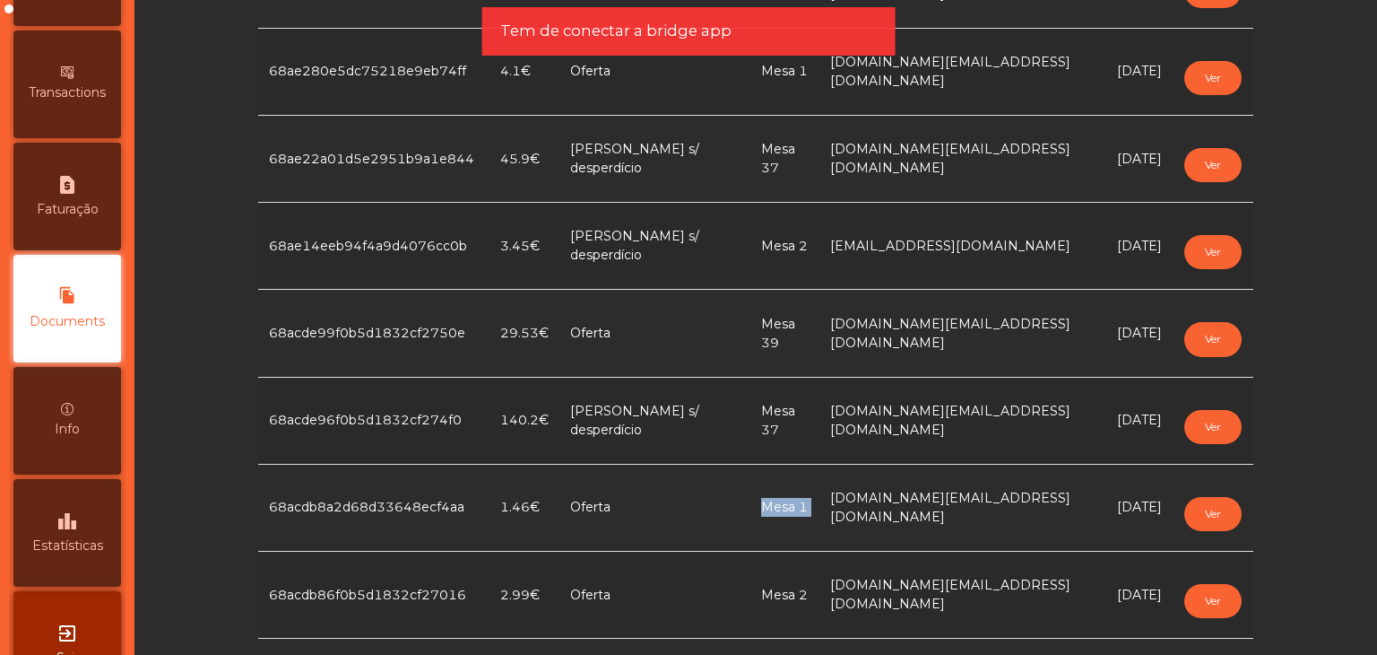
drag, startPoint x: 701, startPoint y: 507, endPoint x: 777, endPoint y: 508, distance: 76.2
click at [777, 508] on tr "68acdb8a2d68d33648ecf4aa 1.46€ Oferta Mesa 1 acesso.quase.total@fabrica.ourique…" at bounding box center [755, 507] width 995 height 87
click at [1201, 515] on button "Ver" at bounding box center [1212, 514] width 57 height 34
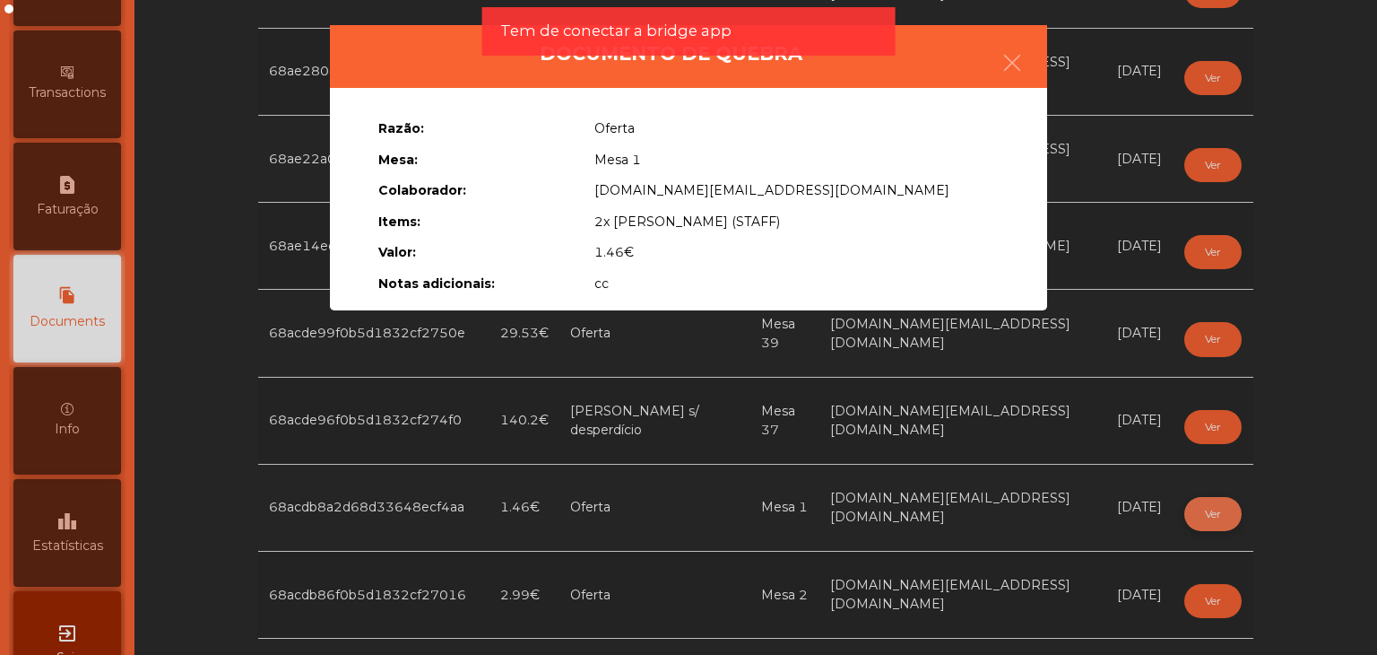
click at [1177, 517] on ngb-modal-window "Documento de quebra Razão: Oferta Mesa: Mesa 1 Colaborador: acesso.quase.total@…" at bounding box center [688, 327] width 1308 height 655
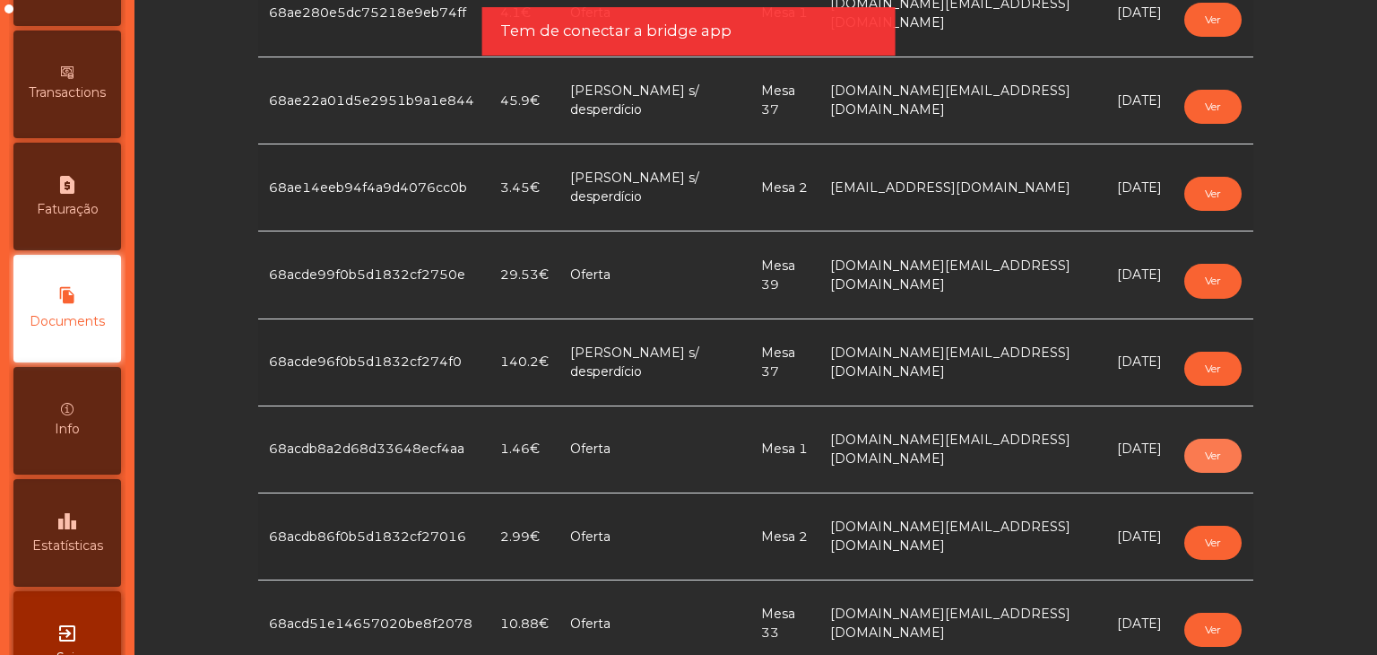
scroll to position [628, 0]
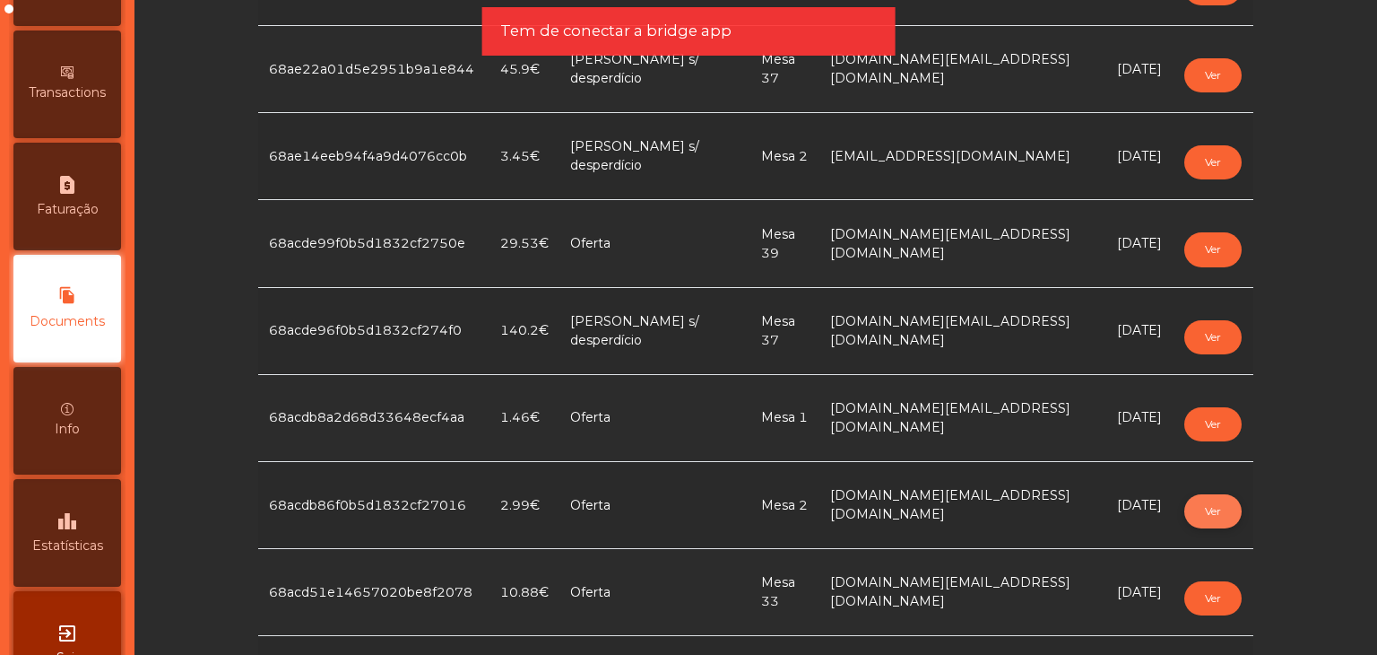
click at [1196, 517] on button "Ver" at bounding box center [1212, 511] width 57 height 34
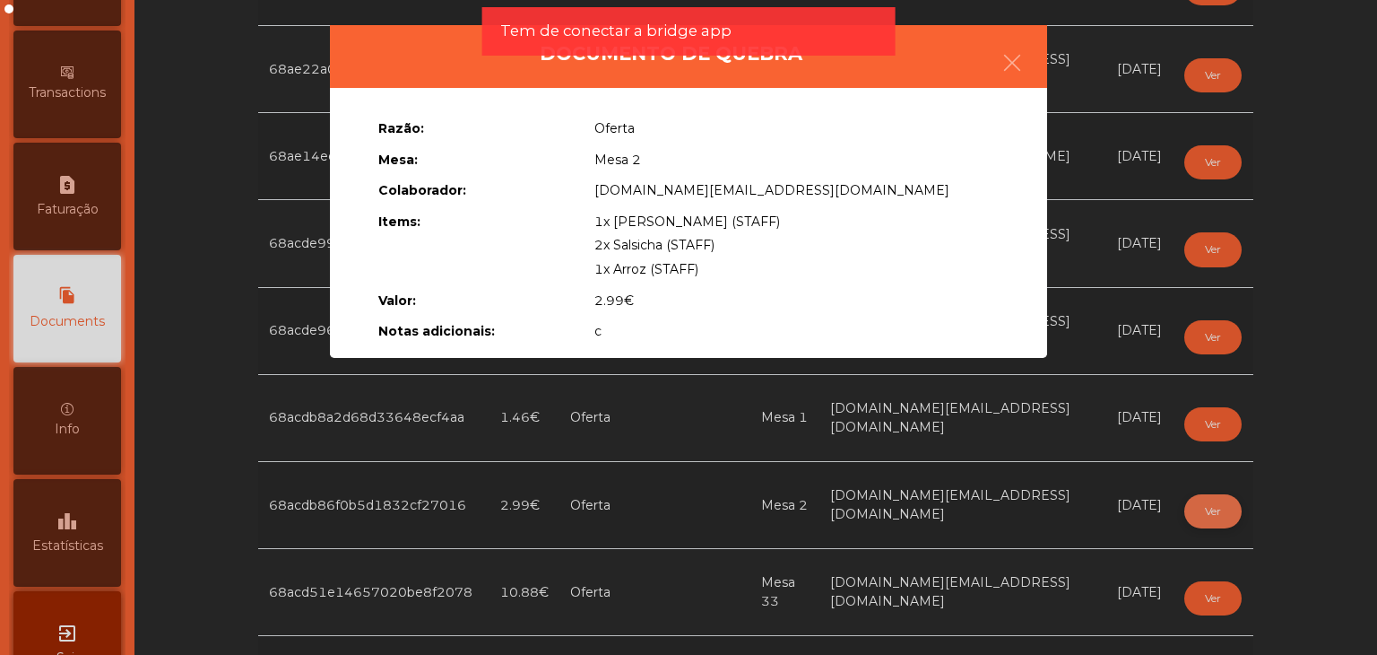
click at [1196, 517] on ngb-modal-window "Documento de quebra Razão: Oferta Mesa: Mesa 2 Colaborador: acesso.quase.total@…" at bounding box center [688, 327] width 1308 height 655
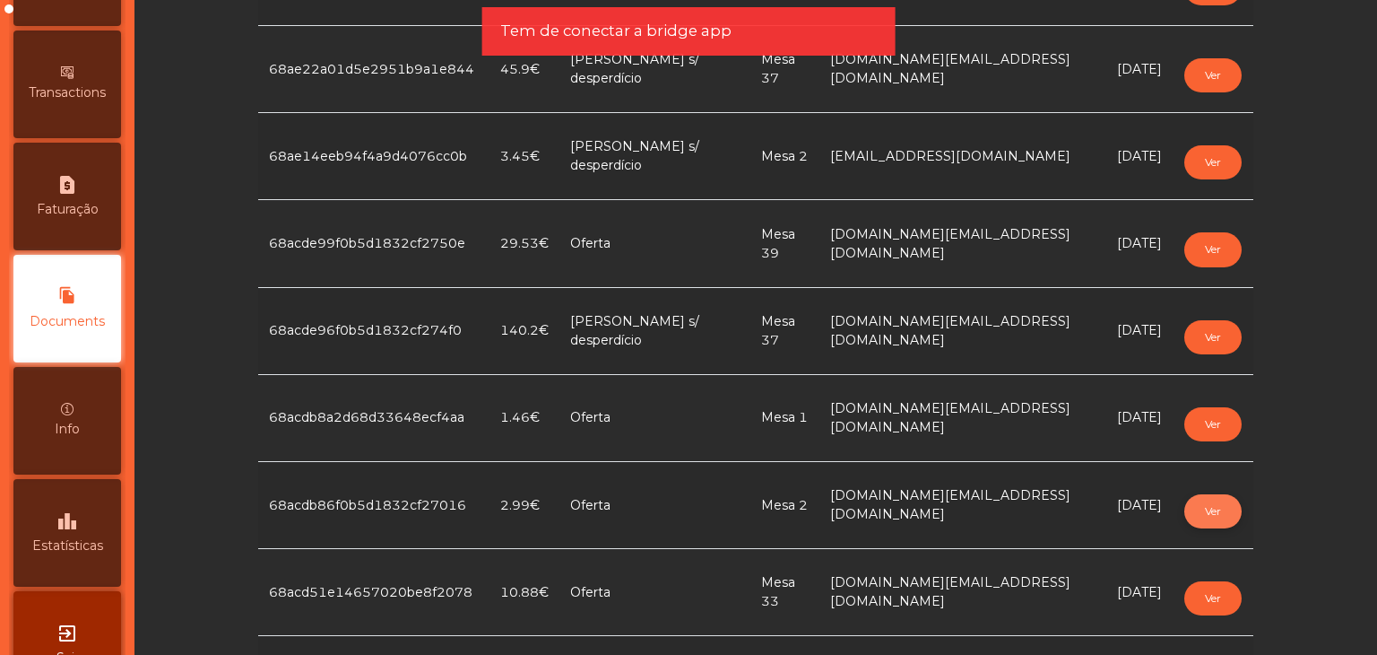
scroll to position [717, 0]
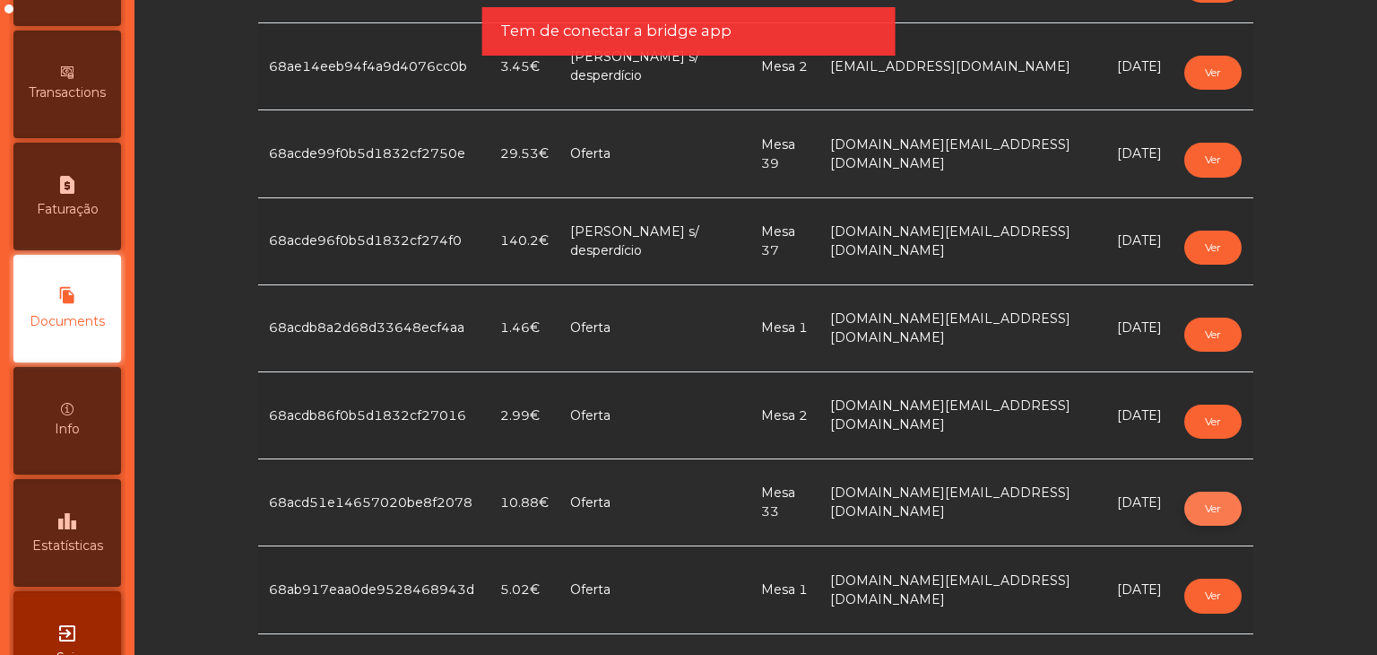
click at [1198, 510] on button "Ver" at bounding box center [1212, 508] width 57 height 34
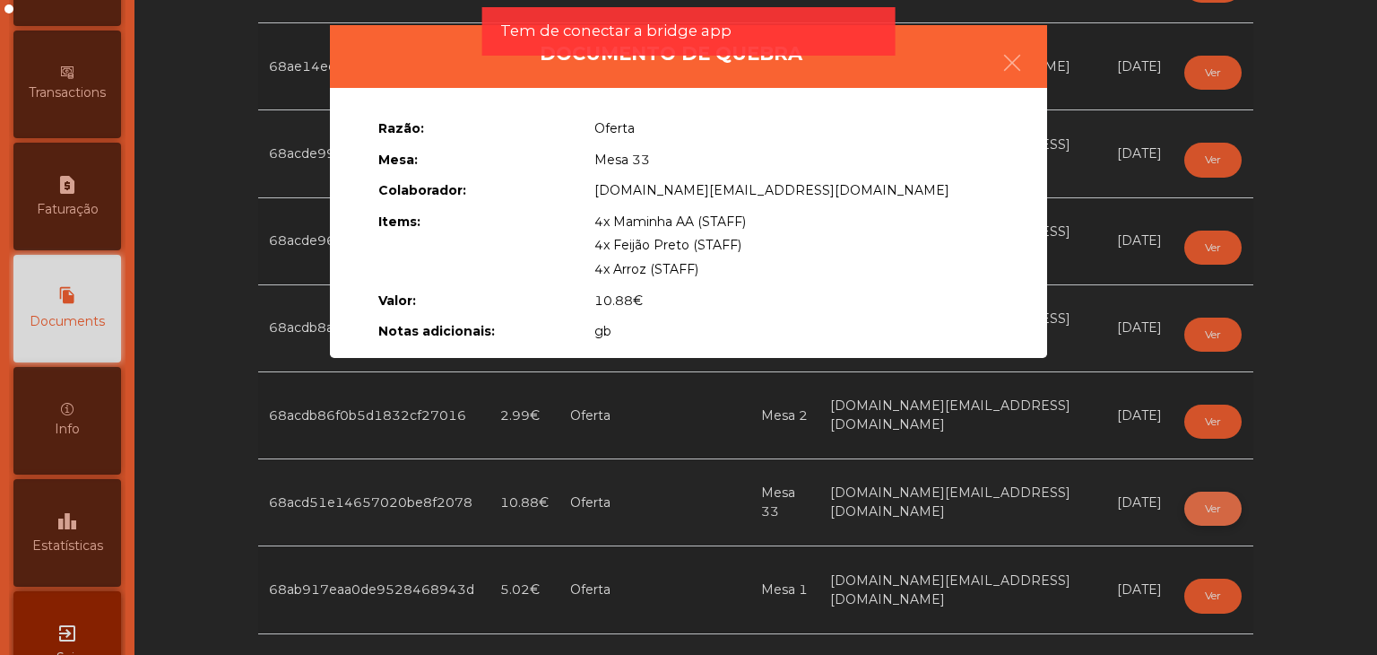
click at [1198, 510] on ngb-modal-window "Documento de quebra Razão: Oferta Mesa: Mesa 33 Colaborador: acesso.quase.total…" at bounding box center [688, 327] width 1308 height 655
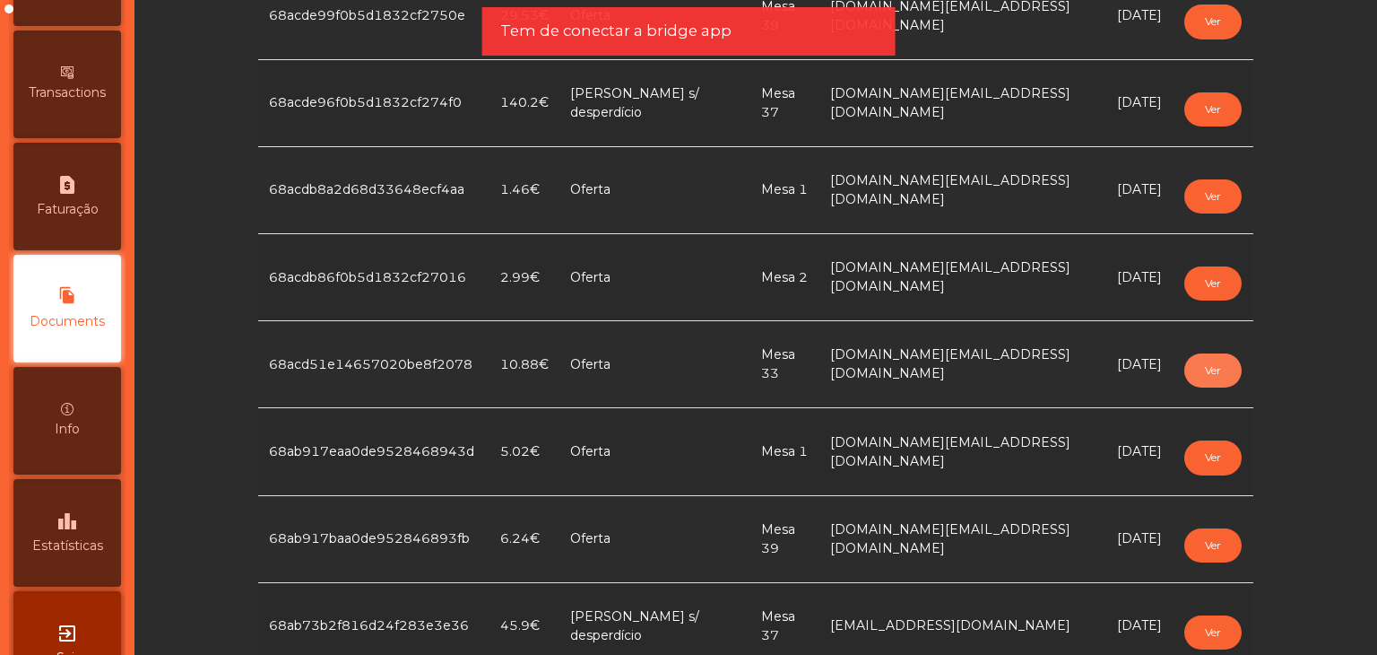
scroll to position [897, 0]
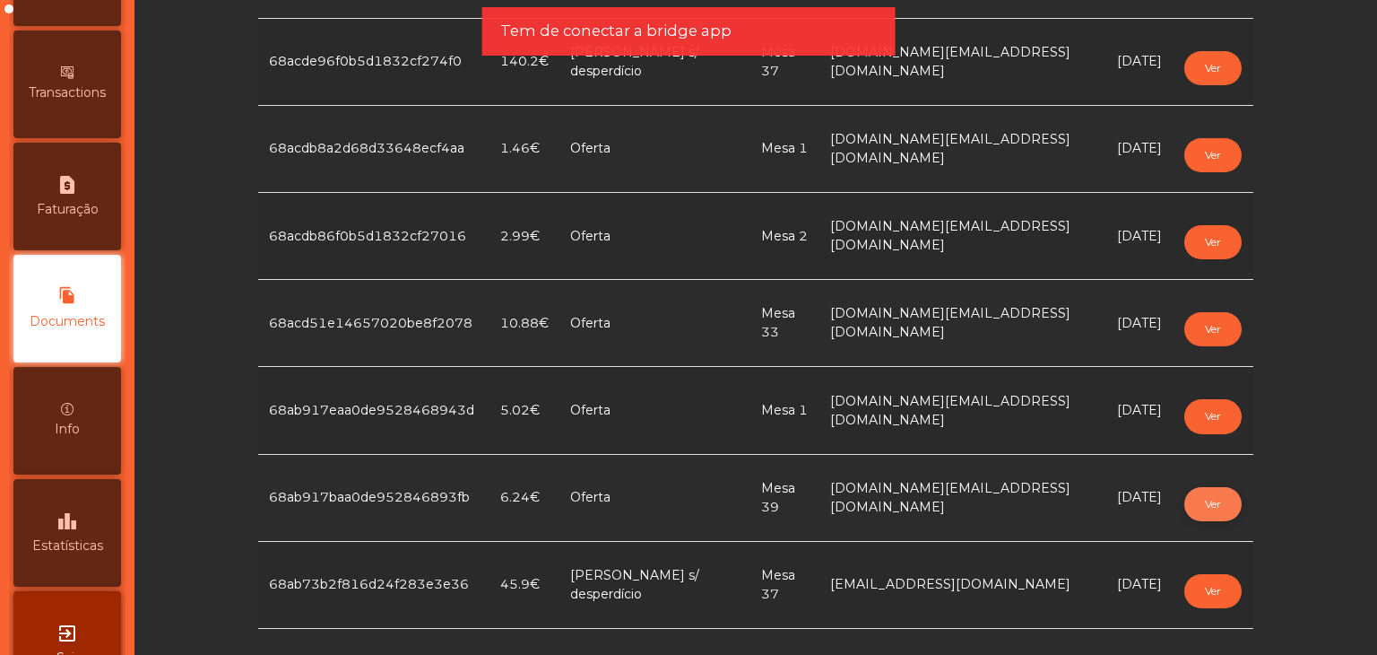
click at [1218, 517] on button "Ver" at bounding box center [1212, 504] width 57 height 34
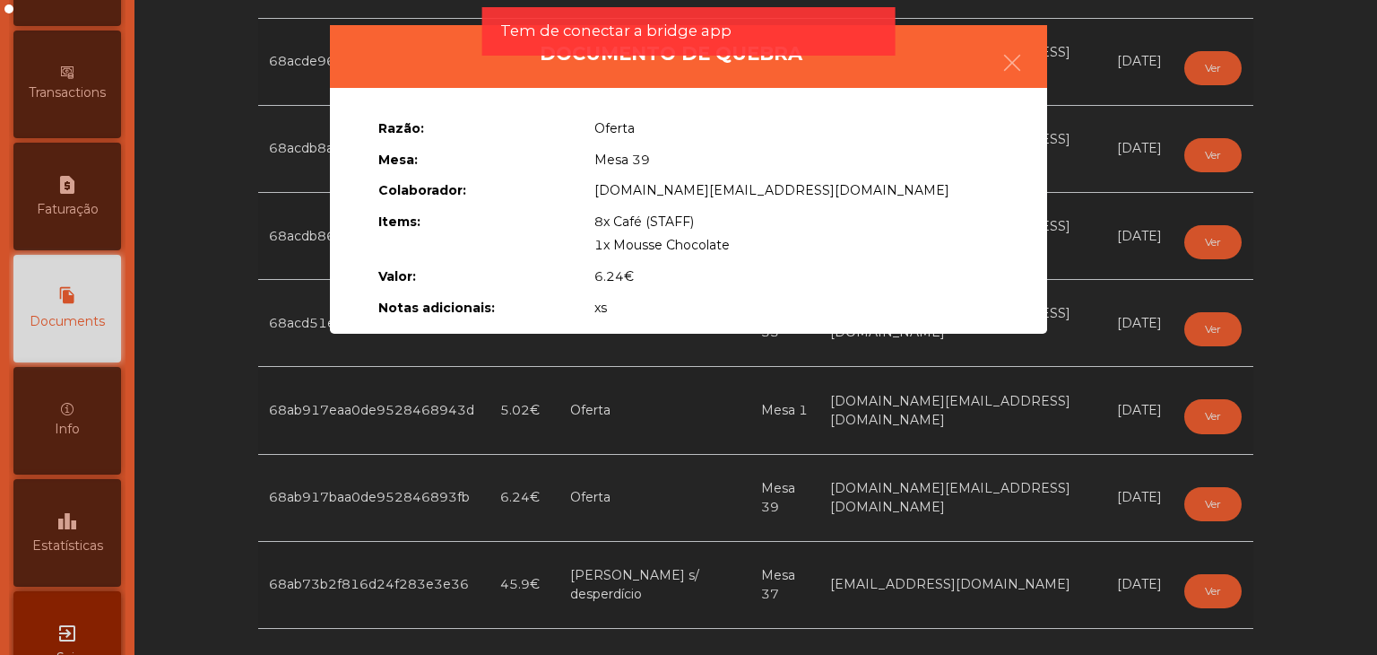
click at [1214, 515] on ngb-modal-window "Documento de quebra Razão: Oferta Mesa: Mesa 39 Colaborador: acesso.quase.total…" at bounding box center [688, 327] width 1308 height 655
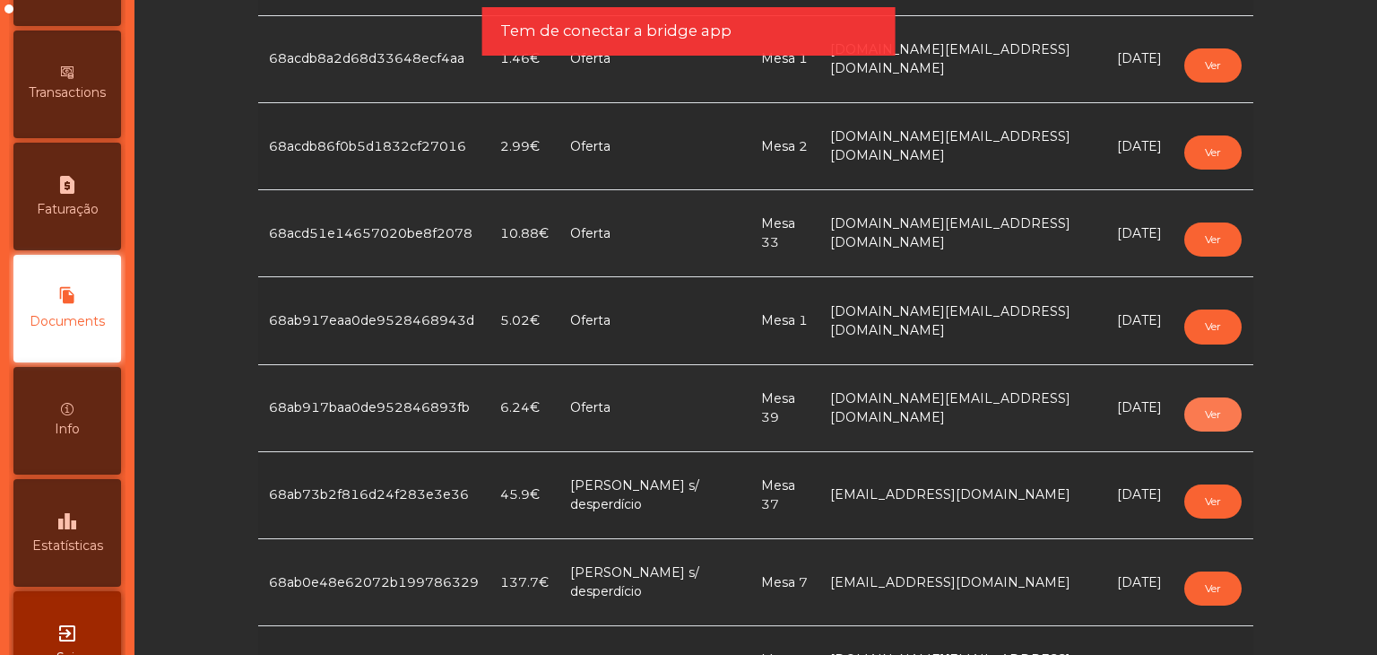
scroll to position [1076, 0]
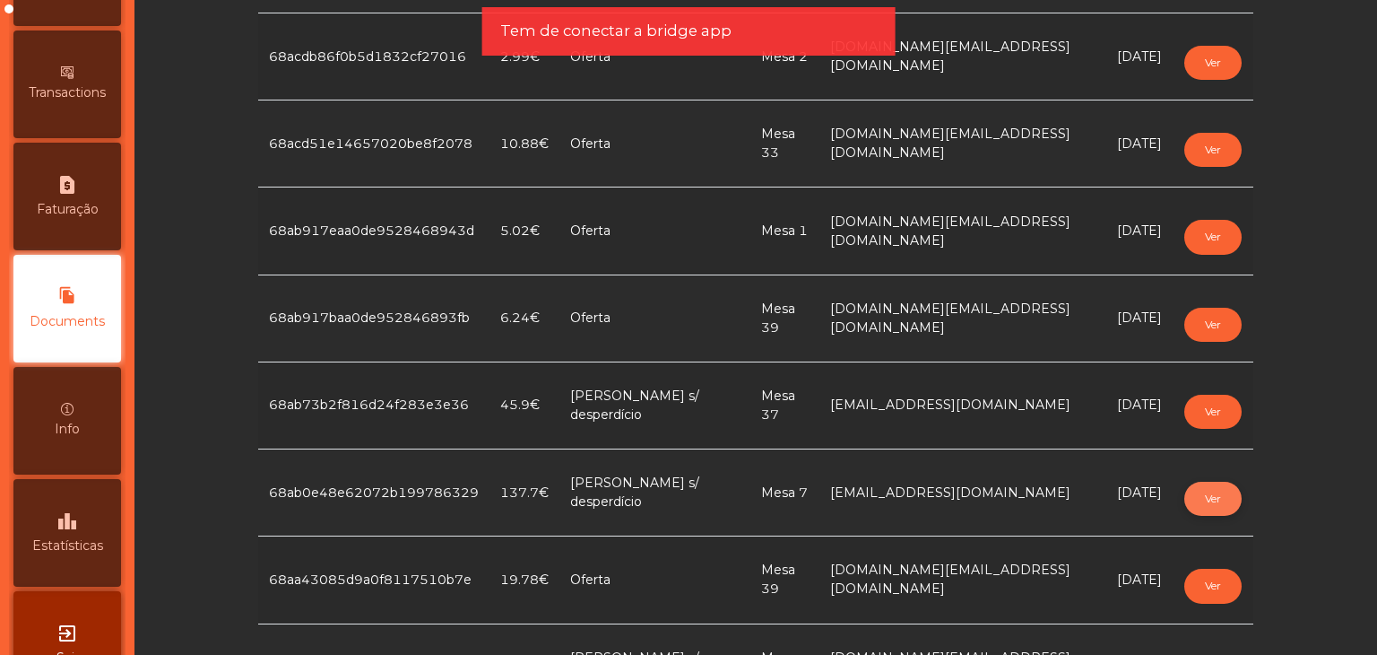
click at [1219, 500] on button "Ver" at bounding box center [1212, 498] width 57 height 34
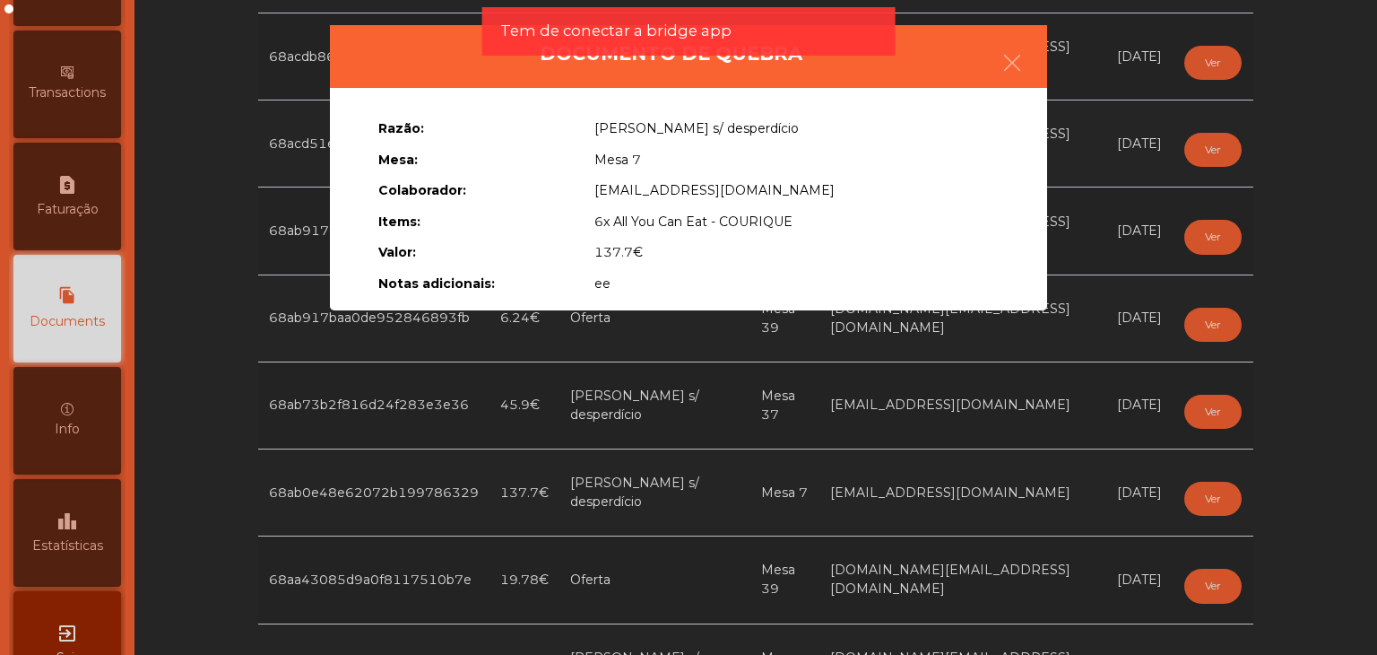
drag, startPoint x: 577, startPoint y: 219, endPoint x: 836, endPoint y: 227, distance: 258.4
click at [835, 227] on div "Razão: Erro s/ desperdício Mesa: Mesa 7 Colaborador: base.lisboa@fabrica.pt Ite…" at bounding box center [688, 202] width 647 height 186
click at [1010, 58] on icon "button" at bounding box center [1013, 63] width 22 height 22
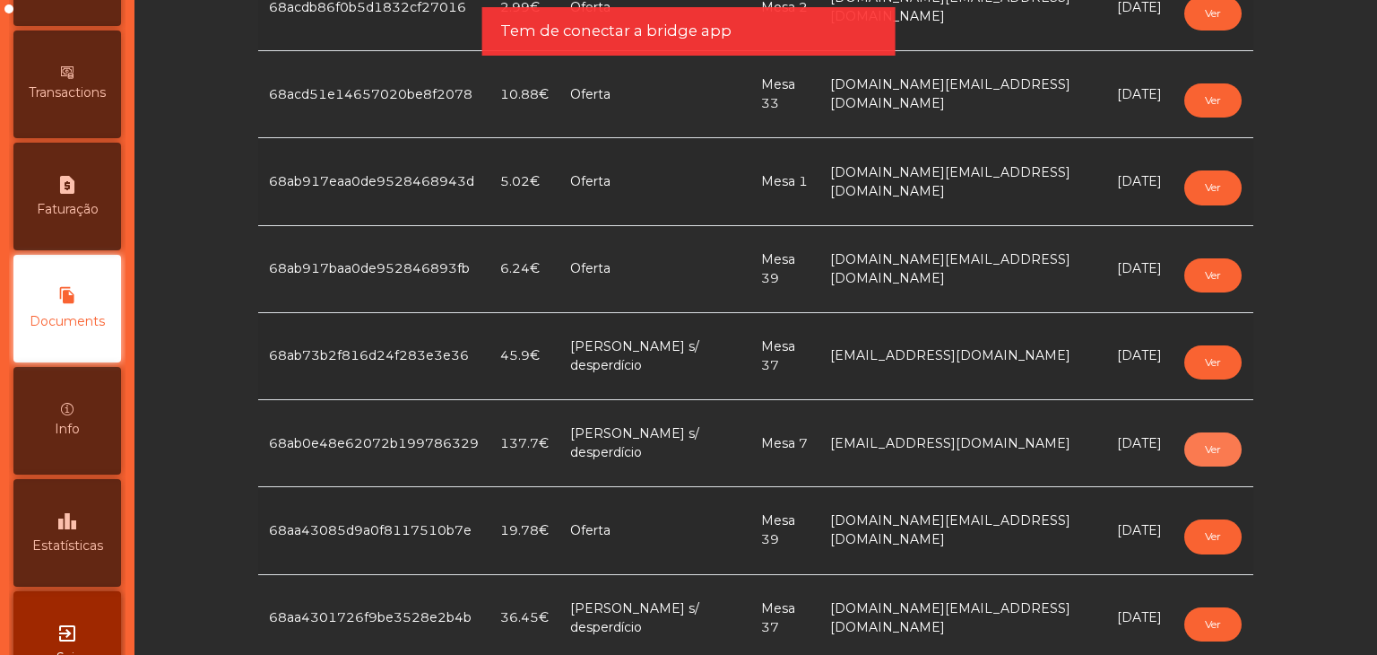
scroll to position [1166, 0]
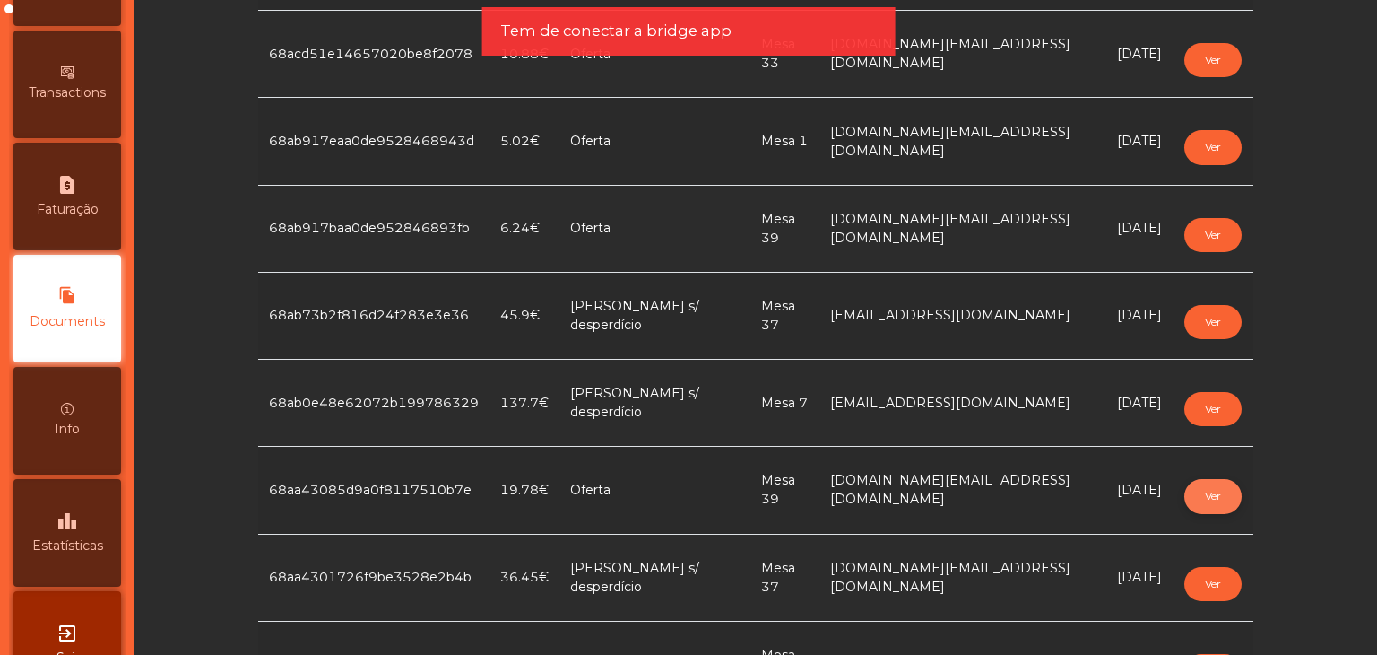
click at [1211, 485] on button "Ver" at bounding box center [1212, 496] width 57 height 34
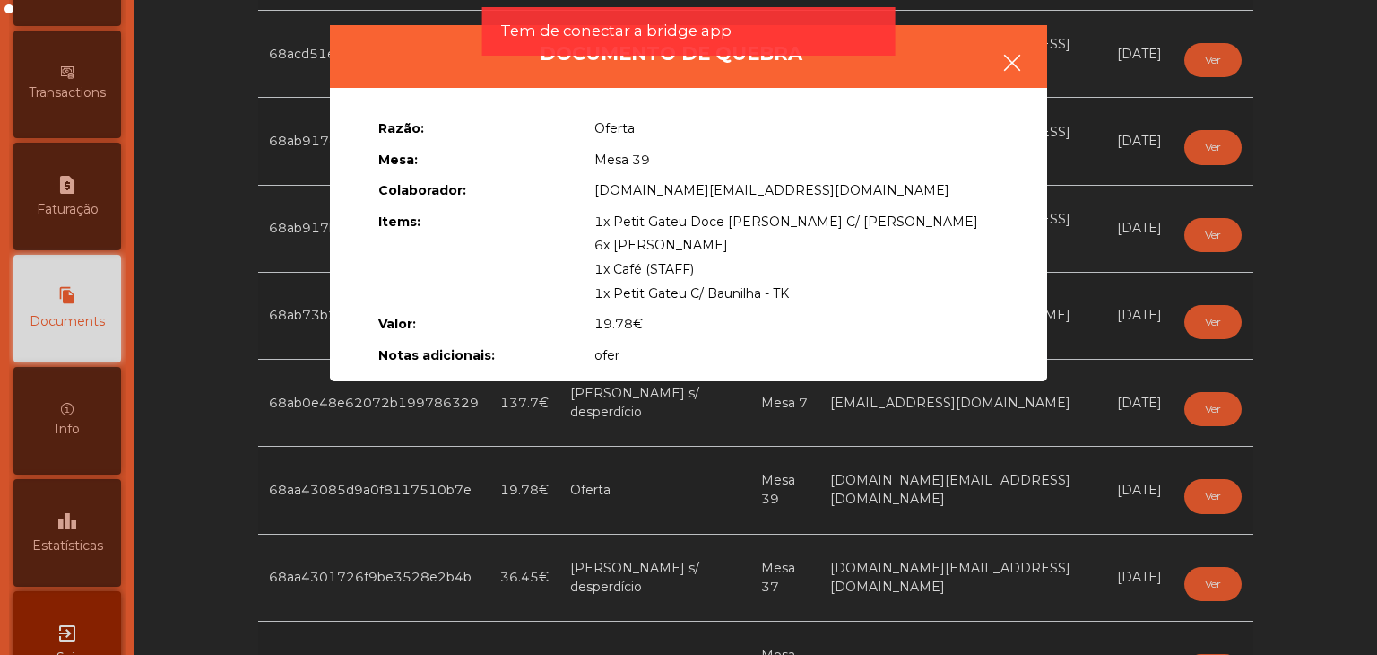
click at [1004, 59] on icon "button" at bounding box center [1013, 63] width 22 height 22
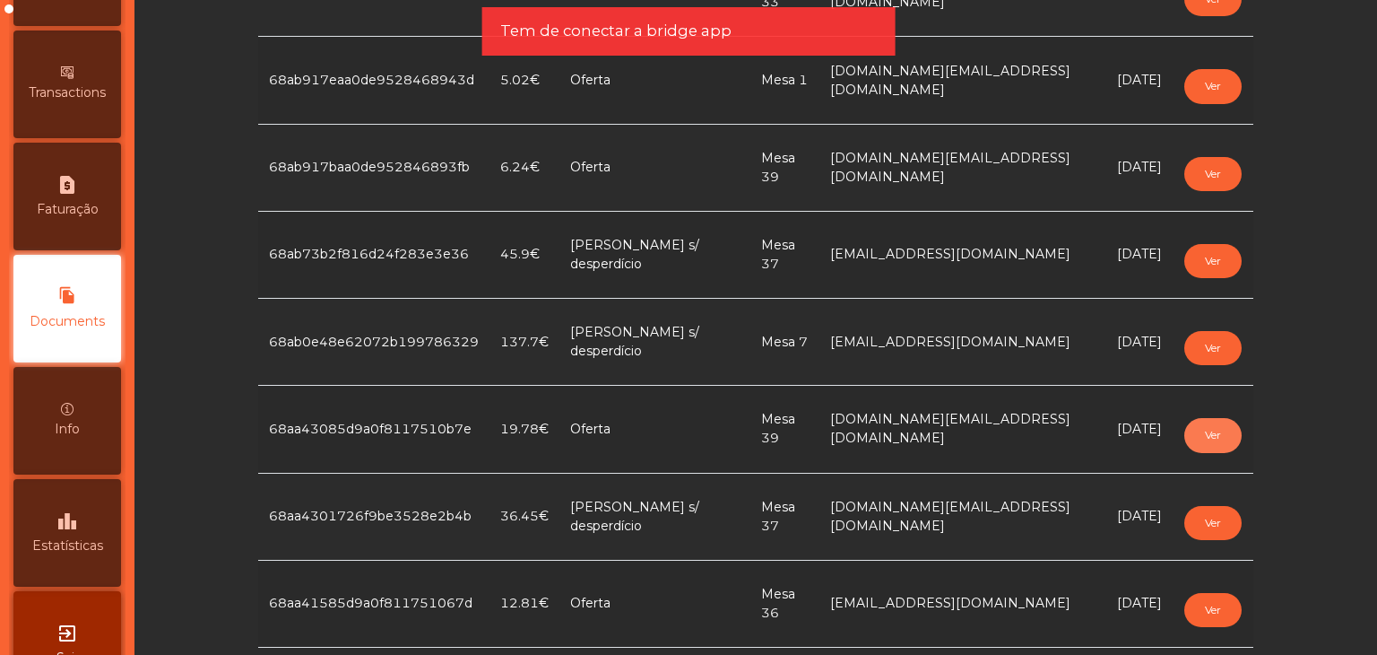
scroll to position [1255, 0]
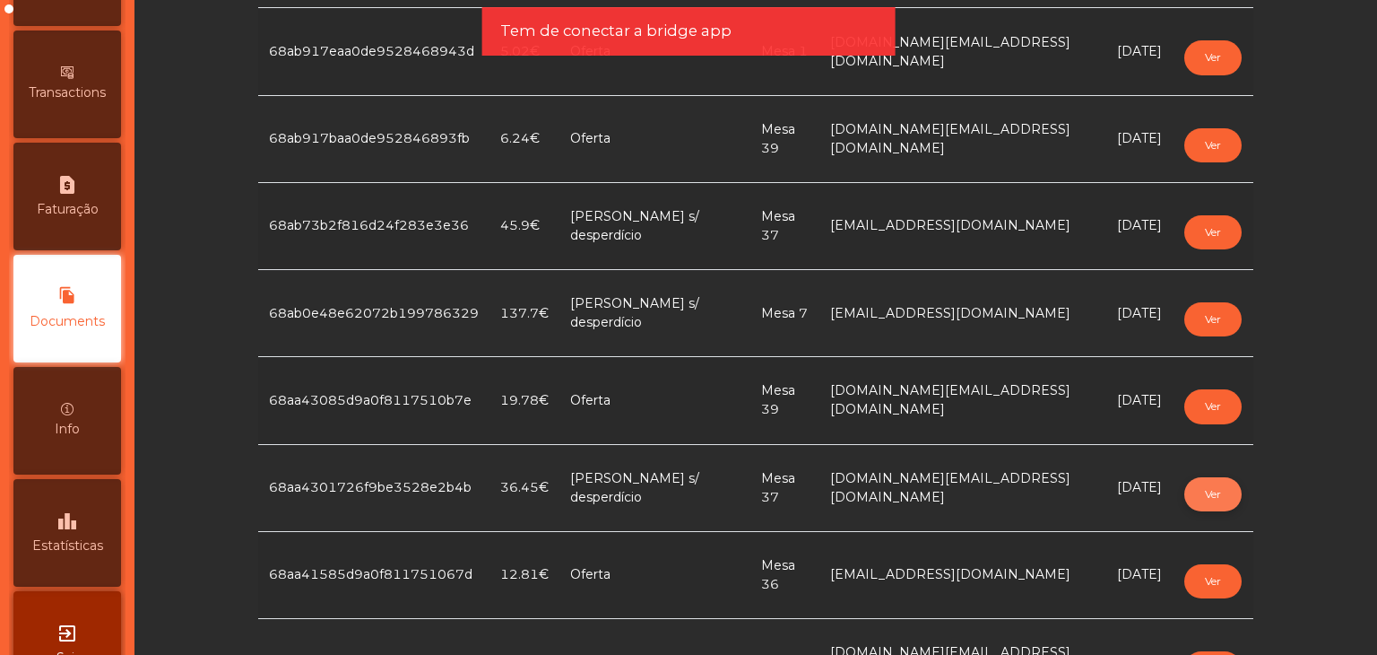
click at [1184, 485] on button "Ver" at bounding box center [1212, 494] width 57 height 34
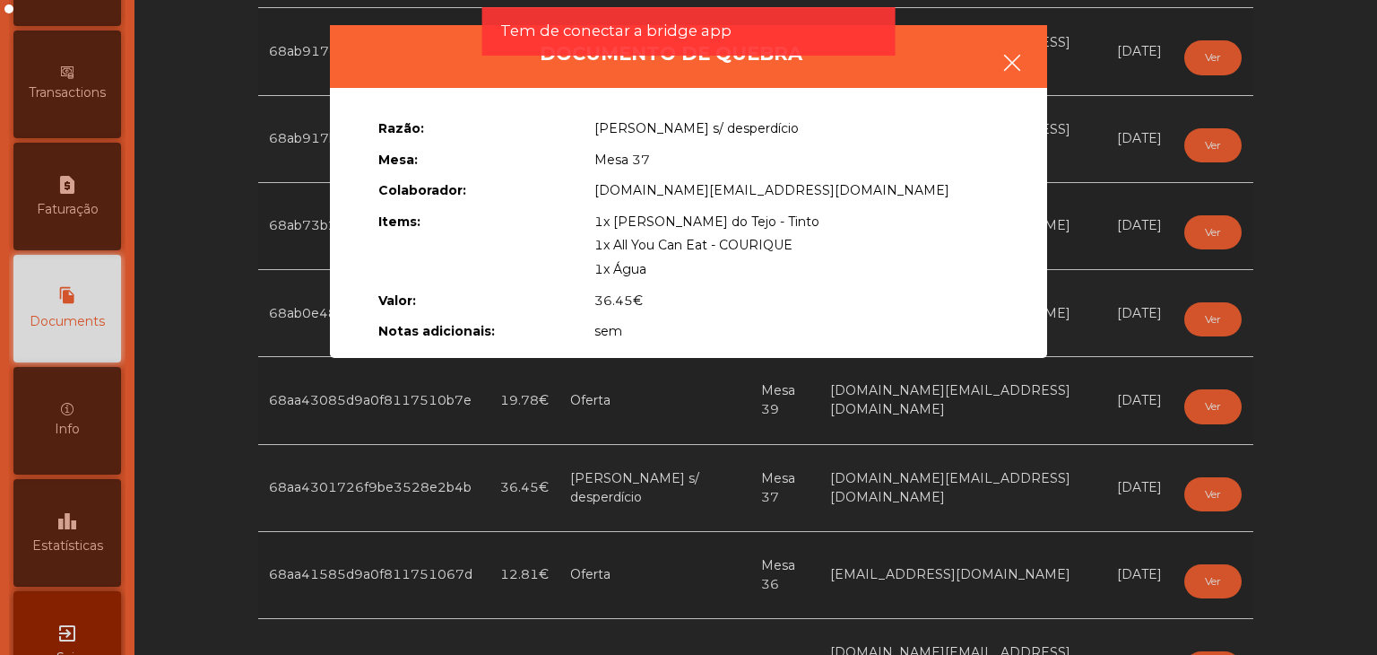
click at [1002, 62] on icon "button" at bounding box center [1013, 63] width 22 height 22
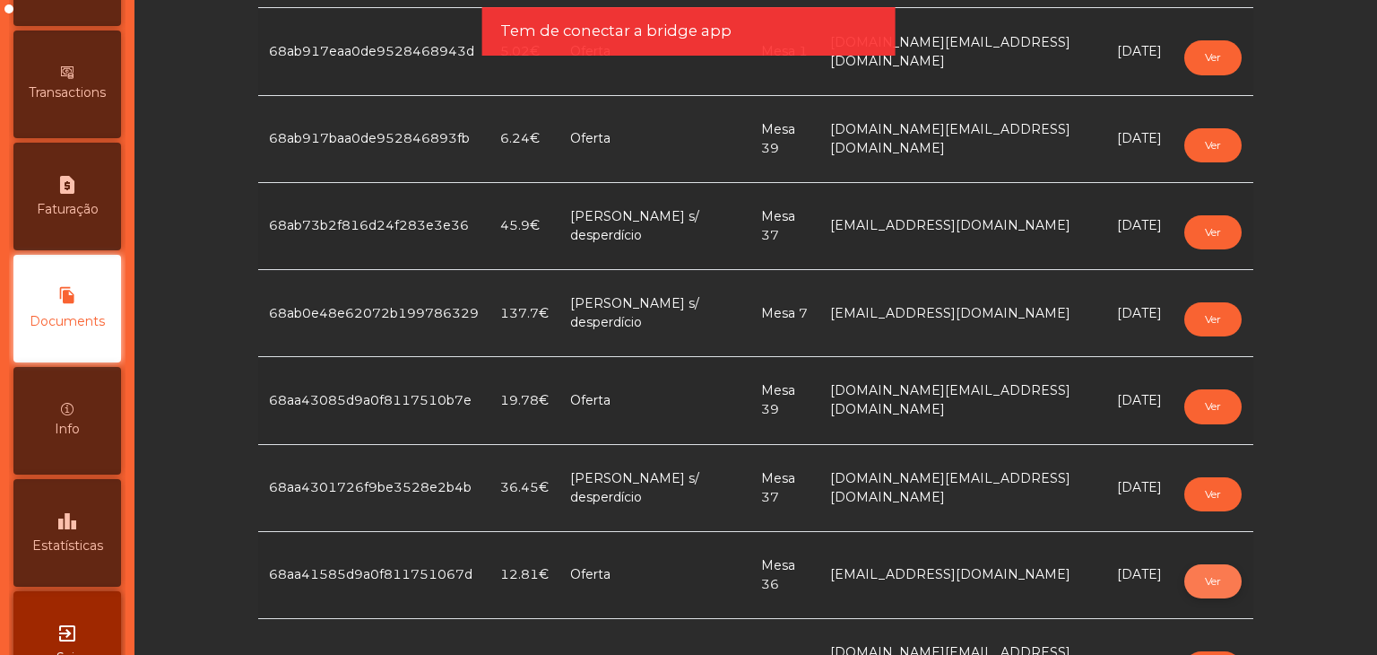
click at [1213, 568] on button "Ver" at bounding box center [1212, 581] width 57 height 34
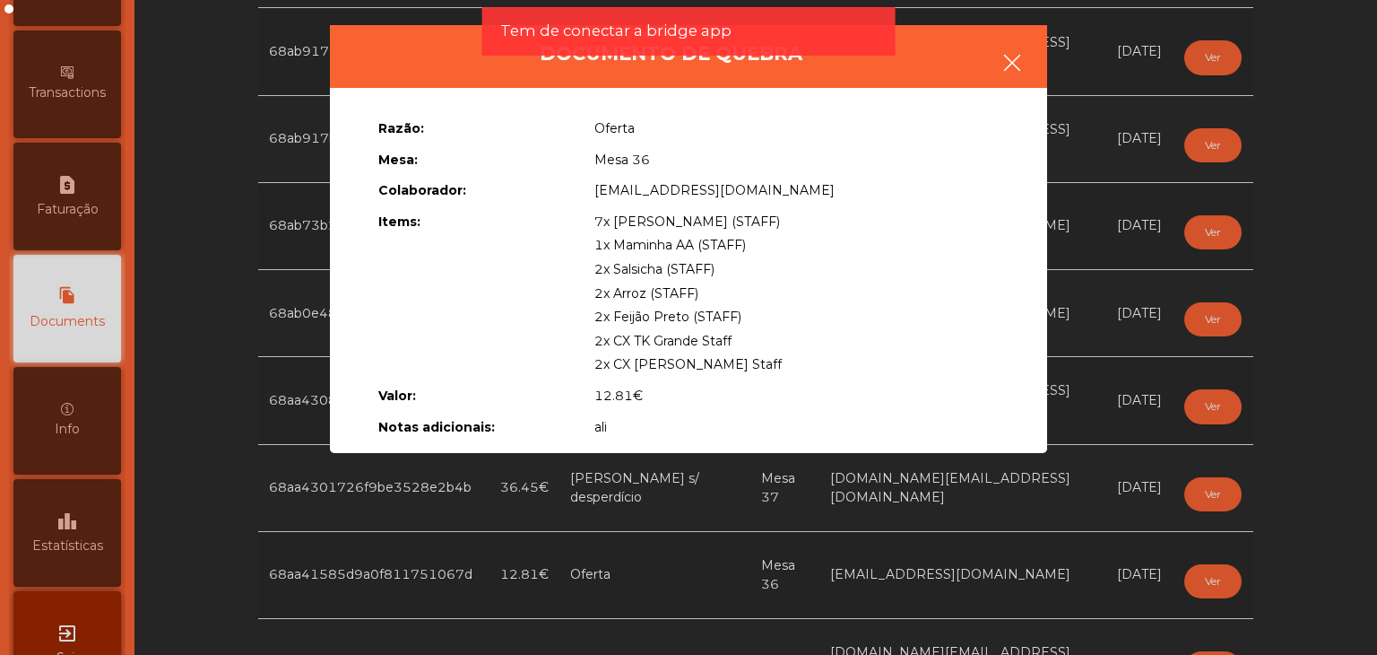
click at [1004, 56] on icon "button" at bounding box center [1013, 63] width 22 height 22
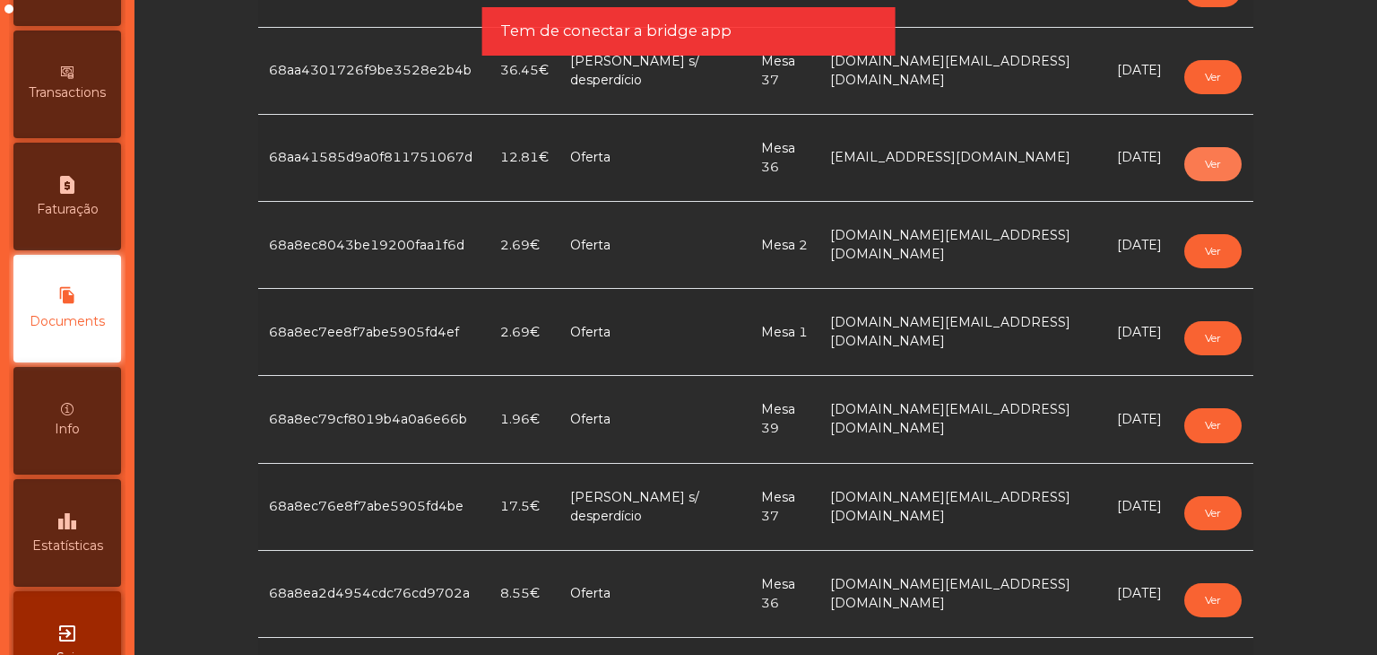
scroll to position [1704, 0]
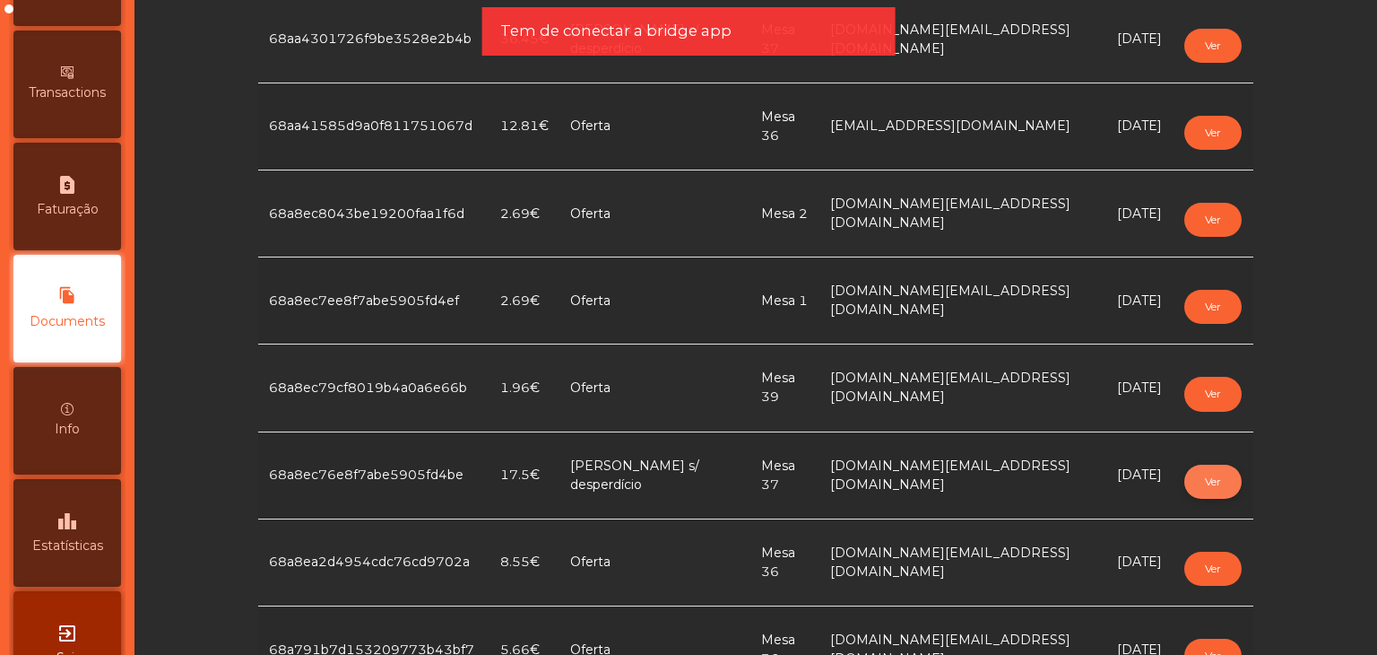
click at [1191, 472] on button "Ver" at bounding box center [1212, 481] width 57 height 34
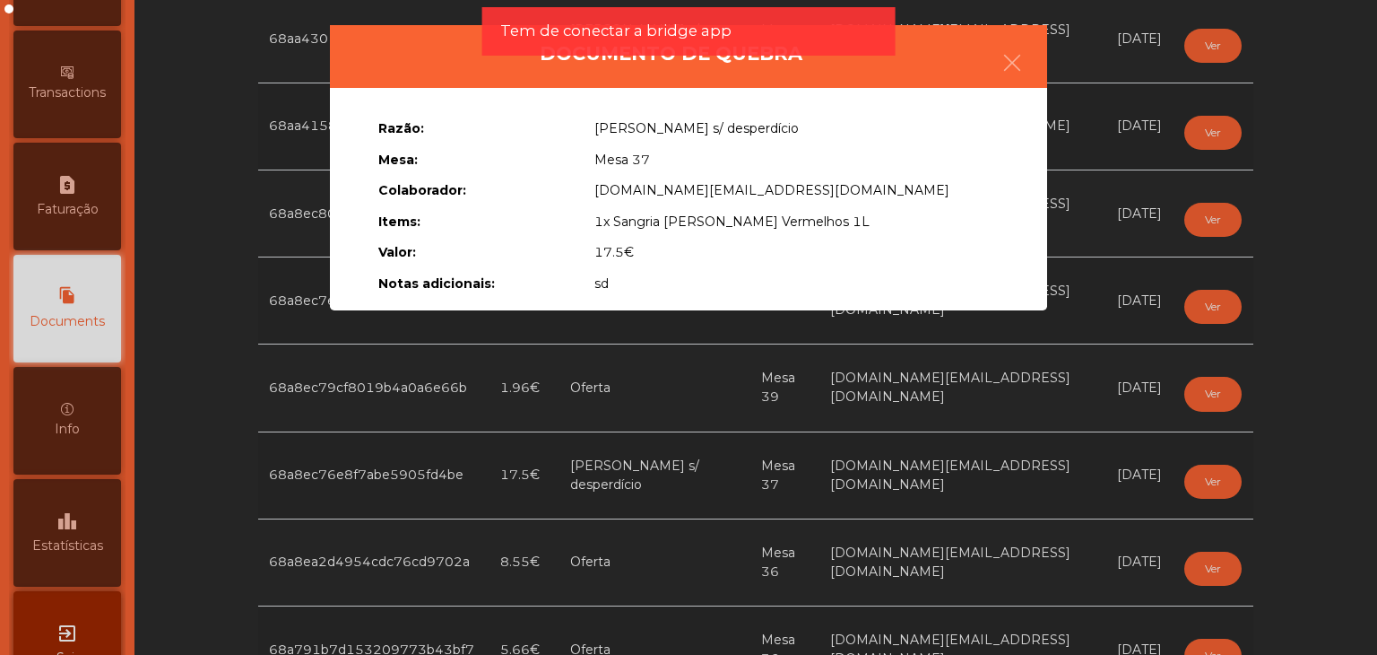
click at [1116, 643] on ngb-modal-window "Documento de quebra Razão: Erro s/ desperdício Mesa: Mesa 37 Colaborador: acess…" at bounding box center [688, 327] width 1308 height 655
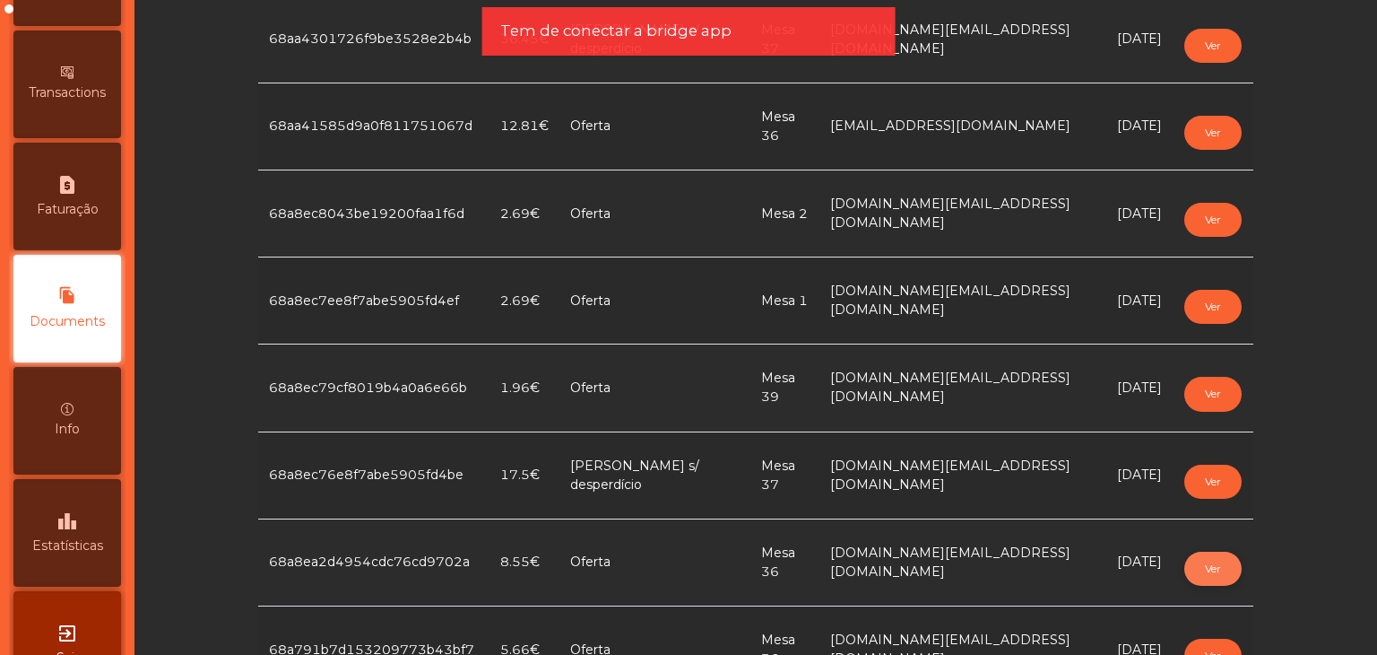
click at [1196, 559] on button "Ver" at bounding box center [1212, 568] width 57 height 34
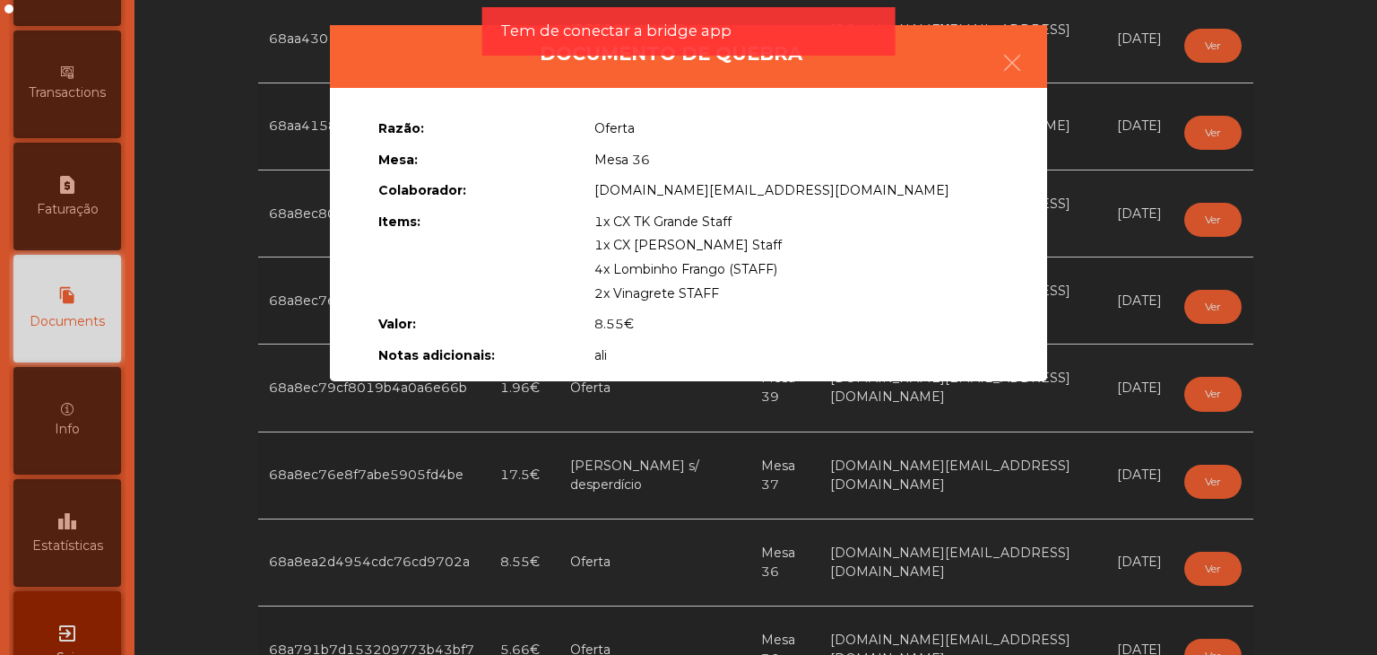
click at [1040, 528] on ngb-modal-window "Documento de quebra Razão: Oferta Mesa: Mesa 36 Colaborador: acesso.quase.total…" at bounding box center [688, 327] width 1308 height 655
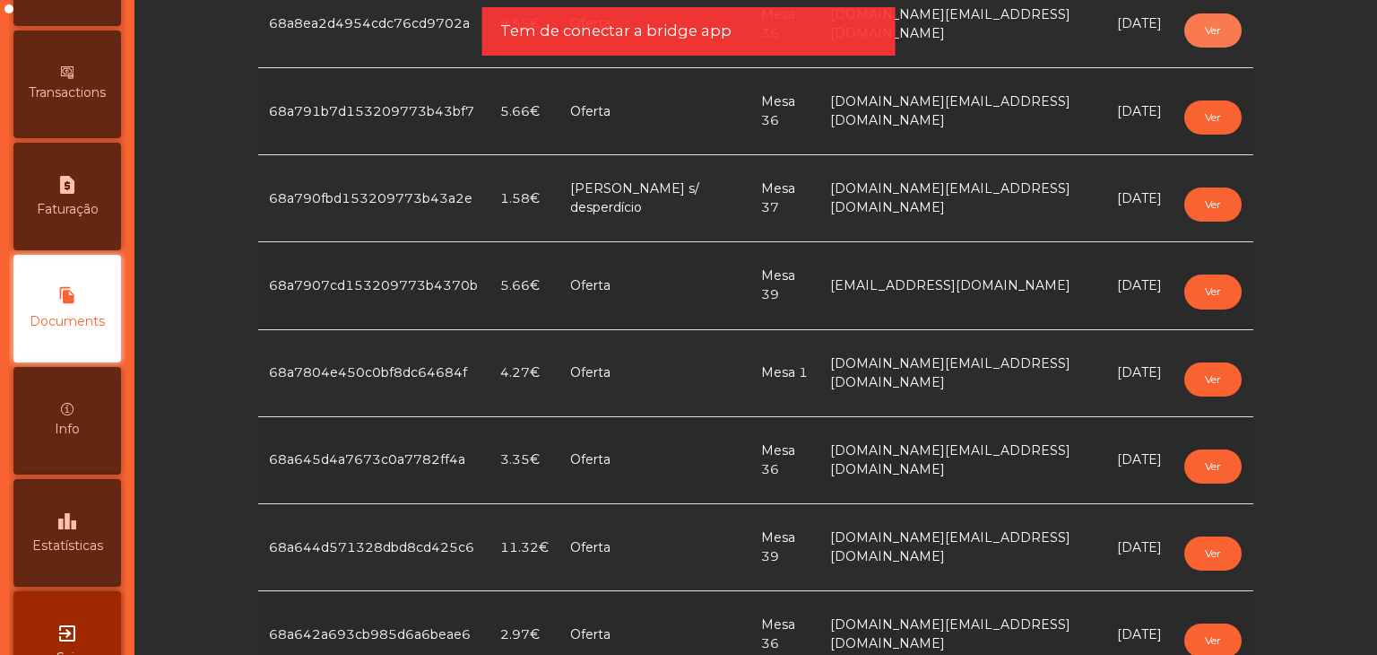
scroll to position [2331, 0]
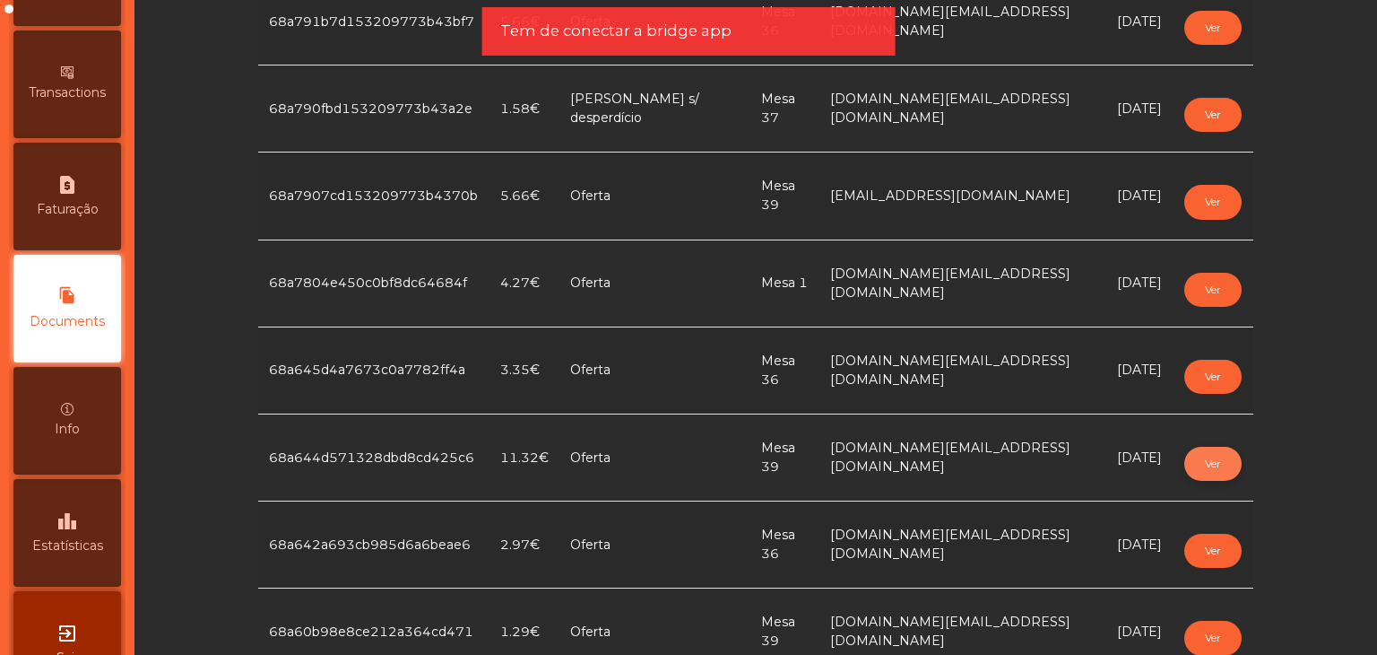
click at [1195, 467] on button "Ver" at bounding box center [1212, 464] width 57 height 34
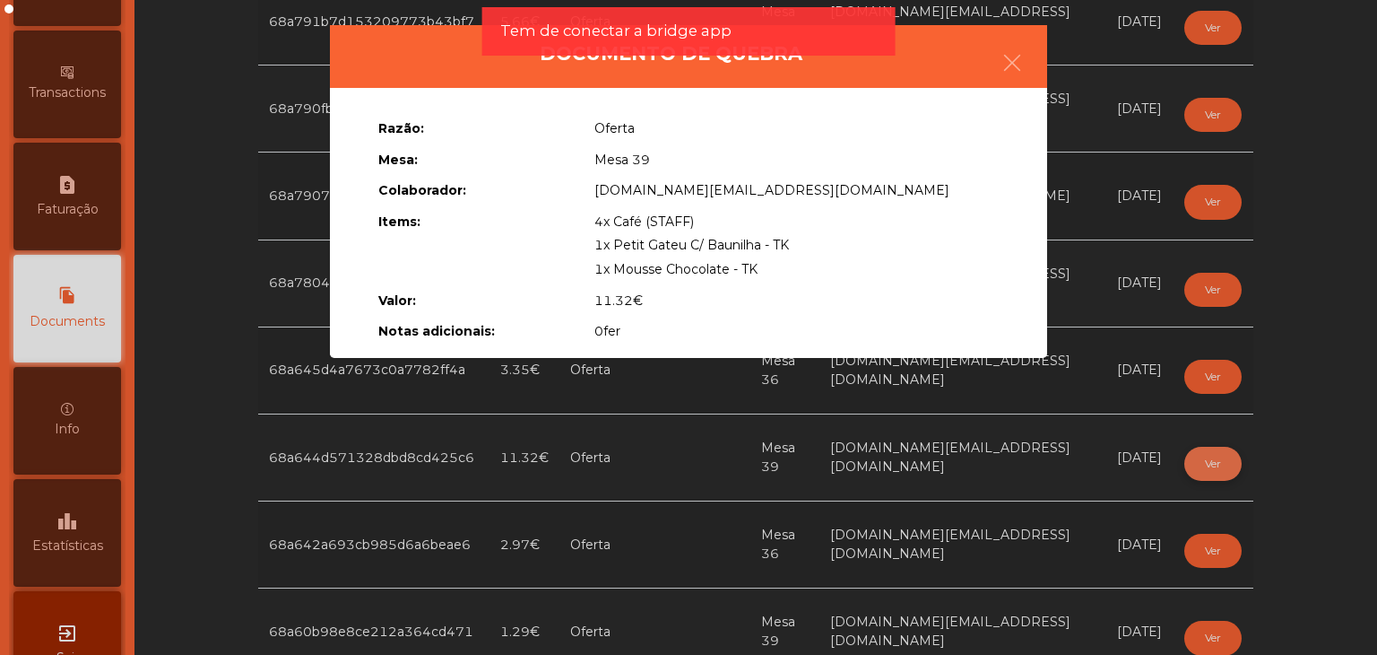
click at [1195, 467] on ngb-modal-window "Documento de quebra Razão: Oferta Mesa: Mesa 39 Colaborador: acesso.quase.total…" at bounding box center [688, 327] width 1308 height 655
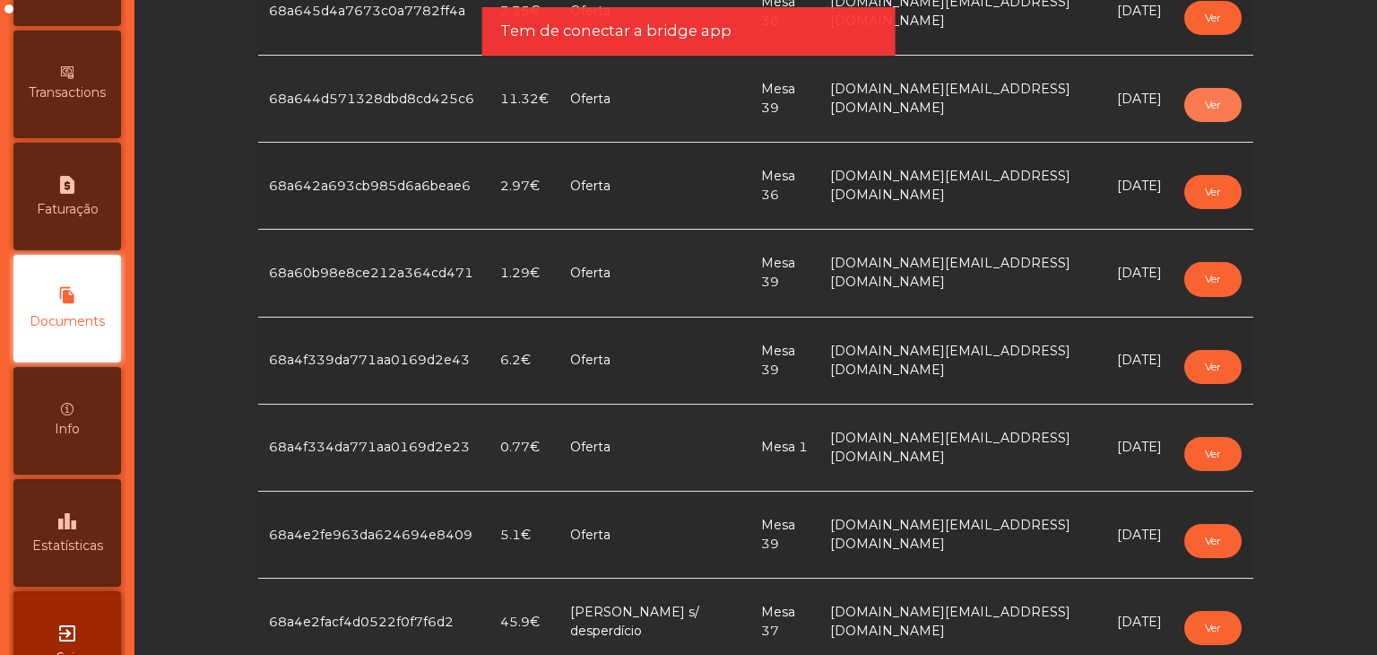
scroll to position [2733, 0]
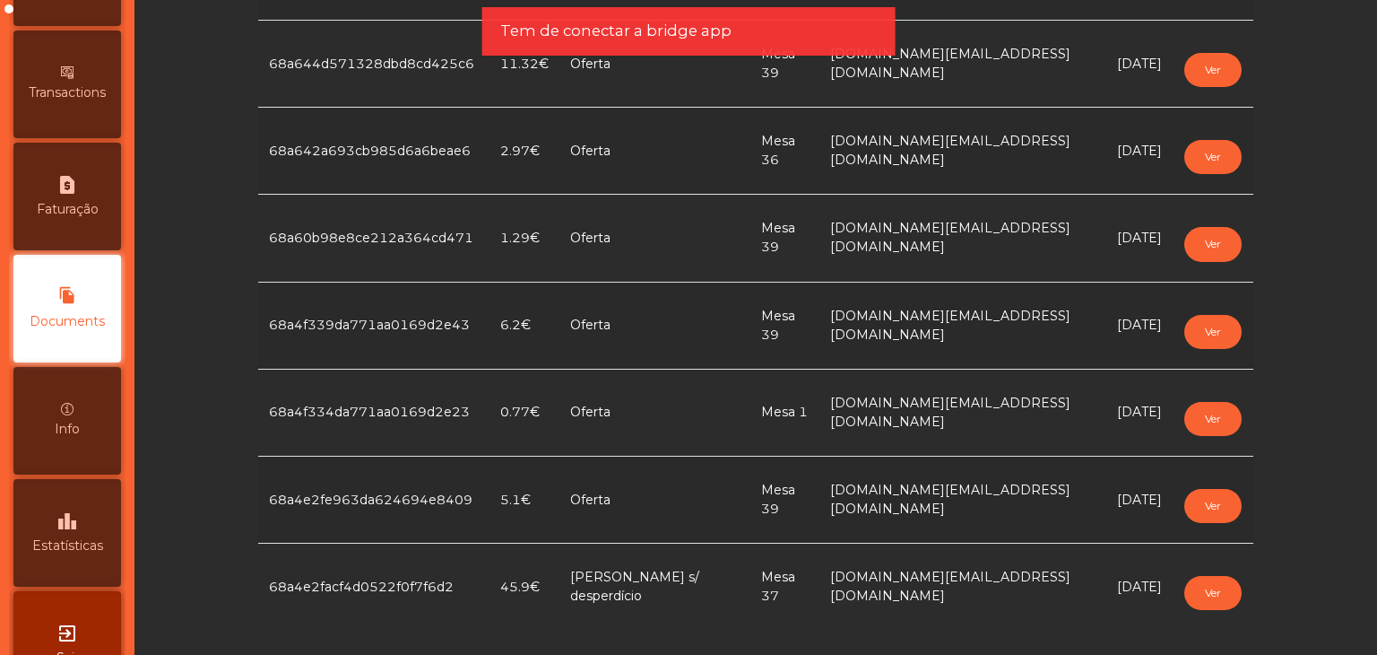
click at [1188, 340] on td "Ver" at bounding box center [1213, 325] width 81 height 87
click at [1212, 315] on button "Ver" at bounding box center [1212, 332] width 57 height 34
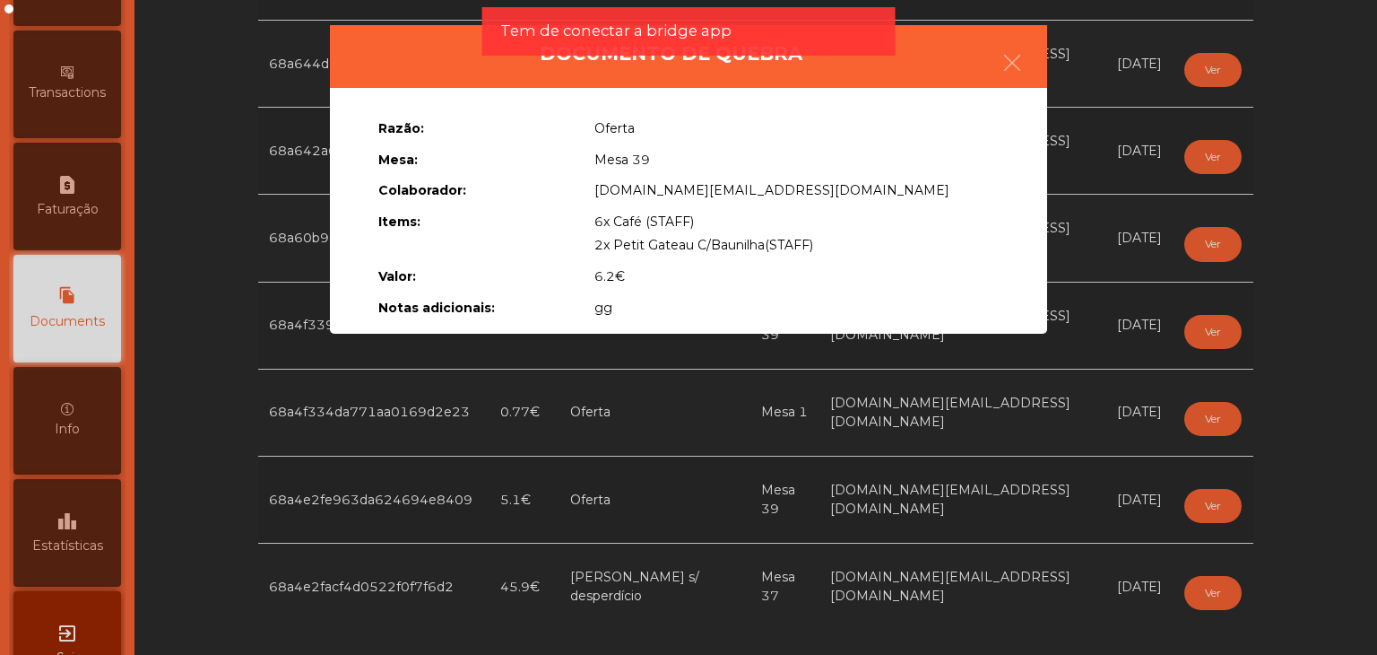
drag, startPoint x: 589, startPoint y: 209, endPoint x: 838, endPoint y: 249, distance: 252.5
click at [831, 249] on div "Razão: Oferta Mesa: Mesa 39 Colaborador: acesso.quase.total@fabrica.ourique.com…" at bounding box center [688, 214] width 647 height 210
click at [1210, 239] on ngb-modal-window "Documento de quebra Razão: Oferta Mesa: Mesa 39 Colaborador: acesso.quase.total…" at bounding box center [688, 327] width 1308 height 655
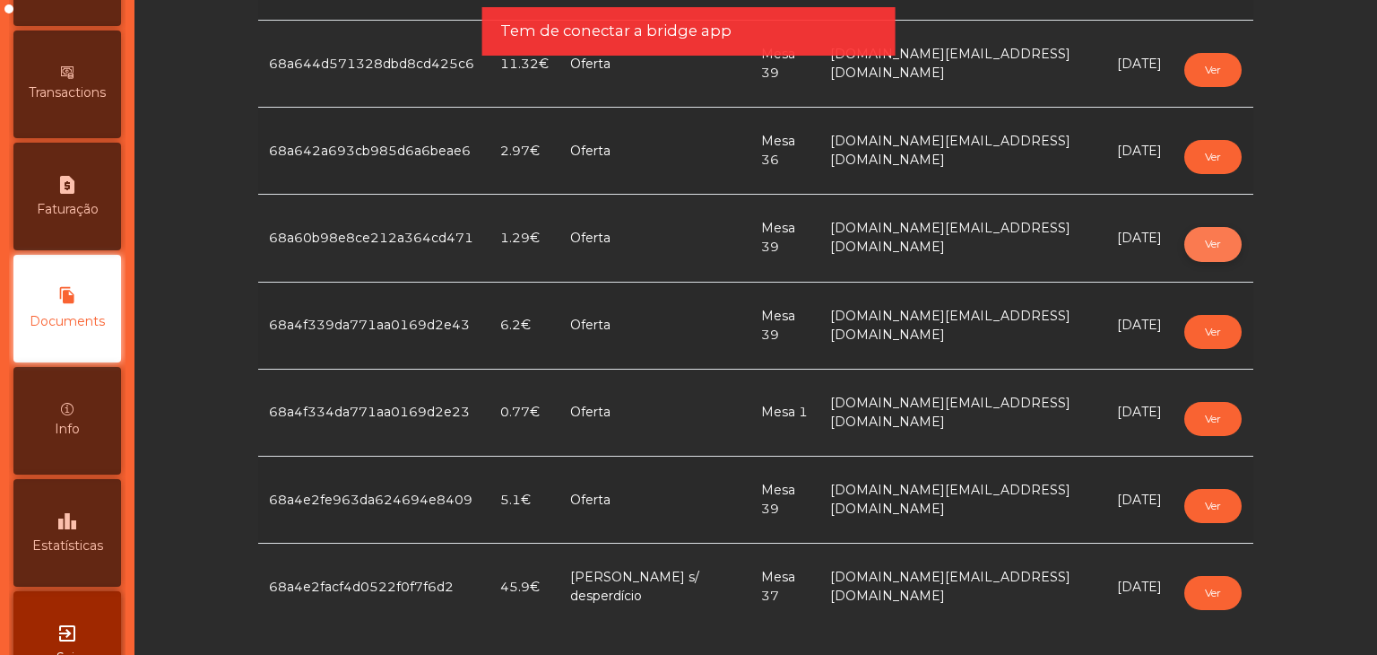
click at [1201, 241] on button "Ver" at bounding box center [1212, 244] width 57 height 34
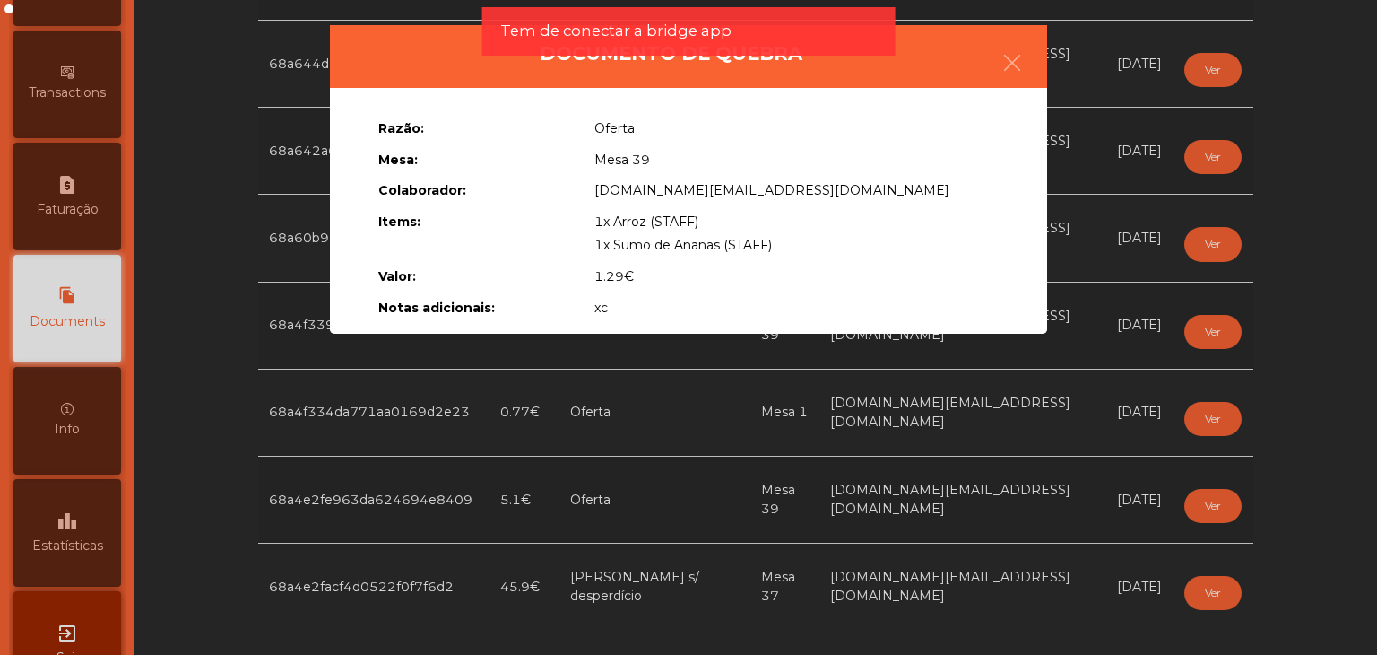
click at [630, 227] on span "1x Arroz (STAFF)" at bounding box center [646, 221] width 104 height 16
click at [1210, 159] on ngb-modal-window "Documento de quebra Razão: Oferta Mesa: Mesa 39 Colaborador: acesso.quase.total…" at bounding box center [688, 327] width 1308 height 655
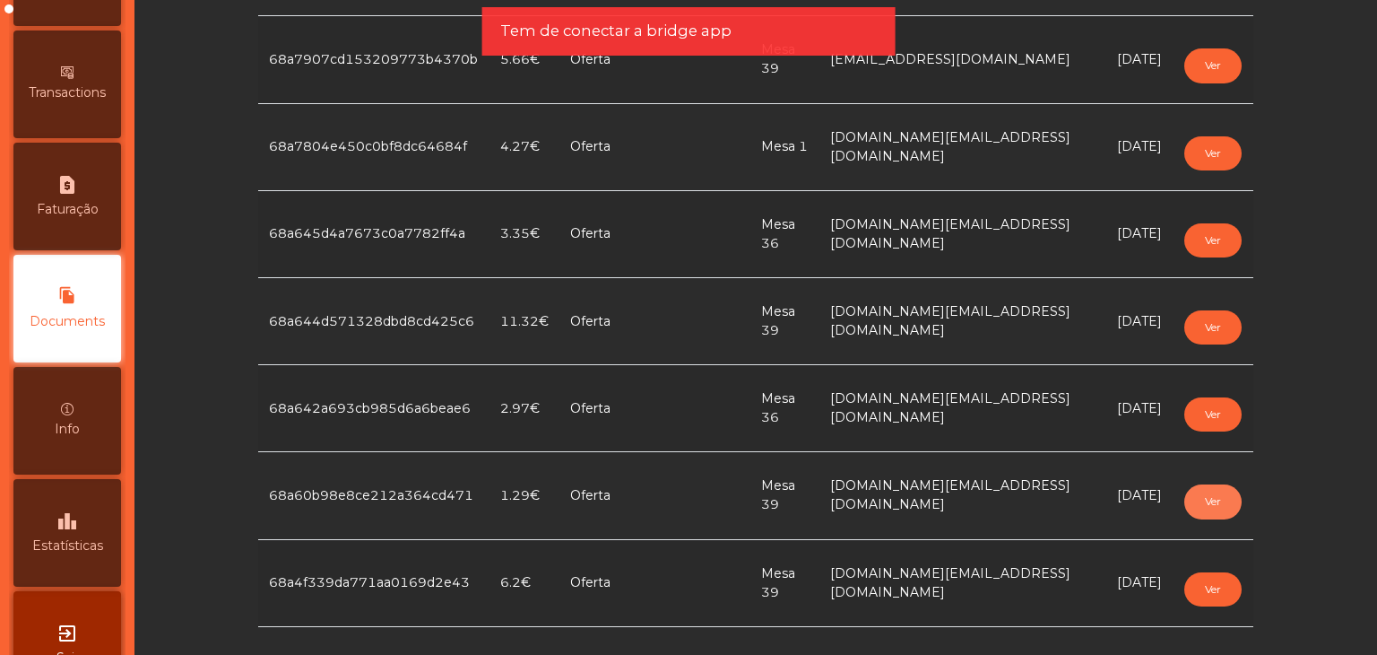
scroll to position [2464, 0]
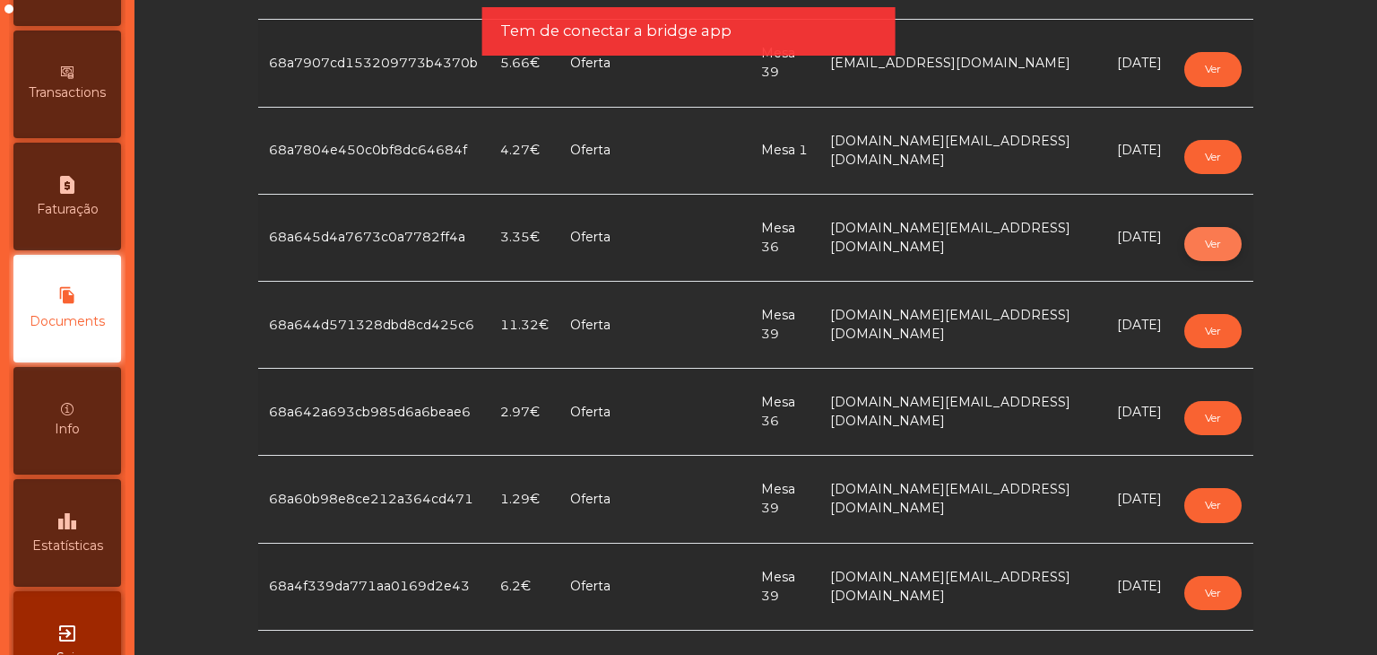
click at [1223, 228] on button "Ver" at bounding box center [1212, 244] width 57 height 34
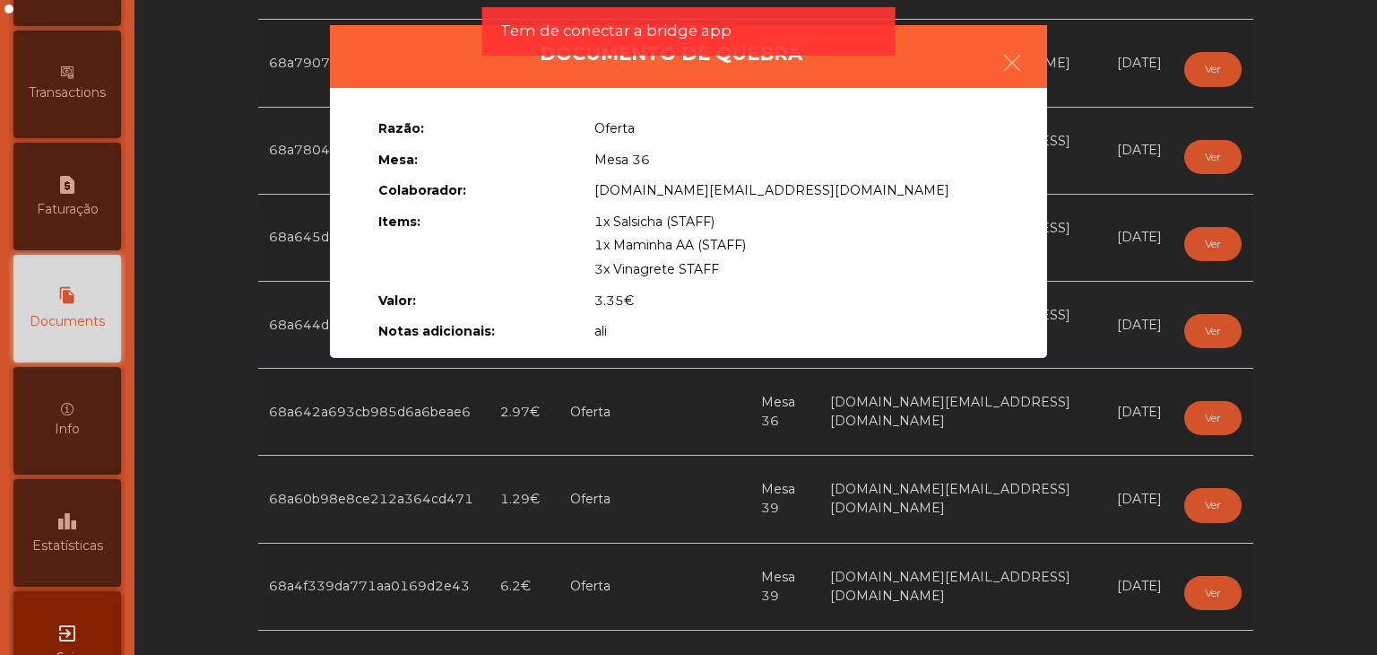
drag, startPoint x: 625, startPoint y: 227, endPoint x: 826, endPoint y: 270, distance: 205.4
click at [825, 270] on div "1x Salsicha (STAFF) 1x Maminha AA (STAFF) 3x Vinagrete STAFF" at bounding box center [796, 246] width 431 height 72
click at [1106, 278] on ngb-modal-window "Documento de quebra Razão: Oferta Mesa: Mesa 36 Colaborador: acesso.quase.total…" at bounding box center [688, 327] width 1308 height 655
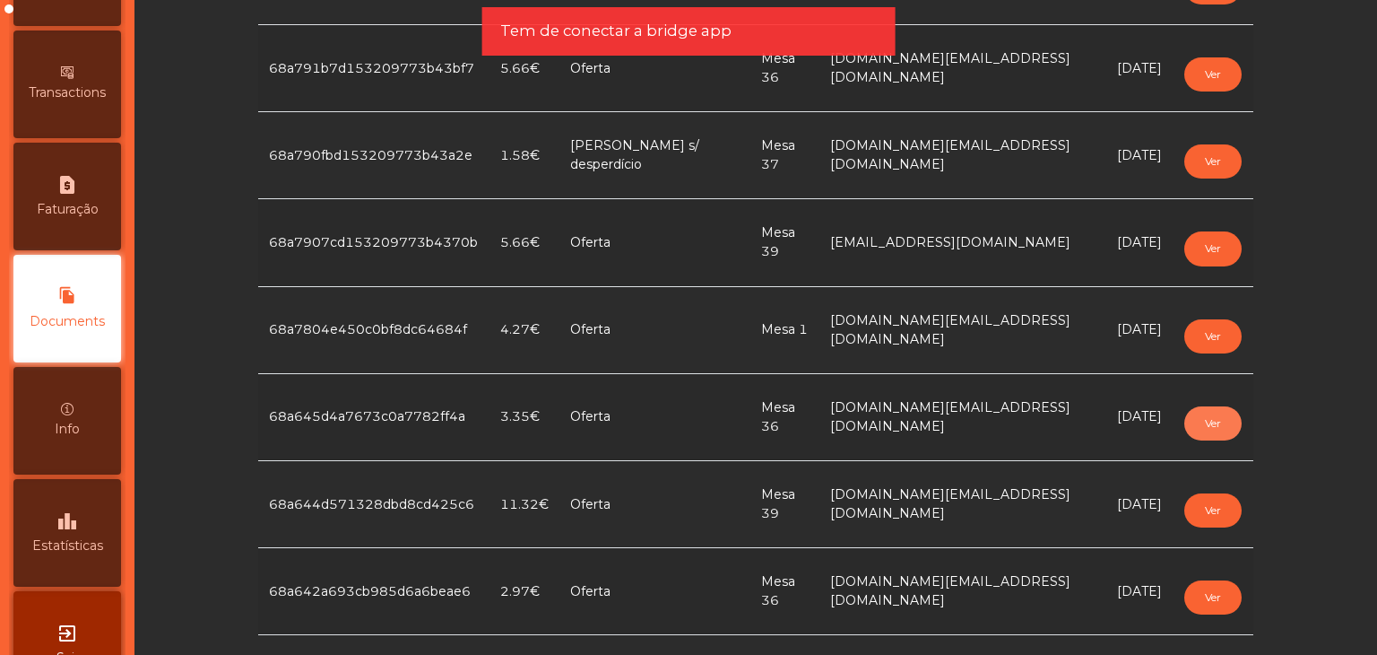
scroll to position [2195, 0]
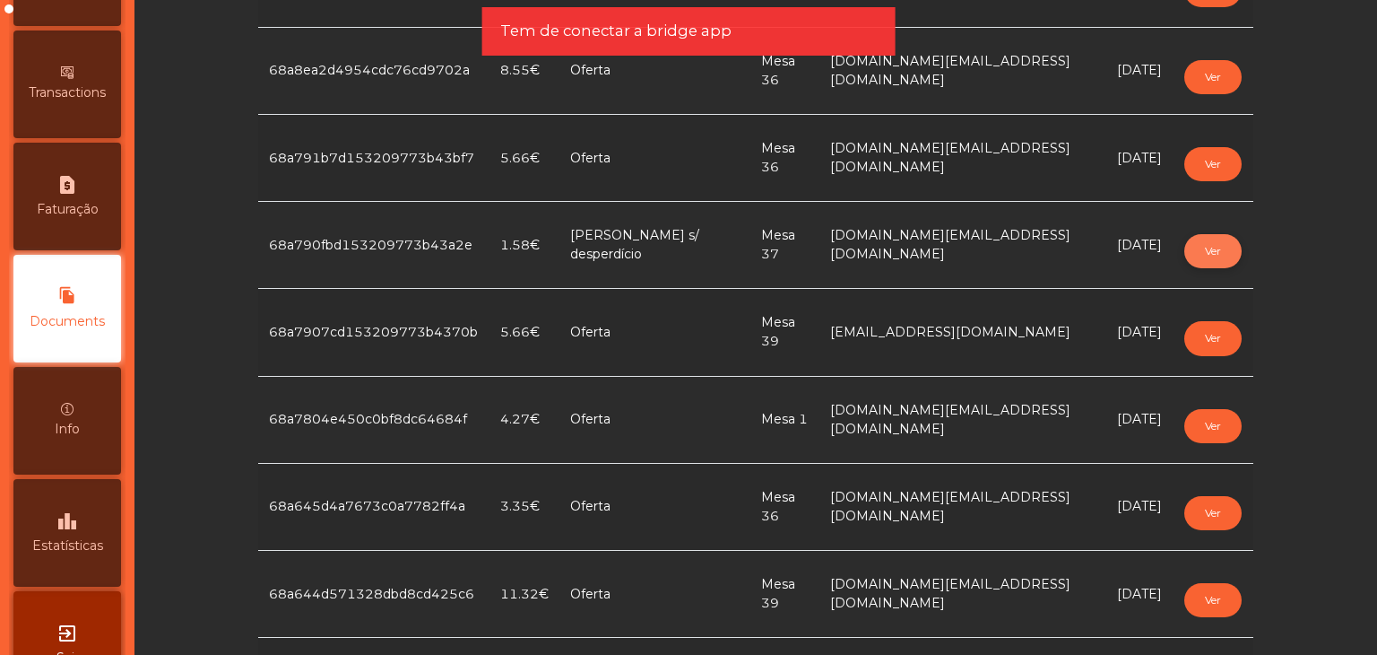
click at [1205, 240] on button "Ver" at bounding box center [1212, 251] width 57 height 34
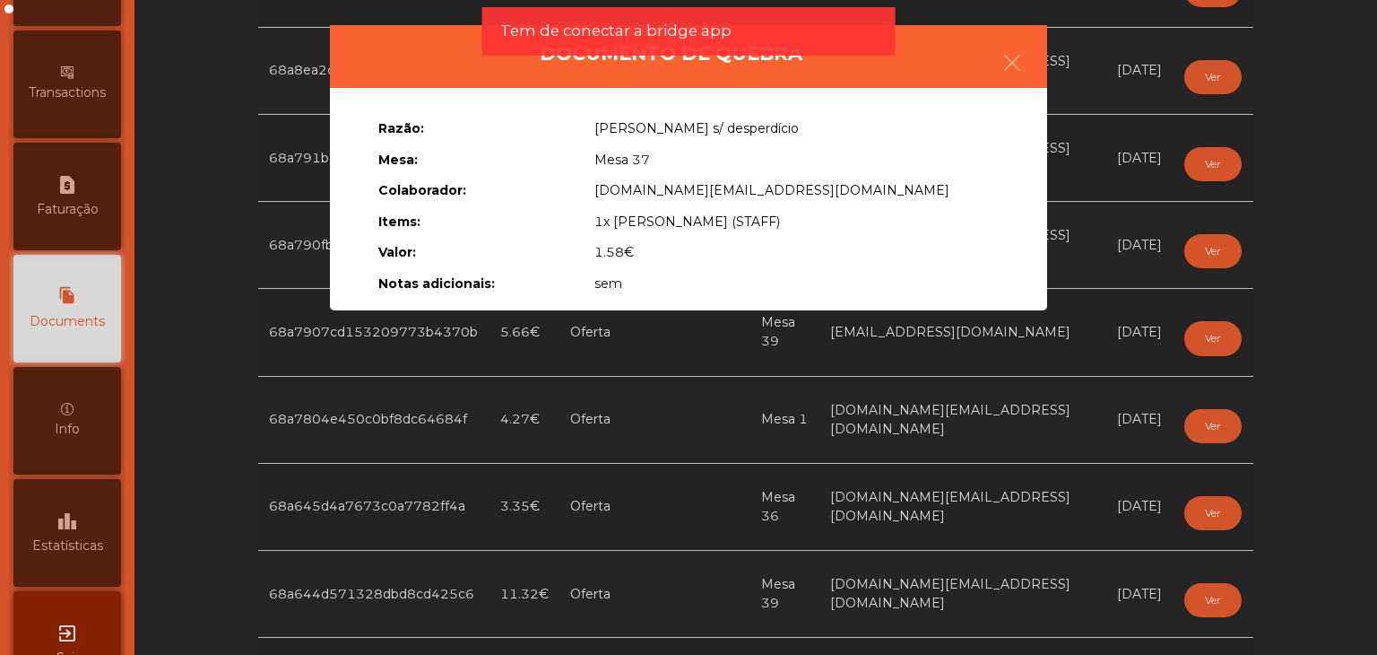
click at [1205, 239] on ngb-modal-window "Documento de quebra Razão: Erro s/ desperdício Mesa: Mesa 37 Colaborador: acess…" at bounding box center [688, 327] width 1308 height 655
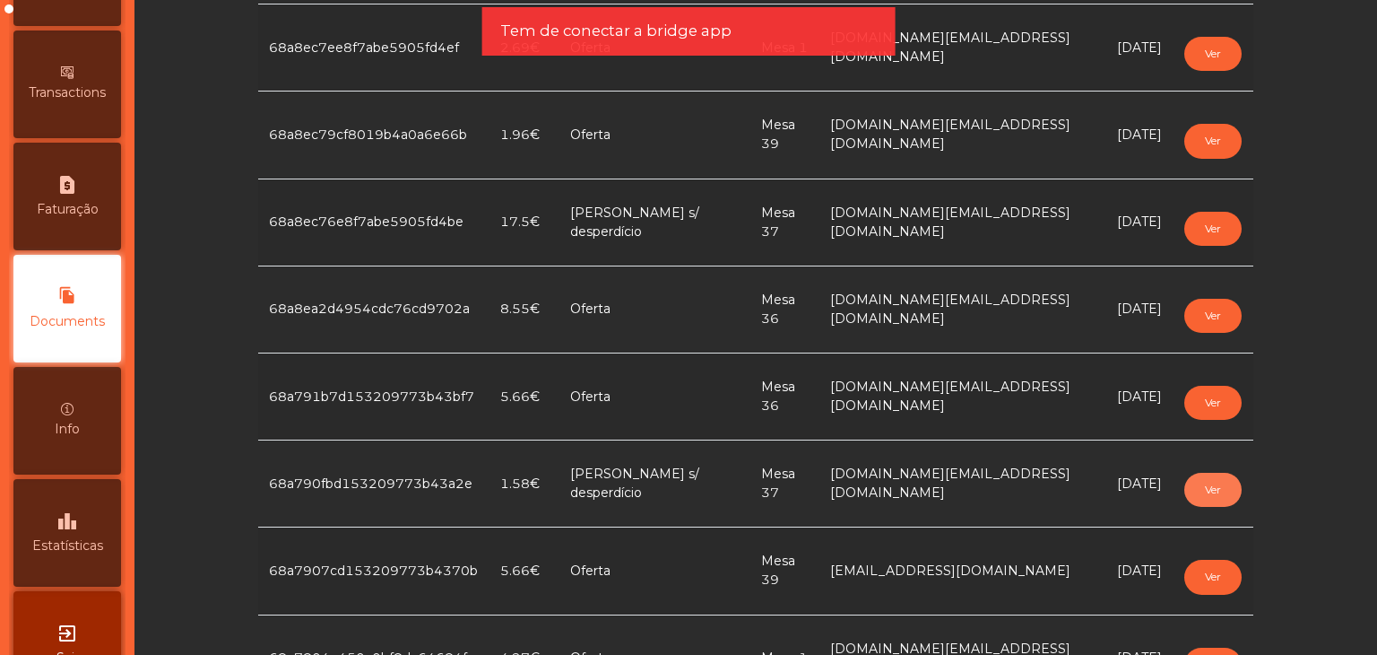
scroll to position [1926, 0]
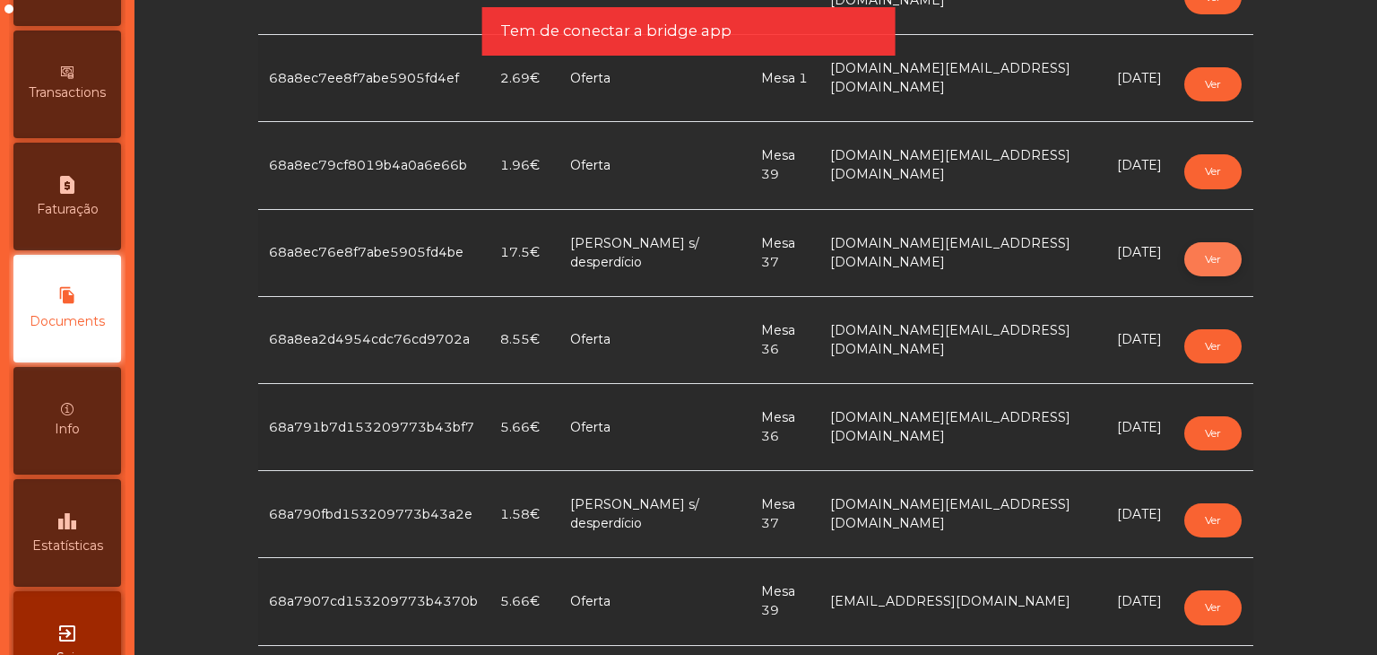
click at [1185, 256] on button "Ver" at bounding box center [1212, 259] width 57 height 34
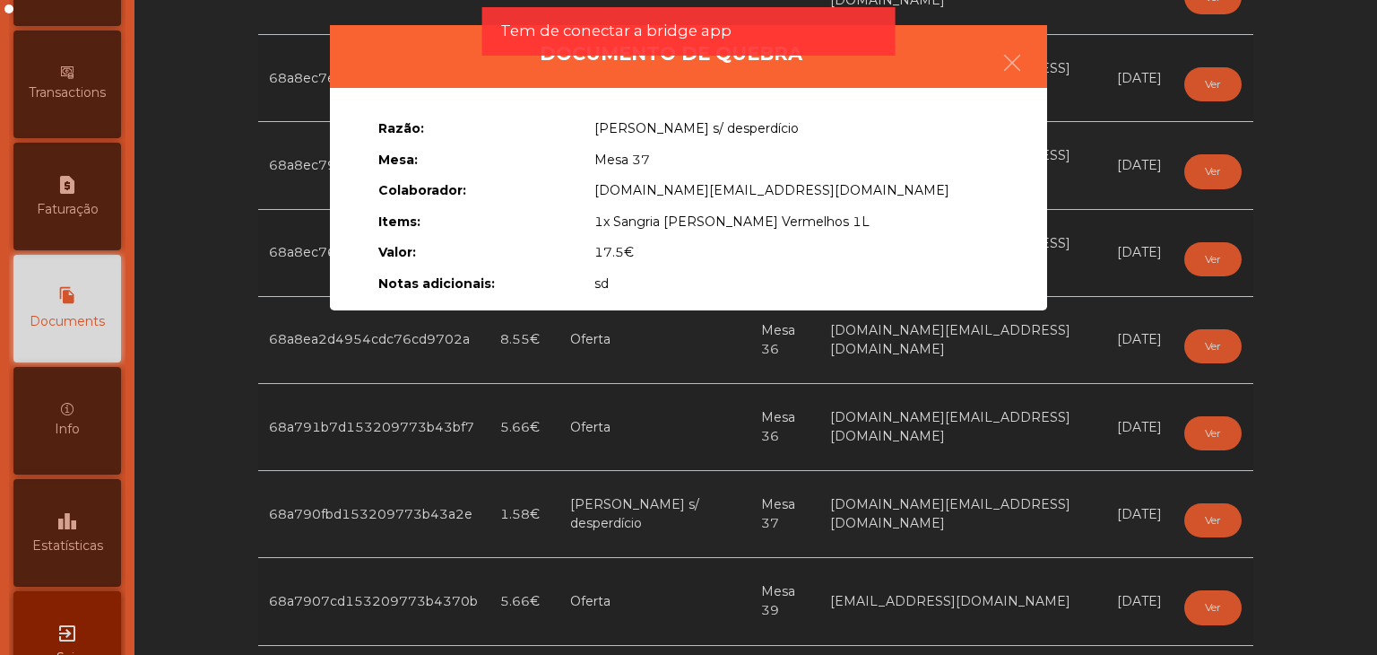
click at [820, 343] on ngb-modal-window "Documento de quebra Razão: Erro s/ desperdício Mesa: Mesa 37 Colaborador: acess…" at bounding box center [688, 327] width 1308 height 655
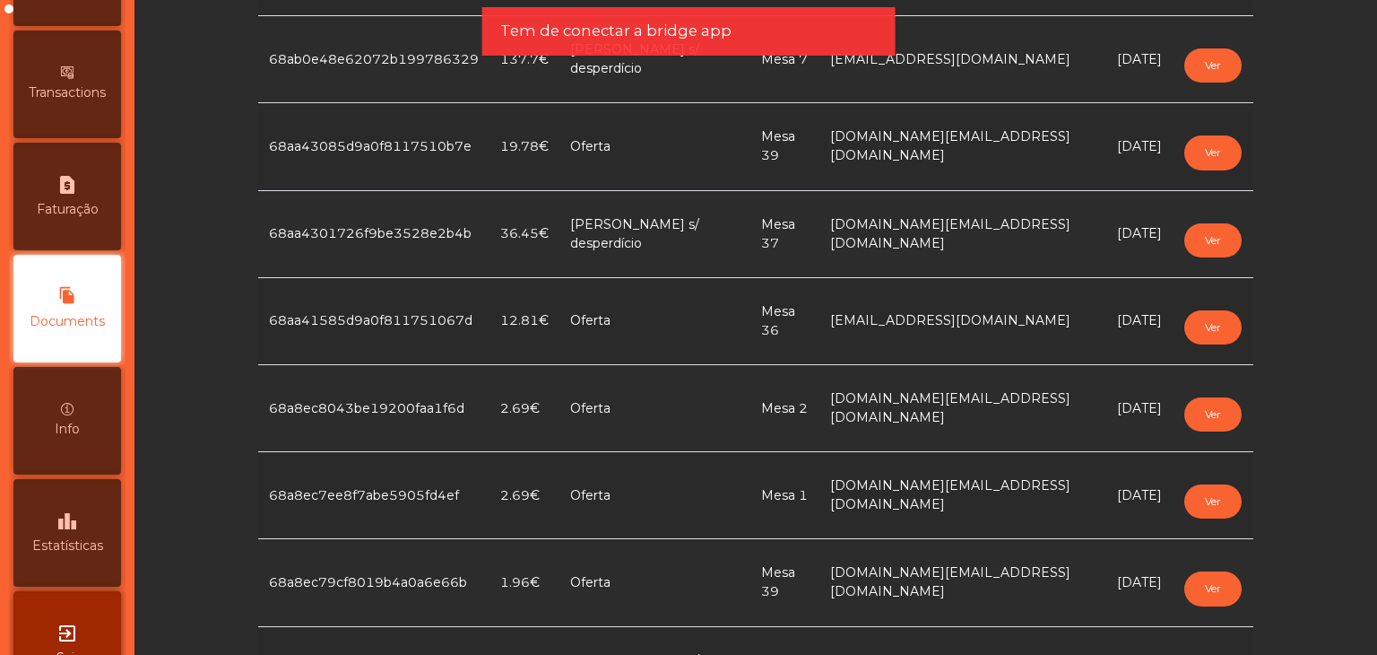
scroll to position [1478, 0]
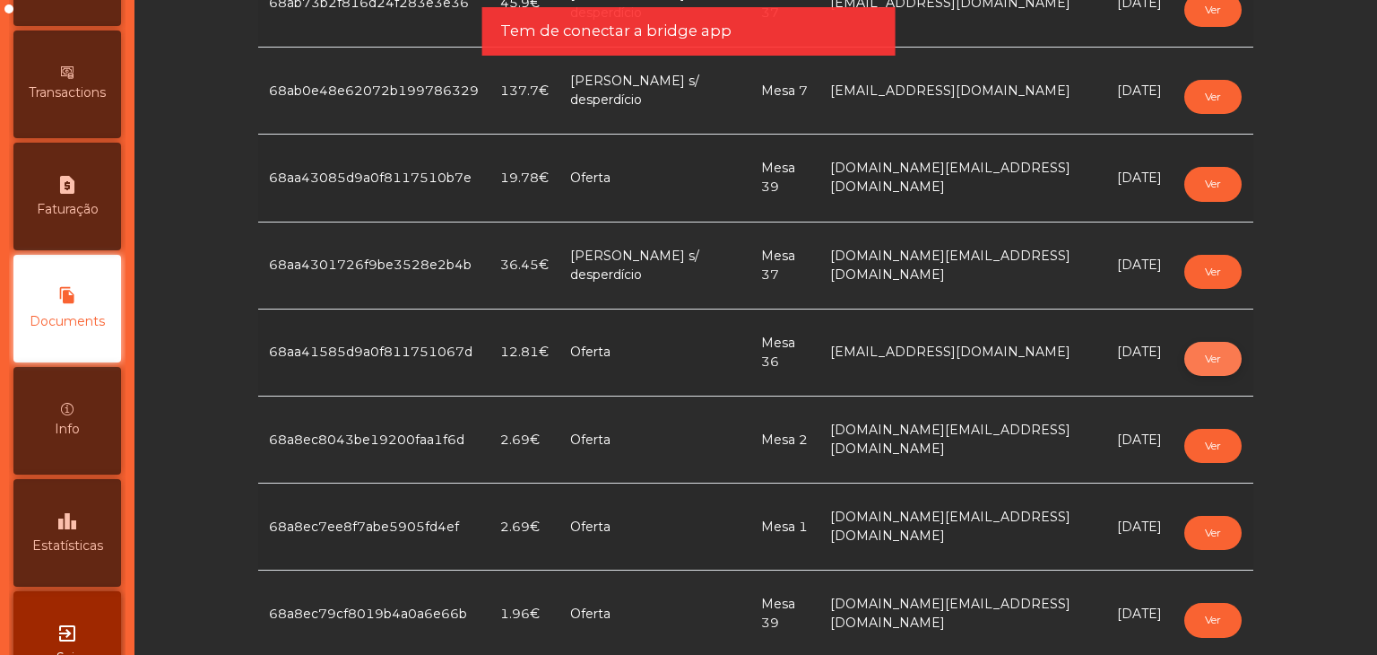
click at [1216, 347] on button "Ver" at bounding box center [1212, 359] width 57 height 34
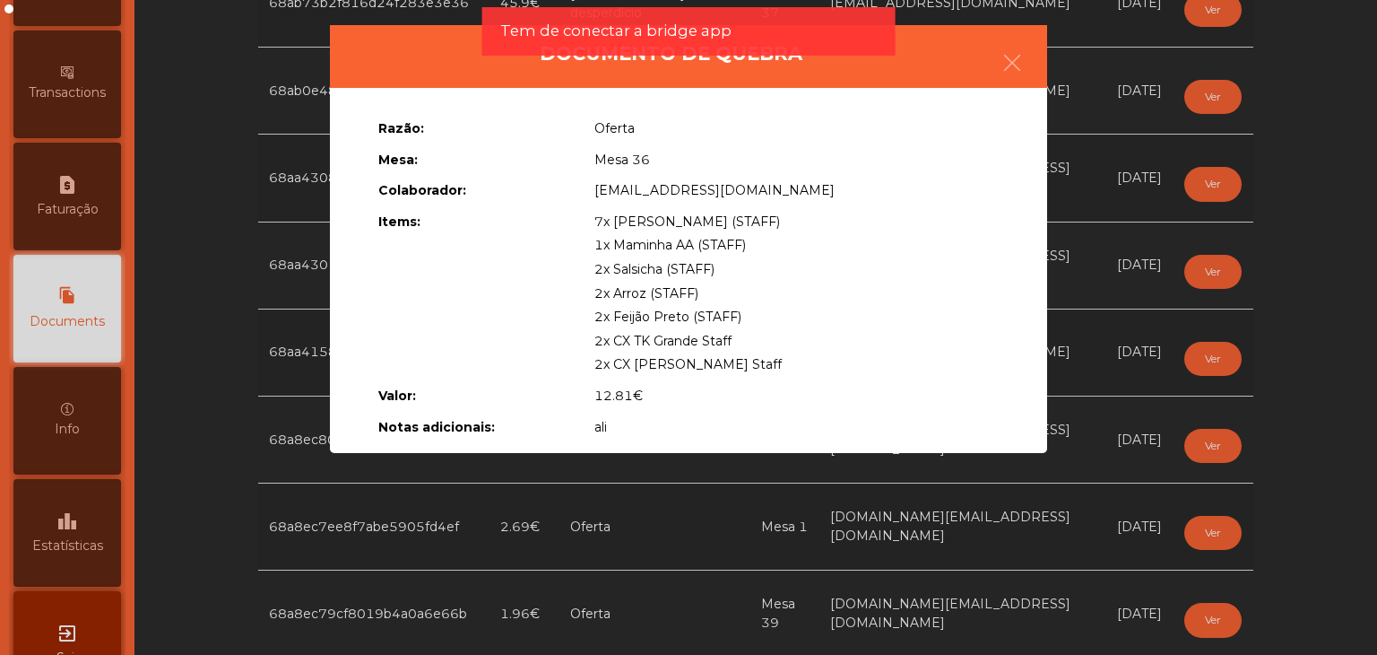
drag, startPoint x: 604, startPoint y: 211, endPoint x: 823, endPoint y: 355, distance: 262.1
click at [823, 355] on div "7x Pão de Queijo (STAFF) 1x Maminha AA (STAFF) 2x Salsicha (STAFF) 2x Arroz (ST…" at bounding box center [796, 293] width 431 height 167
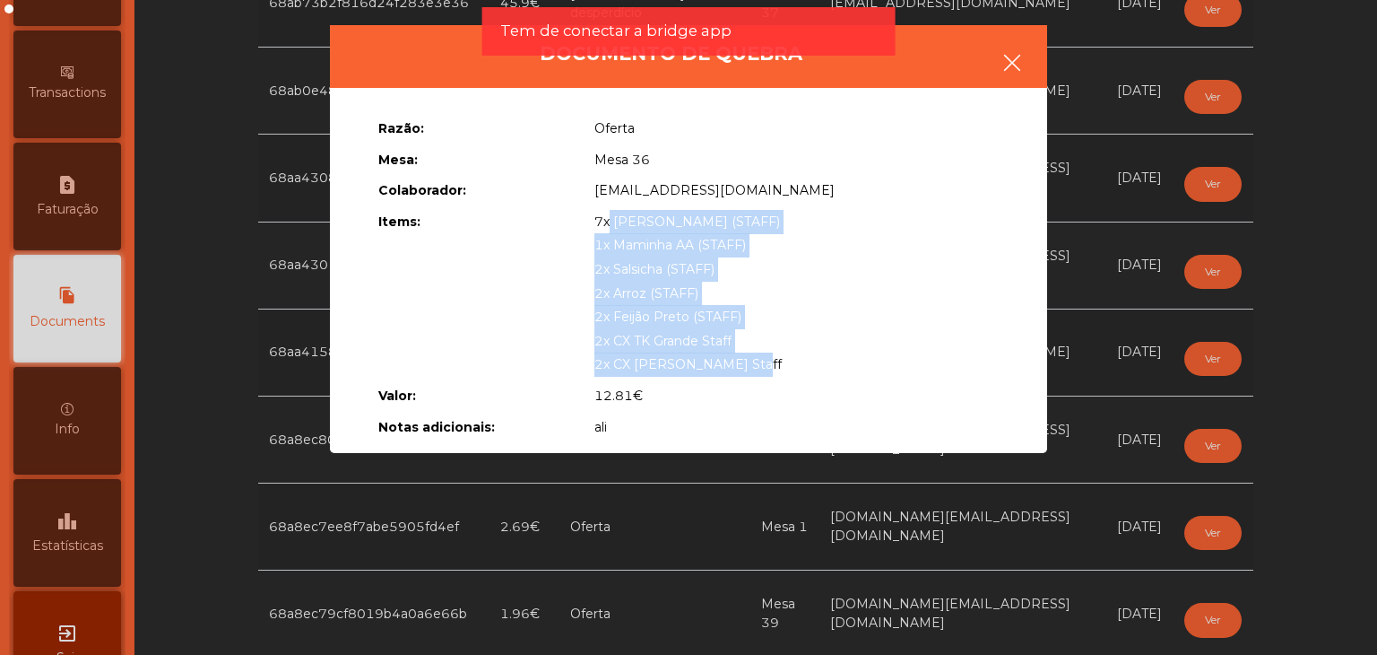
click at [1019, 71] on icon "button" at bounding box center [1013, 63] width 22 height 22
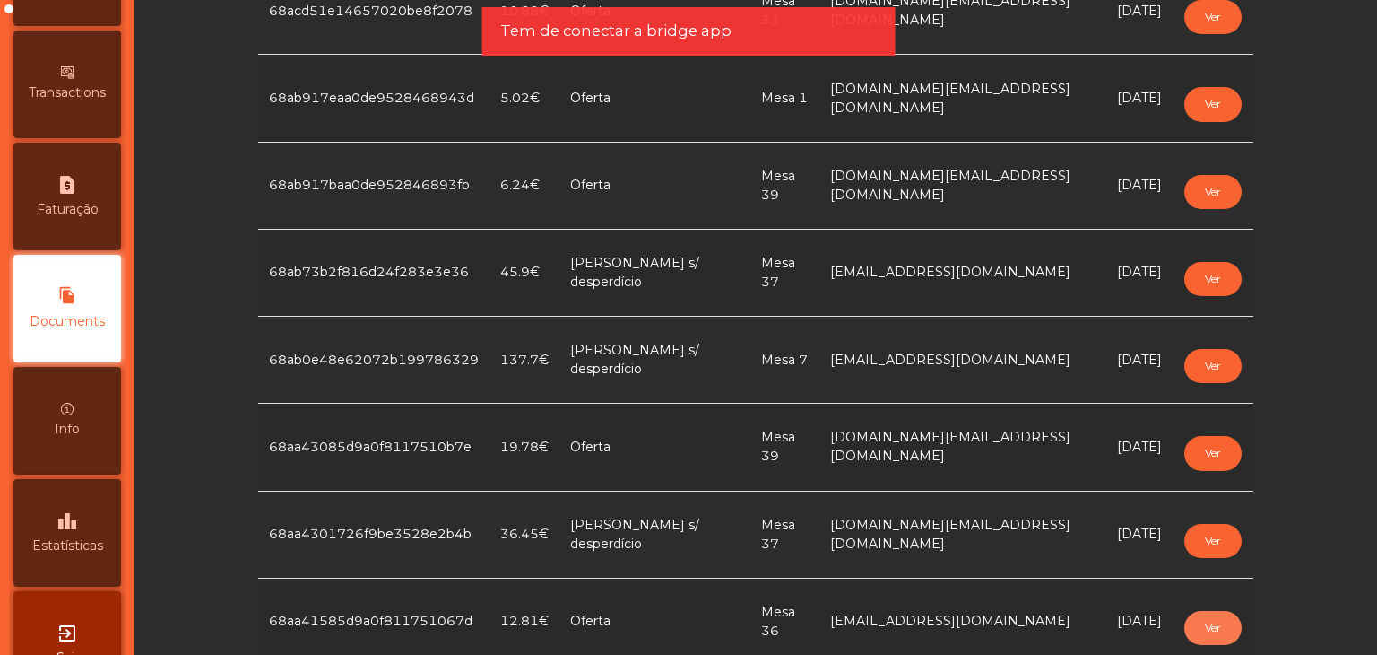
scroll to position [1119, 0]
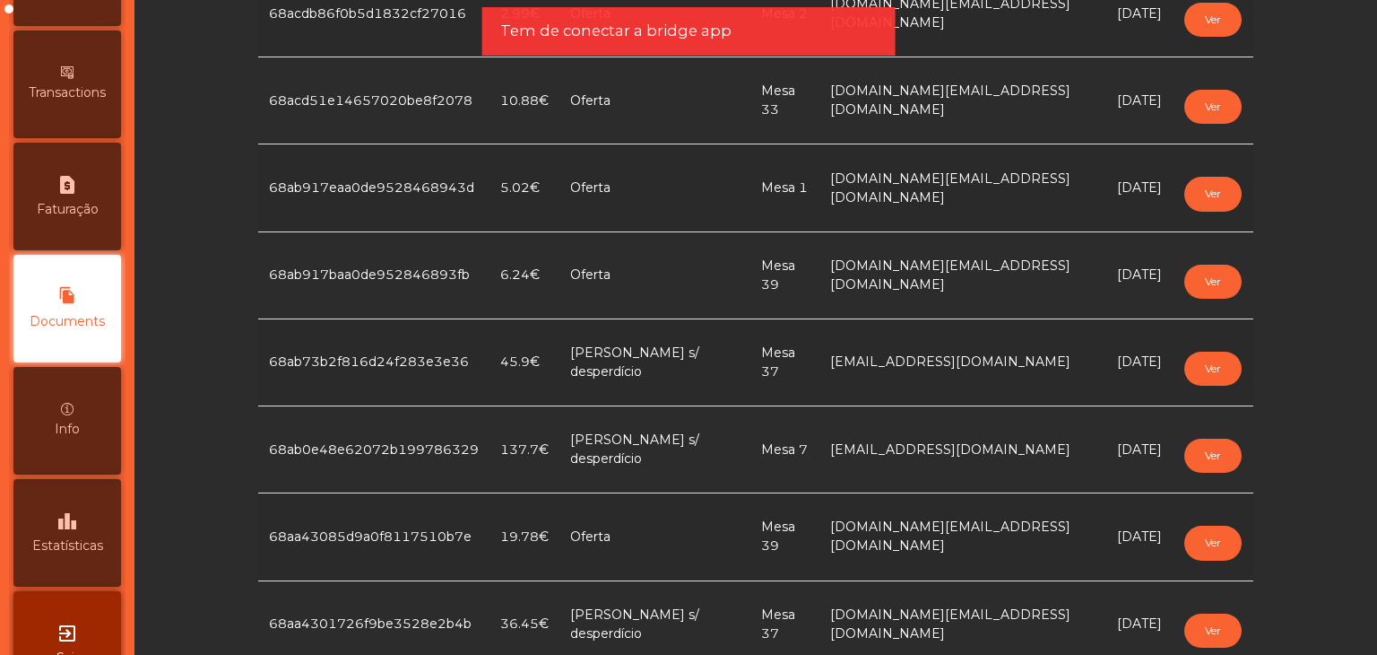
click at [1173, 101] on td "Ver" at bounding box center [1213, 100] width 81 height 87
click at [1196, 110] on button "Ver" at bounding box center [1212, 107] width 57 height 34
